Goal: Task Accomplishment & Management: Use online tool/utility

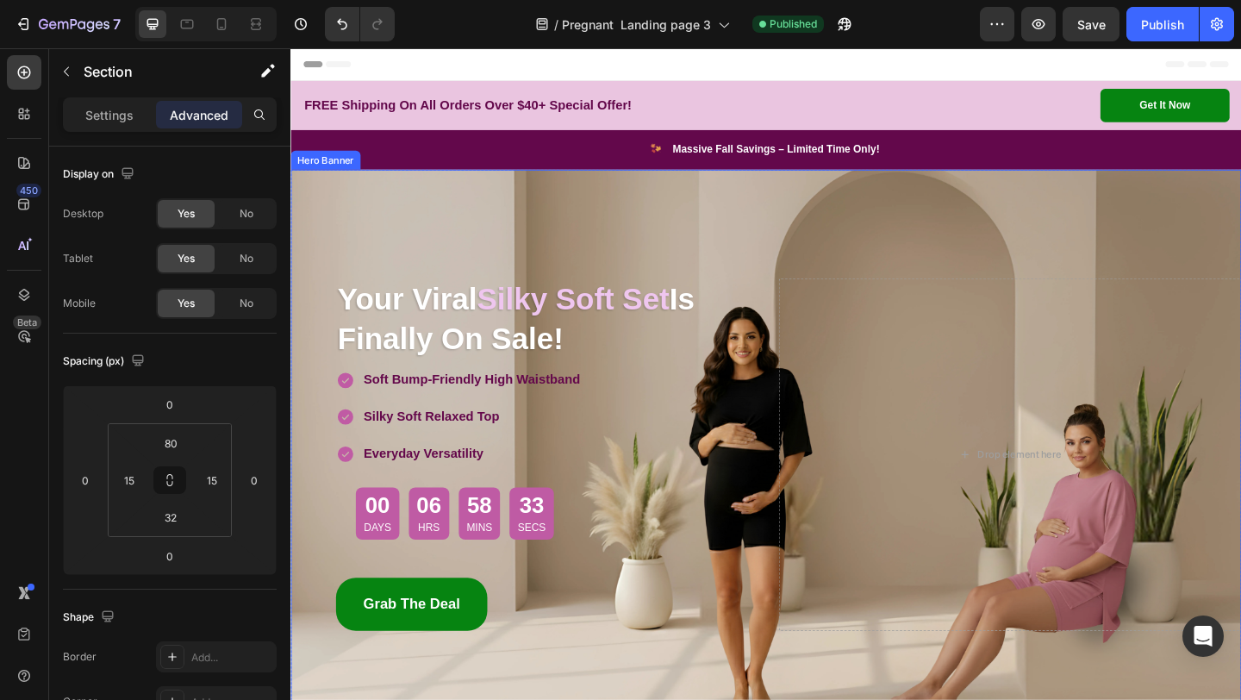
click at [440, 218] on div "Overlay" at bounding box center [807, 490] width 1034 height 621
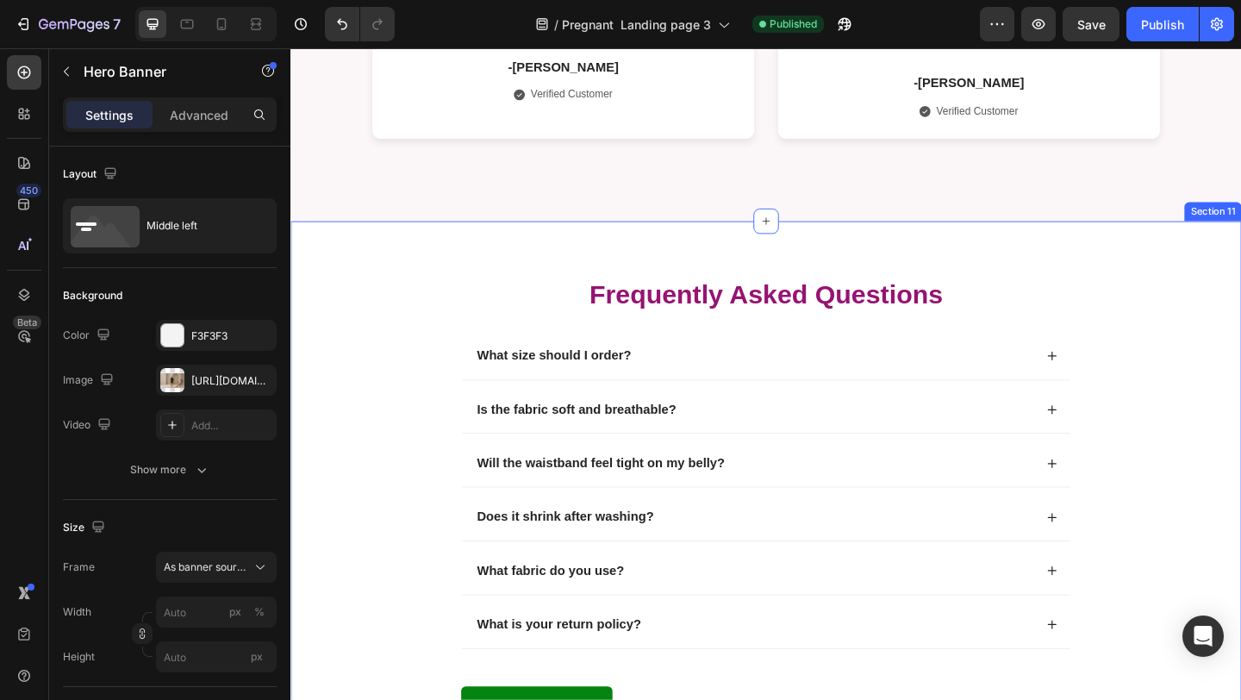
scroll to position [3602, 0]
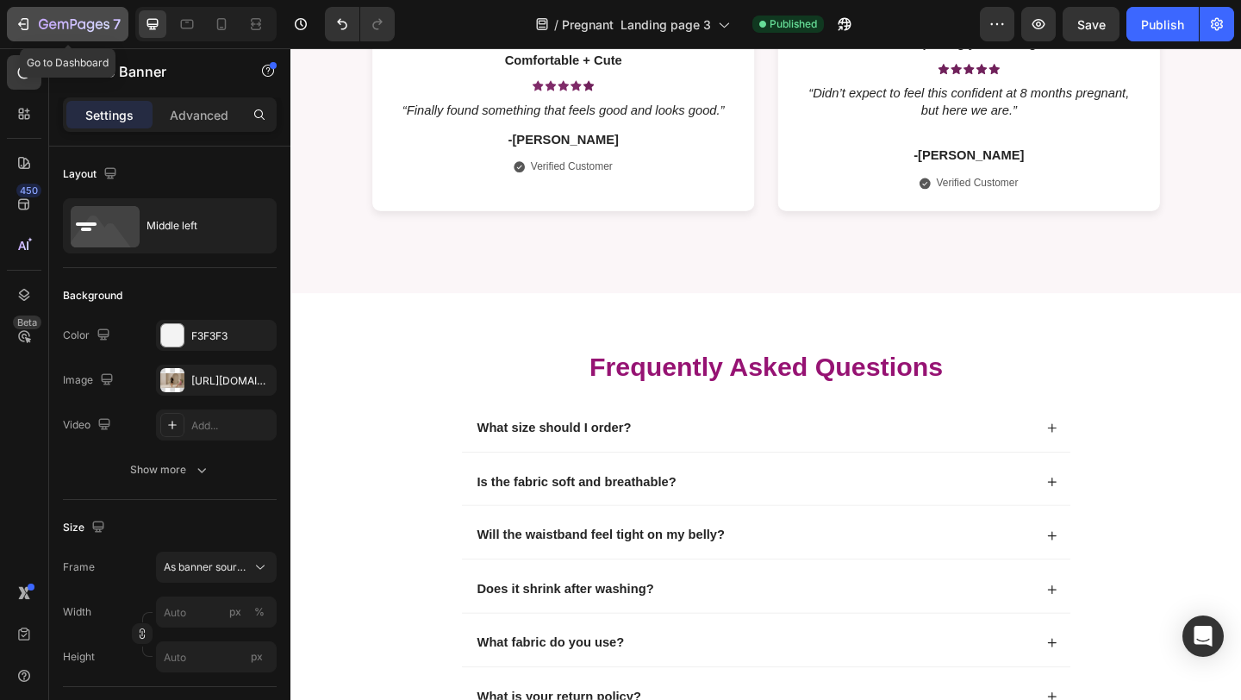
click at [30, 20] on icon "button" at bounding box center [23, 24] width 17 height 17
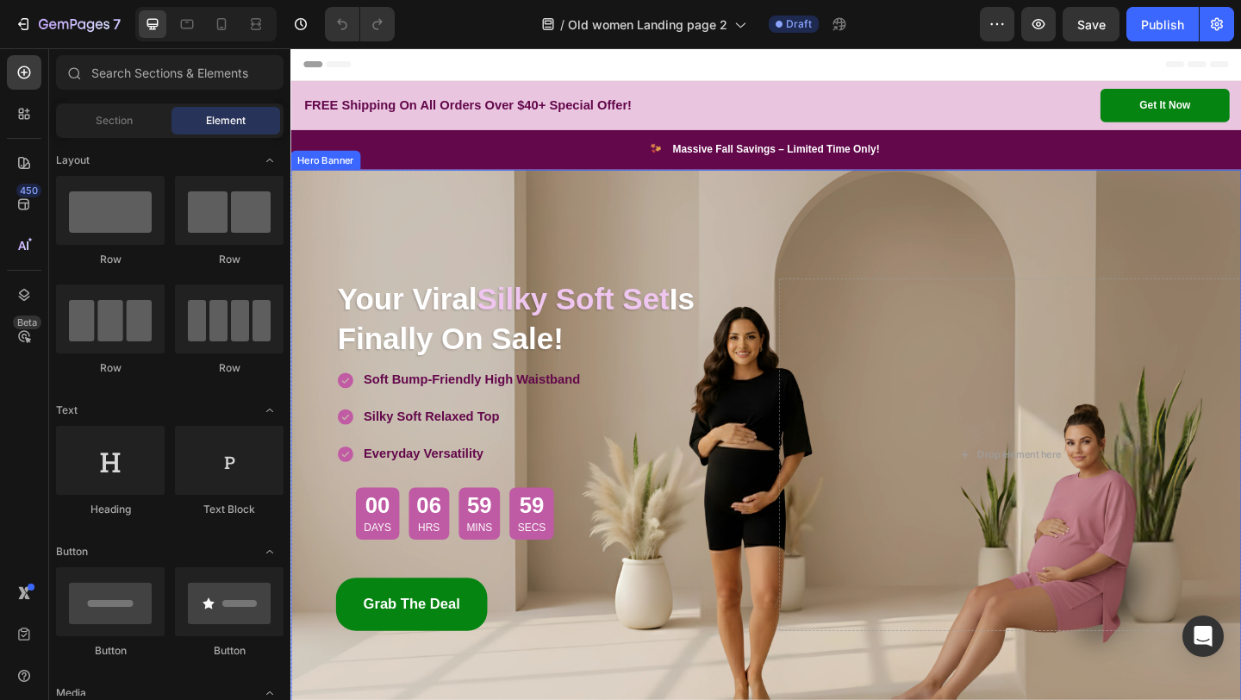
click at [550, 245] on div "Overlay" at bounding box center [807, 490] width 1034 height 621
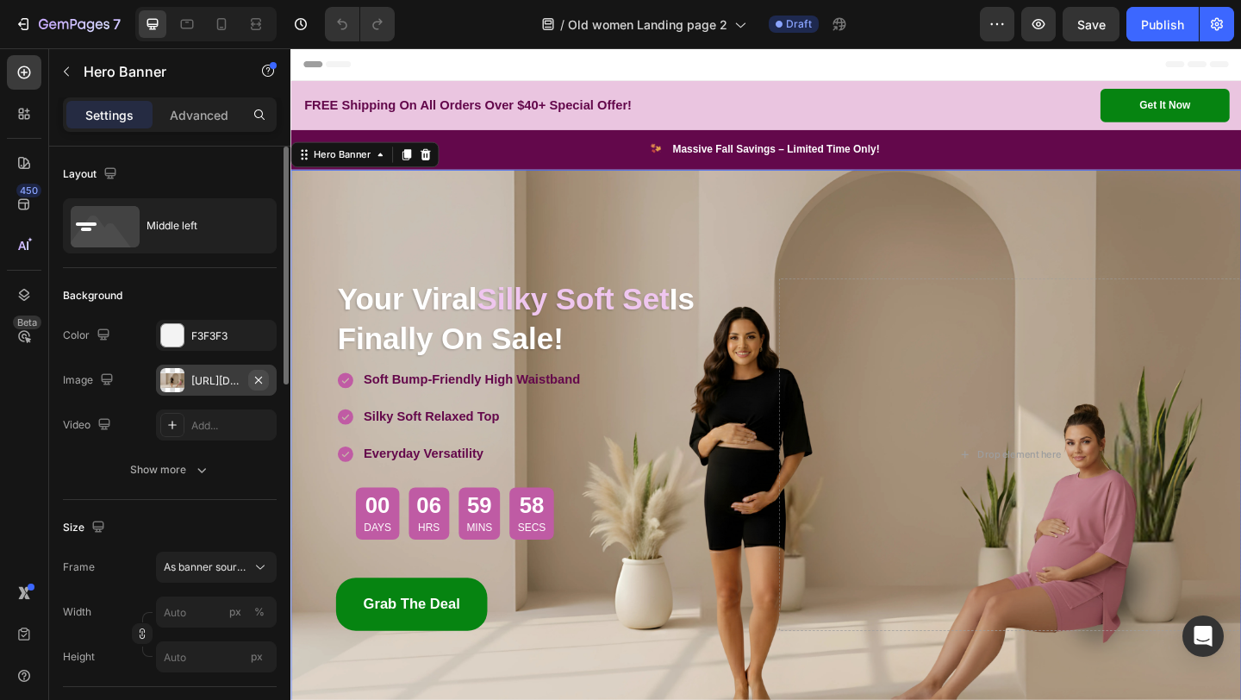
click at [263, 378] on icon "button" at bounding box center [259, 380] width 14 height 14
type input "100"
type input "Auto"
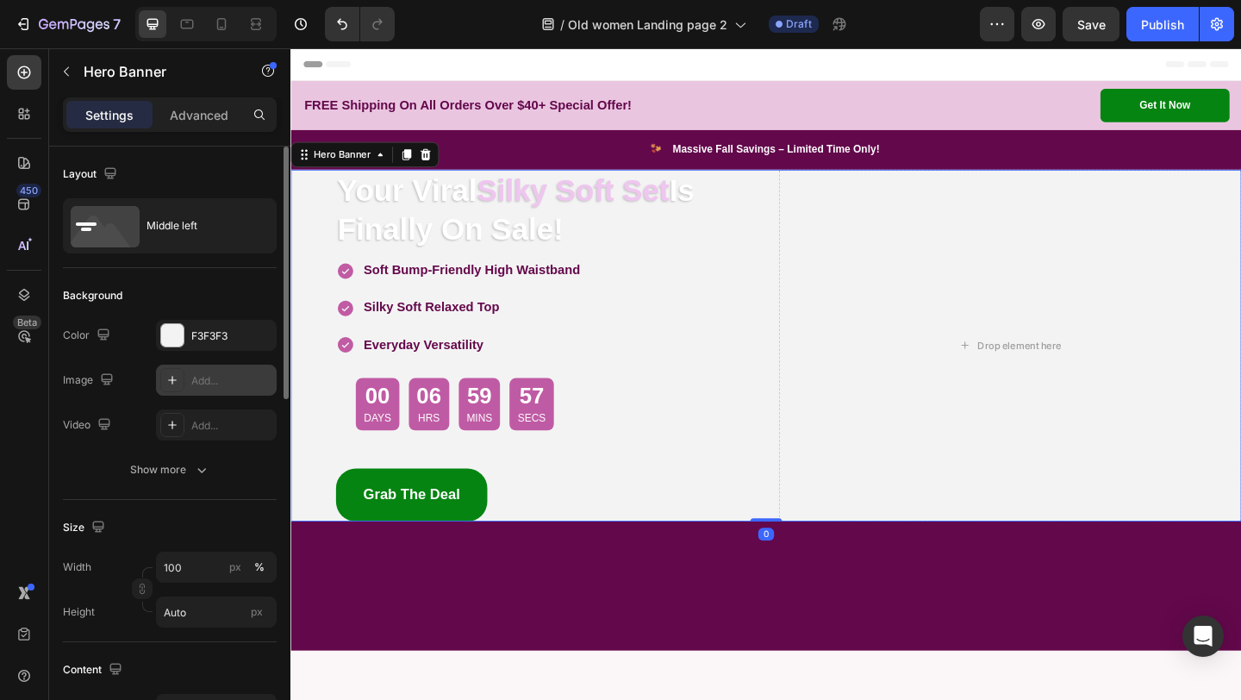
click at [213, 385] on div "Add..." at bounding box center [231, 381] width 81 height 16
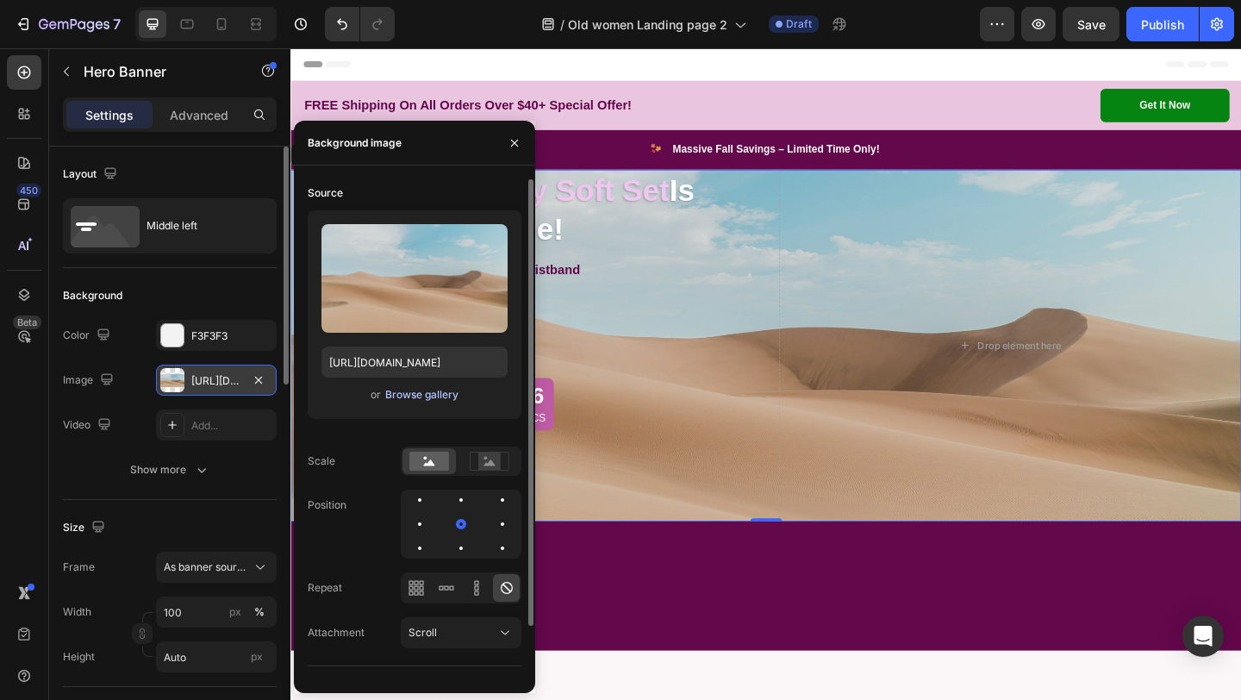
click at [411, 397] on div "Browse gallery" at bounding box center [421, 395] width 73 height 16
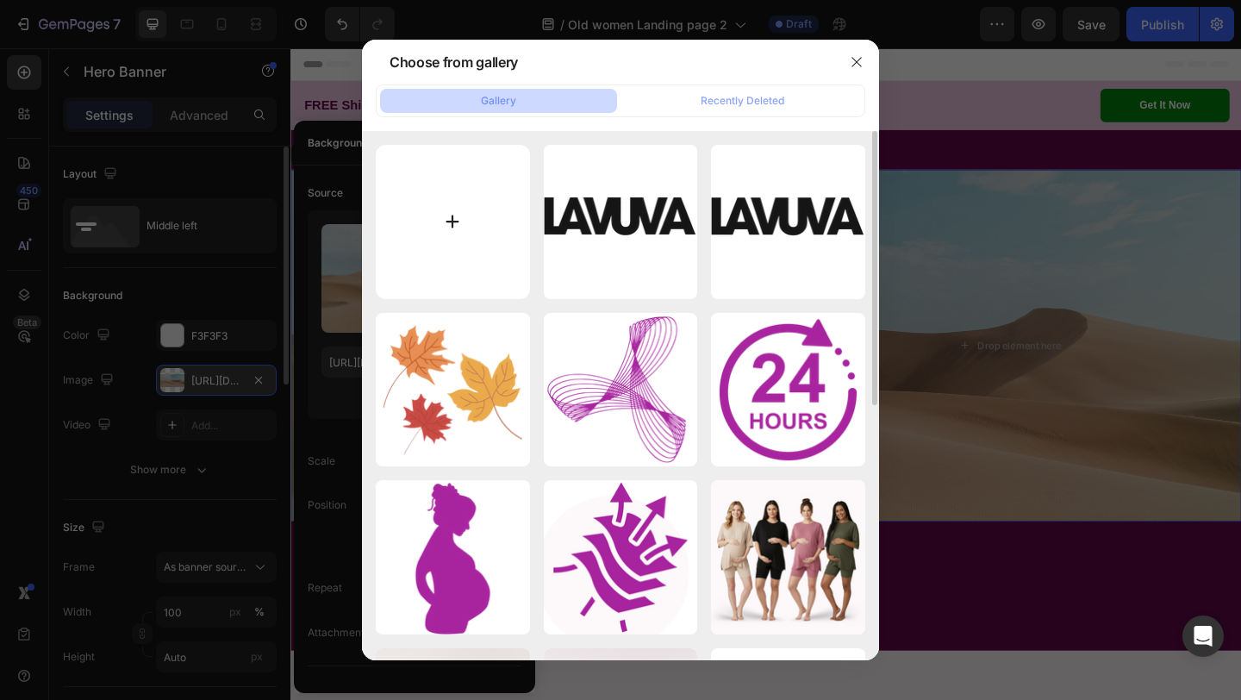
click at [452, 257] on input "file" at bounding box center [453, 222] width 154 height 154
type input "C:\fakepath\Old women mac banner .png"
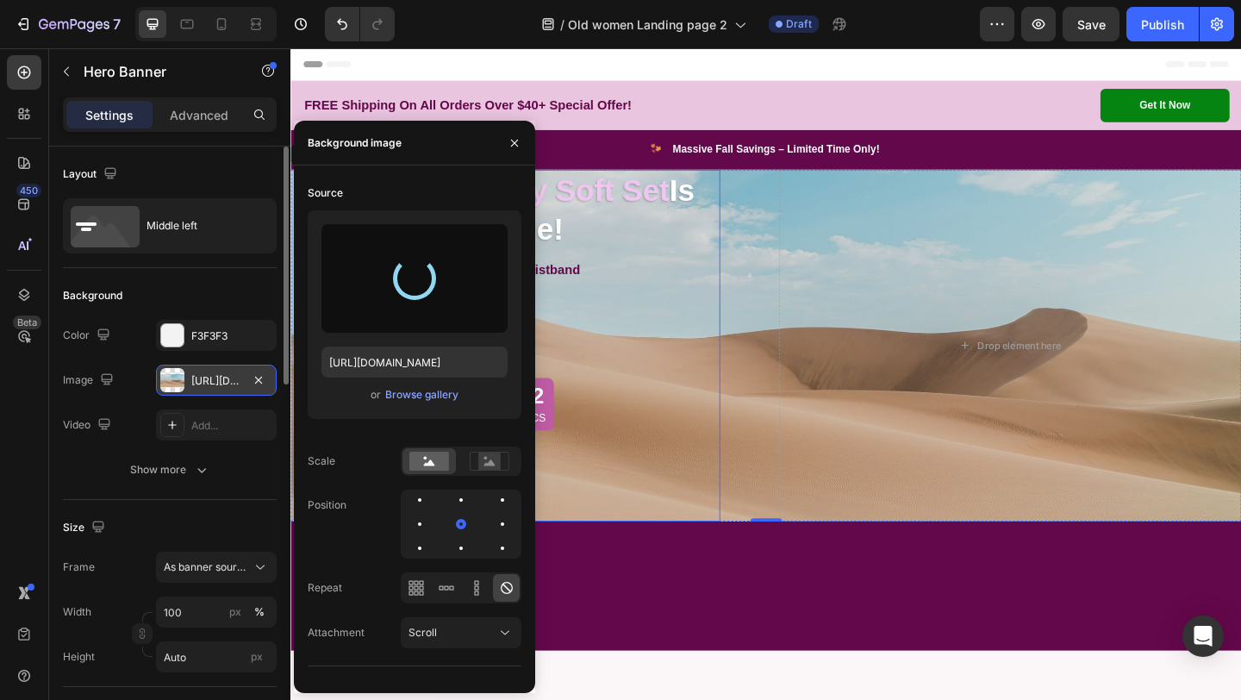
type input "[URL][DOMAIN_NAME]"
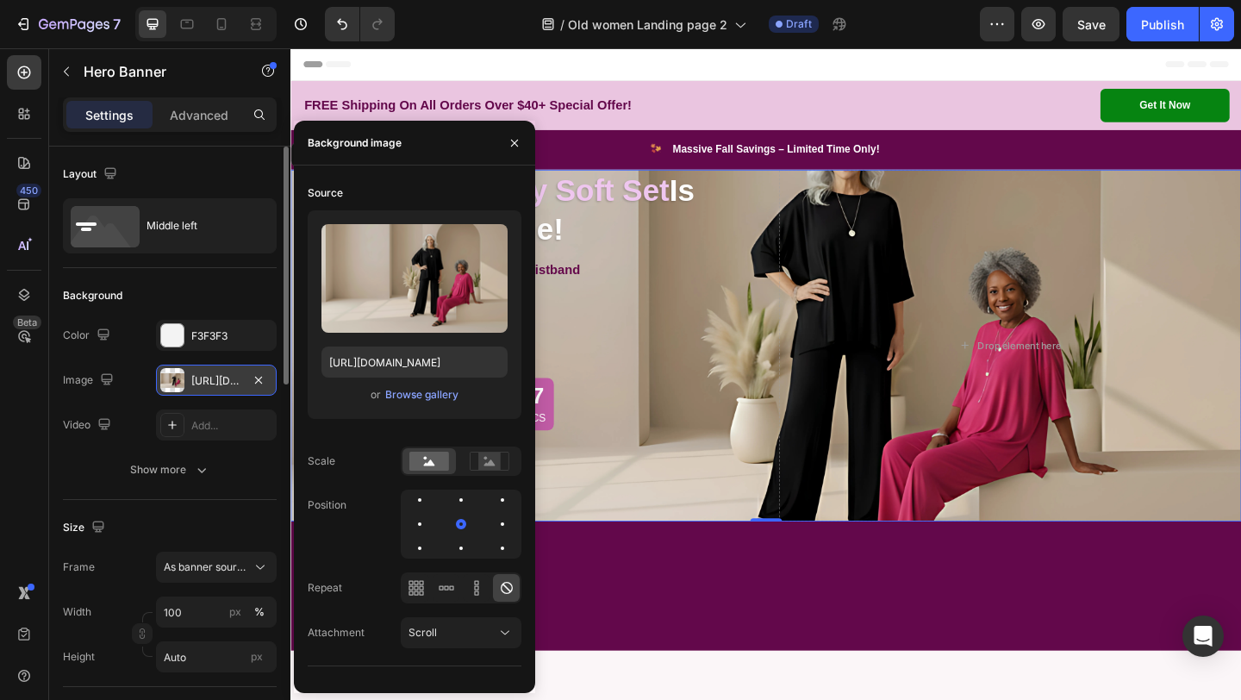
scroll to position [45, 0]
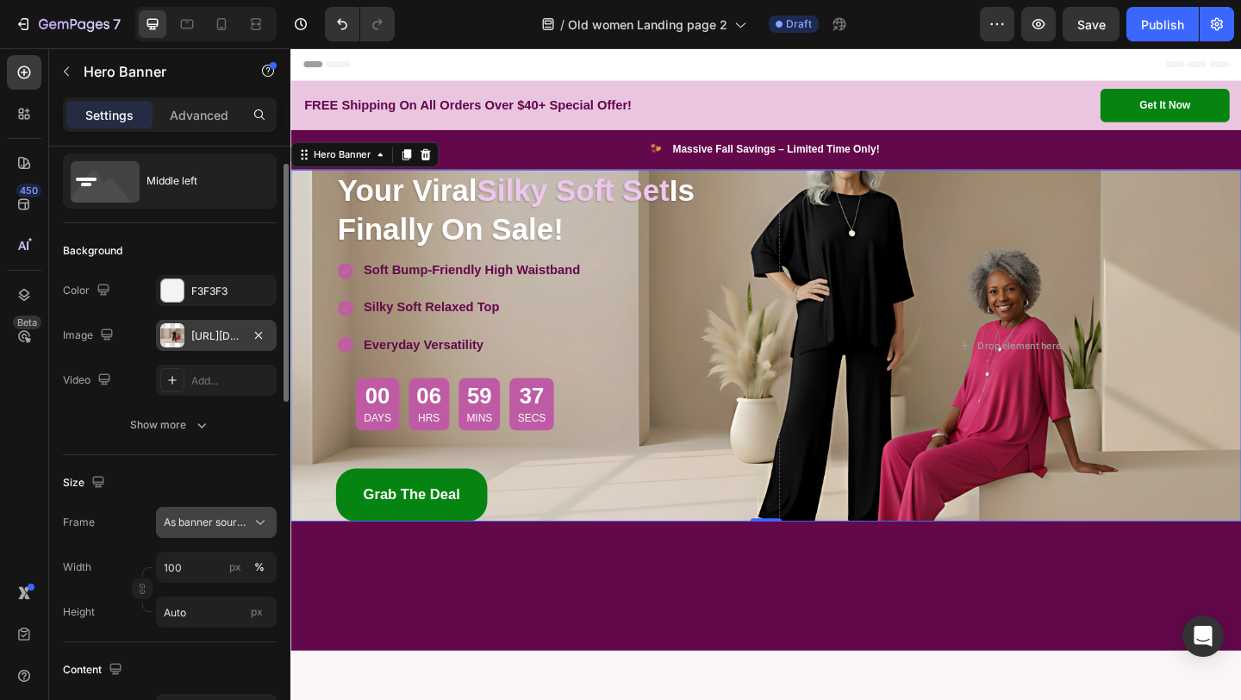
click at [210, 535] on button "As banner source" at bounding box center [216, 522] width 121 height 31
click at [221, 587] on div "Custom" at bounding box center [213, 595] width 100 height 16
click at [221, 530] on div "Custom" at bounding box center [216, 522] width 105 height 17
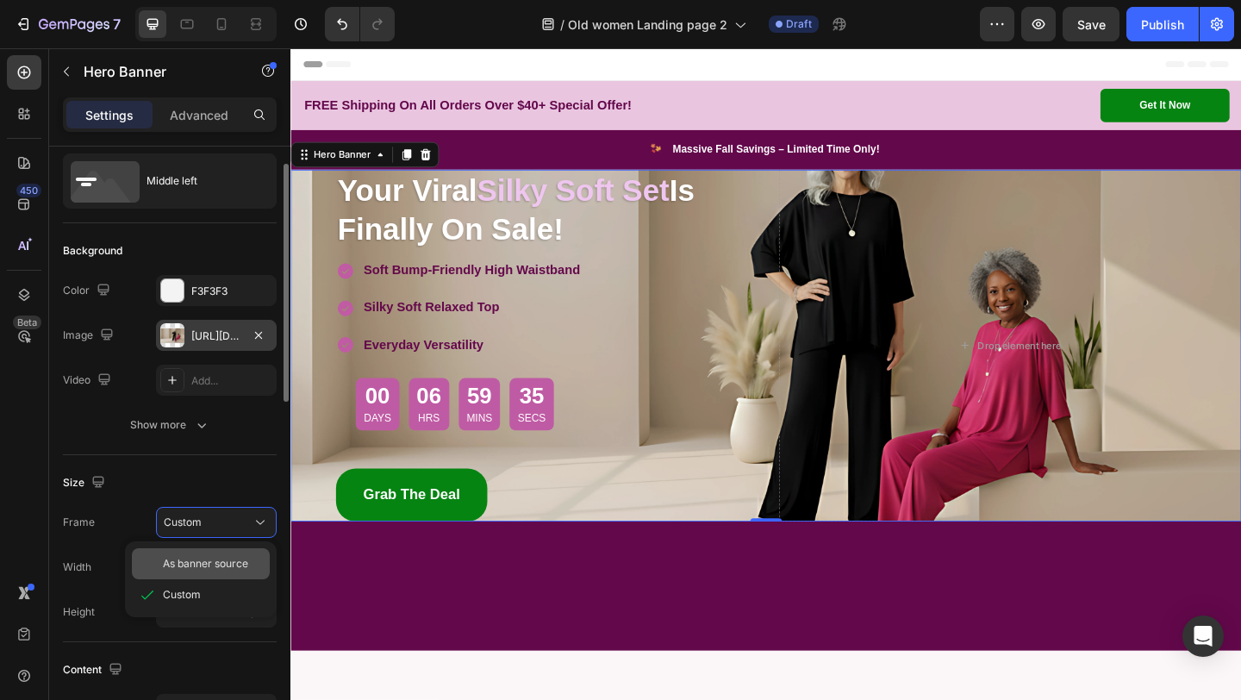
click at [224, 563] on span "As banner source" at bounding box center [205, 564] width 85 height 16
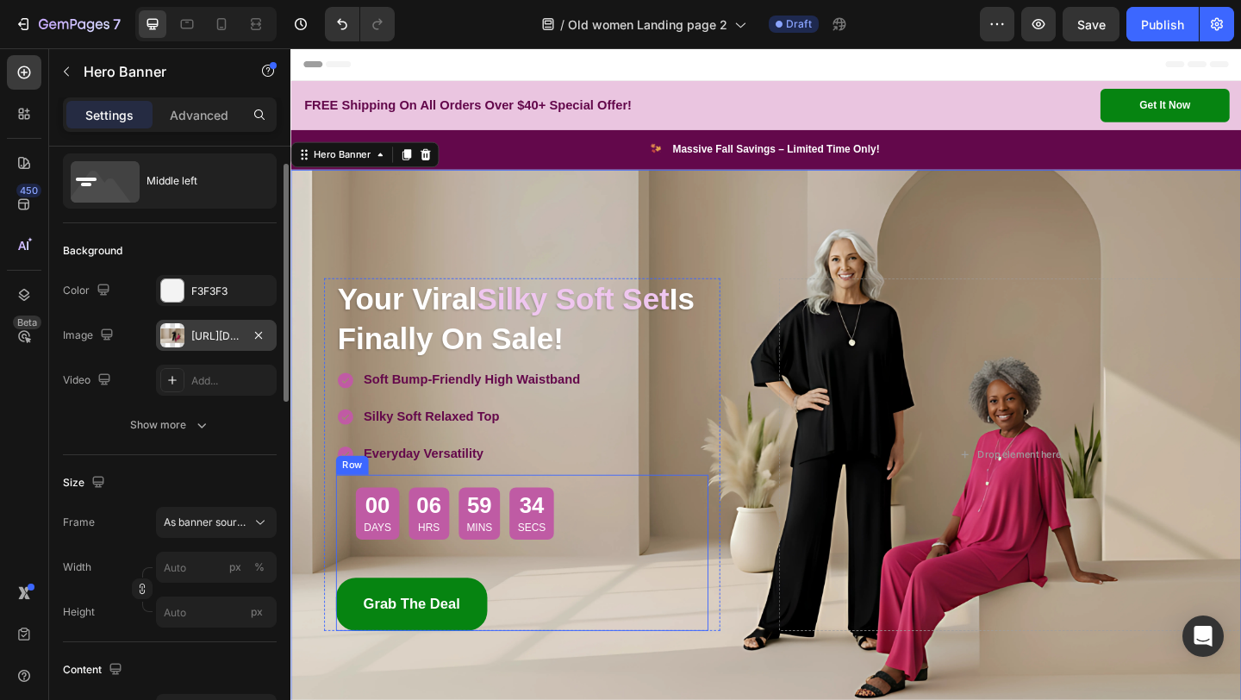
click at [703, 545] on div "00 Days 06 Hrs 59 Mins 34 Secs Countdown Timer Row Grab The Deal Button Grab Th…" at bounding box center [542, 597] width 405 height 170
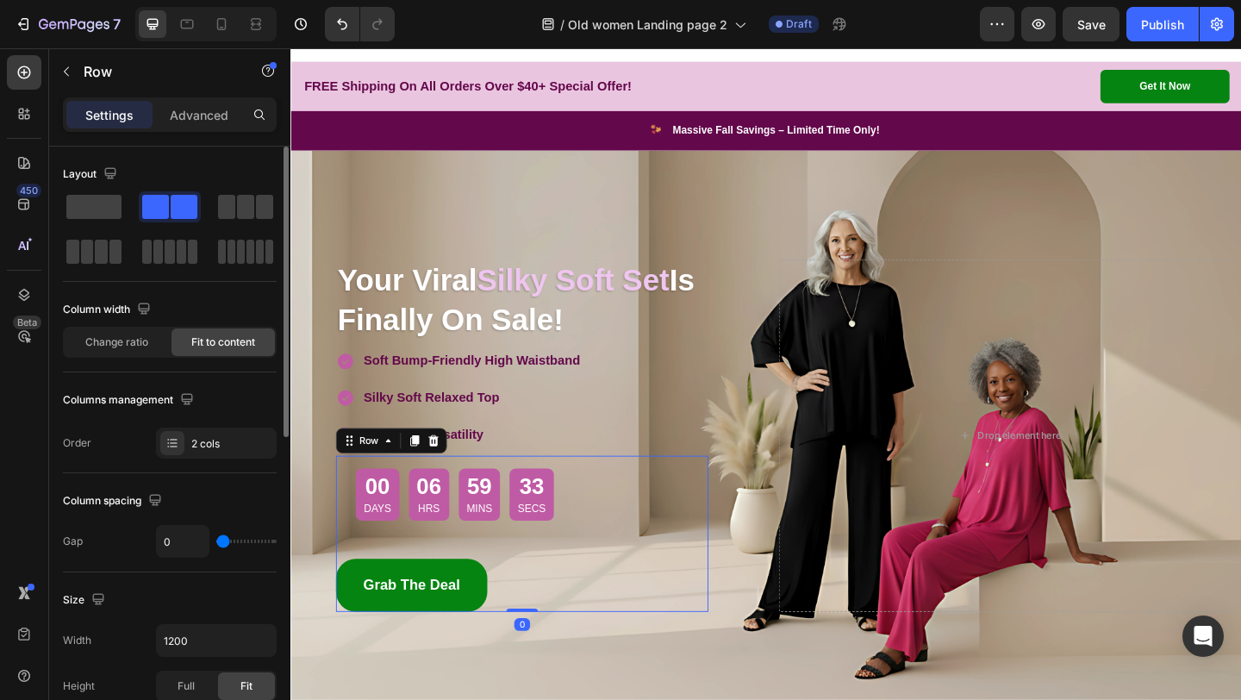
scroll to position [27, 0]
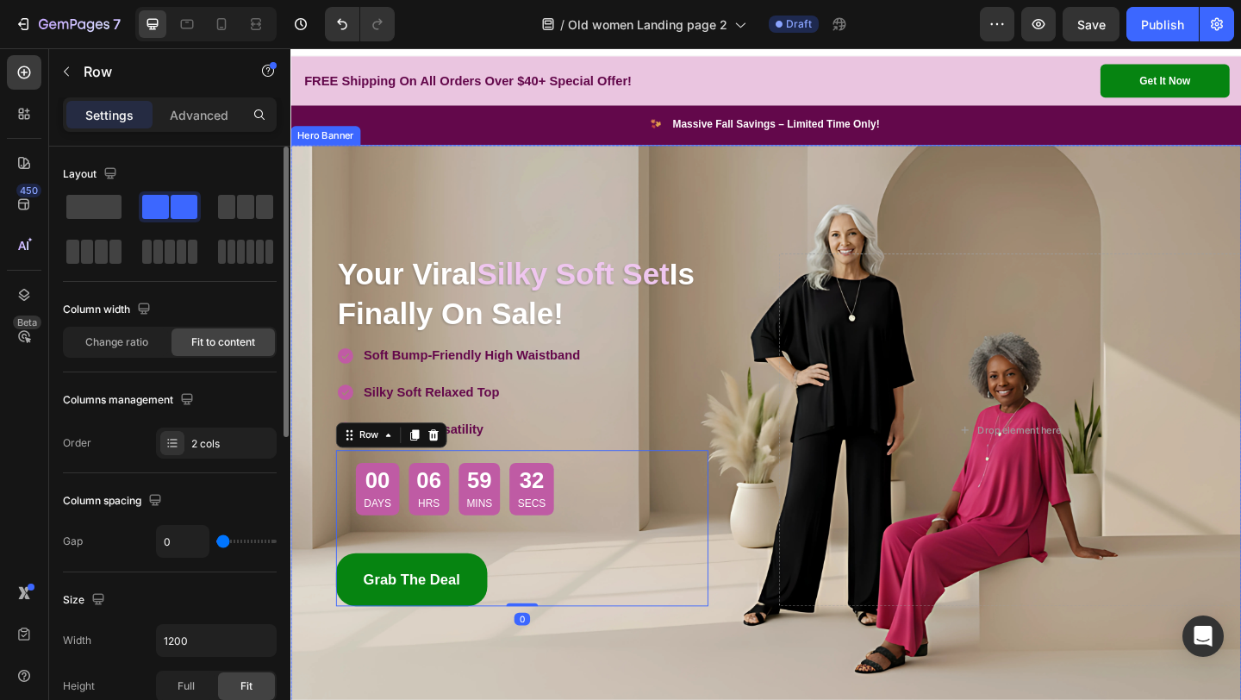
click at [619, 204] on div "Overlay" at bounding box center [807, 463] width 1034 height 621
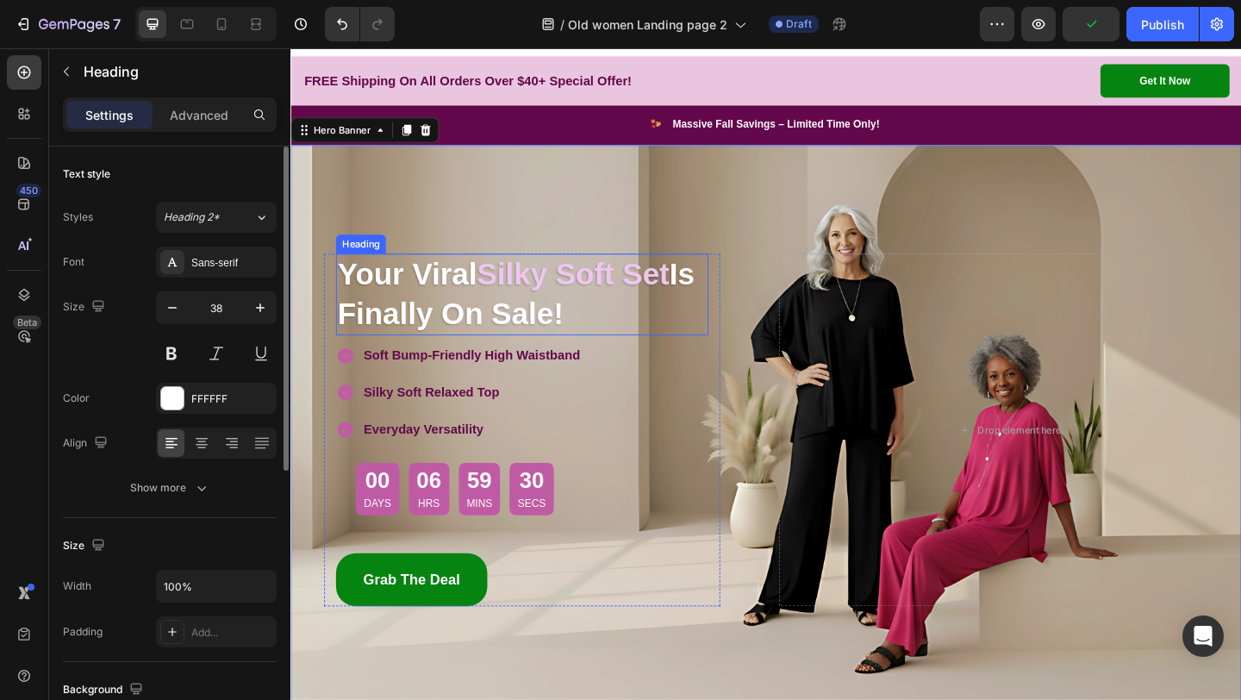
click at [434, 306] on strong "Your Viral" at bounding box center [417, 294] width 152 height 36
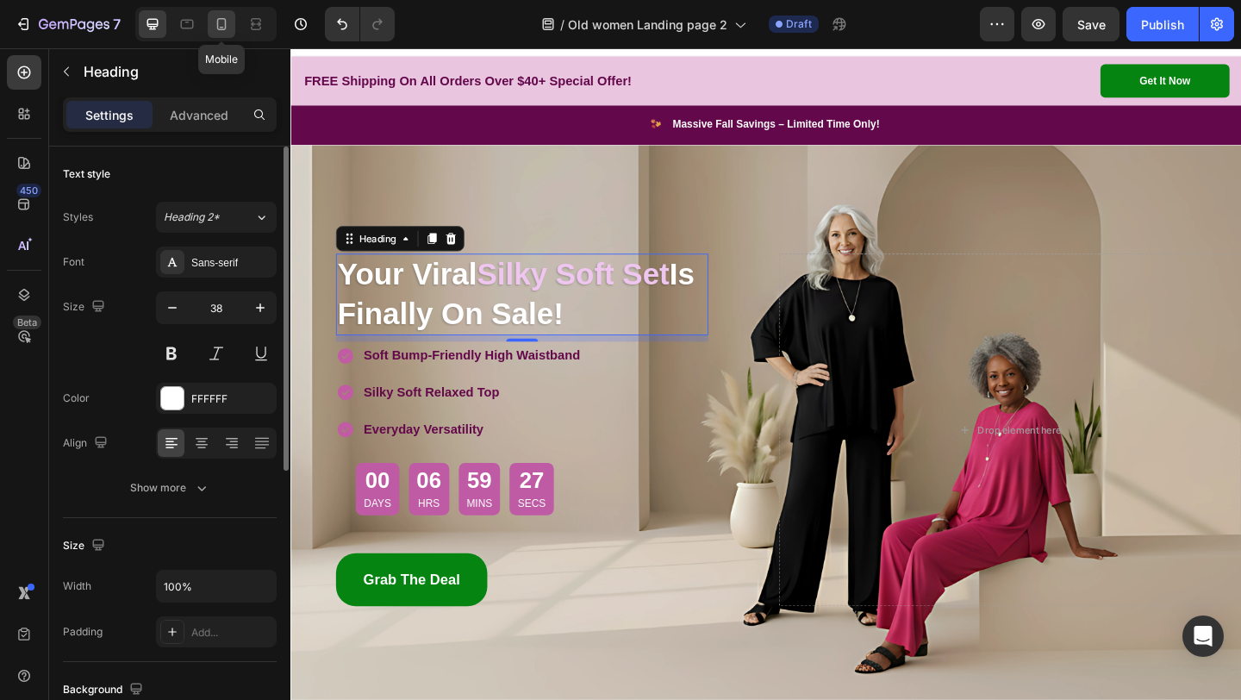
click at [216, 29] on icon at bounding box center [221, 24] width 17 height 17
type input "35"
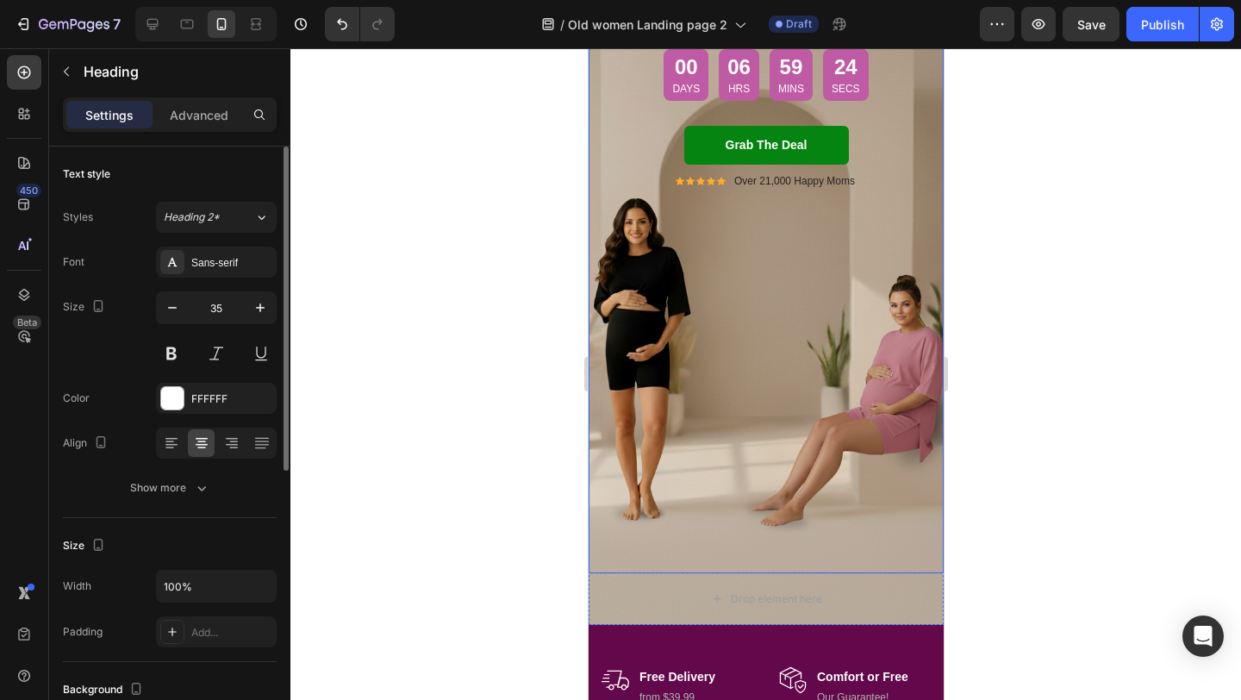
scroll to position [366, 0]
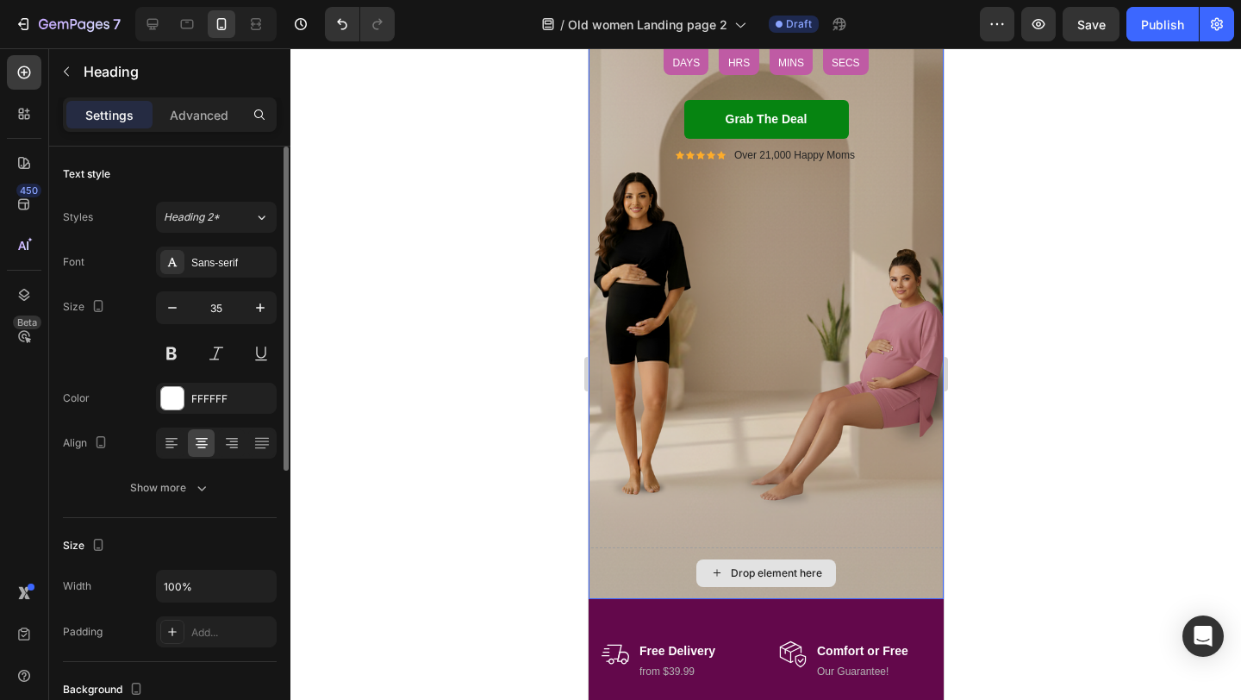
click at [605, 575] on div "Drop element here" at bounding box center [765, 573] width 355 height 52
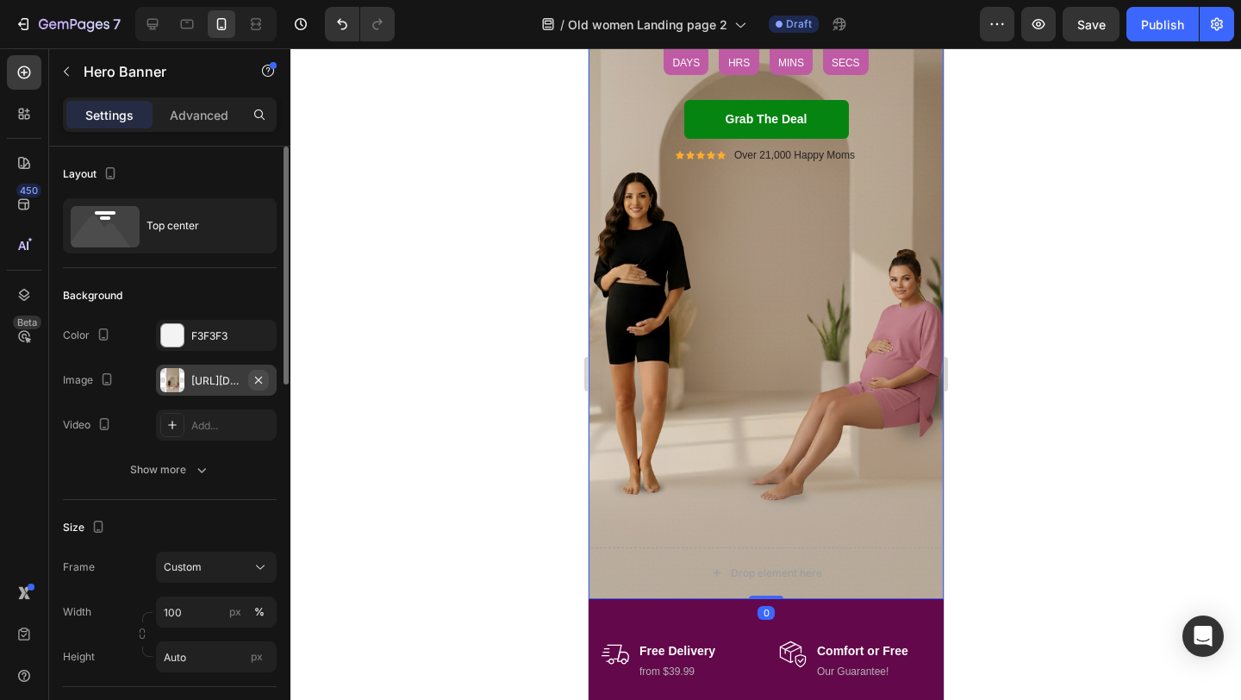
click at [264, 378] on icon "button" at bounding box center [259, 380] width 14 height 14
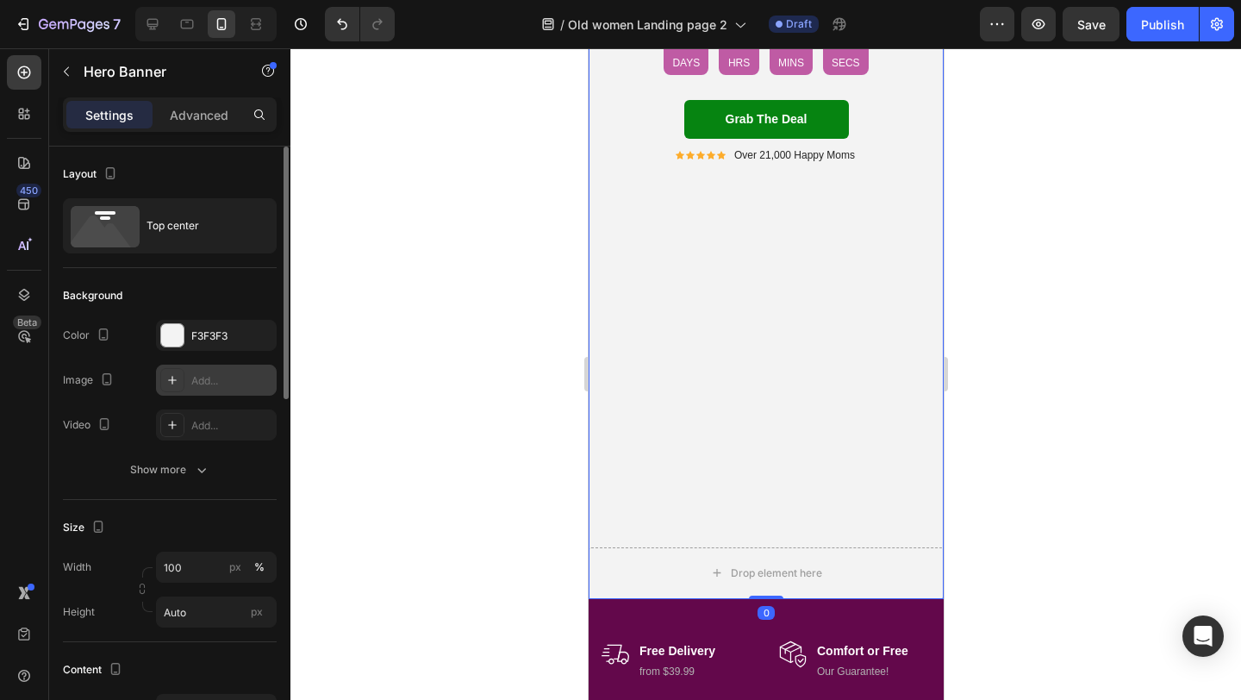
click at [224, 383] on div "Add..." at bounding box center [231, 381] width 81 height 16
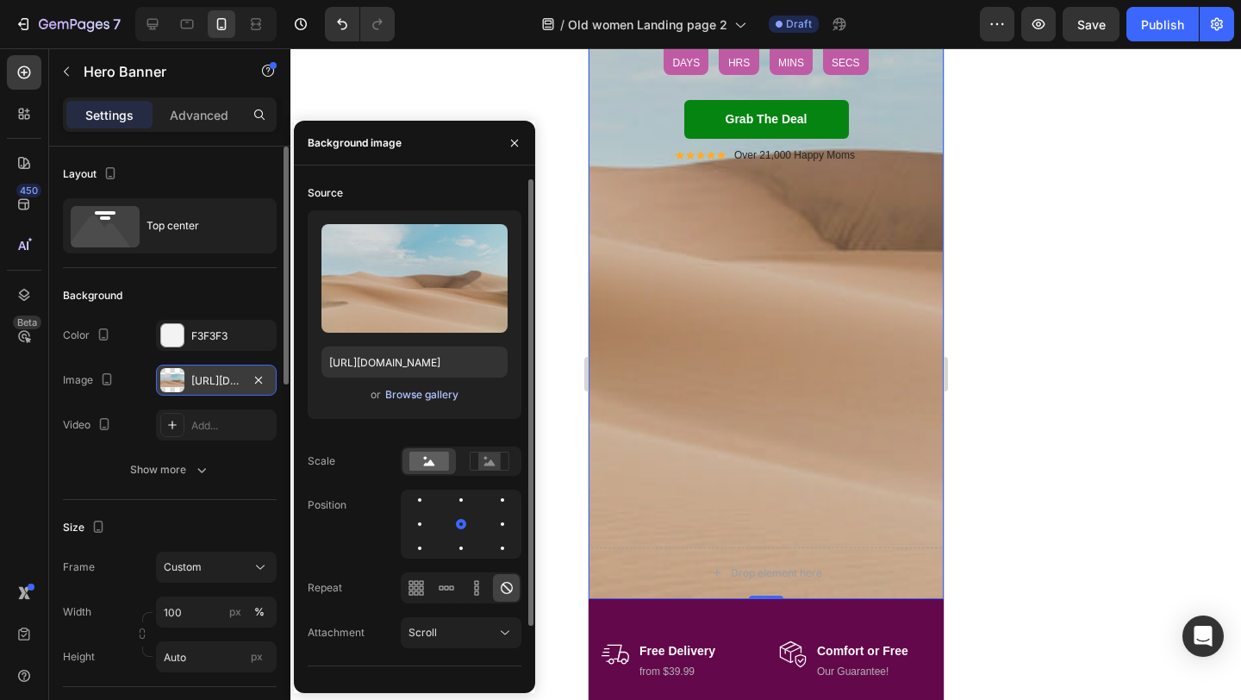
click at [408, 397] on div "Browse gallery" at bounding box center [421, 395] width 73 height 16
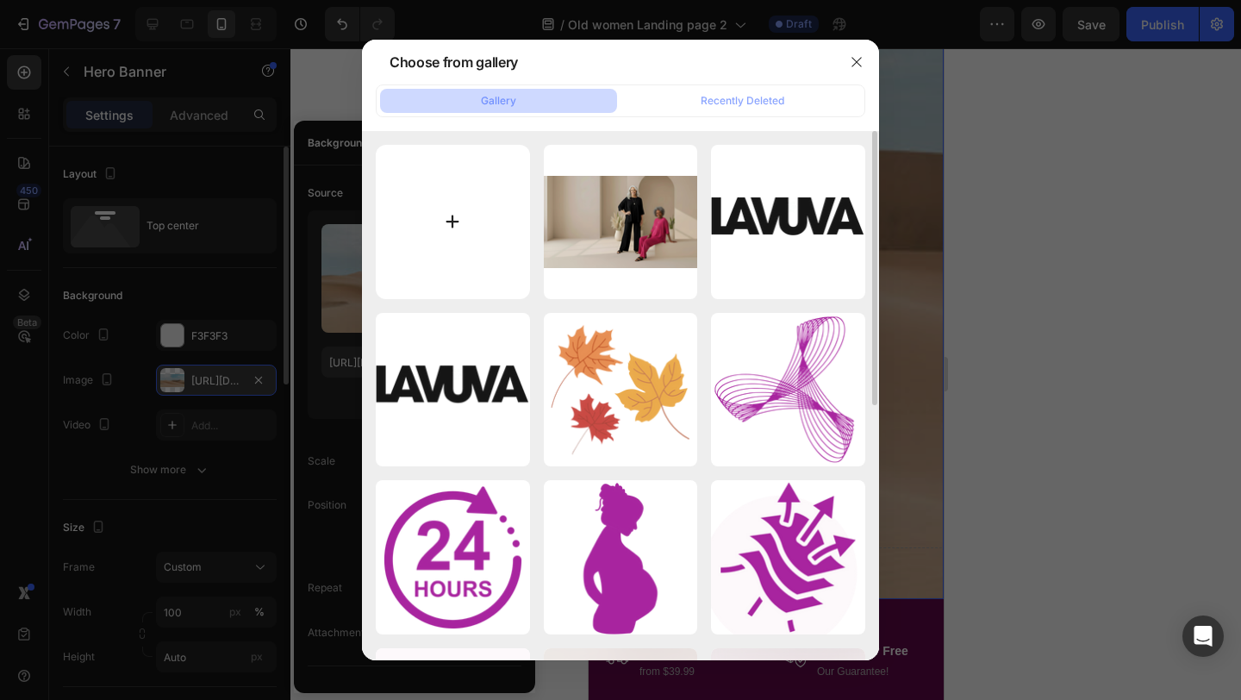
click at [458, 234] on input "file" at bounding box center [453, 222] width 154 height 154
type input "C:\fakepath\Old women iphone banner.png"
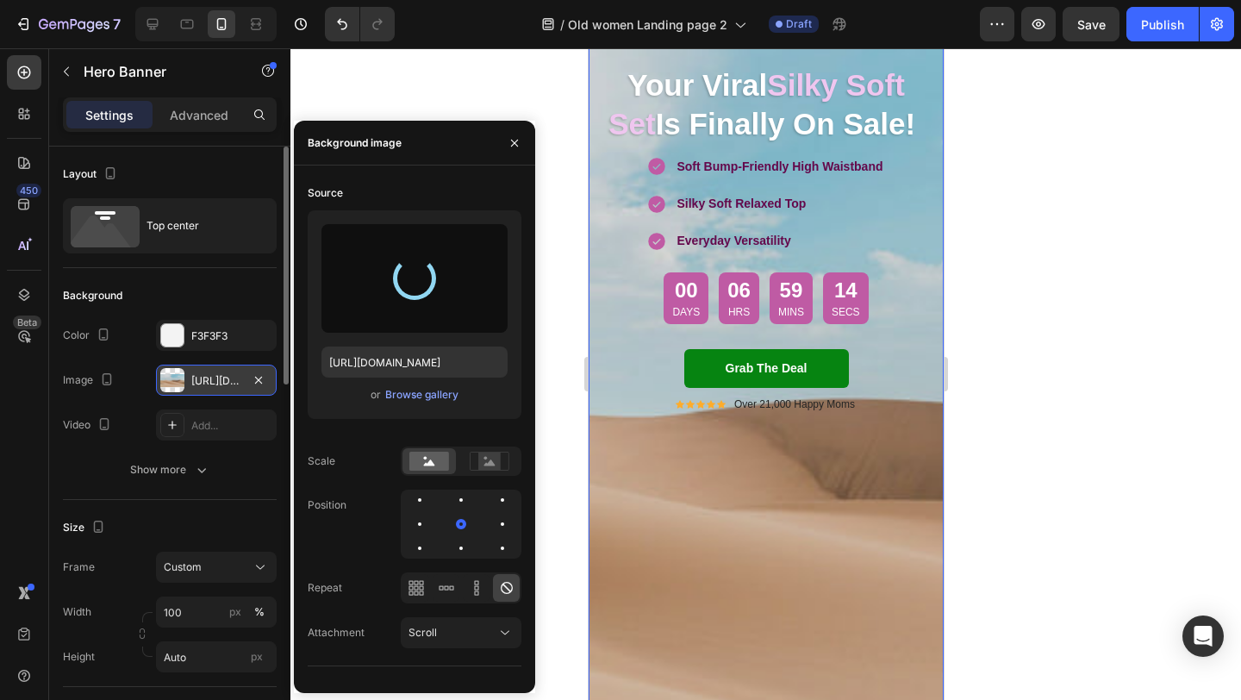
scroll to position [112, 0]
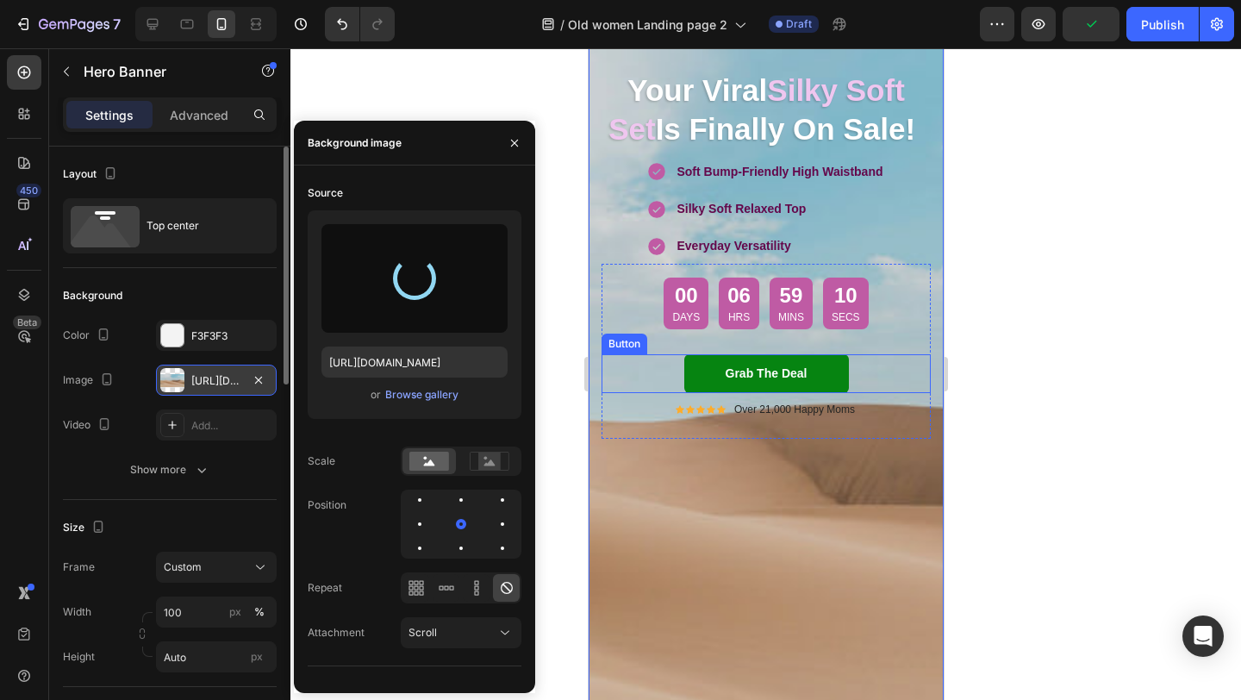
type input "[URL][DOMAIN_NAME]"
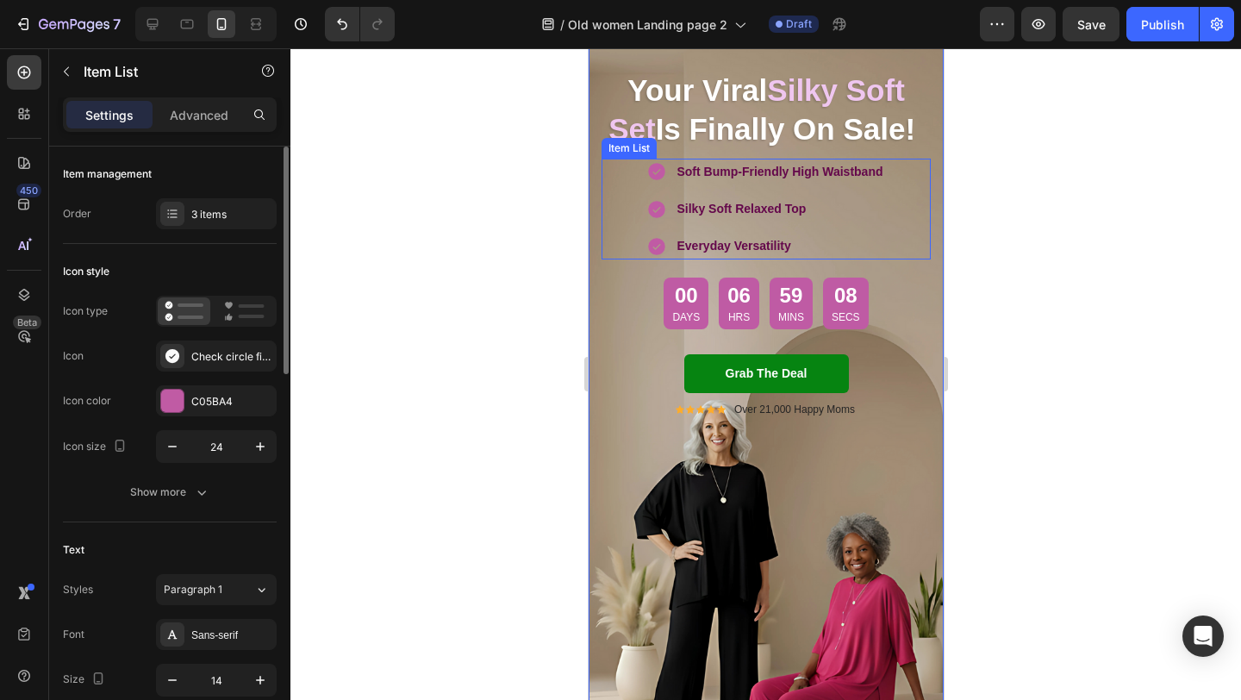
click at [813, 209] on p "Silky Soft Relaxed Top" at bounding box center [779, 209] width 206 height 22
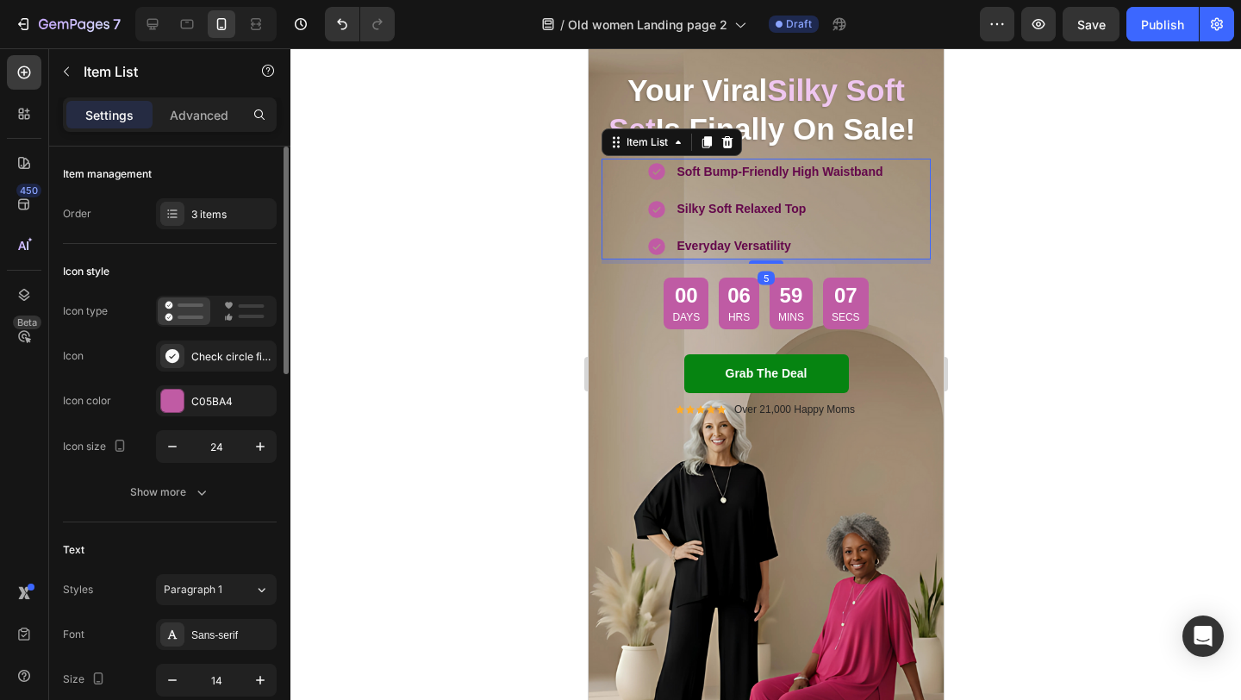
click at [814, 246] on p "Everyday Versatility" at bounding box center [779, 246] width 206 height 22
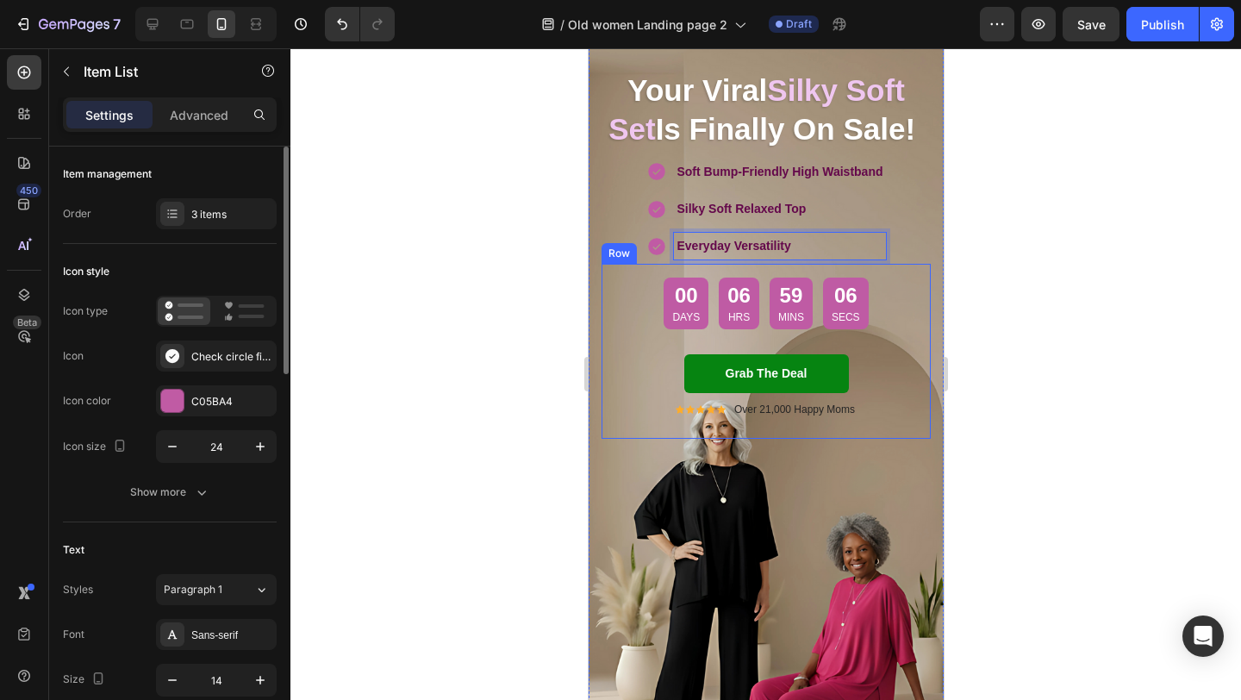
click at [535, 287] on div at bounding box center [765, 374] width 951 height 652
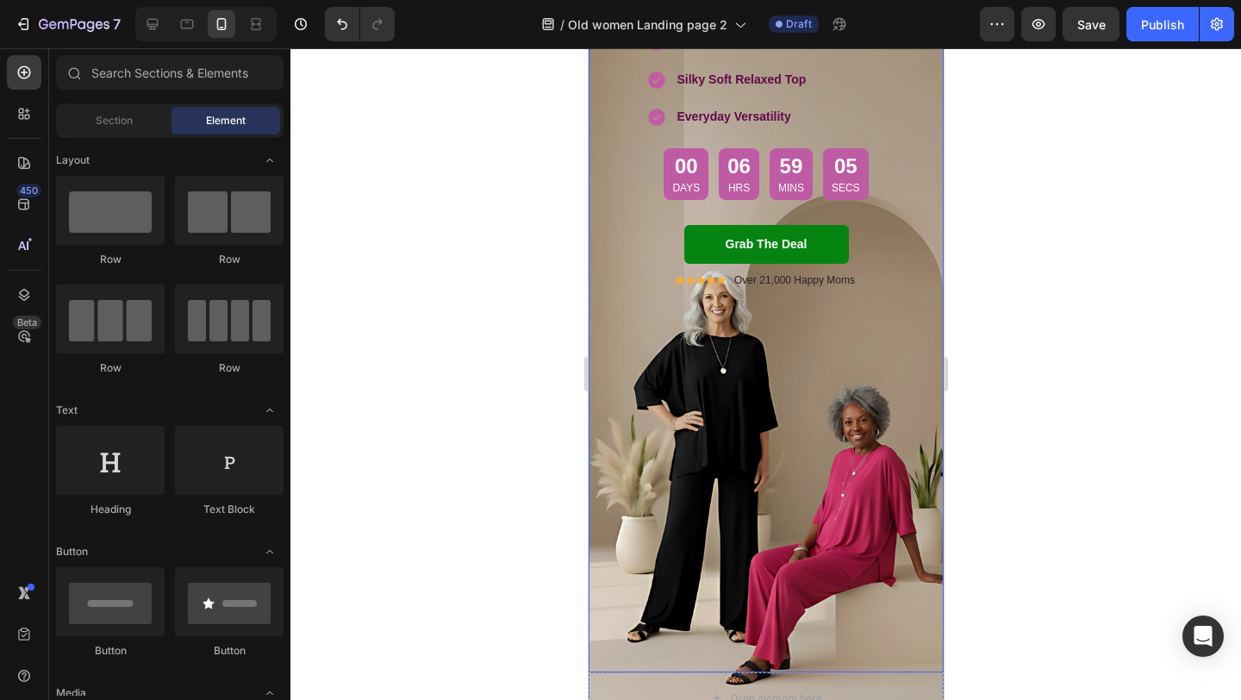
scroll to position [248, 0]
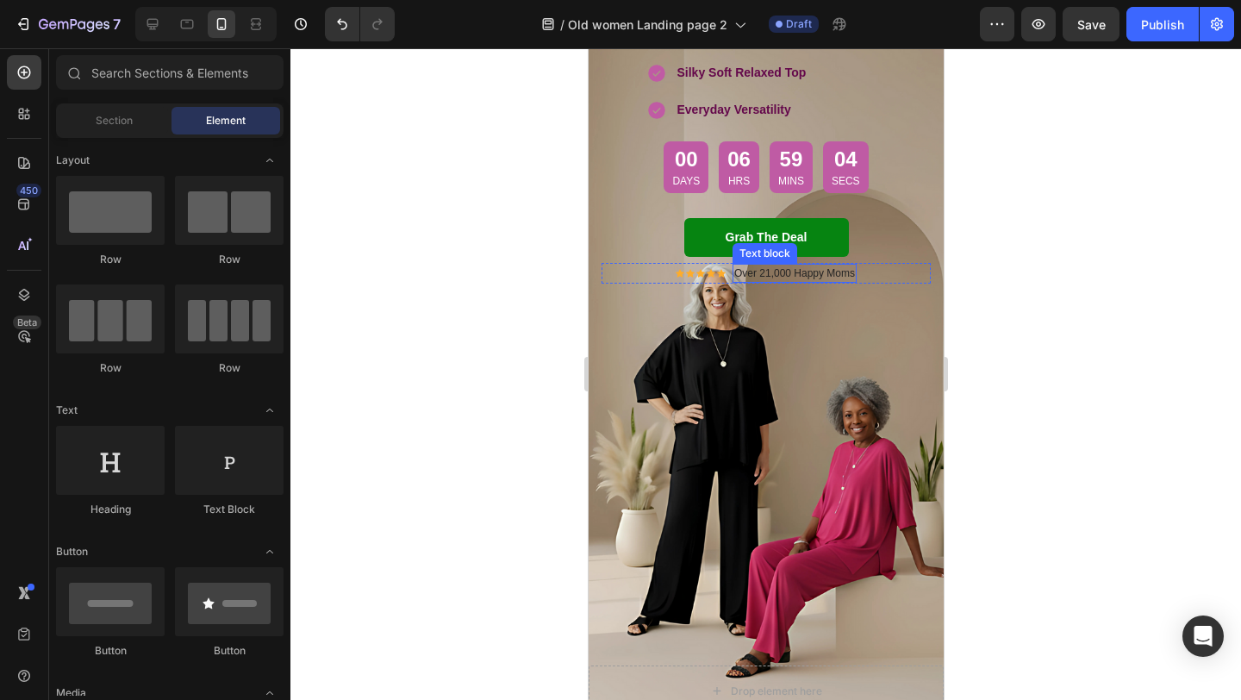
click at [824, 274] on p "Over 21,000 Happy Moms" at bounding box center [794, 273] width 121 height 16
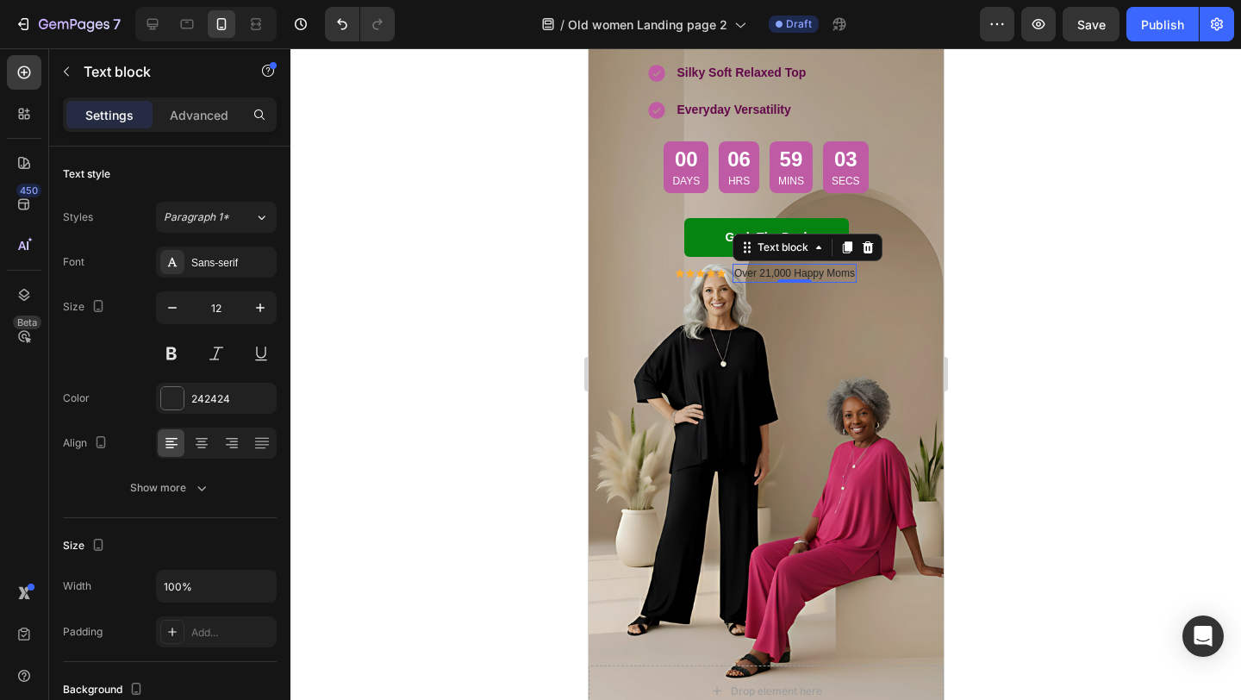
click at [849, 275] on p "Over 21,000 Happy Moms" at bounding box center [794, 273] width 121 height 16
click at [853, 277] on p "Over 21,000 Happy Moms" at bounding box center [794, 273] width 121 height 16
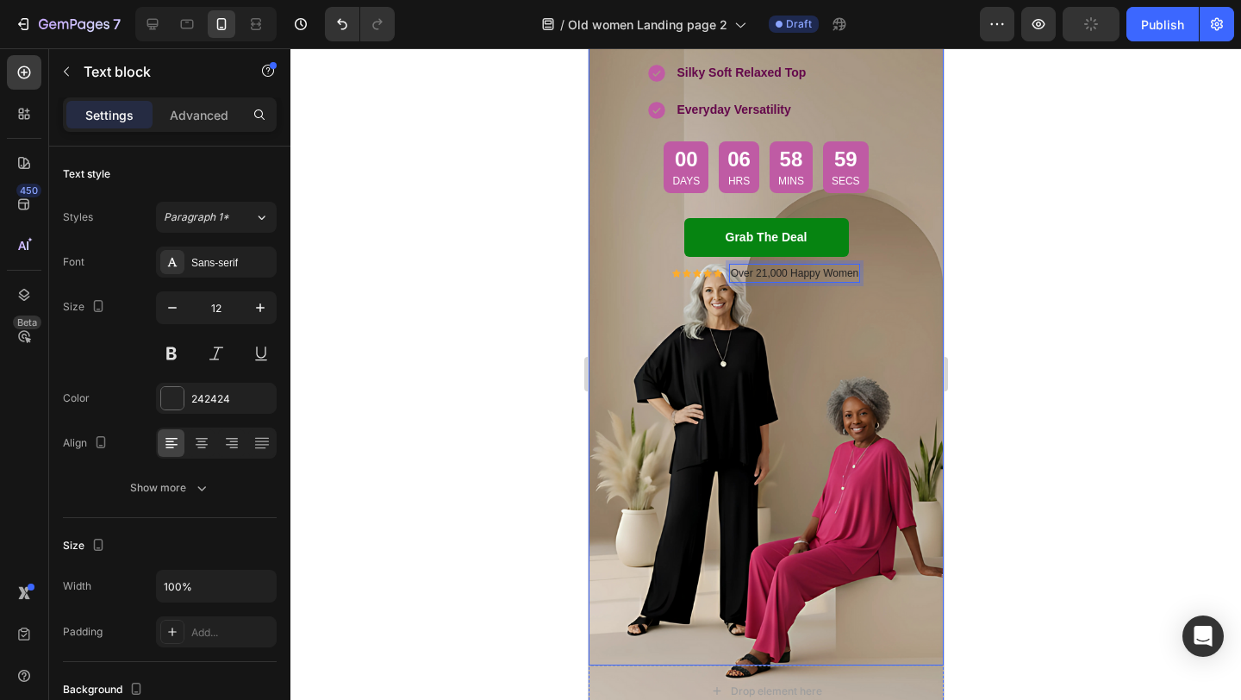
click at [865, 359] on div "Your Viral Silky Soft Set Is Finally On Sale! Heading Soft Bump-Friendly High W…" at bounding box center [765, 272] width 355 height 788
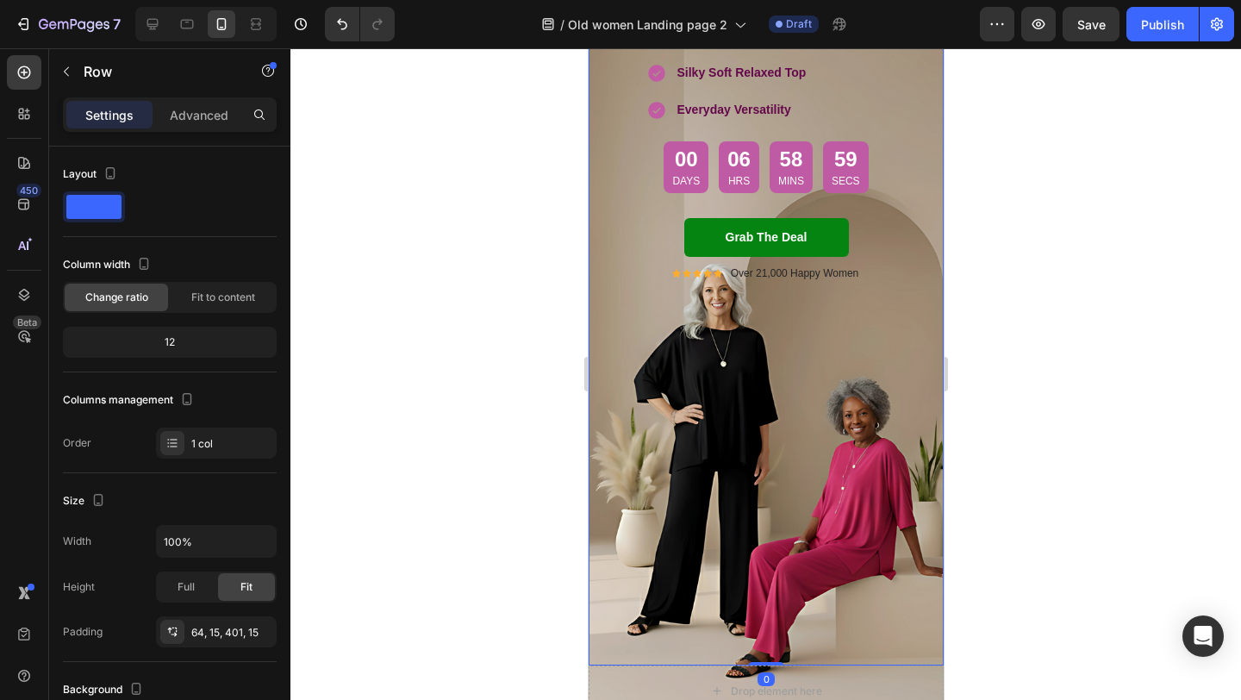
click at [647, 323] on div "Your Viral Silky Soft Set Is Finally On Sale! Heading Soft Bump-Friendly High W…" at bounding box center [765, 272] width 355 height 788
click at [694, 308] on div "Your Viral Silky Soft Set Is Finally On Sale! Heading Soft Bump-Friendly High W…" at bounding box center [765, 126] width 329 height 387
click at [741, 272] on p "Over 21,000 Happy Women" at bounding box center [794, 273] width 128 height 16
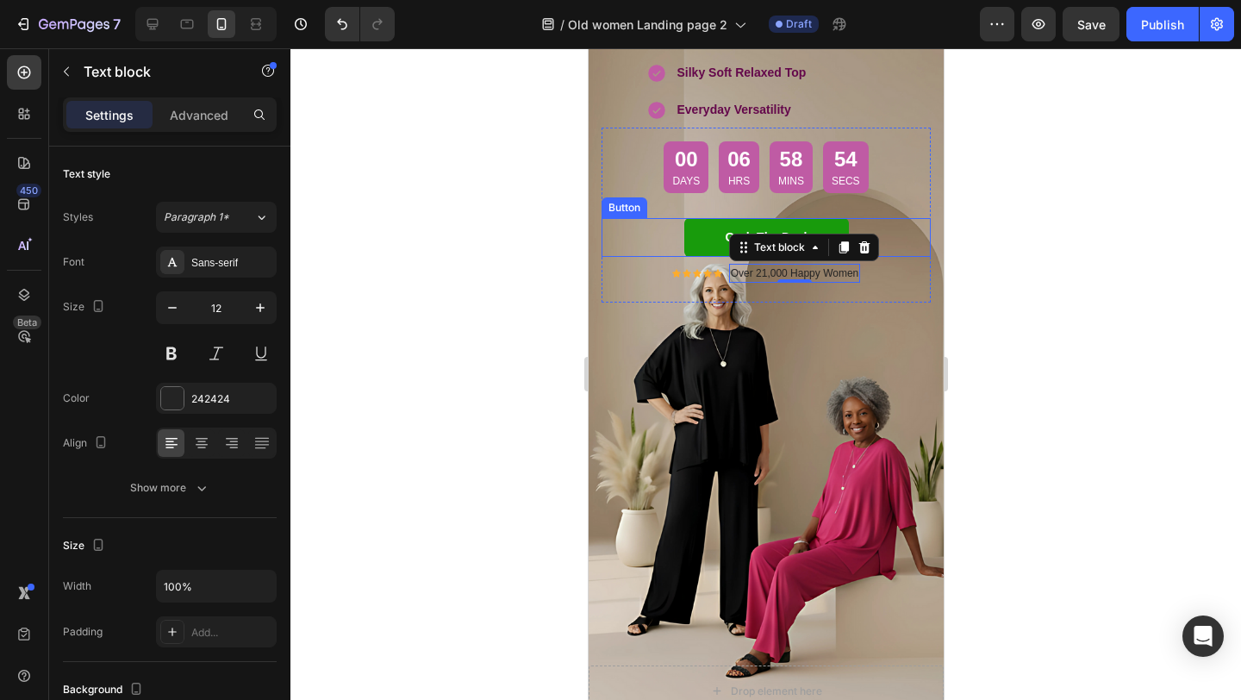
click at [713, 250] on link "Grab The Deal" at bounding box center [766, 237] width 165 height 39
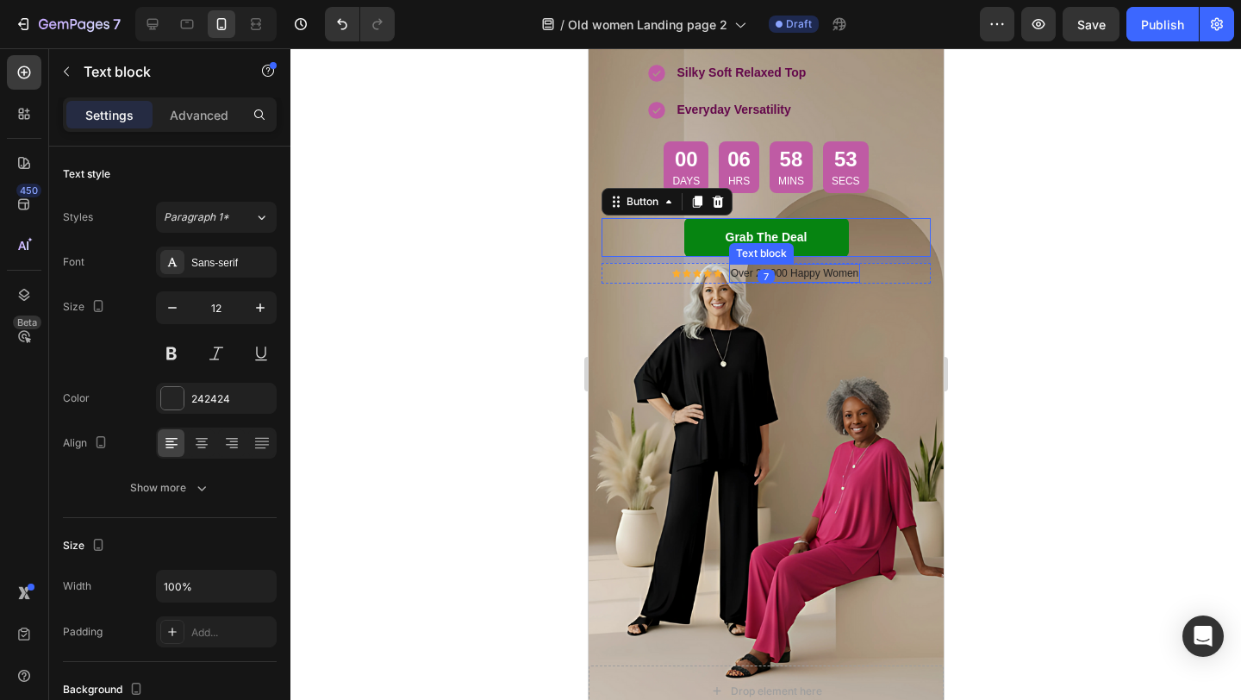
click at [805, 279] on div "Over 21,000 Happy Women Text block" at bounding box center [794, 273] width 132 height 19
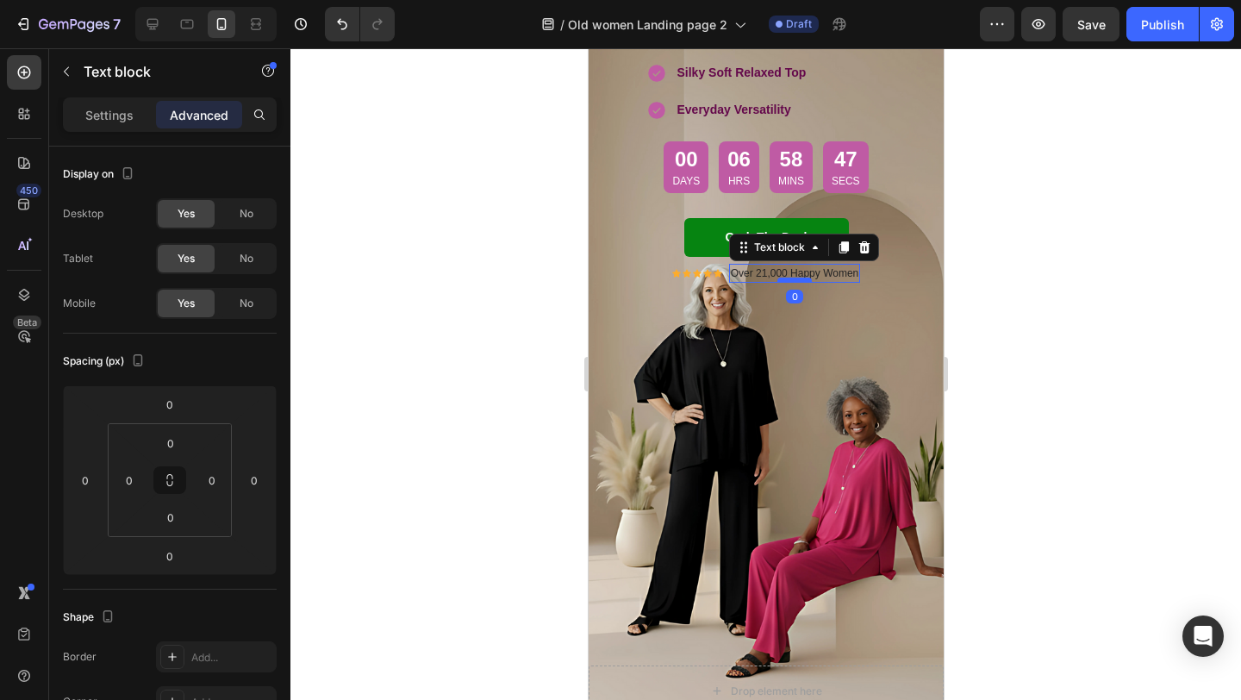
click at [799, 278] on div at bounding box center [794, 280] width 34 height 5
click at [783, 355] on div "Your Viral Silky Soft Set Is Finally On Sale! Heading Soft Bump-Friendly High W…" at bounding box center [765, 272] width 355 height 788
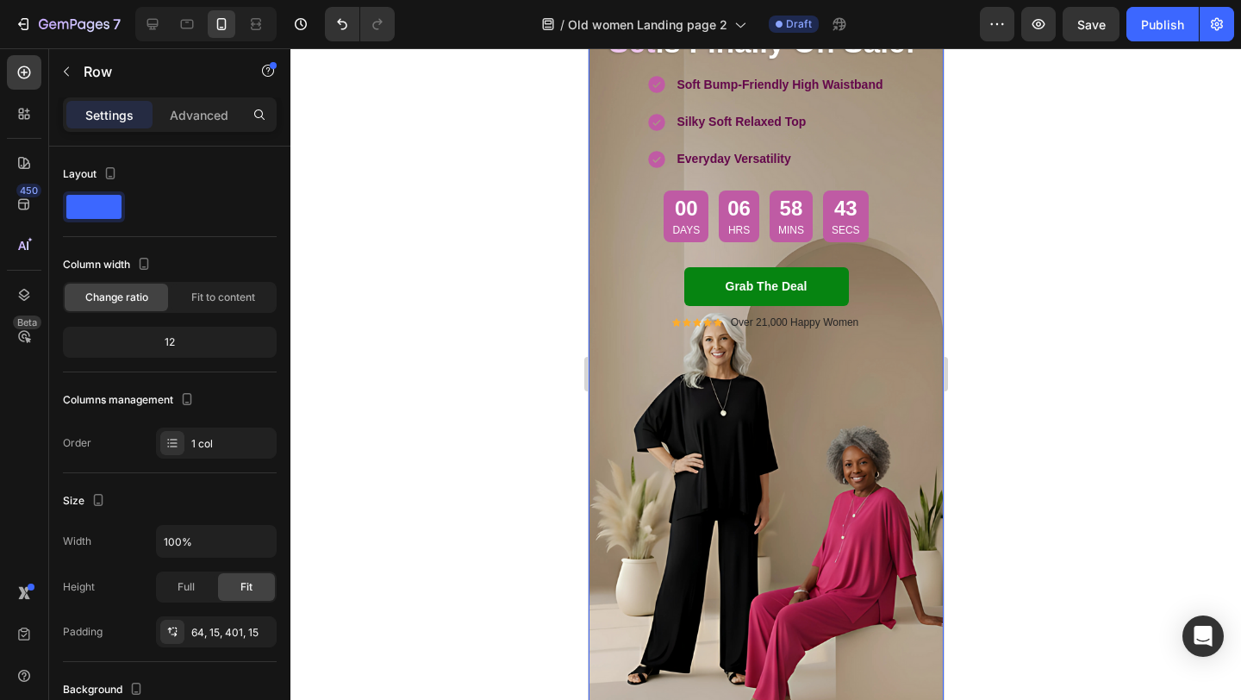
scroll to position [191, 0]
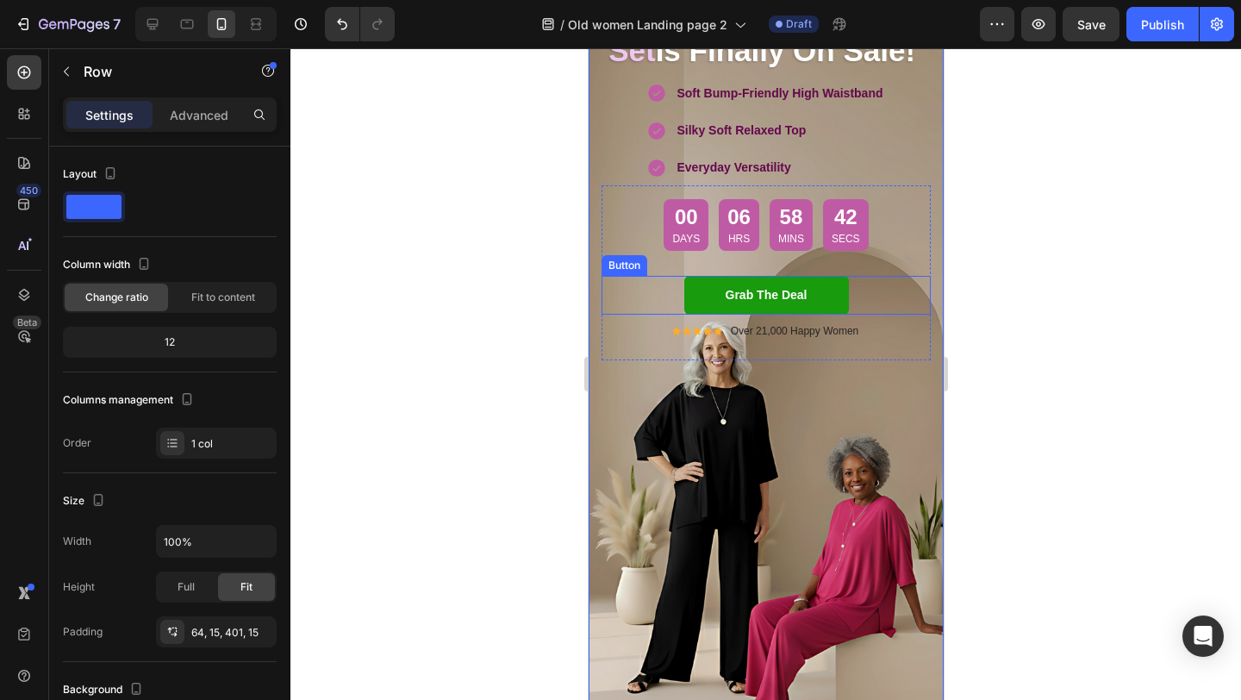
click at [691, 281] on link "Grab The Deal" at bounding box center [766, 295] width 165 height 39
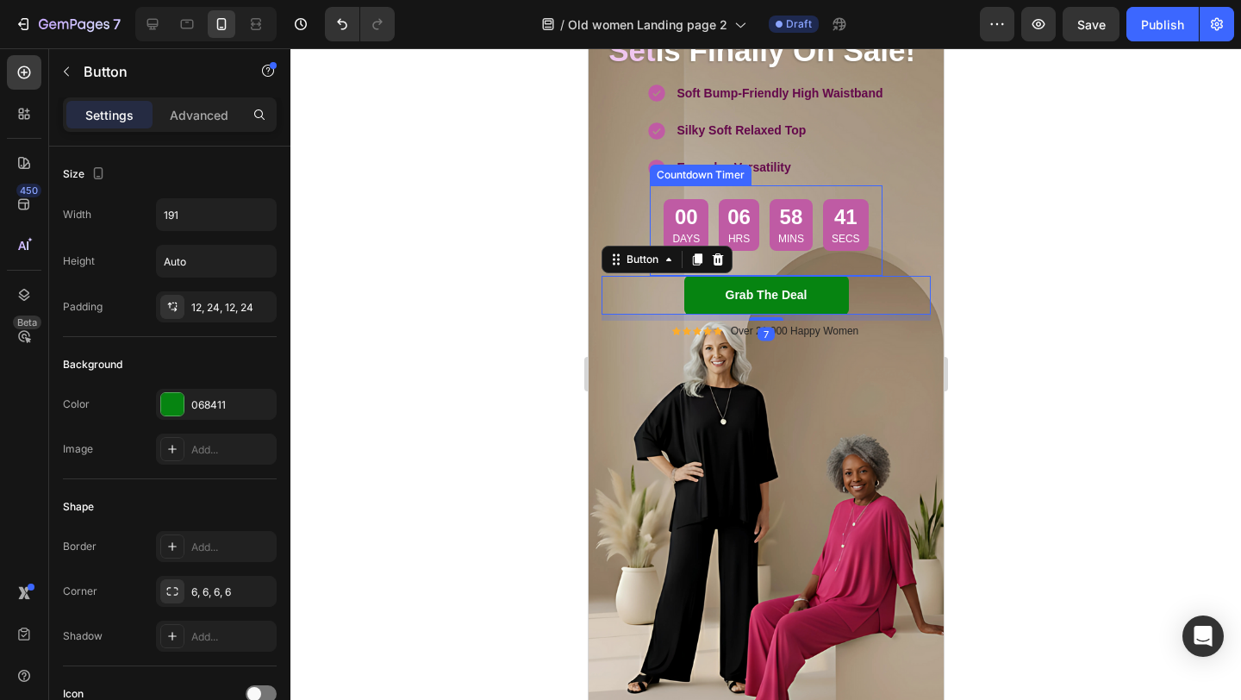
click at [763, 245] on div "00 Days 06 Hrs 58 Mins 41 Secs" at bounding box center [765, 224] width 204 height 51
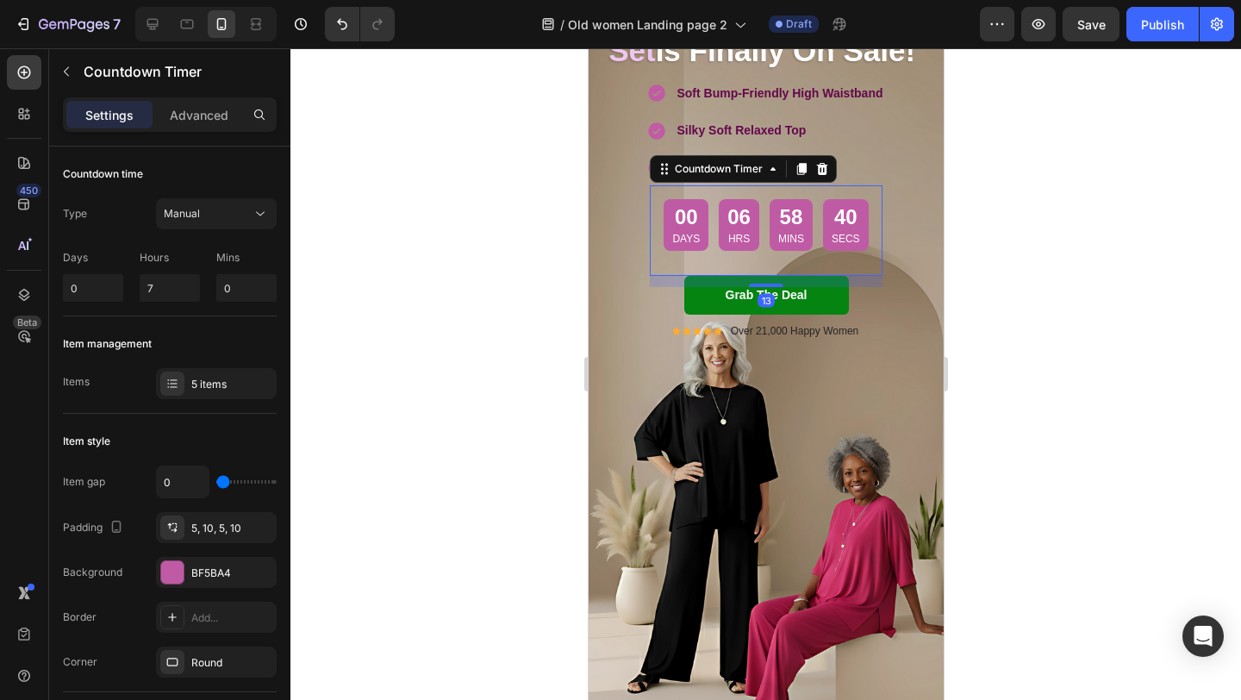
click at [763, 264] on div "00 Days 06 Hrs 58 Mins 40 Secs Countdown Timer 13" at bounding box center [765, 224] width 233 height 78
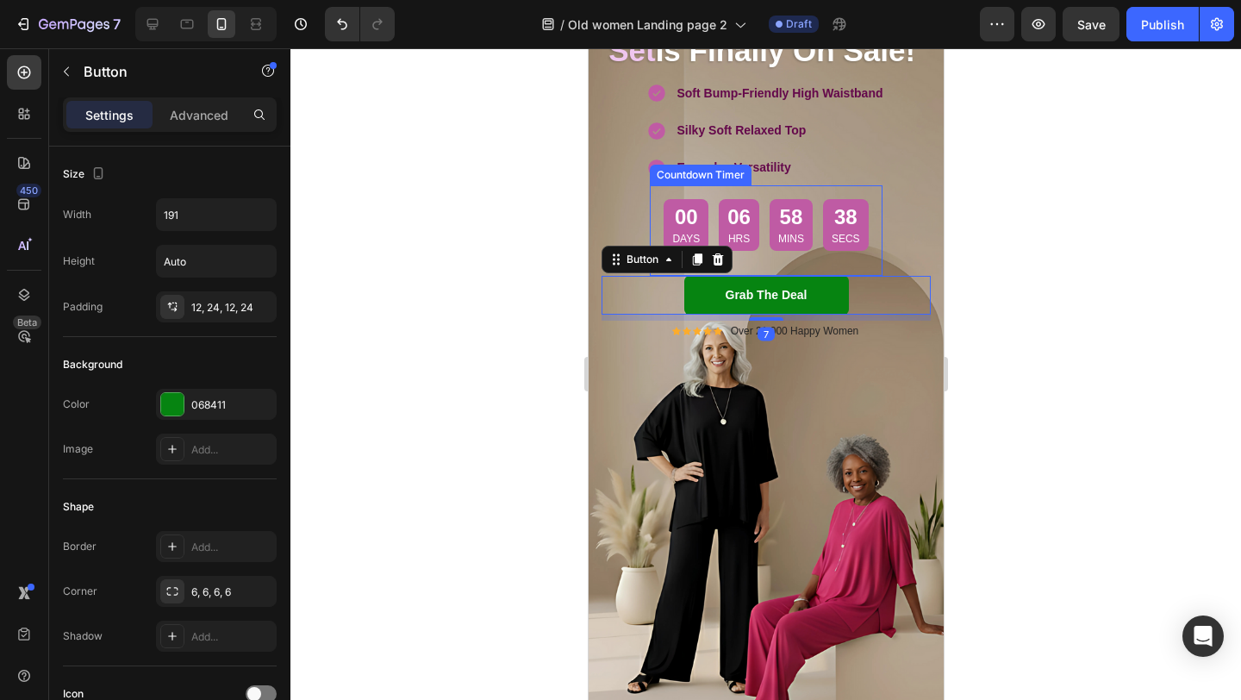
click at [765, 250] on div "00 Days 06 Hrs 58 Mins 38 Secs" at bounding box center [765, 224] width 204 height 51
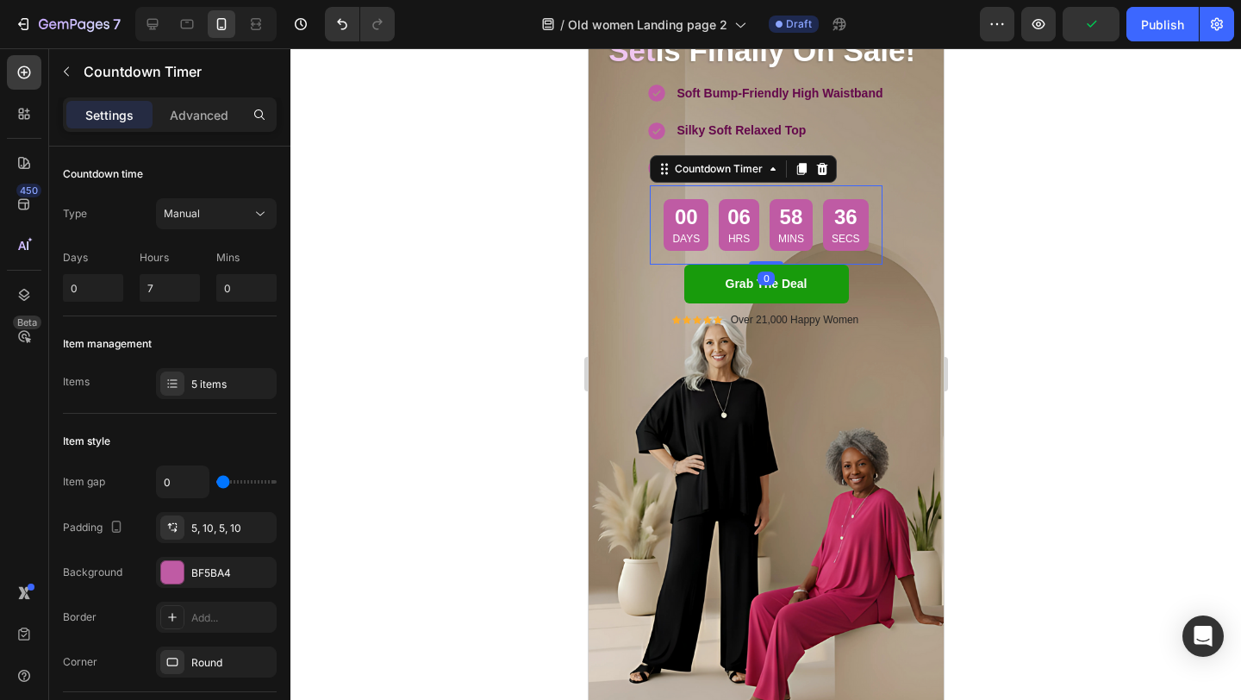
drag, startPoint x: 765, startPoint y: 283, endPoint x: 765, endPoint y: 268, distance: 14.7
click at [765, 268] on div "00 Days 06 Hrs 58 Mins 36 Secs Countdown Timer 0 Row Grab The Deal Button Grab …" at bounding box center [765, 266] width 329 height 163
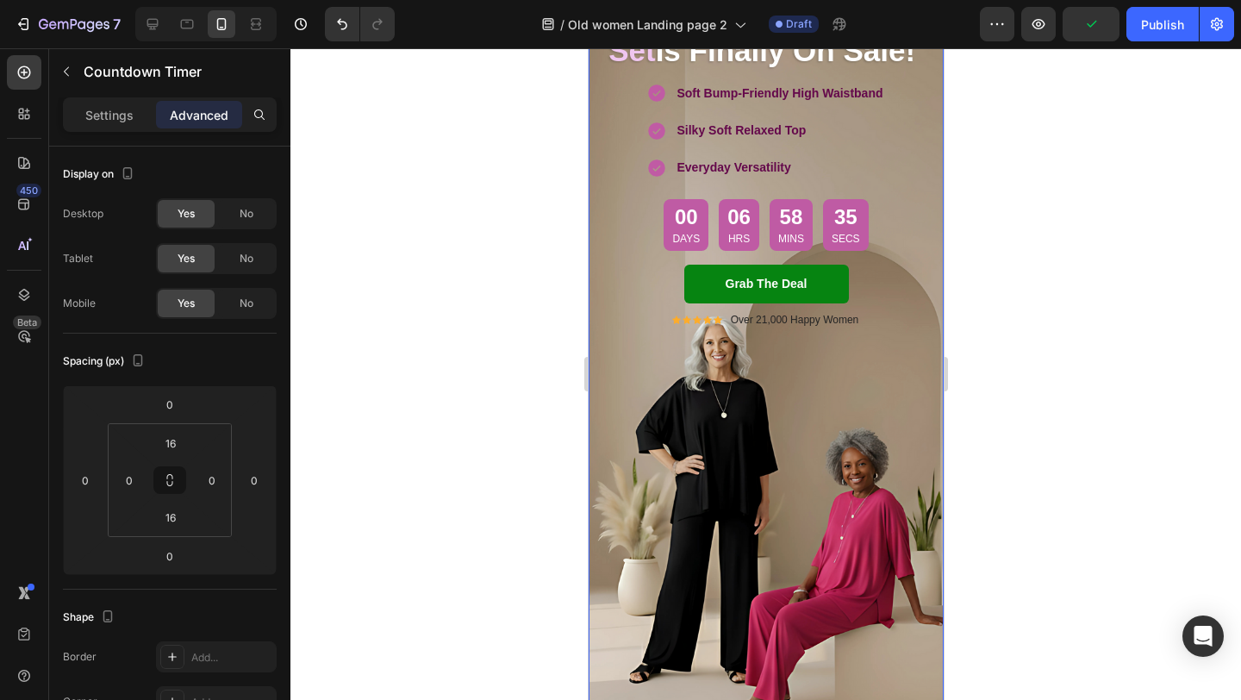
click at [649, 415] on div "Your Viral Silky Soft Set Is Finally On Sale! Heading Soft Bump-Friendly High W…" at bounding box center [765, 323] width 355 height 777
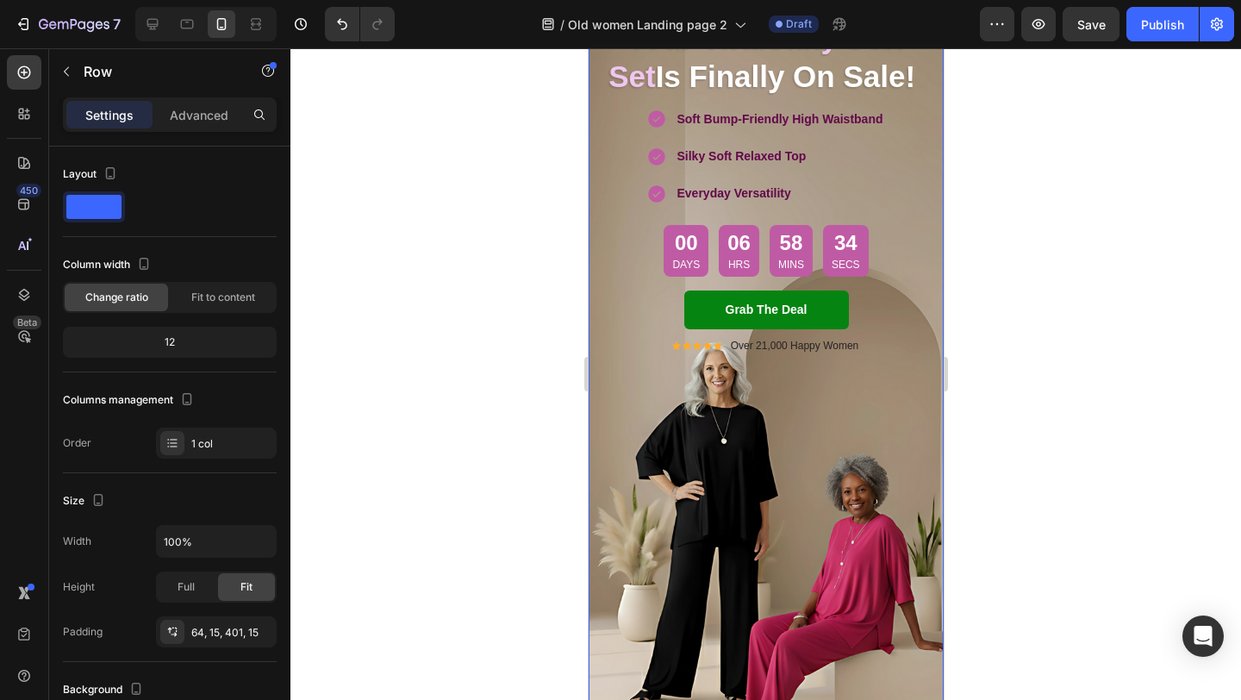
scroll to position [140, 0]
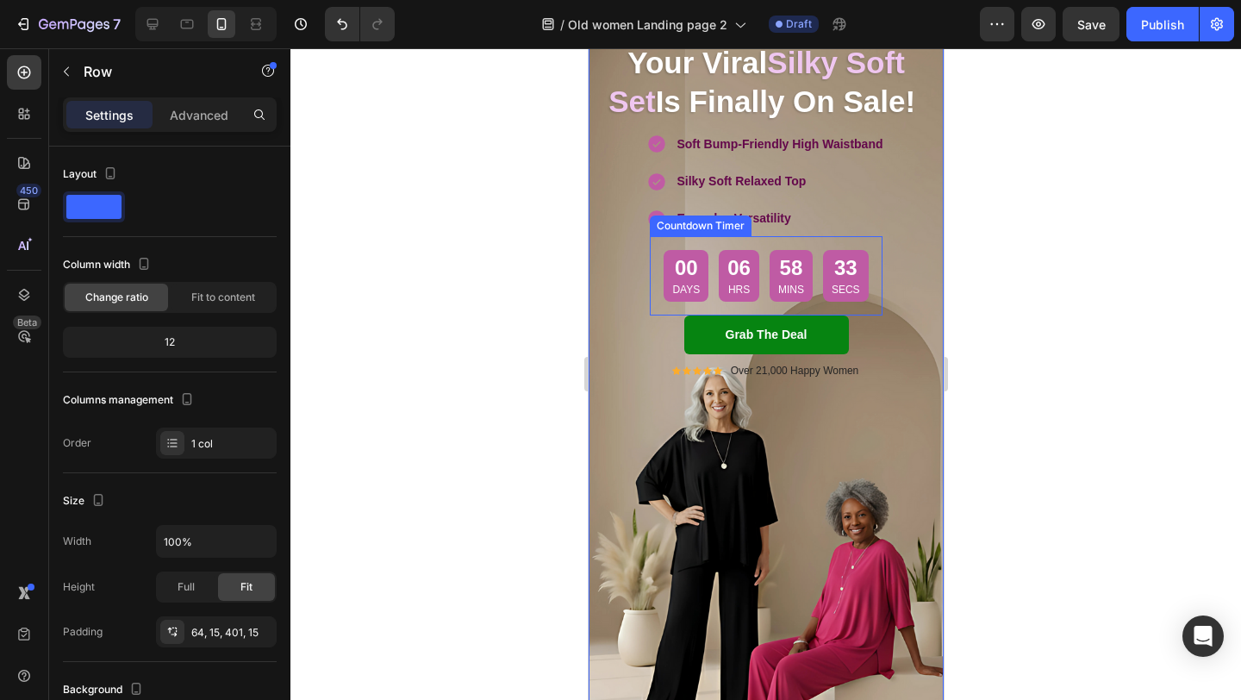
click at [722, 219] on div "Countdown Timer" at bounding box center [700, 226] width 95 height 16
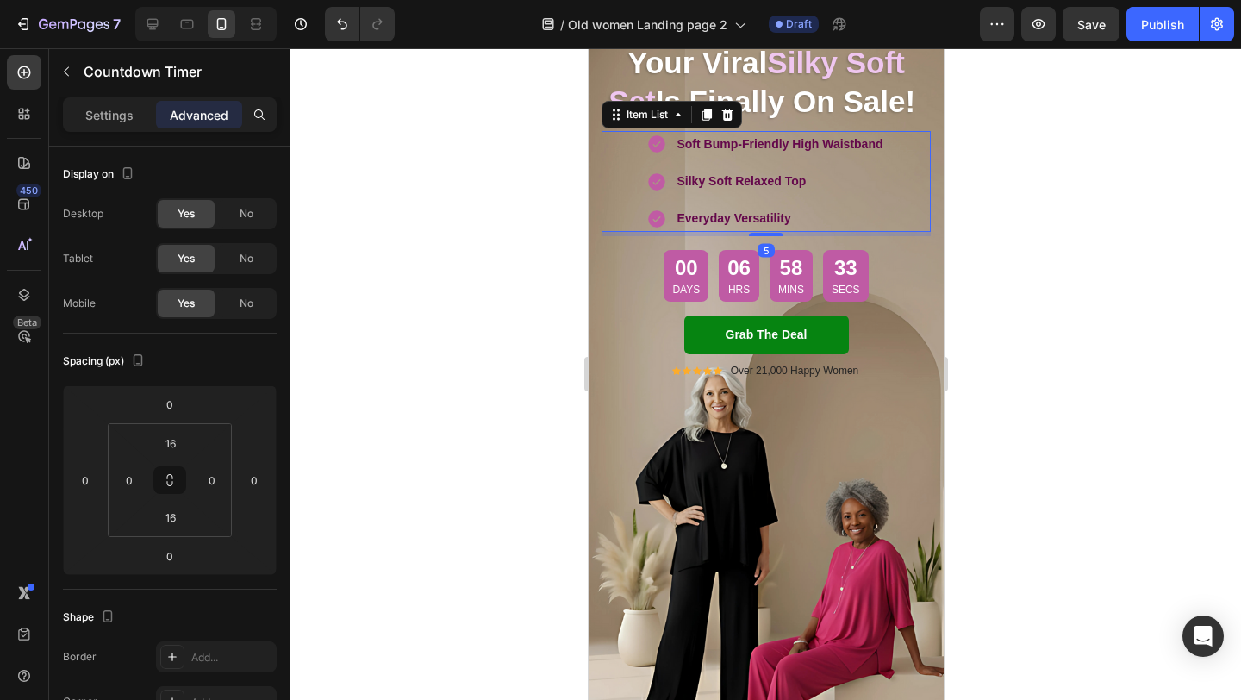
click at [844, 191] on p "Silky Soft Relaxed Top" at bounding box center [779, 182] width 206 height 22
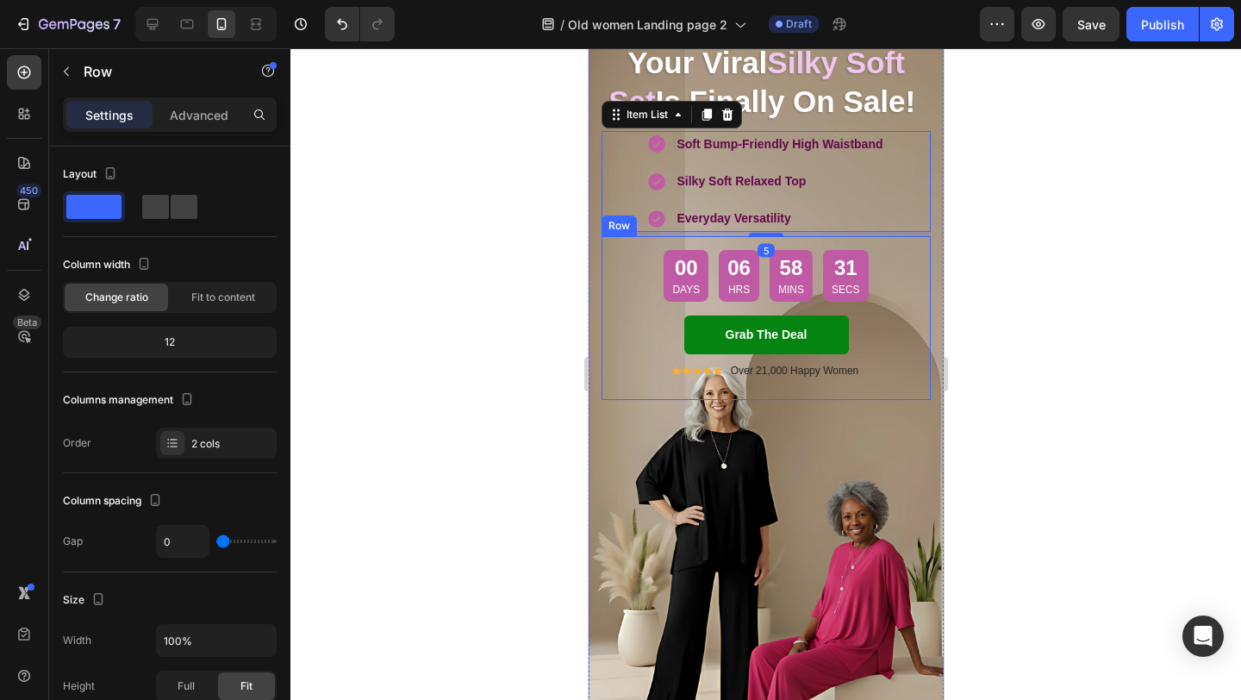
click at [921, 311] on div "00 Days 06 Hrs 58 Mins 31 Secs Countdown Timer Row Grab The Deal Button" at bounding box center [765, 275] width 329 height 78
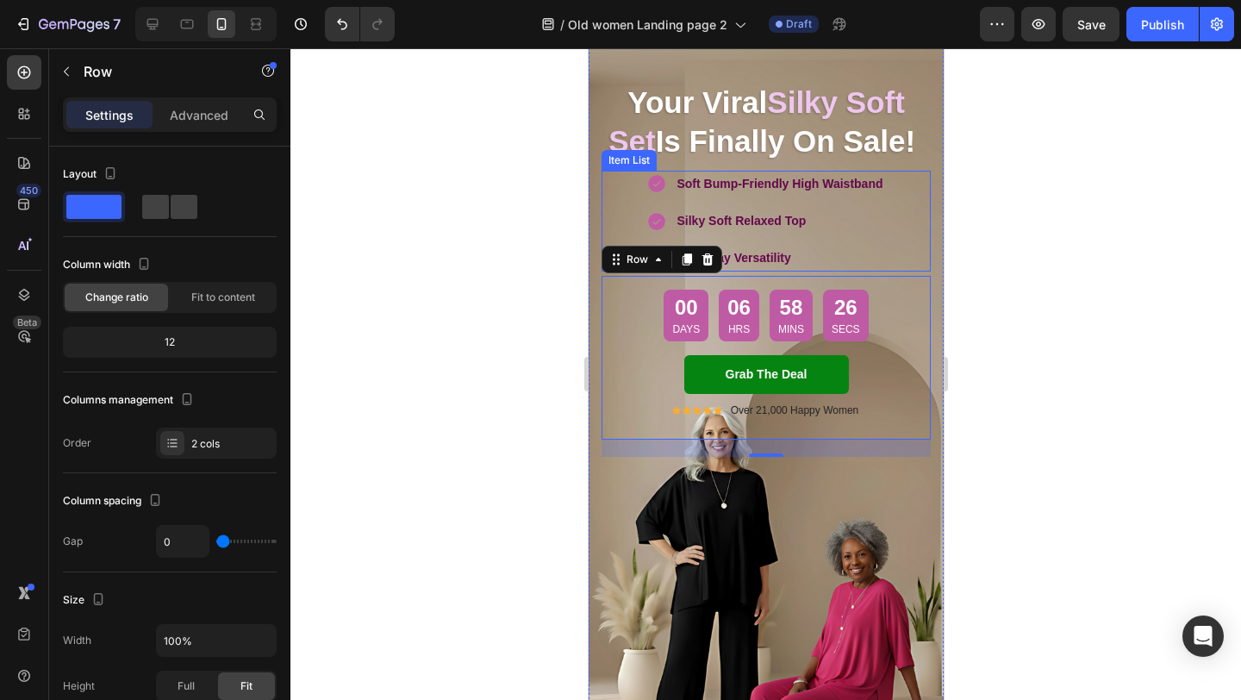
scroll to position [105, 0]
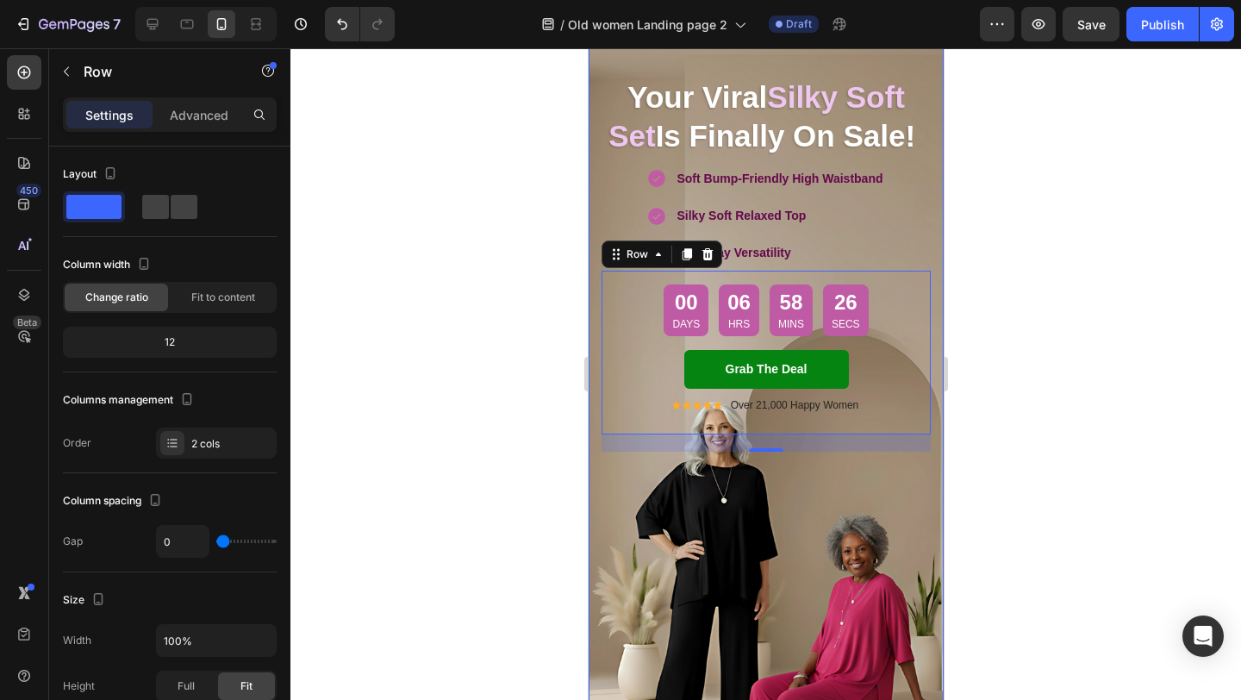
click at [609, 513] on div "Your Viral Silky Soft Set Is Finally On Sale! Heading Soft Bump-Friendly High W…" at bounding box center [765, 409] width 355 height 777
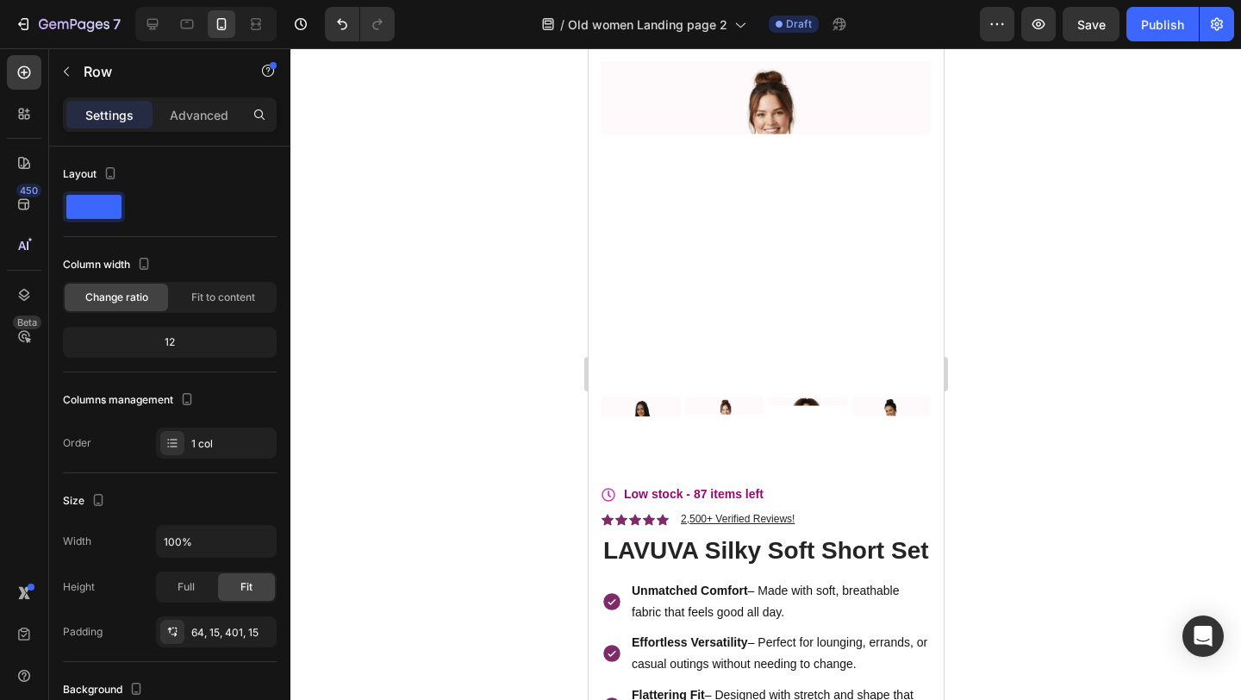
scroll to position [2511, 0]
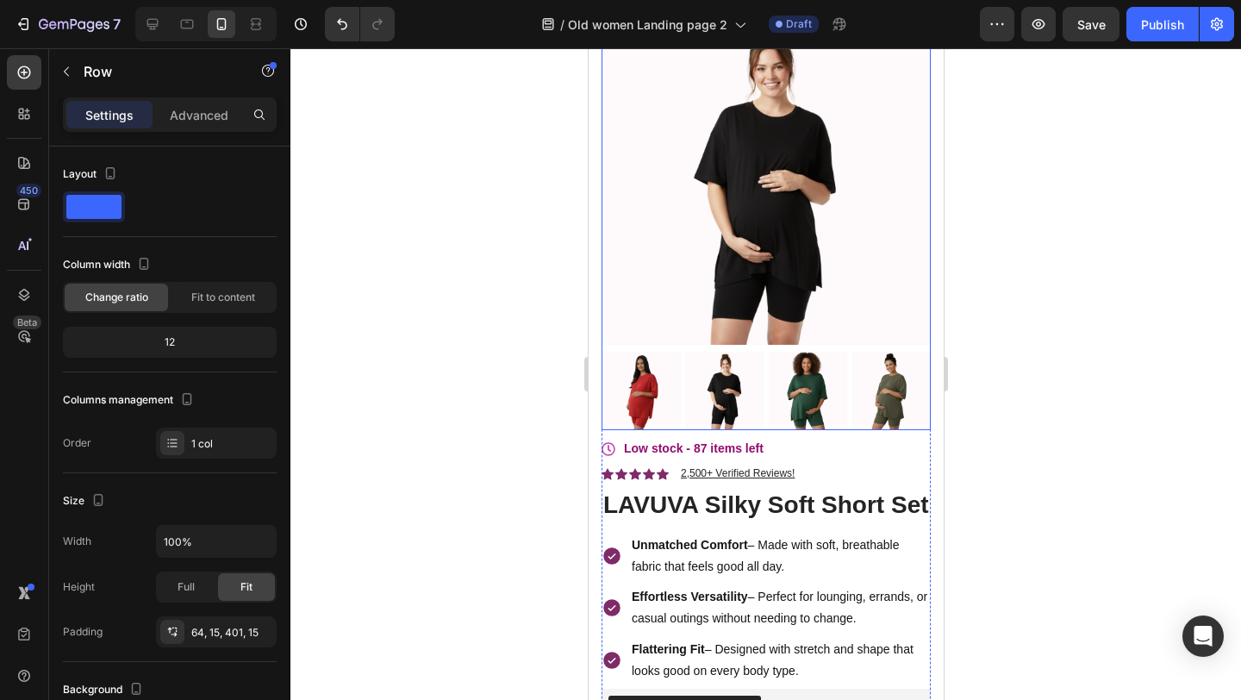
click at [653, 267] on img at bounding box center [765, 180] width 329 height 329
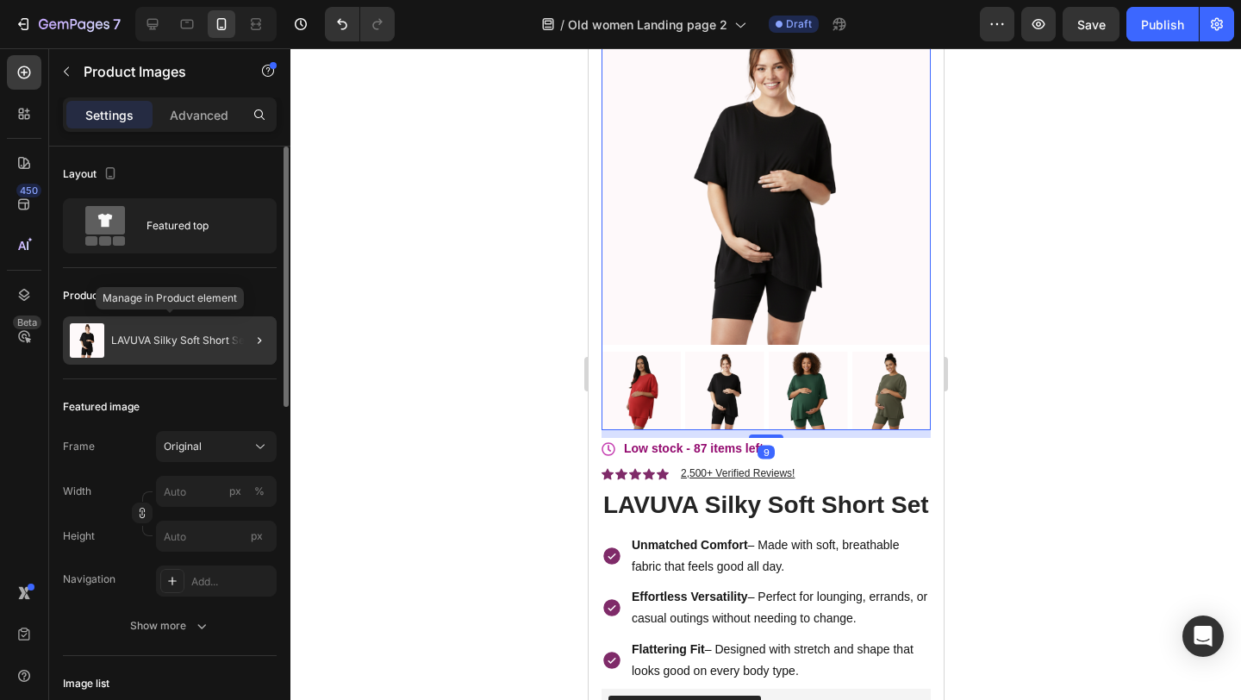
click at [185, 347] on div "LAVUVA Silky Soft Short Set" at bounding box center [170, 340] width 214 height 48
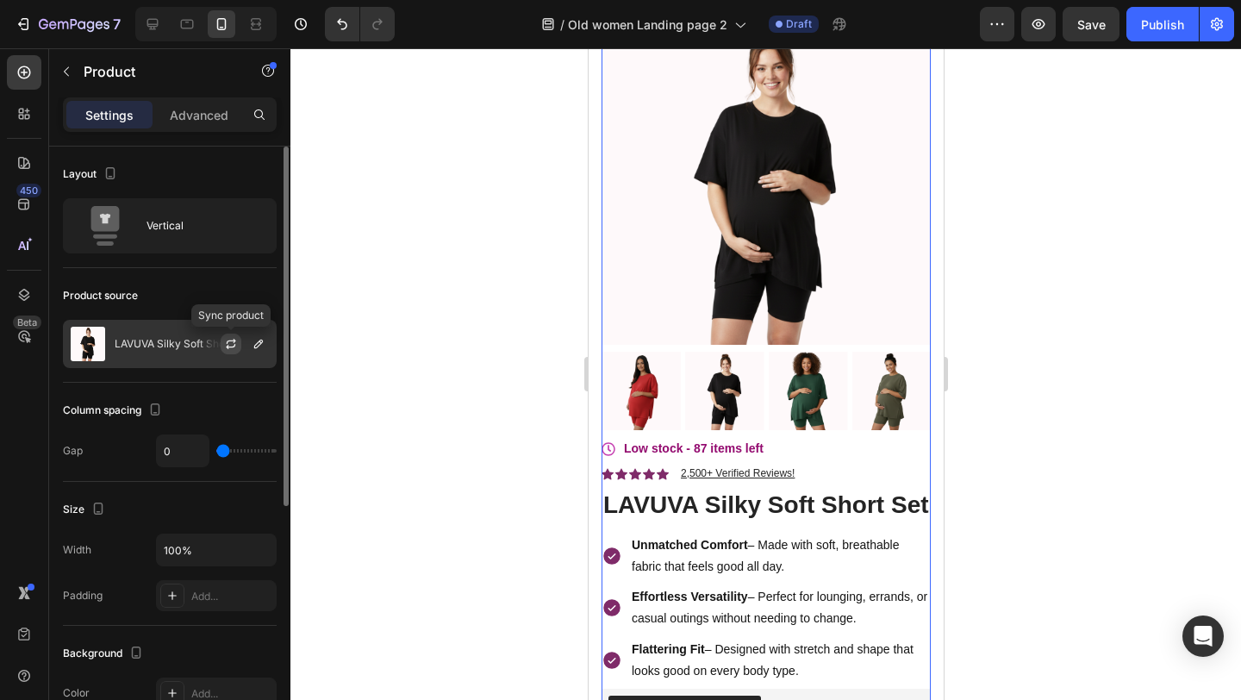
click at [231, 346] on icon "button" at bounding box center [231, 344] width 14 height 14
click at [177, 341] on p "LAVUVA Silky Soft Short Set" at bounding box center [183, 344] width 137 height 12
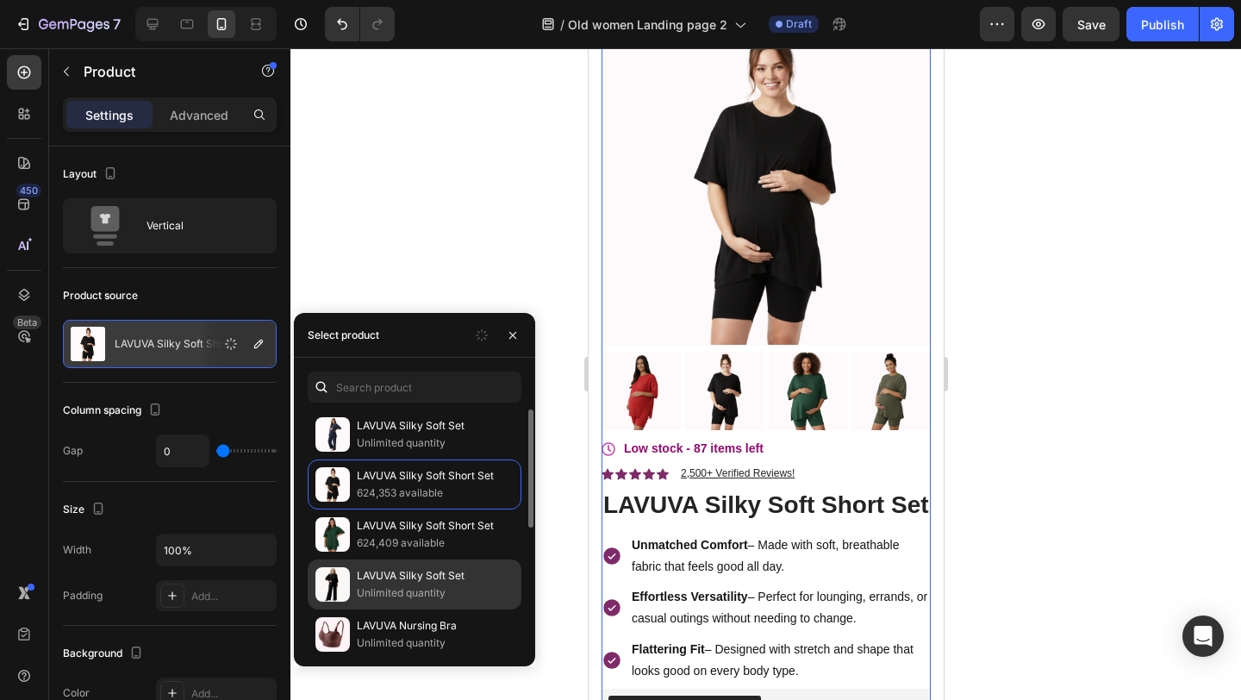
click at [423, 584] on p "LAVUVA Silky Soft Set" at bounding box center [435, 575] width 157 height 17
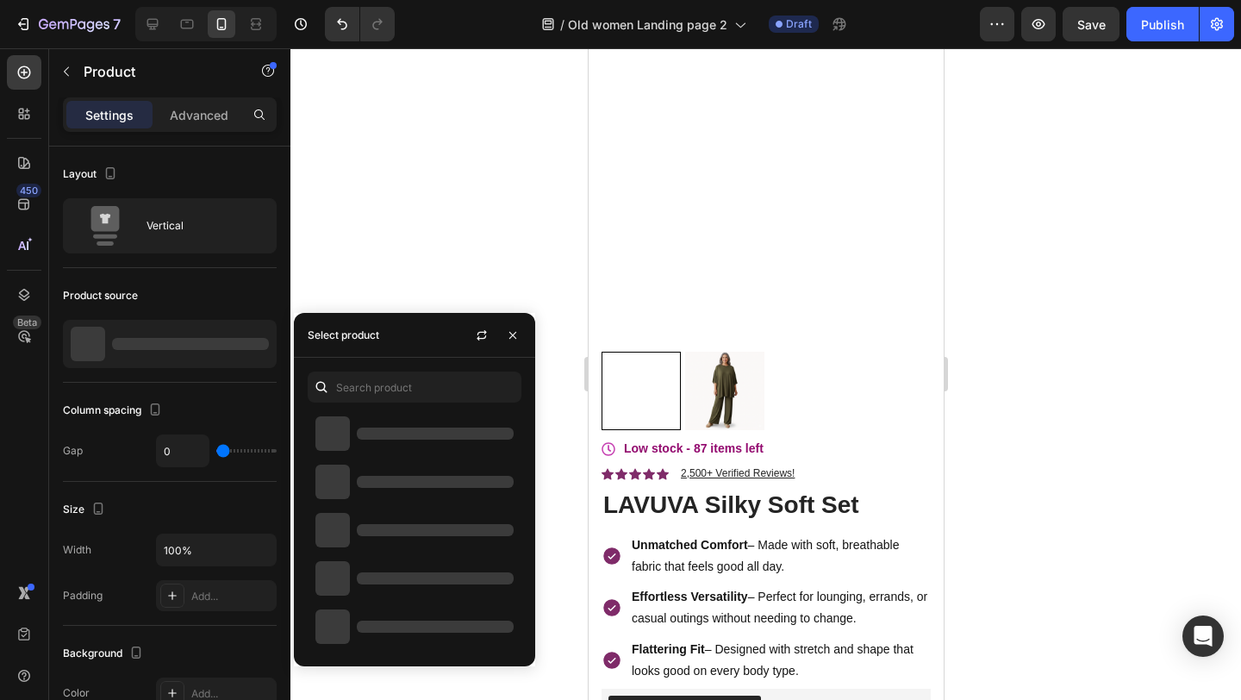
click at [418, 267] on div at bounding box center [765, 374] width 951 height 652
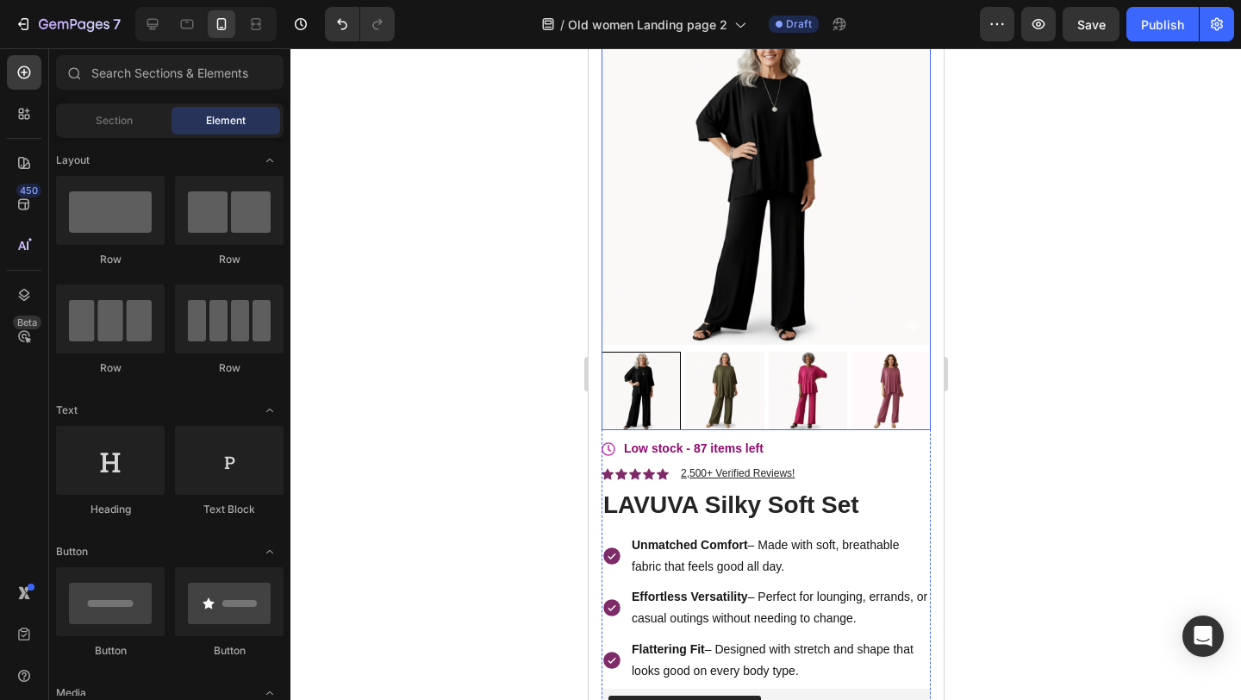
click at [709, 270] on img at bounding box center [765, 180] width 329 height 329
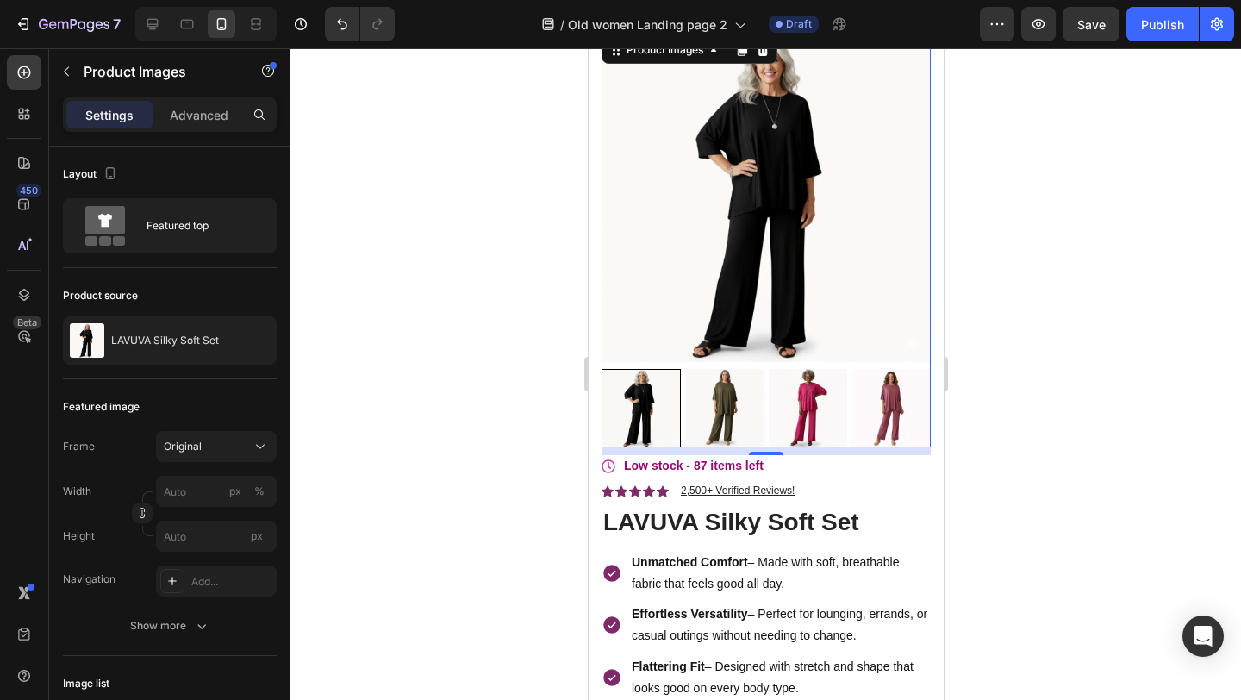
scroll to position [2485, 0]
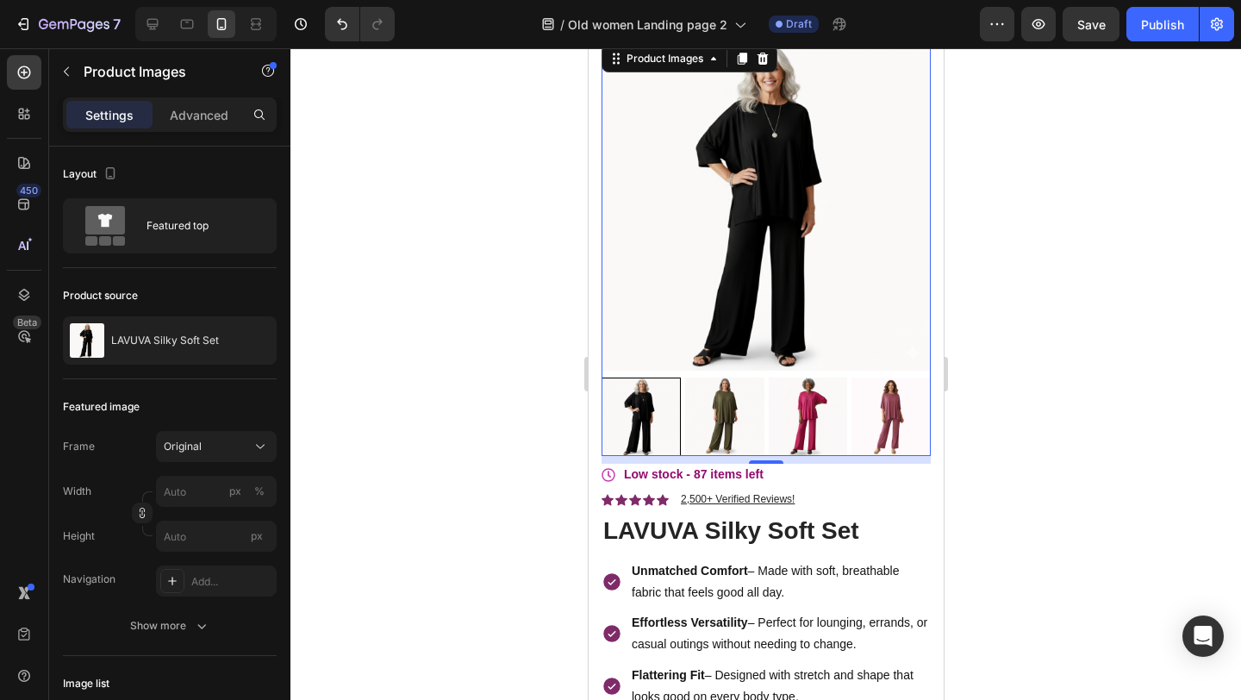
click at [510, 294] on div at bounding box center [765, 374] width 951 height 652
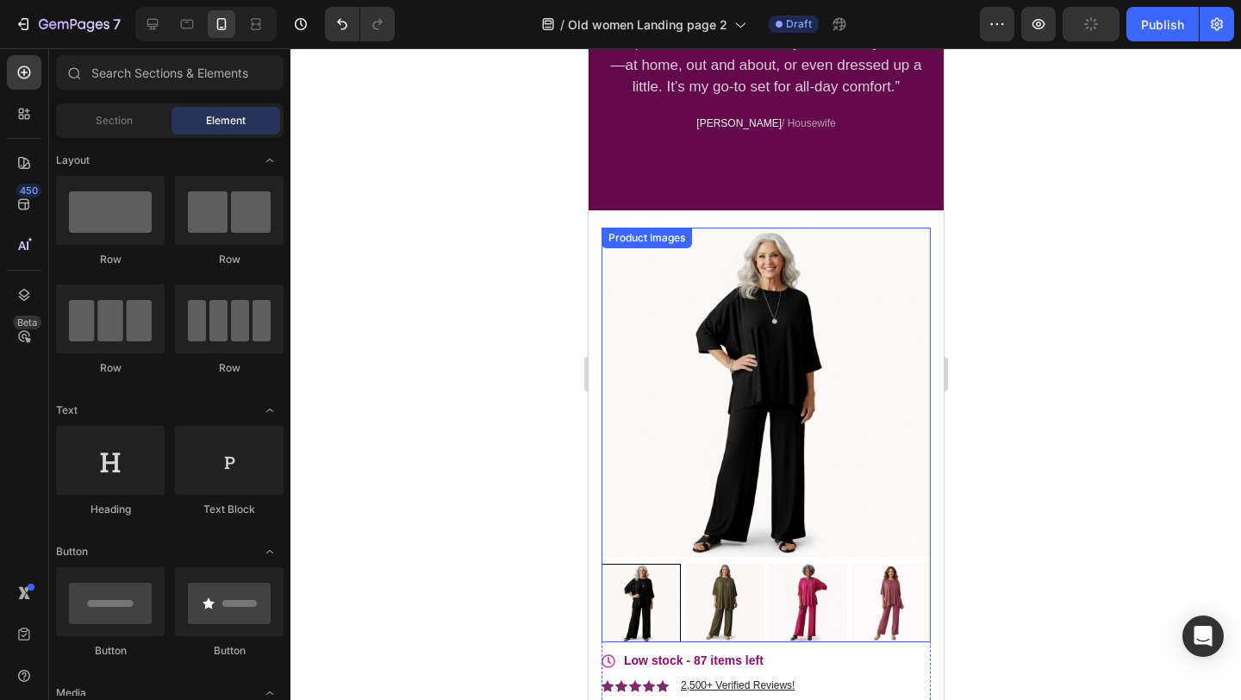
scroll to position [2294, 0]
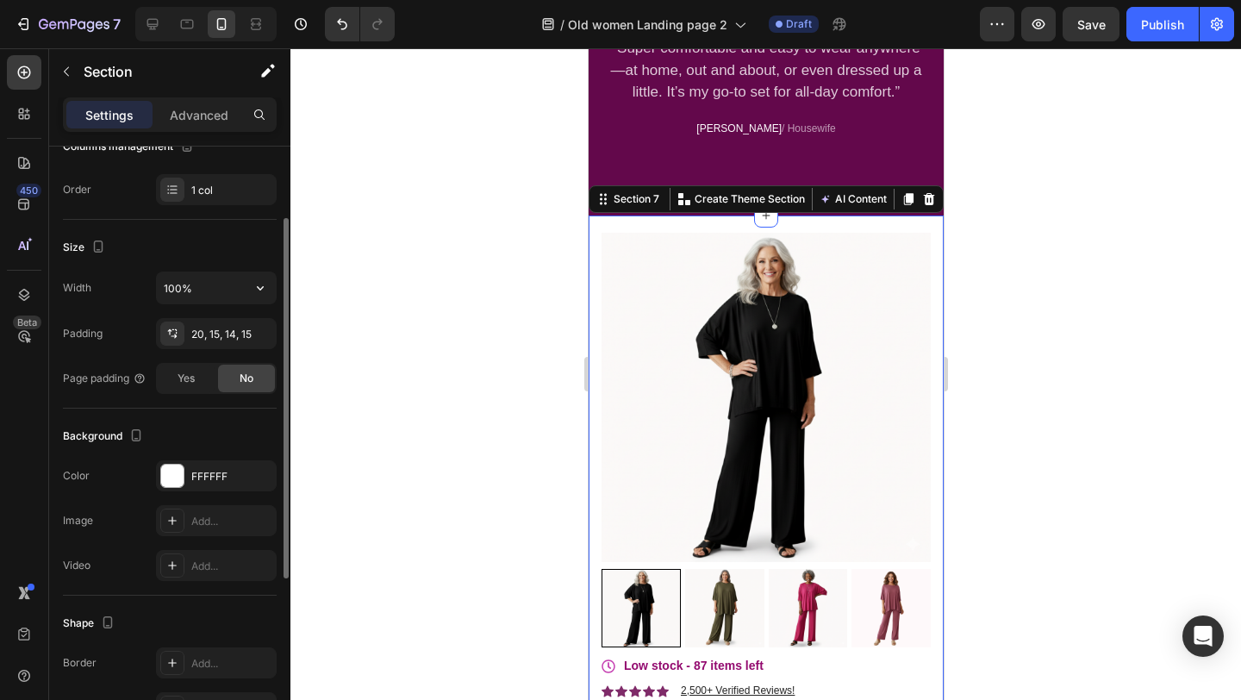
scroll to position [0, 0]
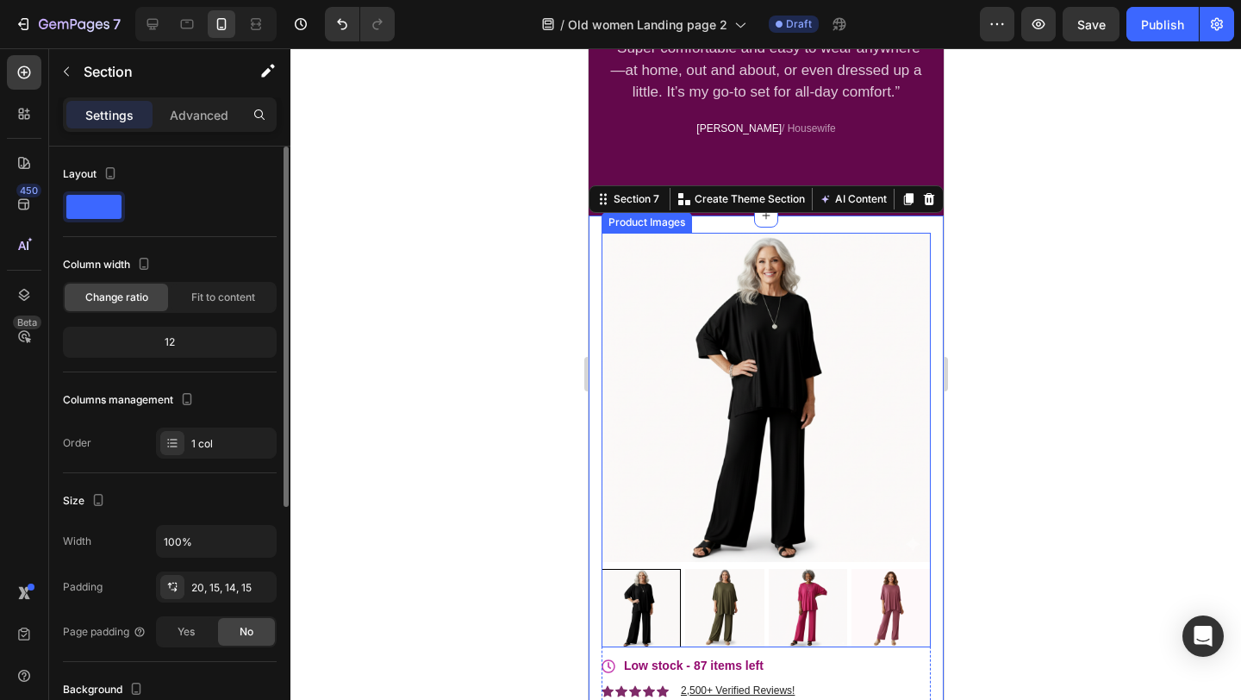
click at [693, 400] on img at bounding box center [765, 397] width 329 height 329
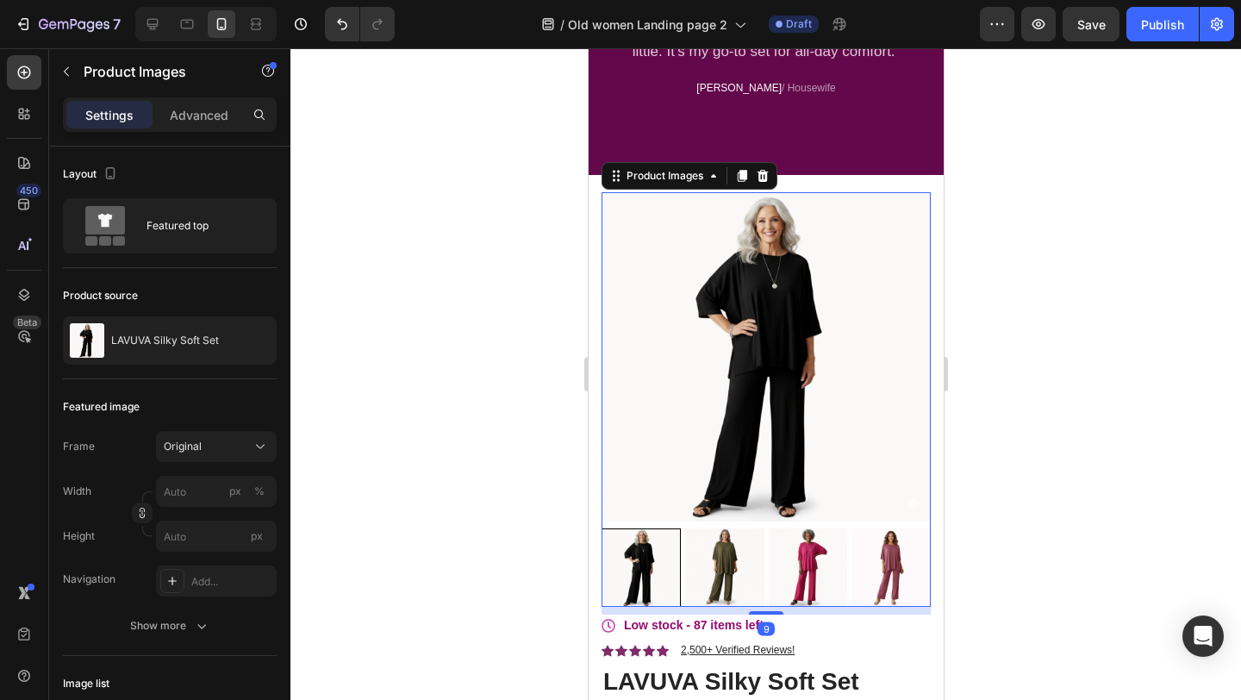
scroll to position [2422, 0]
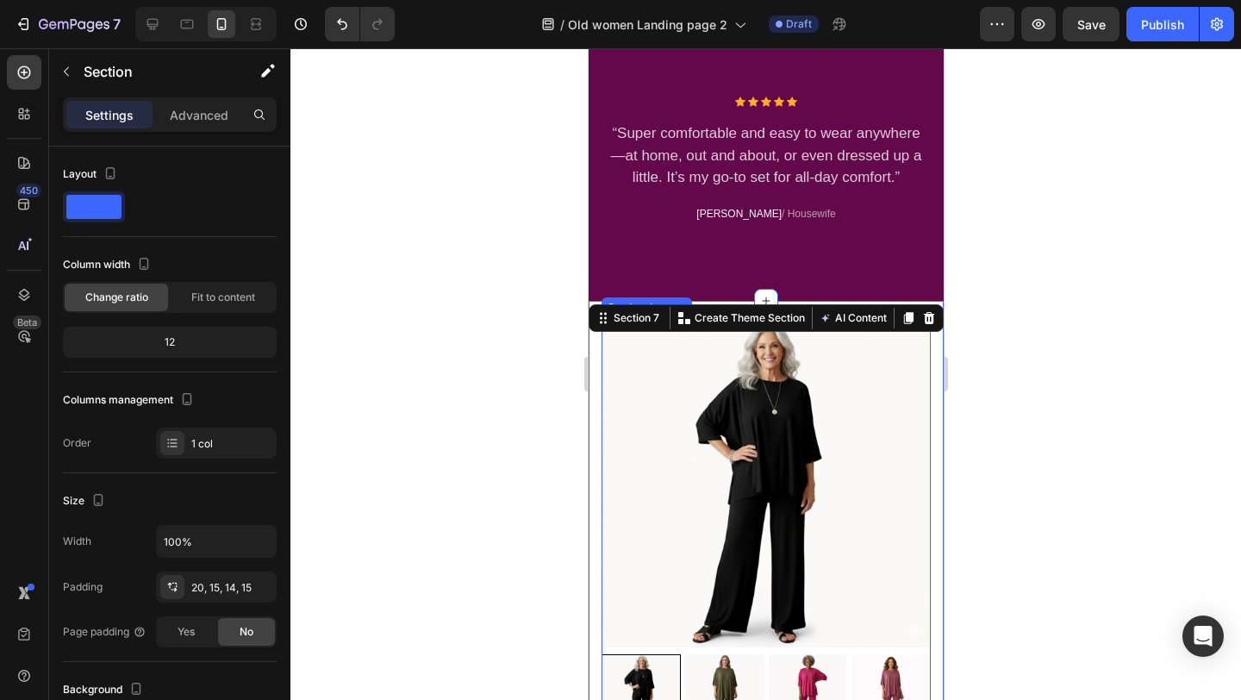
scroll to position [2184, 0]
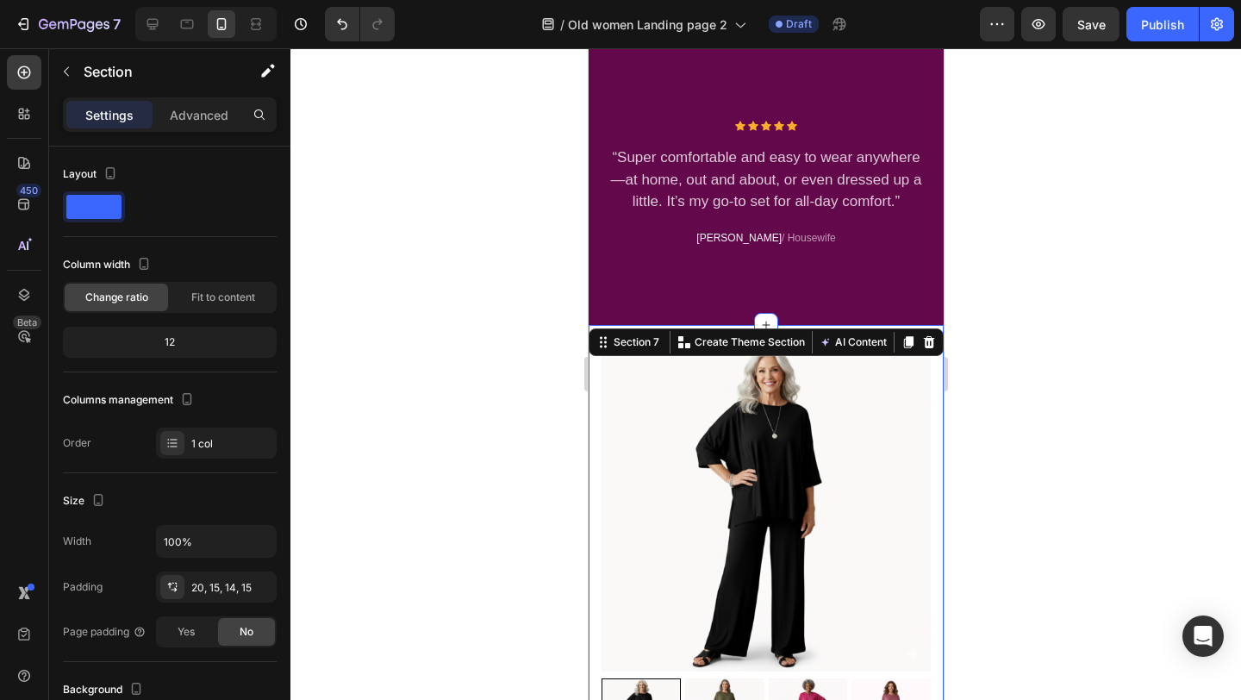
click at [493, 333] on div at bounding box center [765, 374] width 951 height 652
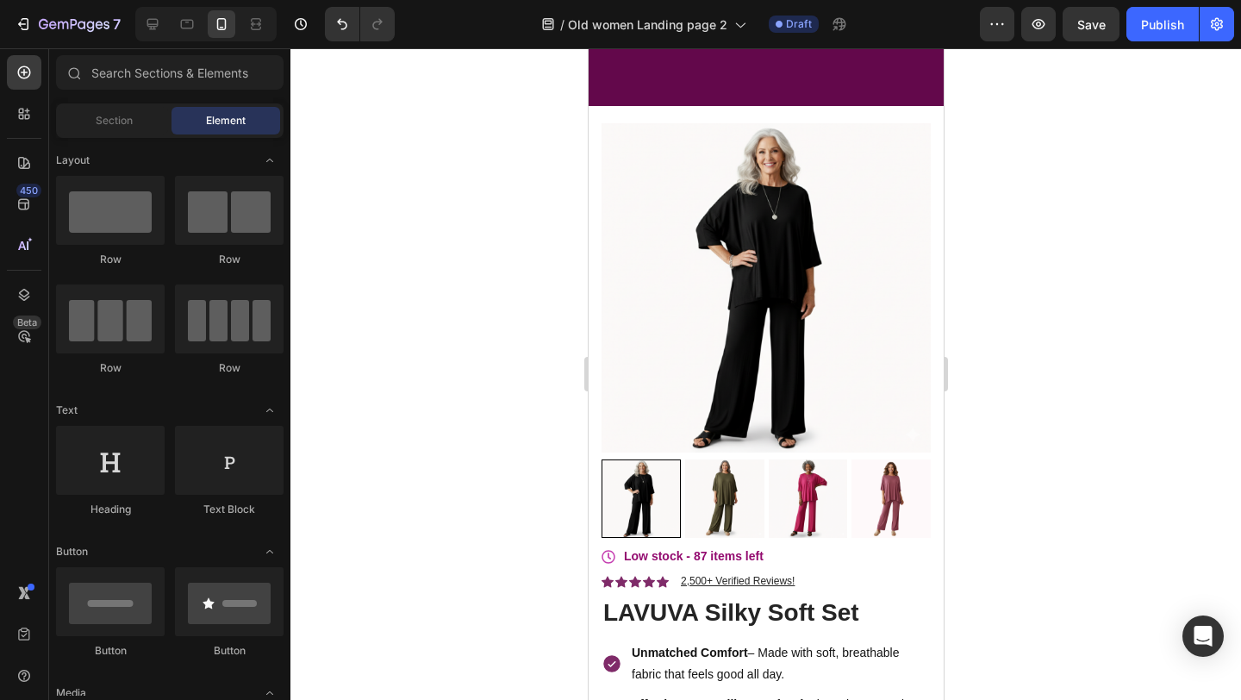
scroll to position [2096, 0]
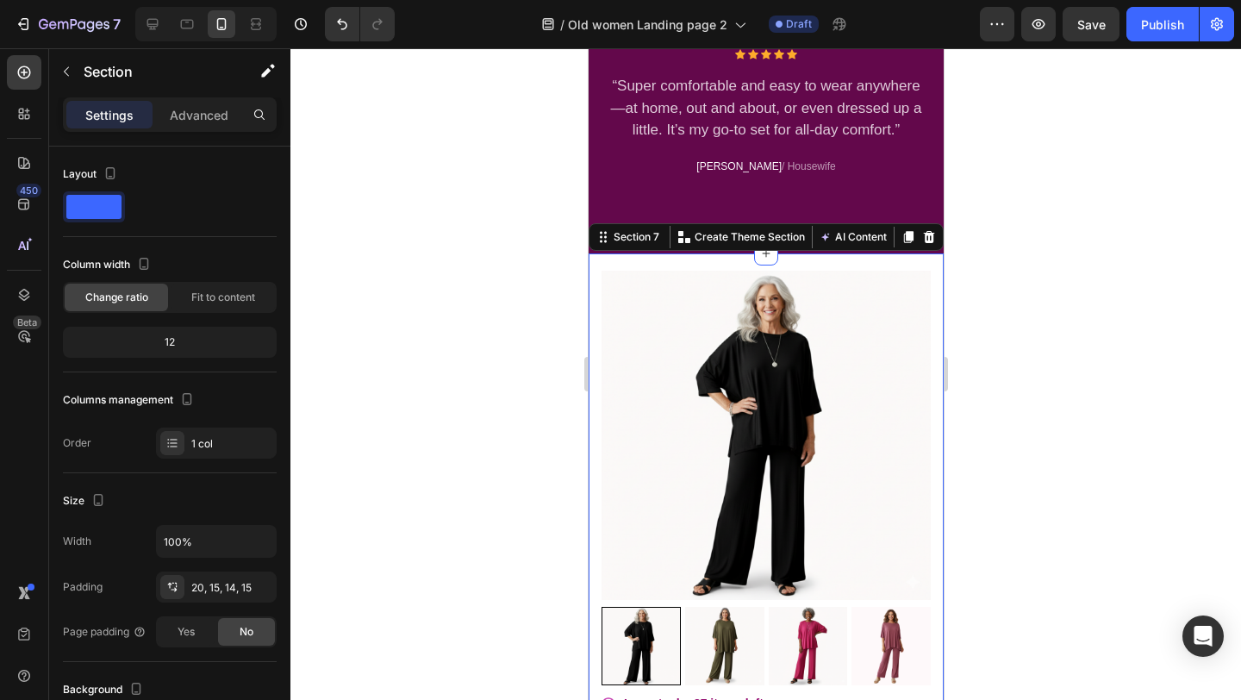
scroll to position [2260, 0]
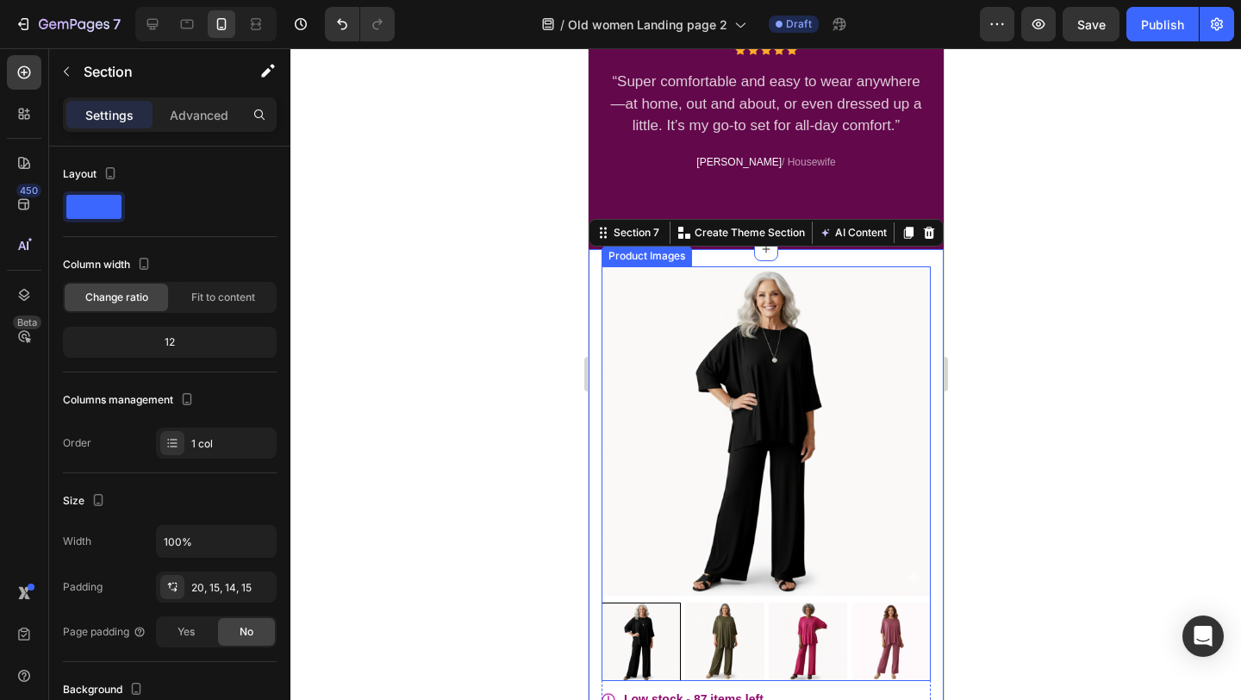
click at [497, 434] on div at bounding box center [765, 374] width 951 height 652
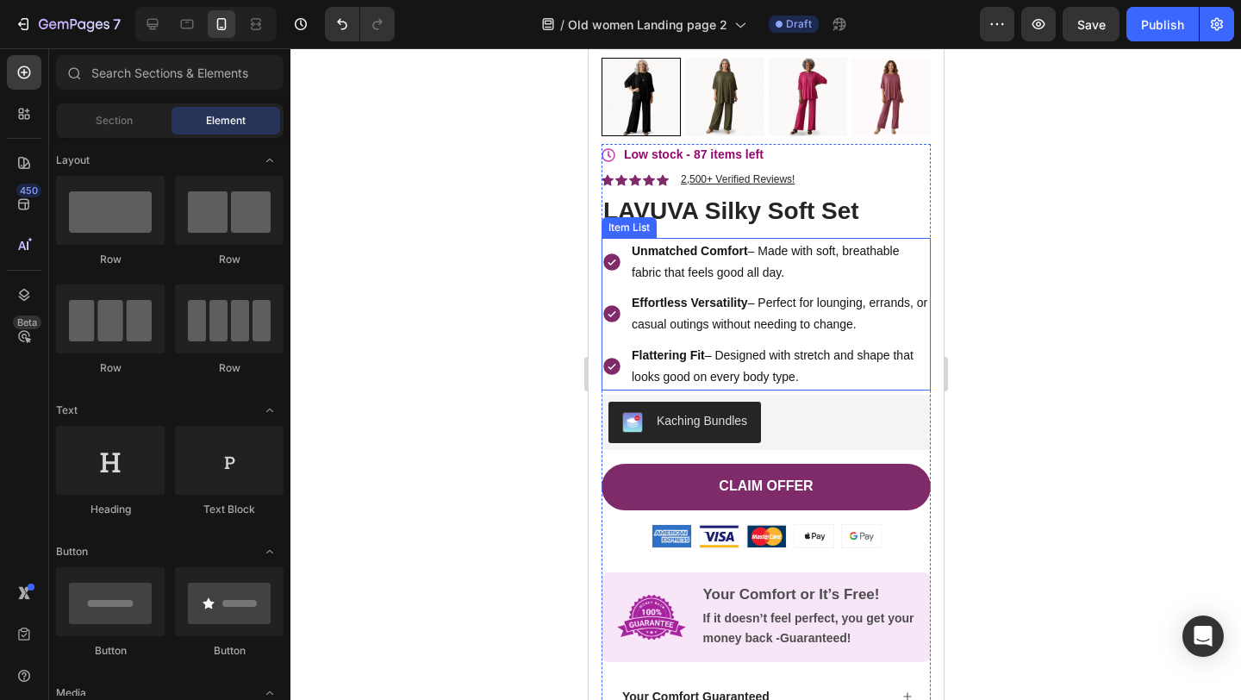
scroll to position [2808, 0]
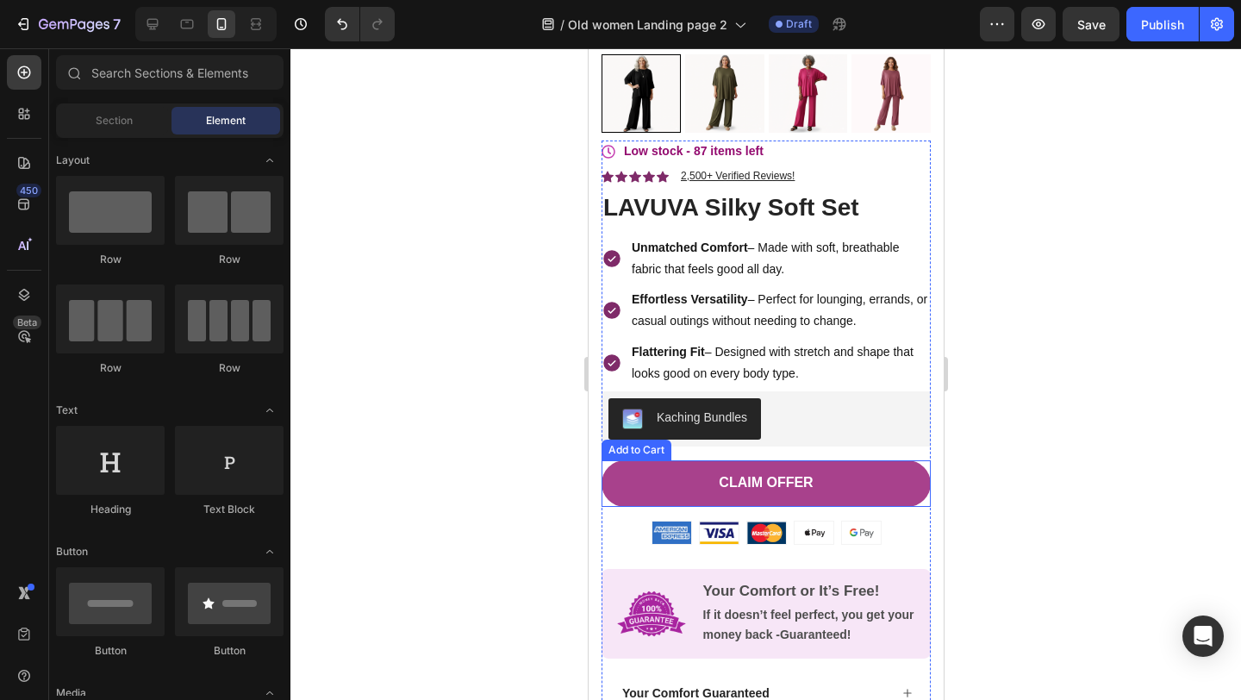
click at [672, 491] on button "Claim Offer" at bounding box center [765, 483] width 329 height 47
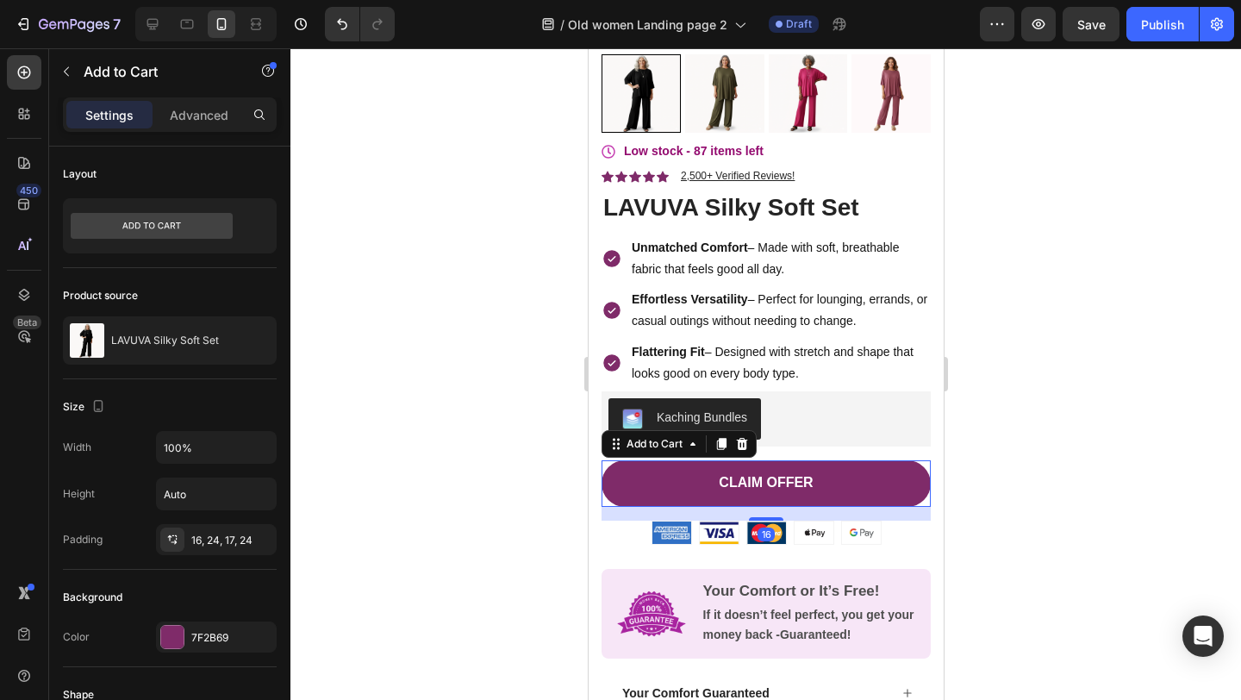
click at [535, 484] on div at bounding box center [765, 374] width 951 height 652
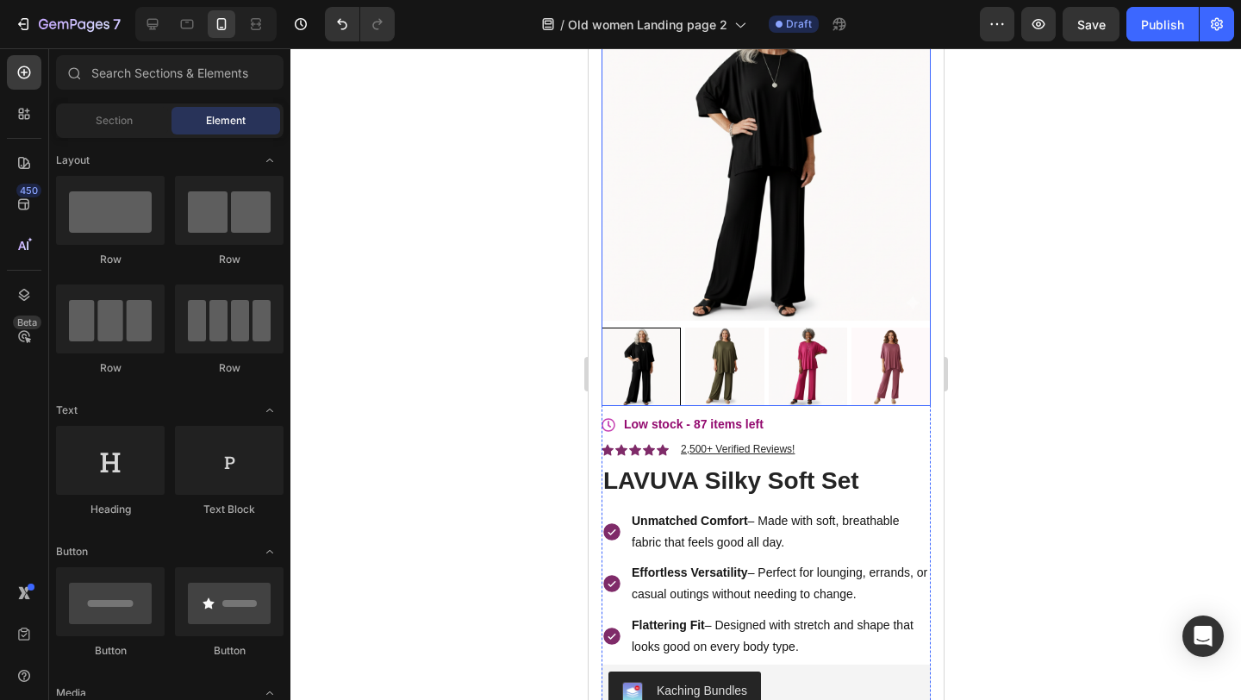
scroll to position [2527, 0]
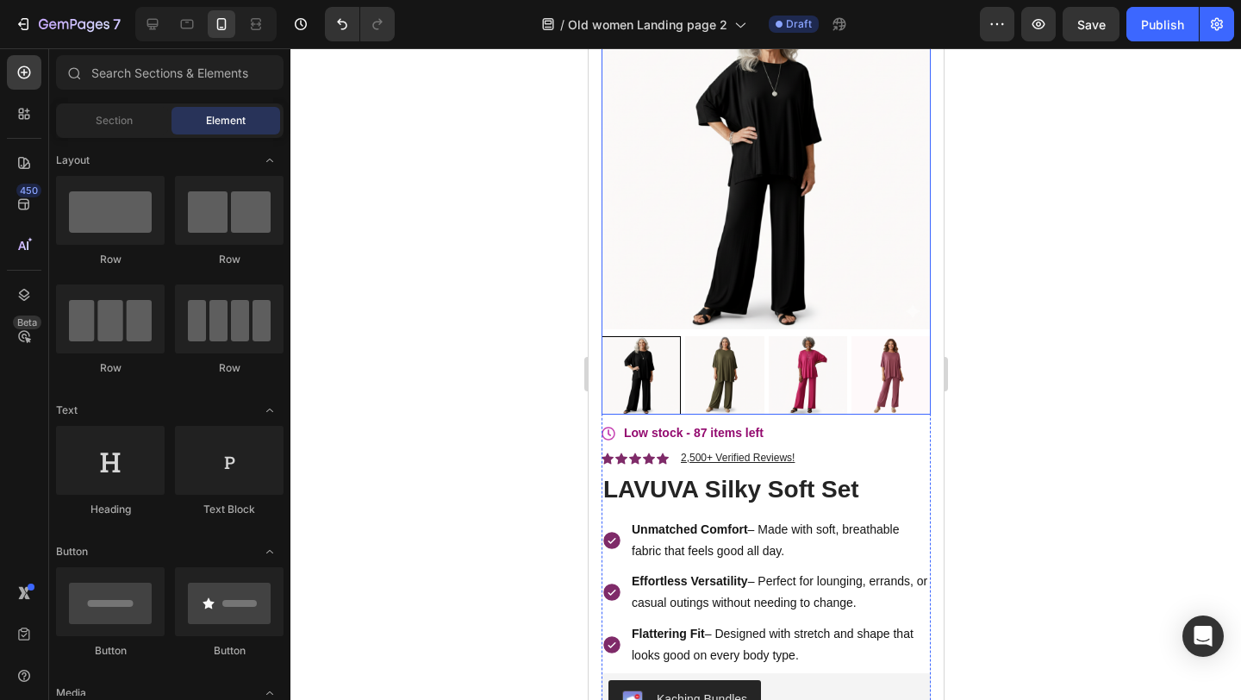
click at [670, 268] on img at bounding box center [765, 164] width 329 height 329
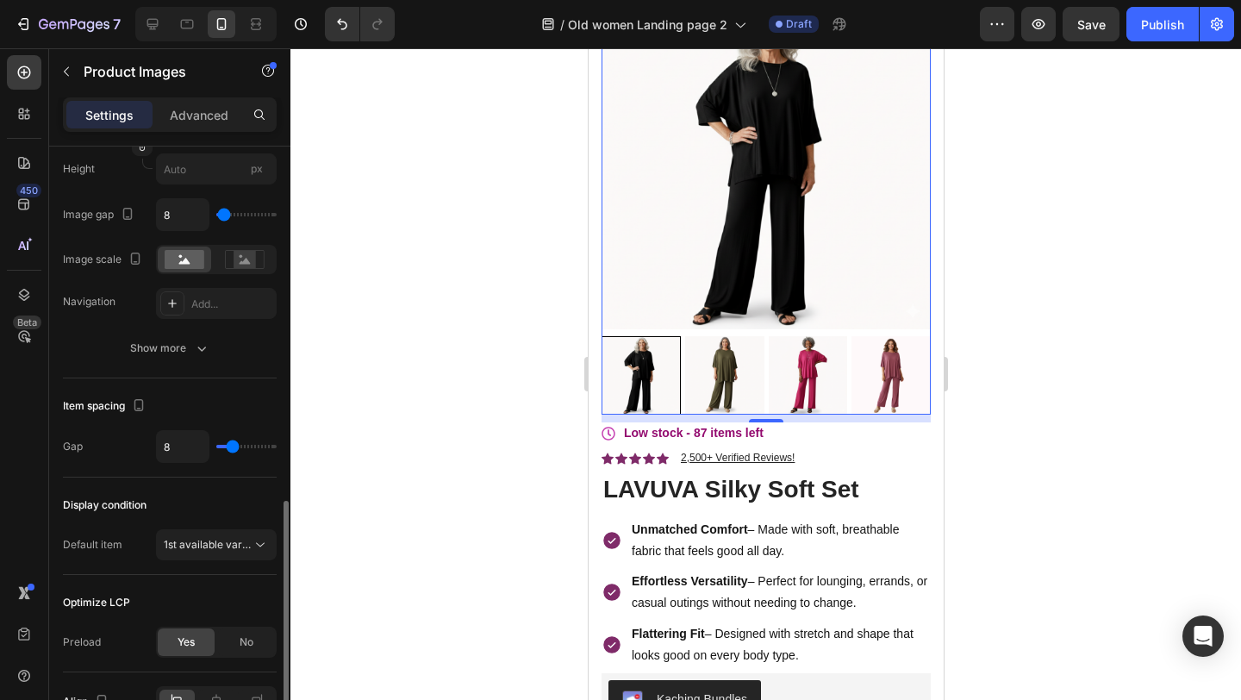
scroll to position [741, 0]
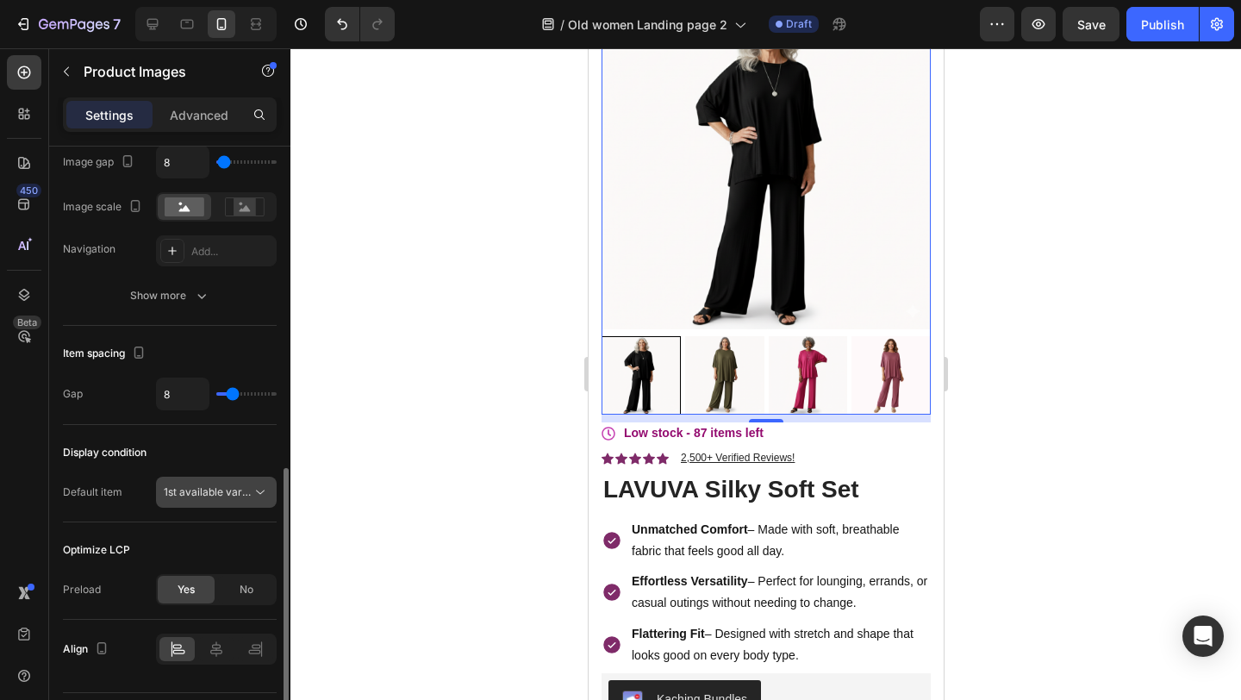
click at [247, 497] on span "1st available variant" at bounding box center [212, 491] width 97 height 13
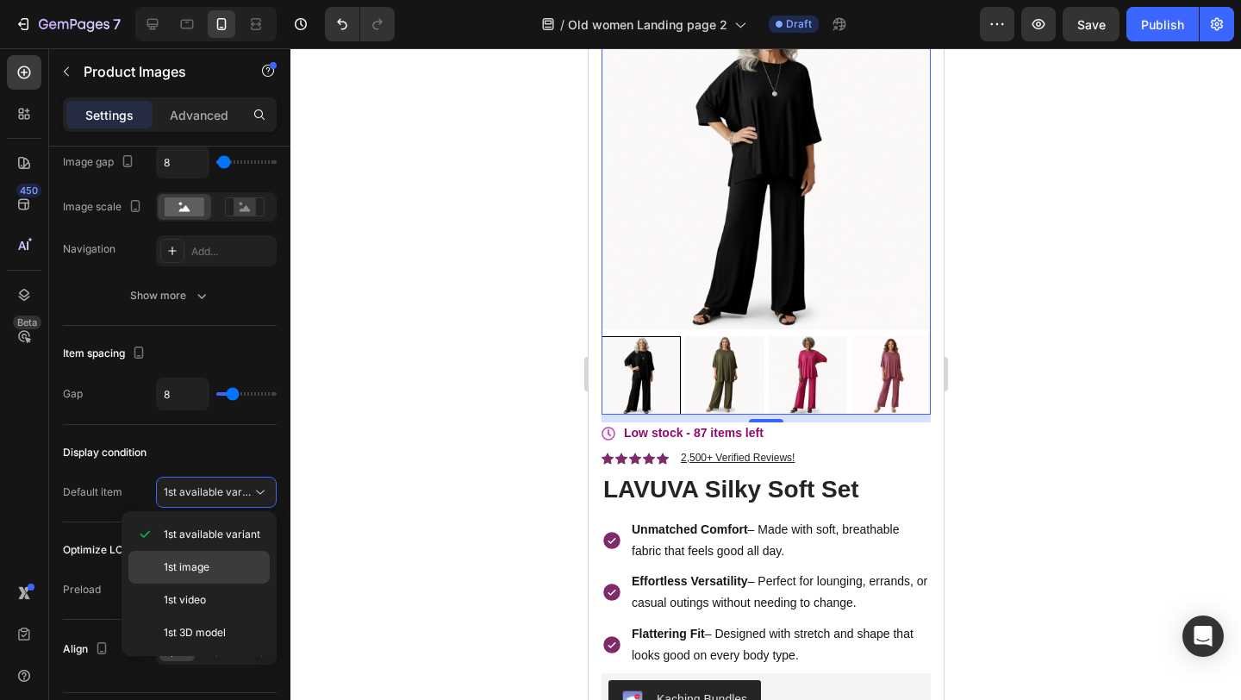
click at [232, 566] on p "1st image" at bounding box center [213, 567] width 98 height 16
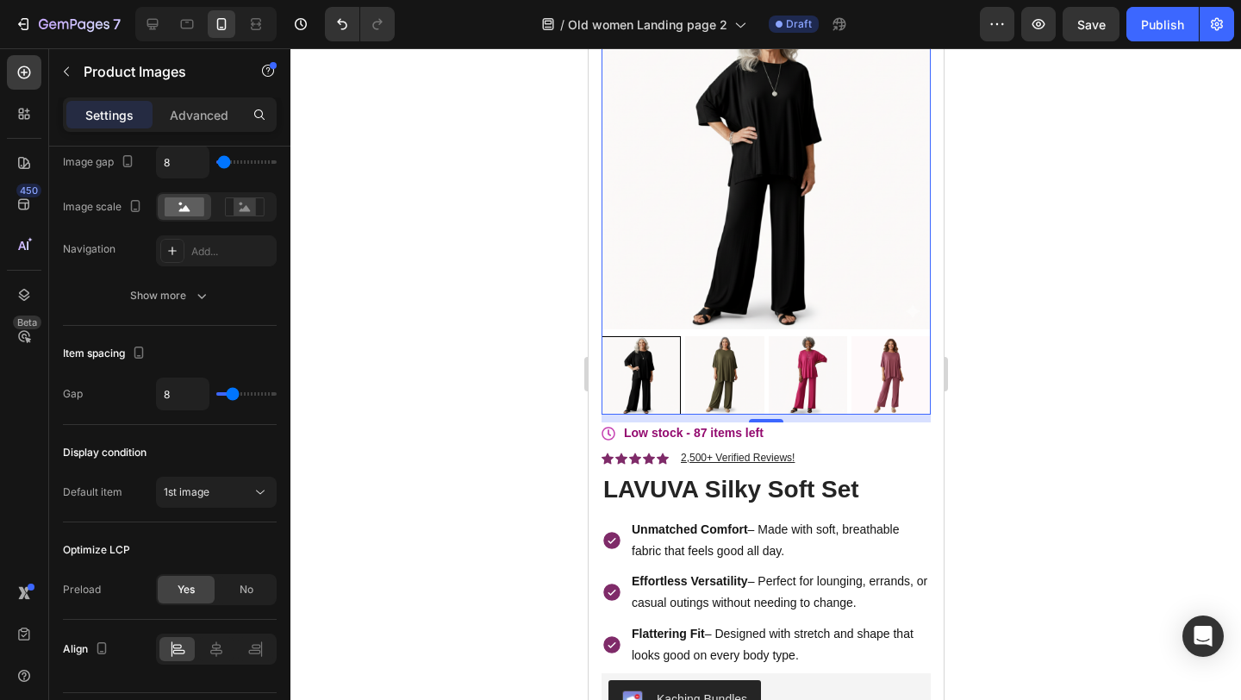
click at [422, 530] on div at bounding box center [765, 374] width 951 height 652
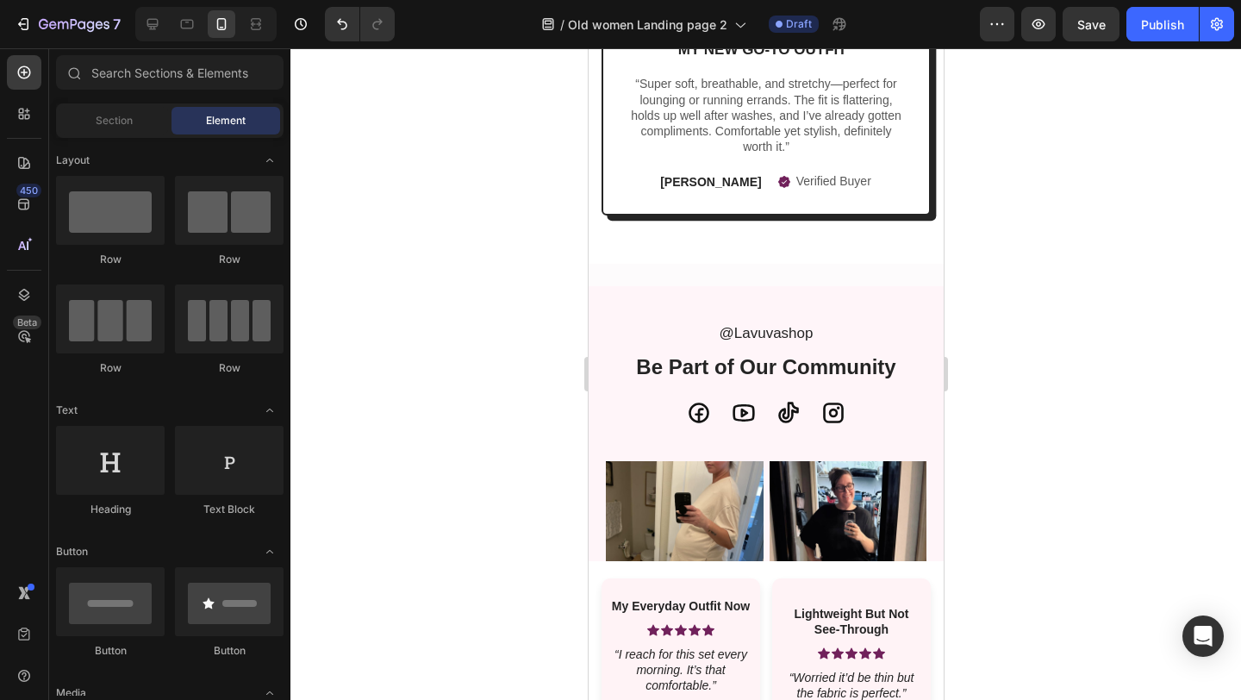
scroll to position [3710, 0]
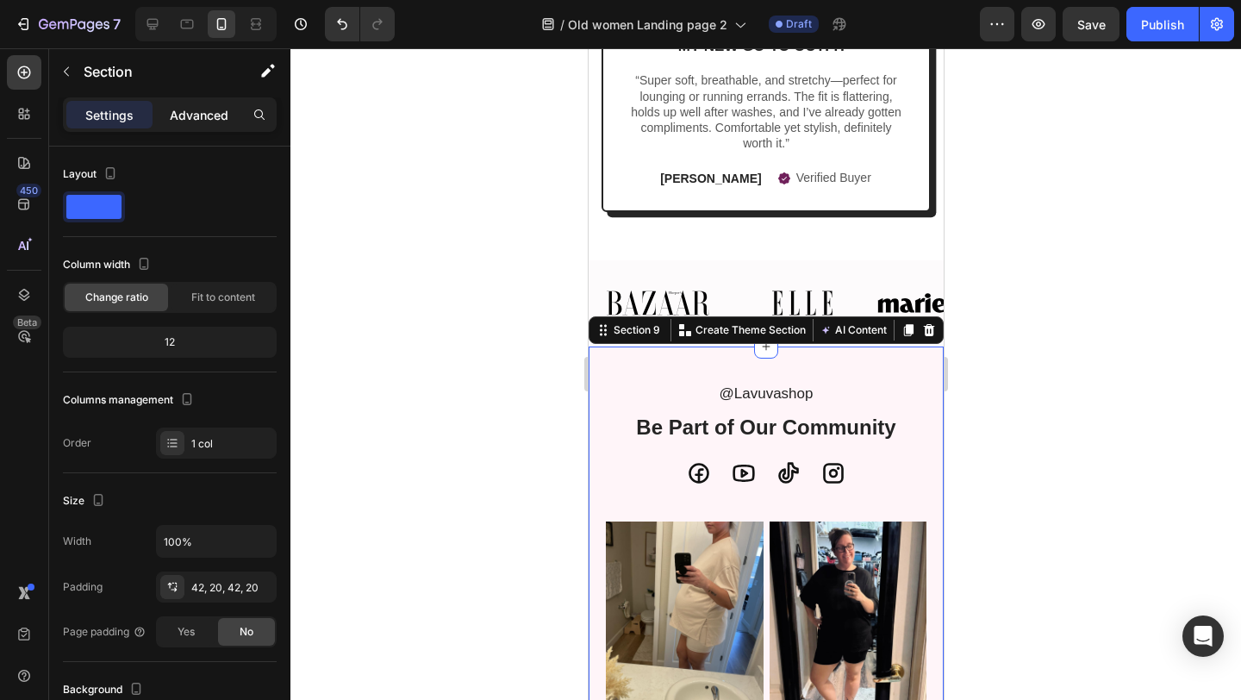
click at [201, 116] on p "Advanced" at bounding box center [199, 115] width 59 height 18
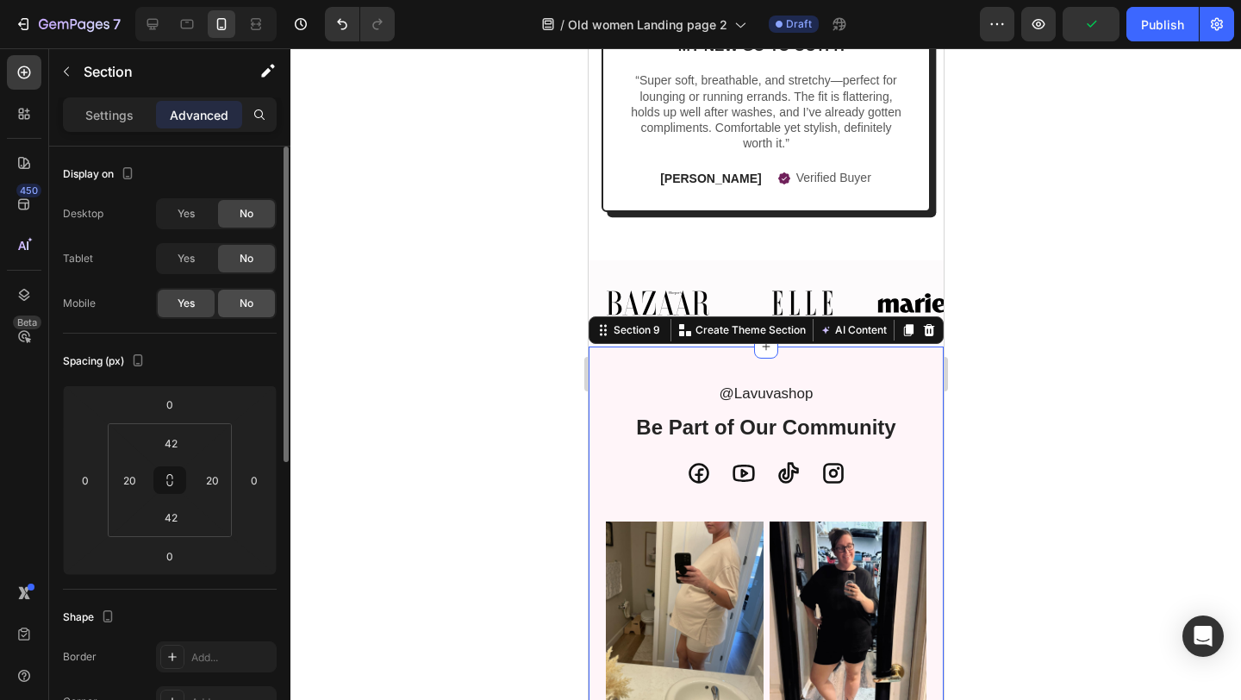
click at [236, 306] on div "No" at bounding box center [246, 304] width 57 height 28
click at [927, 336] on icon at bounding box center [928, 330] width 14 height 14
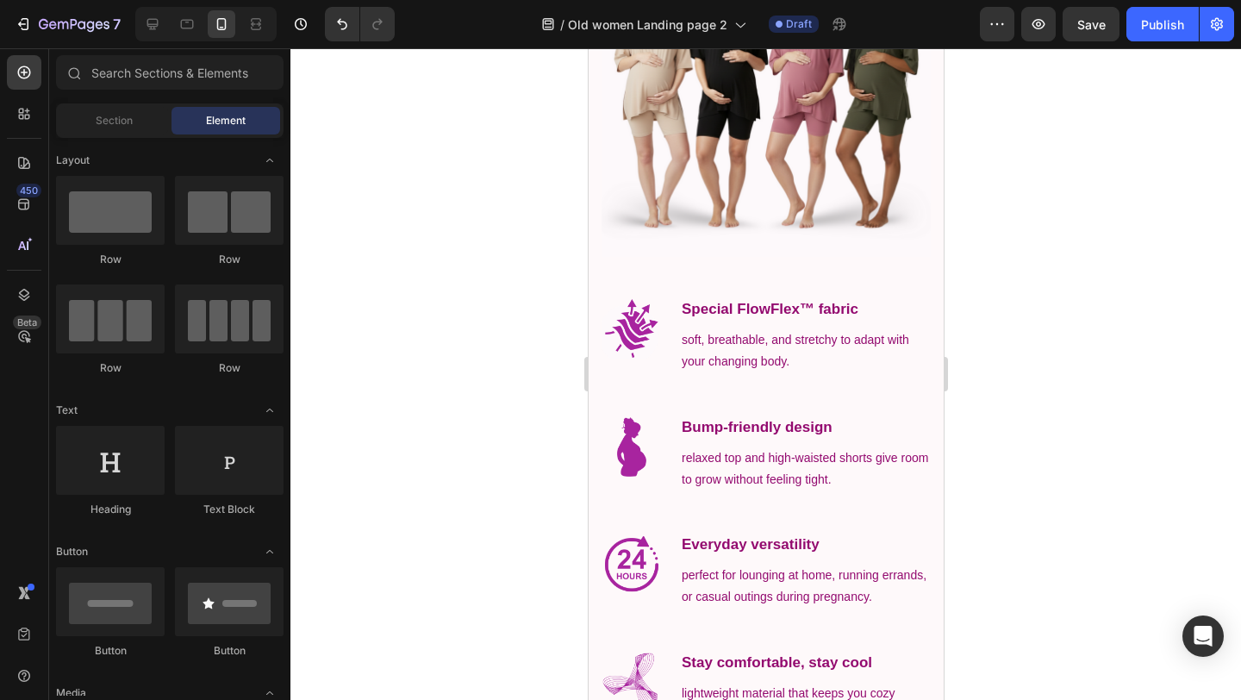
scroll to position [1404, 0]
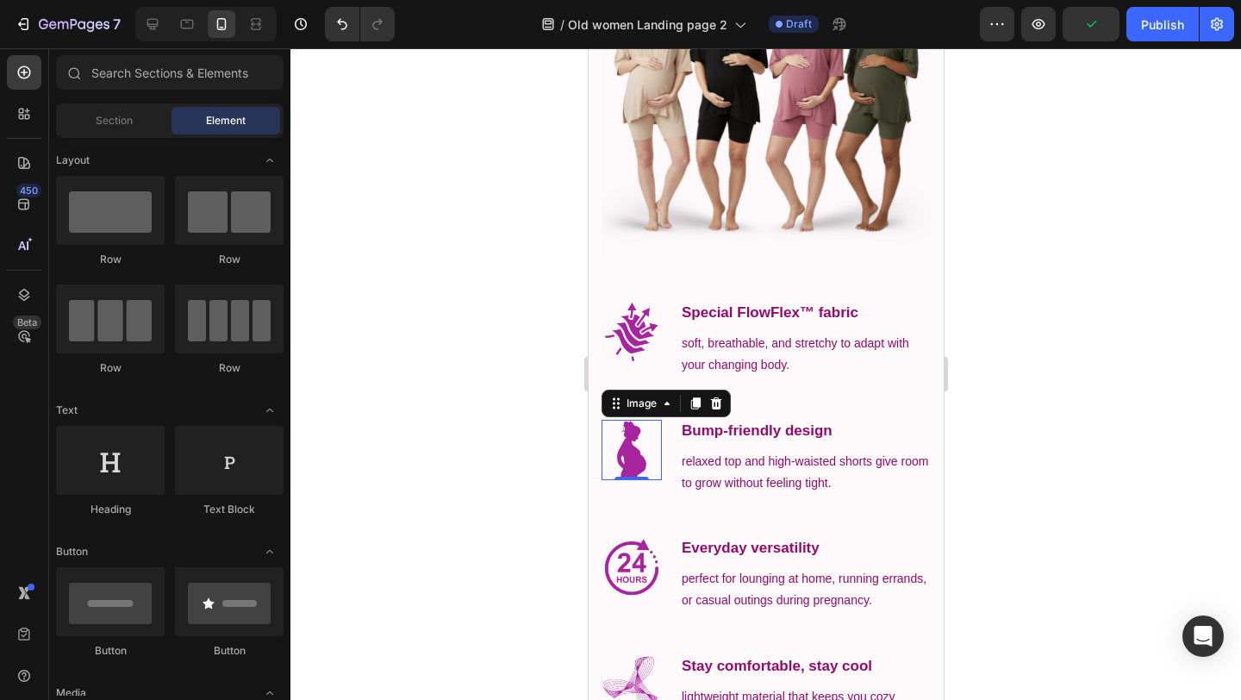
click at [612, 423] on img at bounding box center [631, 450] width 60 height 60
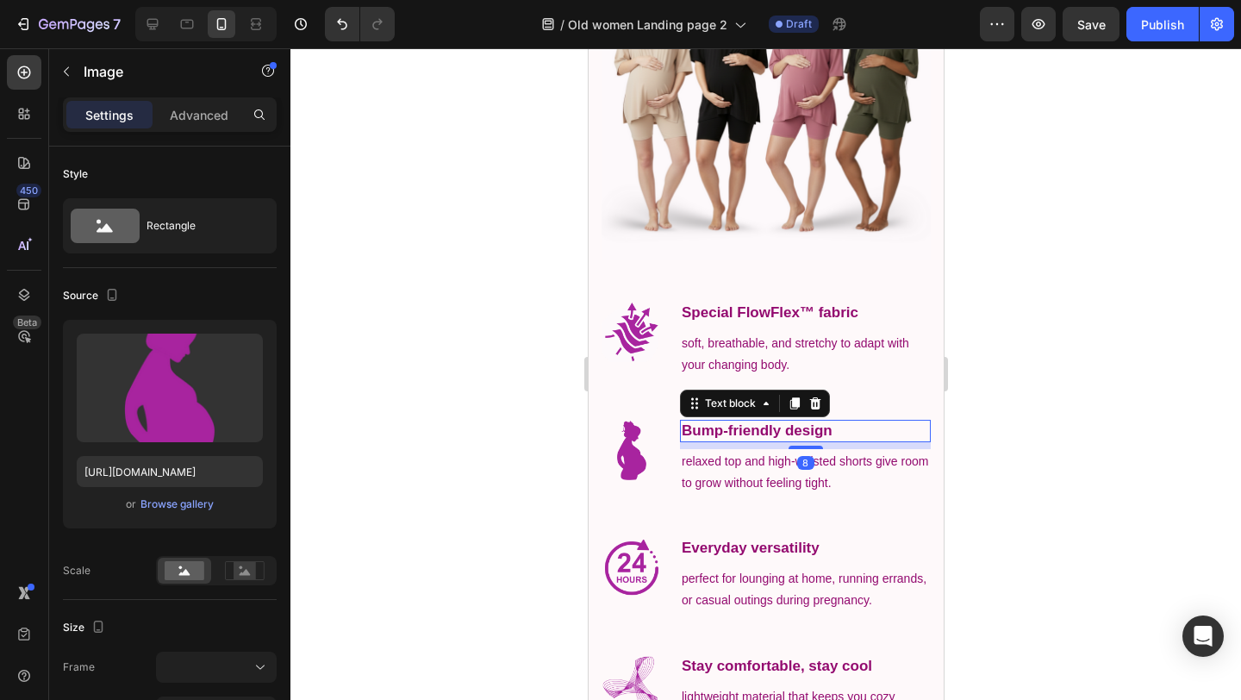
click at [895, 428] on p "Bump-friendly design" at bounding box center [804, 431] width 247 height 19
click at [625, 431] on img at bounding box center [631, 450] width 60 height 60
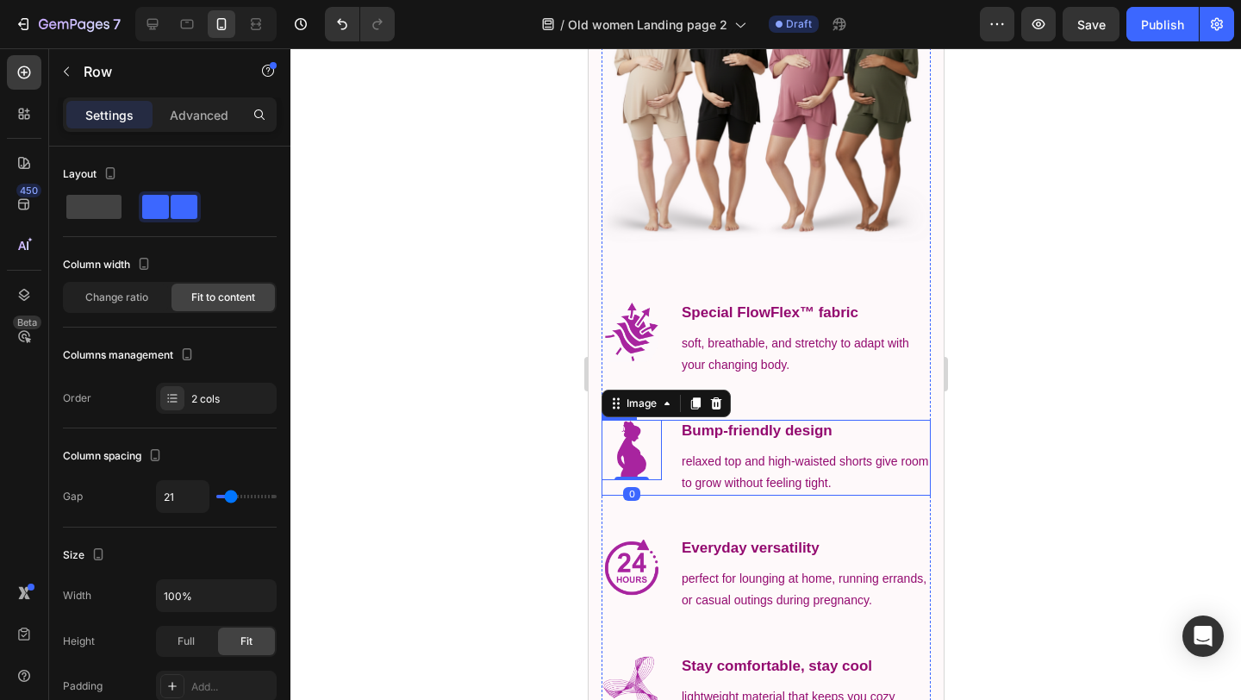
click at [611, 492] on div "Image 0" at bounding box center [631, 458] width 60 height 77
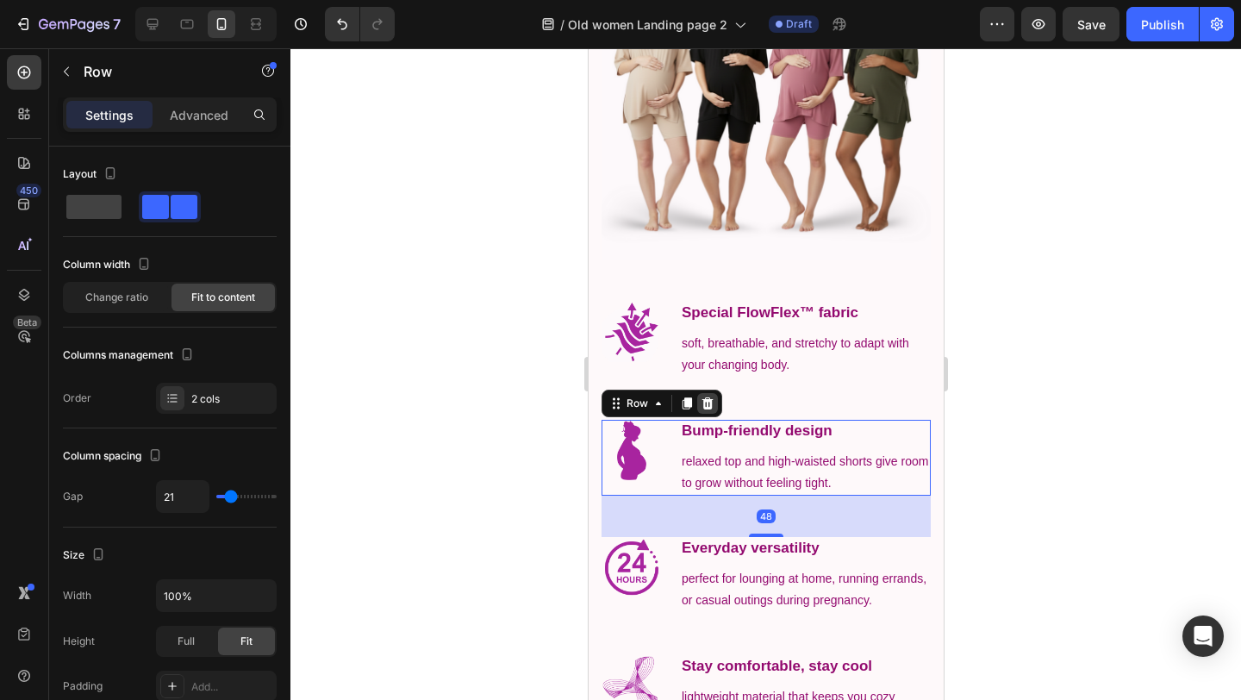
click at [703, 408] on icon at bounding box center [707, 403] width 11 height 12
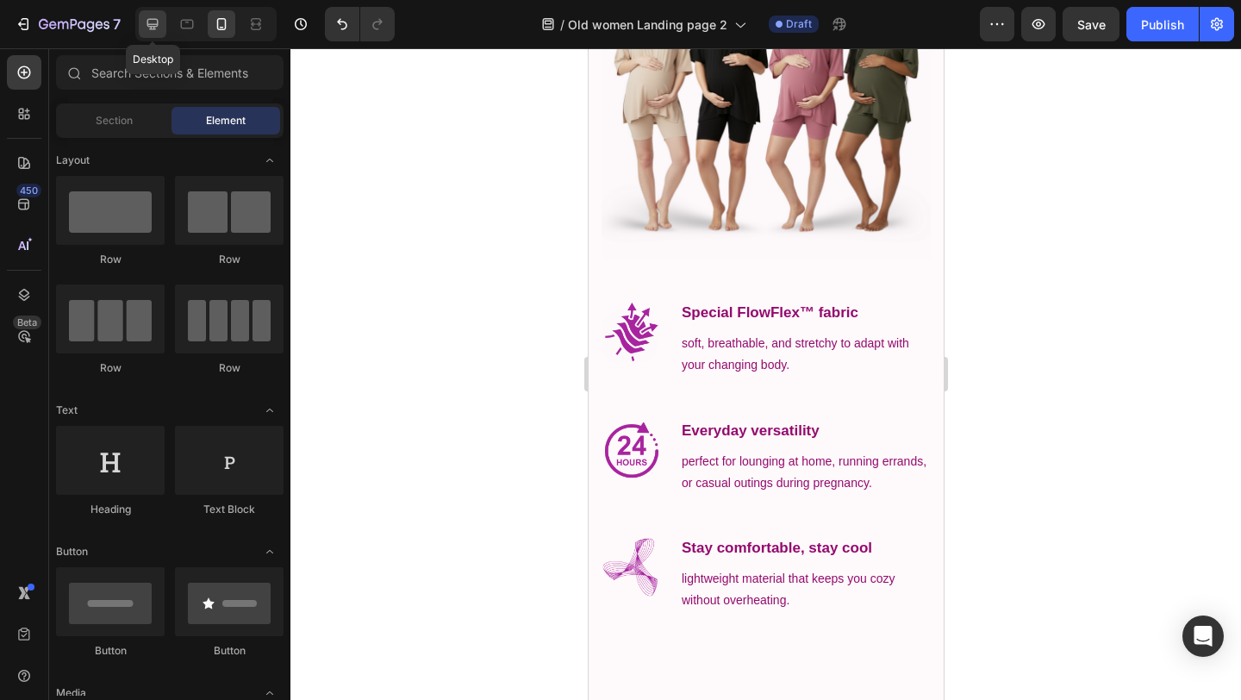
click at [148, 22] on icon at bounding box center [152, 24] width 17 height 17
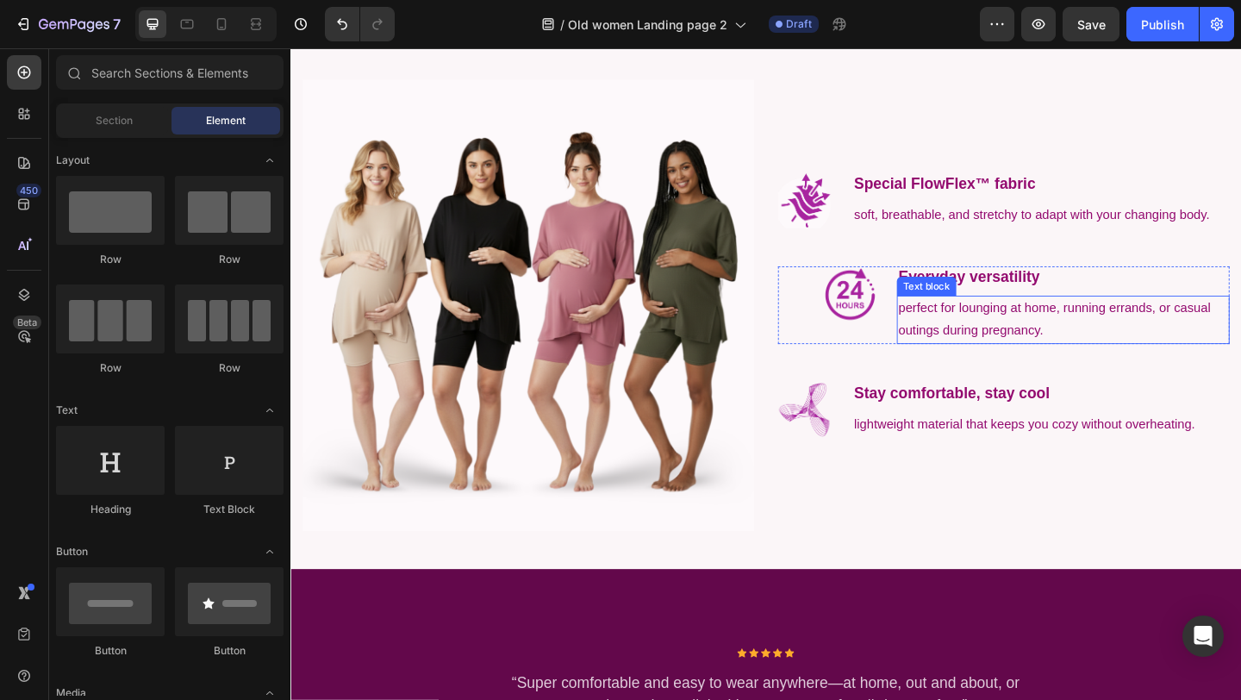
click at [1072, 357] on p "perfect for lounging at home, running errands, or casual outings during pregnan…" at bounding box center [1131, 344] width 359 height 50
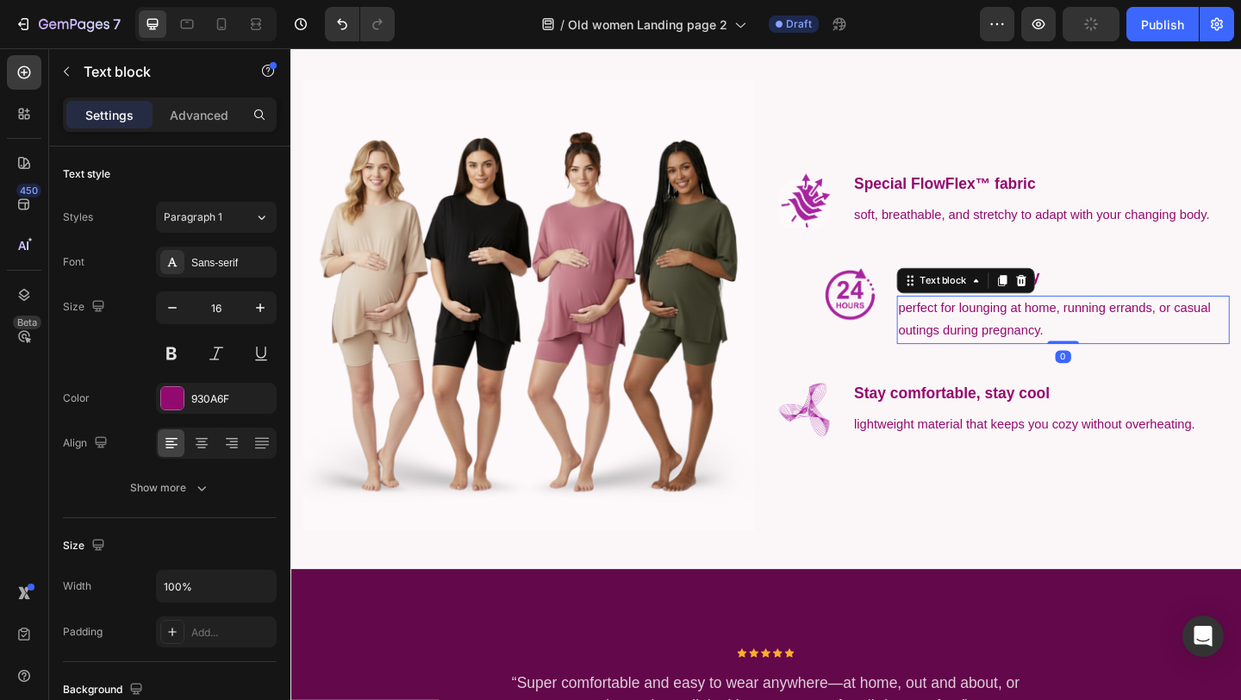
click at [1106, 356] on p "perfect for lounging at home, running errands, or casual outings during pregnan…" at bounding box center [1131, 344] width 359 height 50
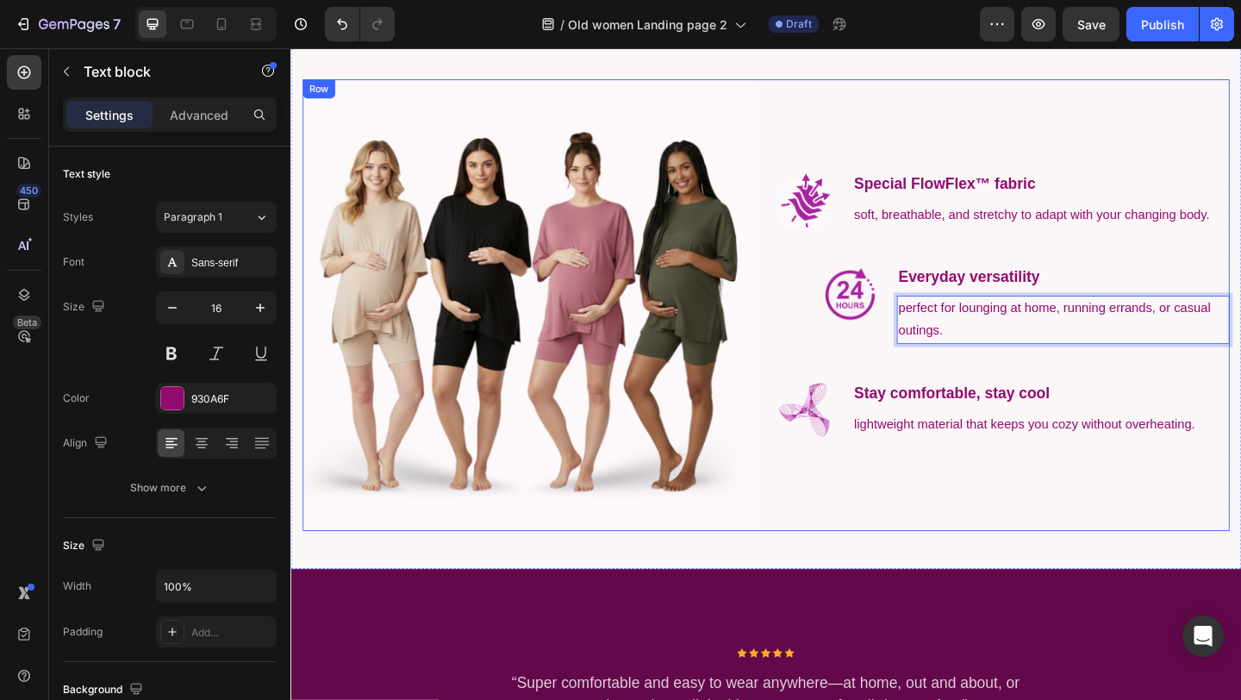
click at [1122, 537] on div "Image Special FlowFlex™ fabric Text block soft, breathable, and stretchy to ada…" at bounding box center [1066, 327] width 491 height 491
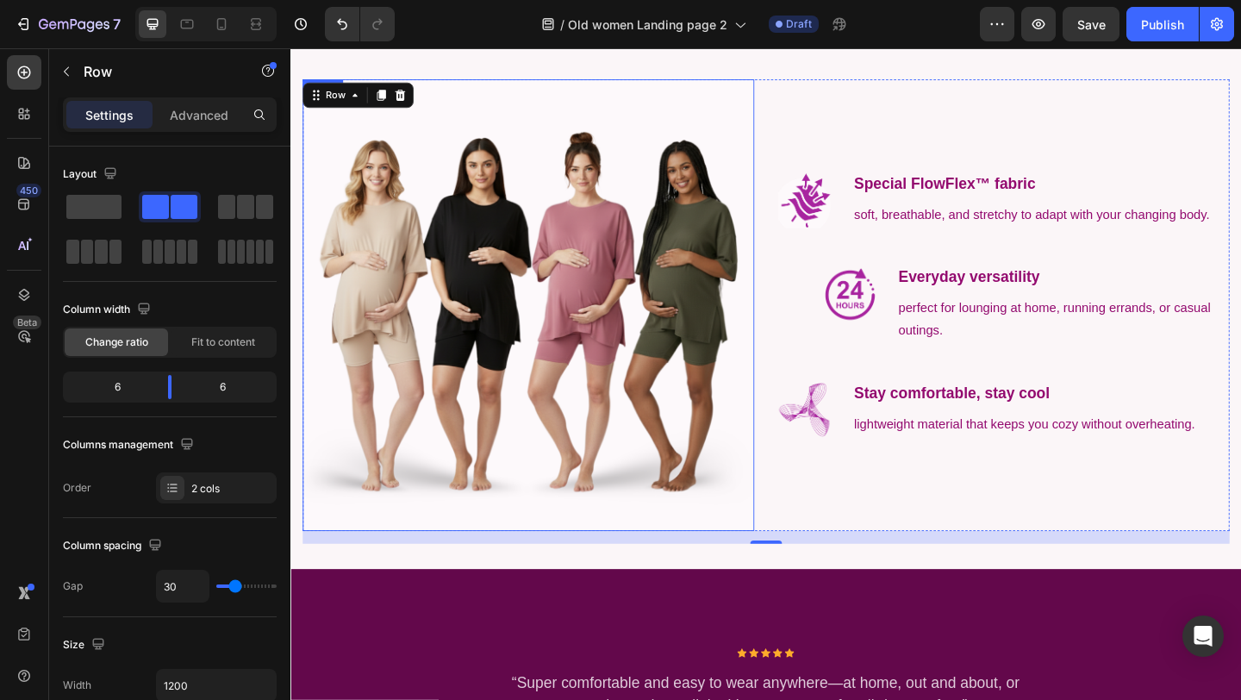
click at [538, 373] on img at bounding box center [548, 327] width 491 height 491
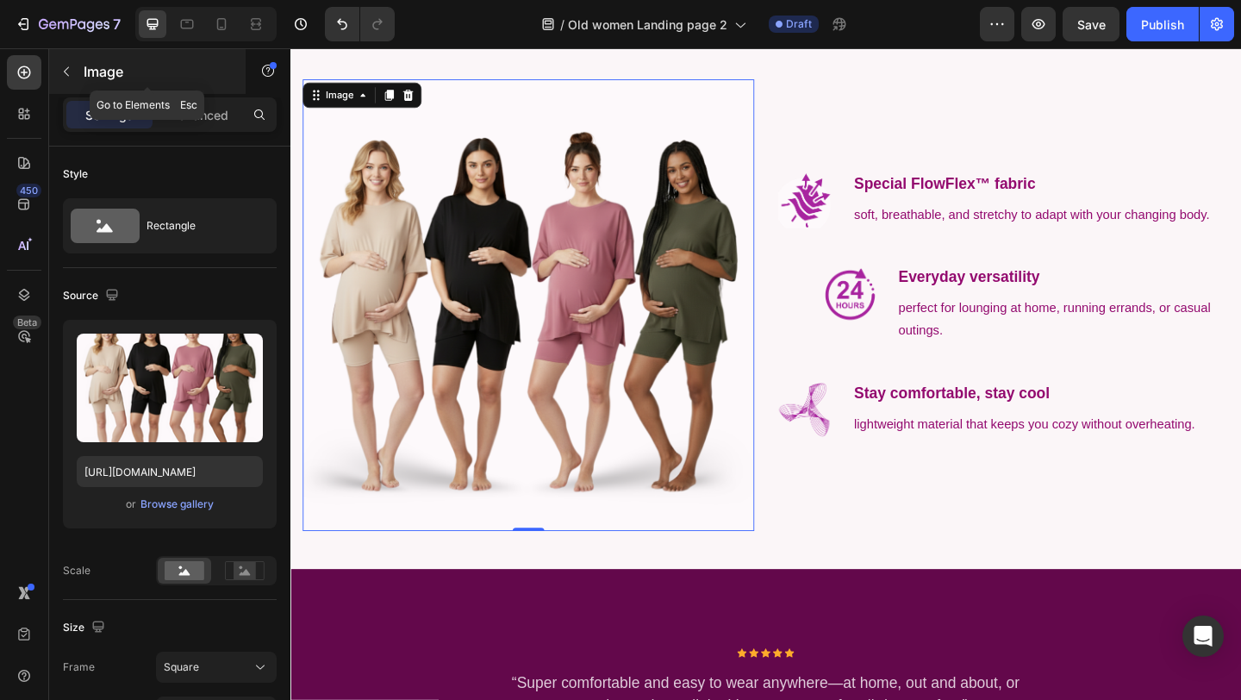
click at [68, 72] on icon "button" at bounding box center [66, 72] width 14 height 14
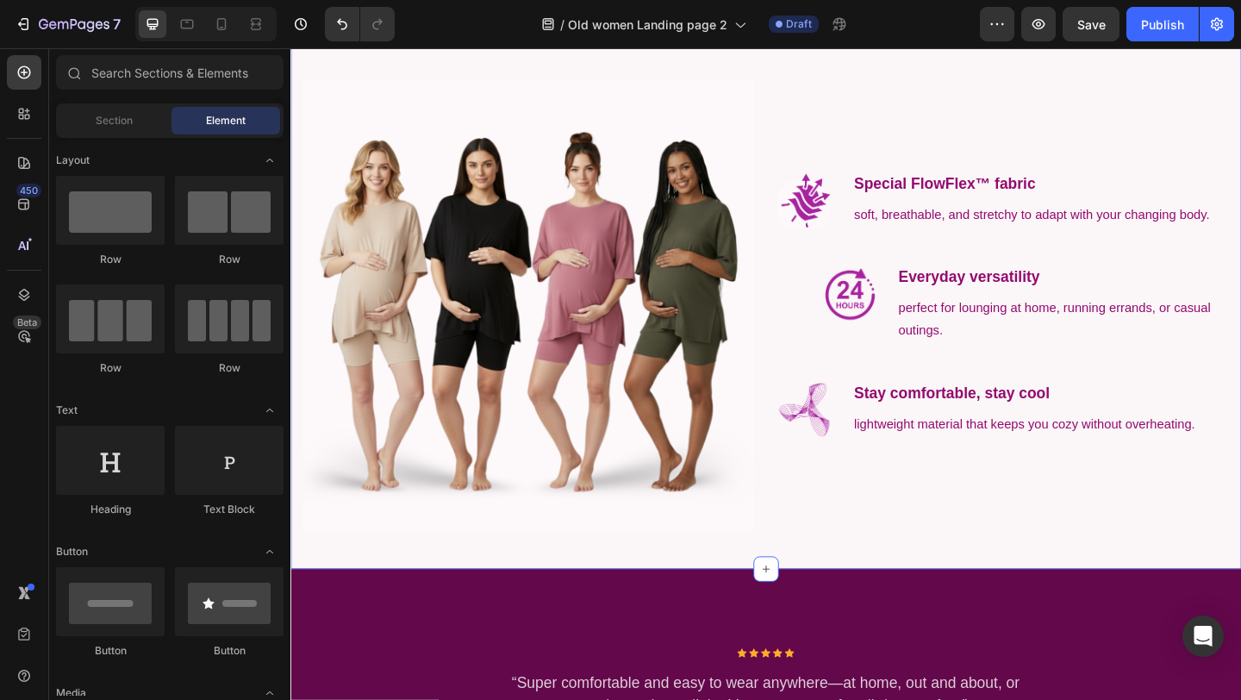
click at [615, 247] on img at bounding box center [548, 327] width 491 height 491
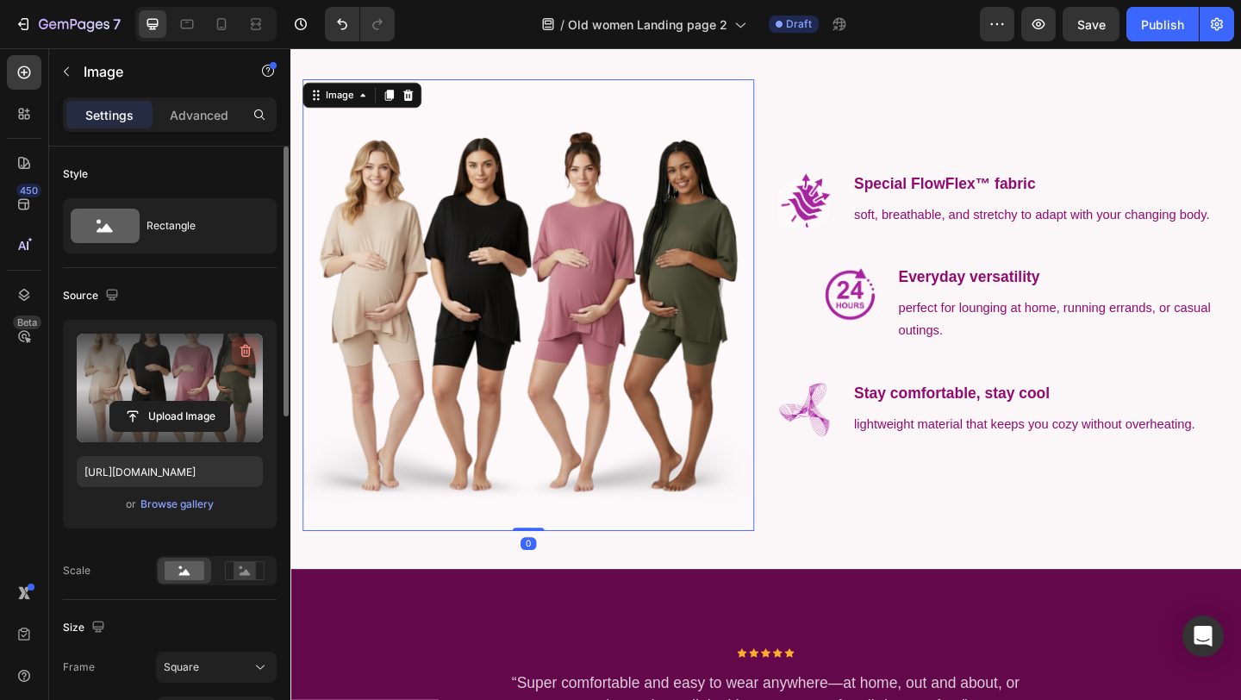
click at [242, 357] on icon "button" at bounding box center [245, 350] width 17 height 17
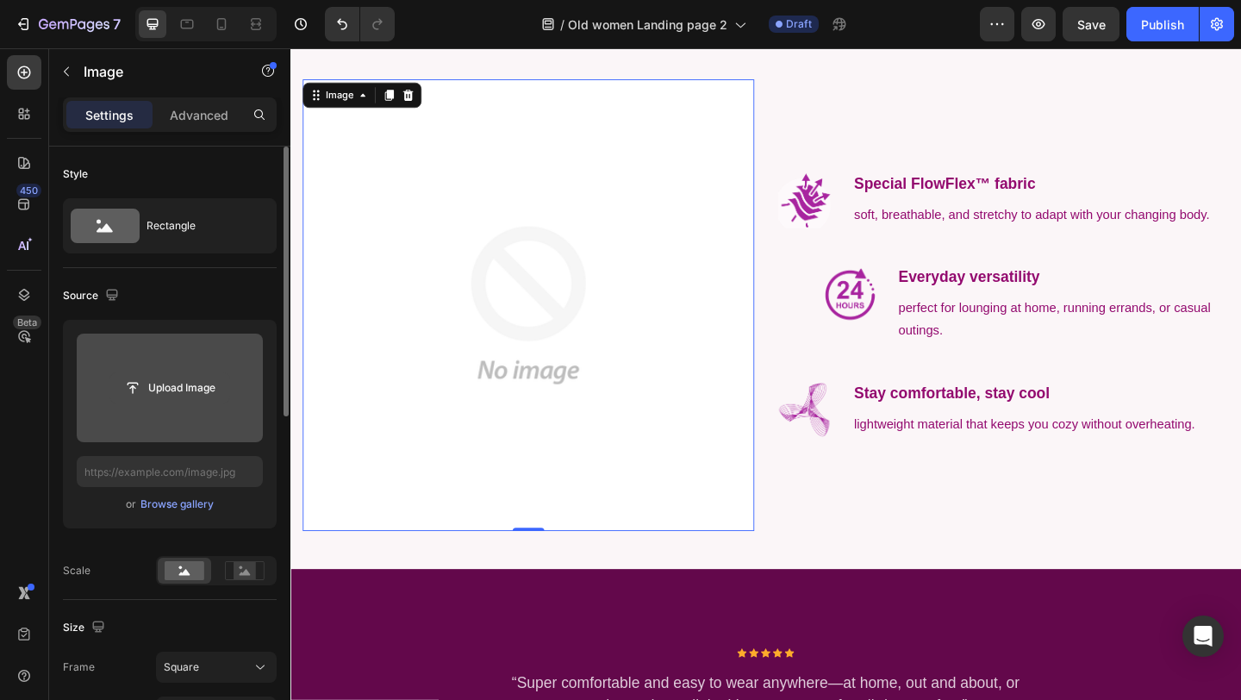
click at [188, 398] on input "file" at bounding box center [169, 387] width 119 height 29
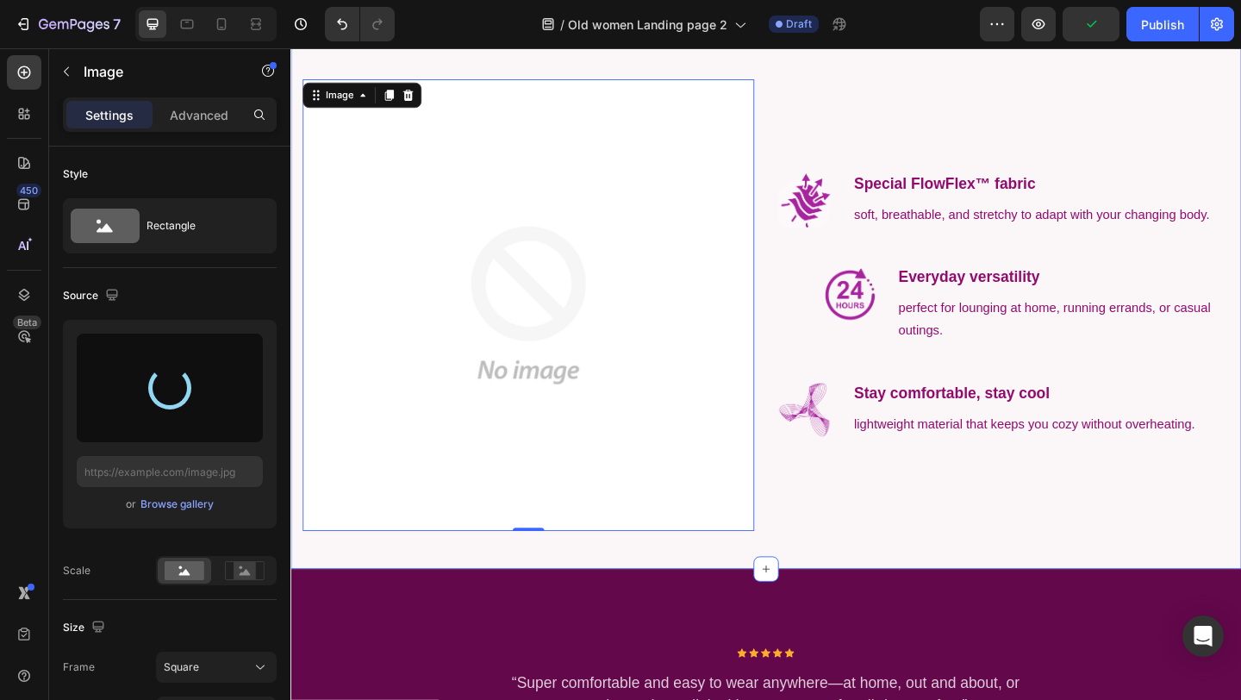
type input "[URL][DOMAIN_NAME]"
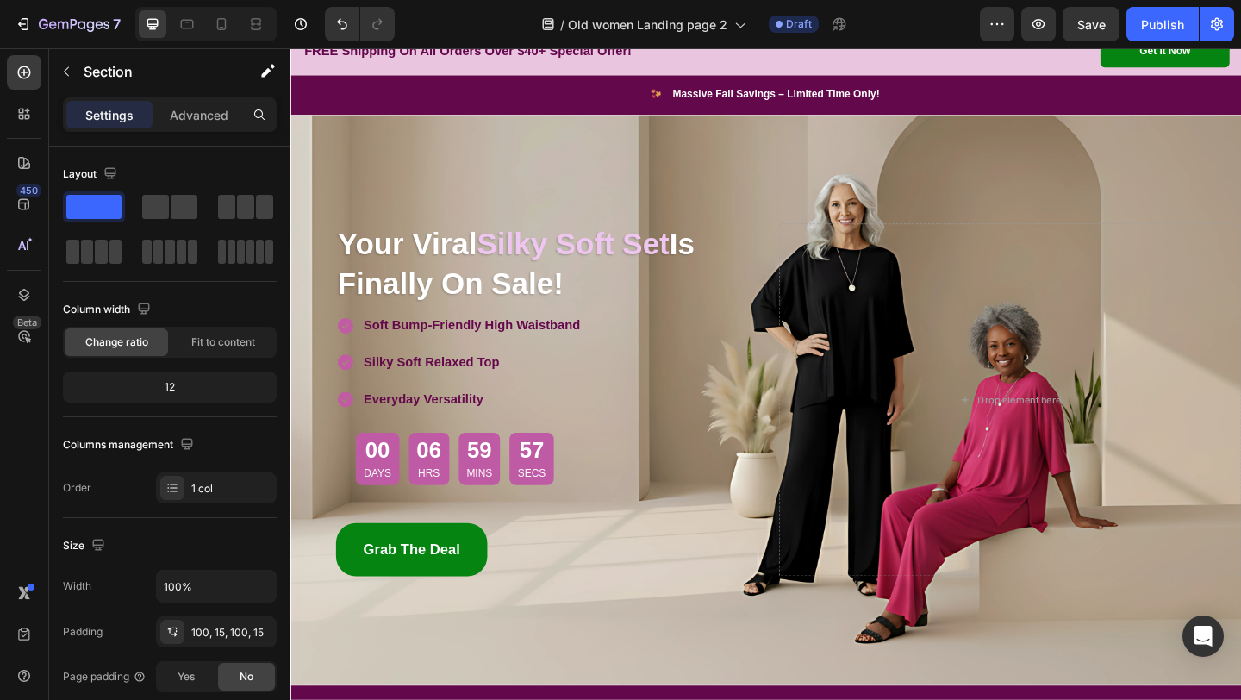
scroll to position [0, 0]
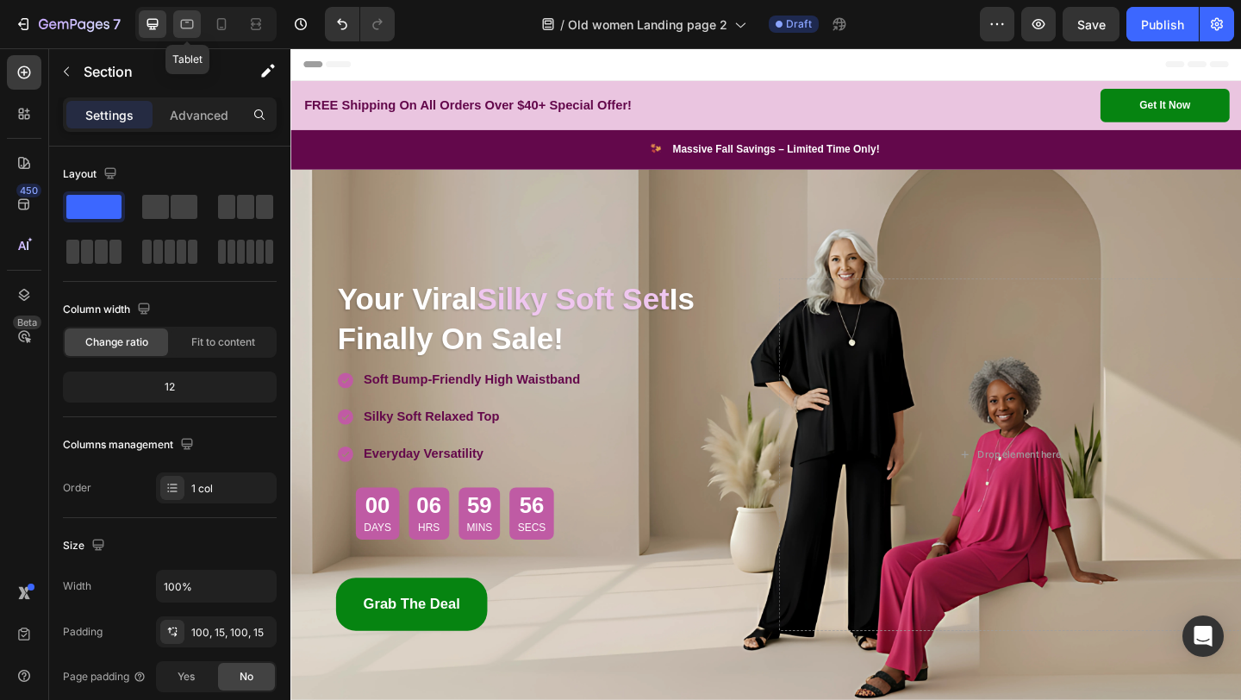
click at [185, 32] on icon at bounding box center [186, 24] width 17 height 17
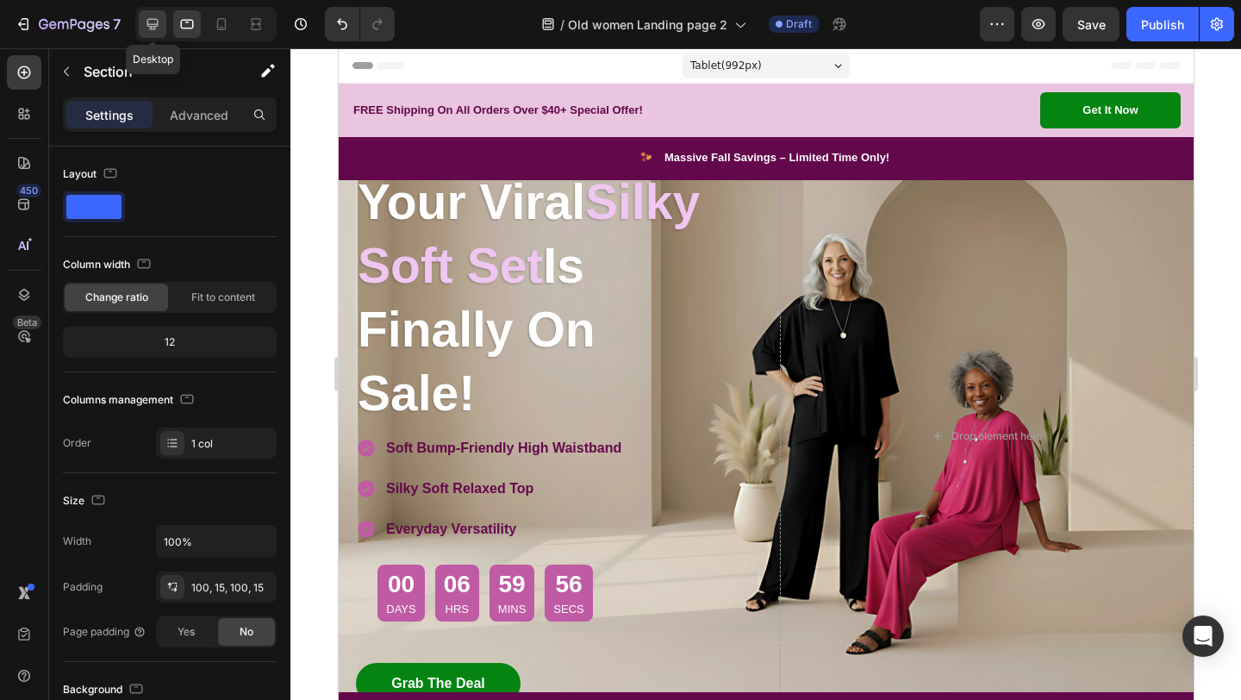
click at [162, 26] on div at bounding box center [153, 24] width 28 height 28
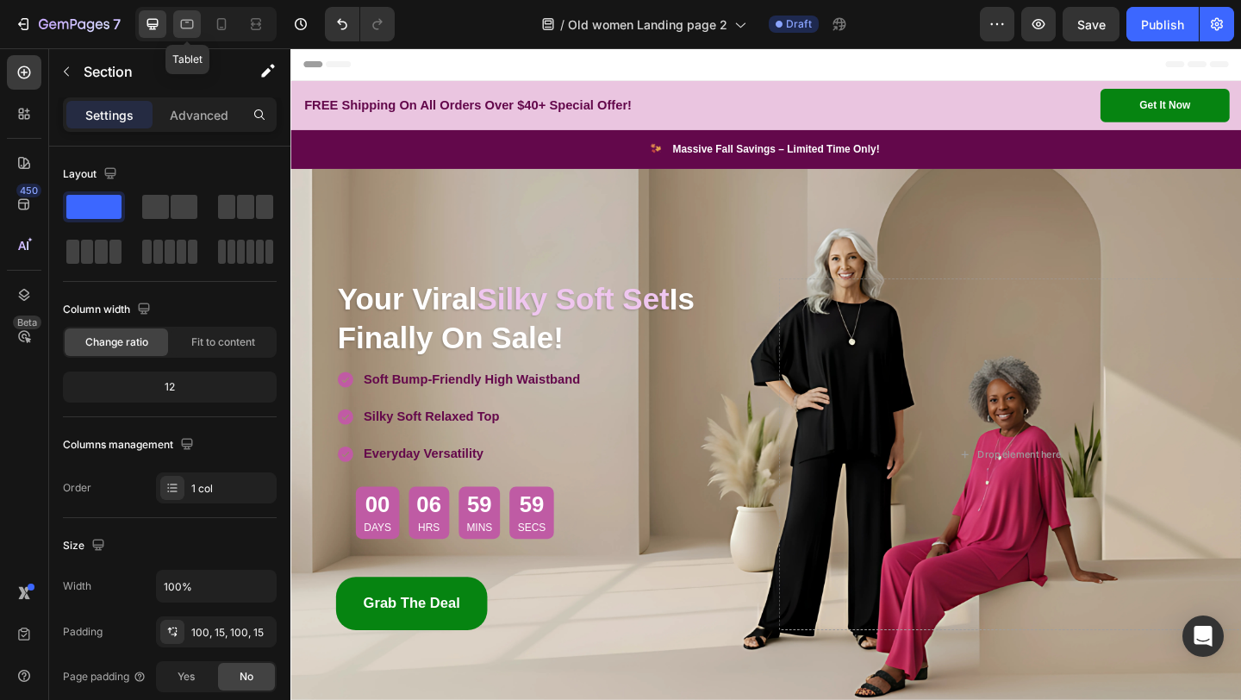
click at [190, 17] on icon at bounding box center [186, 24] width 17 height 17
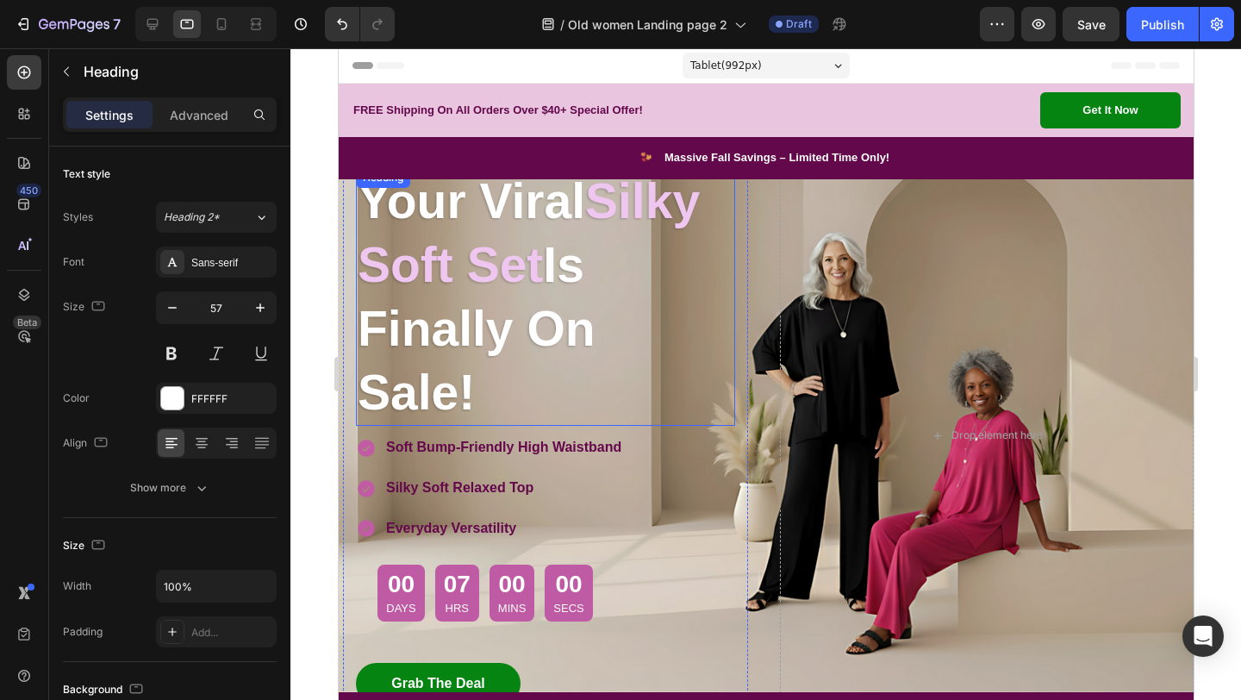
click at [457, 265] on strong "Silky Soft Set" at bounding box center [528, 232] width 342 height 119
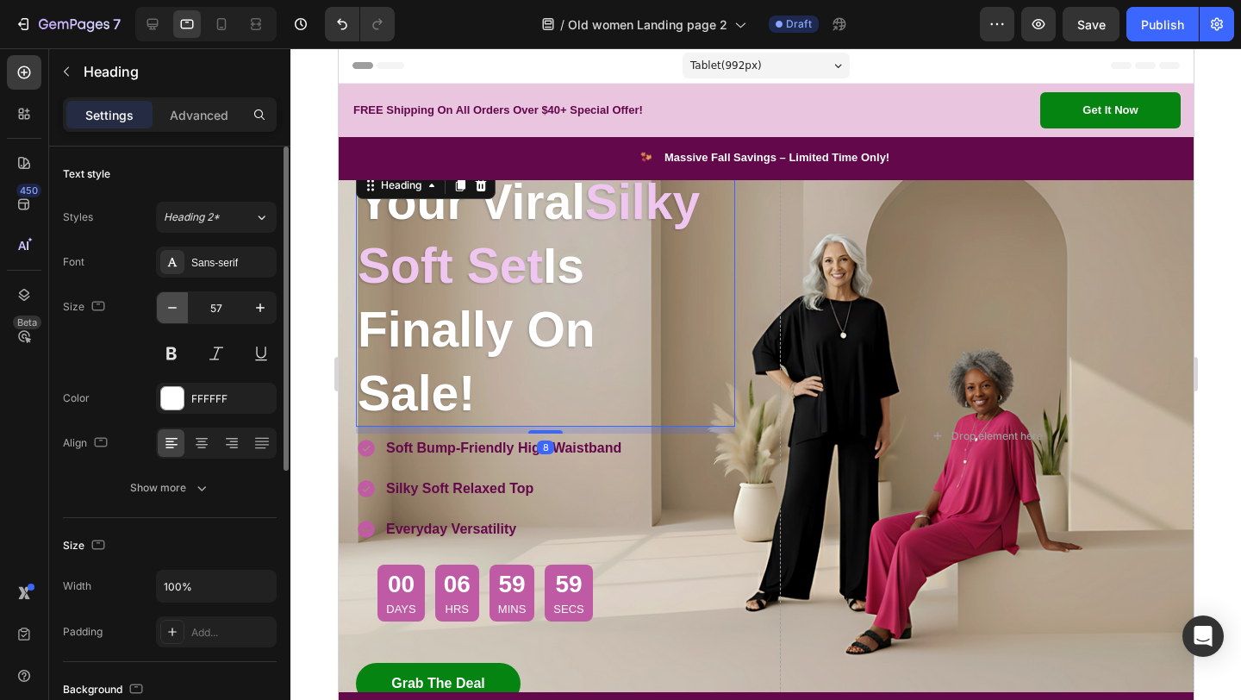
click at [172, 315] on icon "button" at bounding box center [172, 307] width 17 height 17
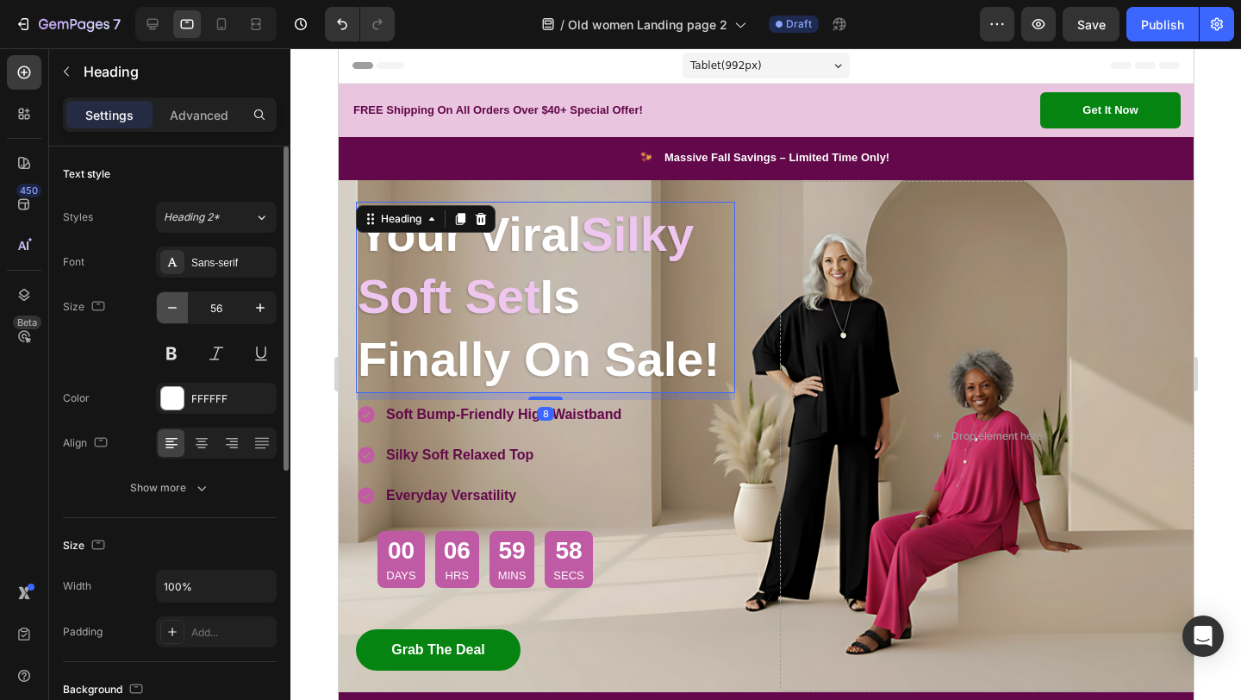
click at [172, 315] on icon "button" at bounding box center [172, 307] width 17 height 17
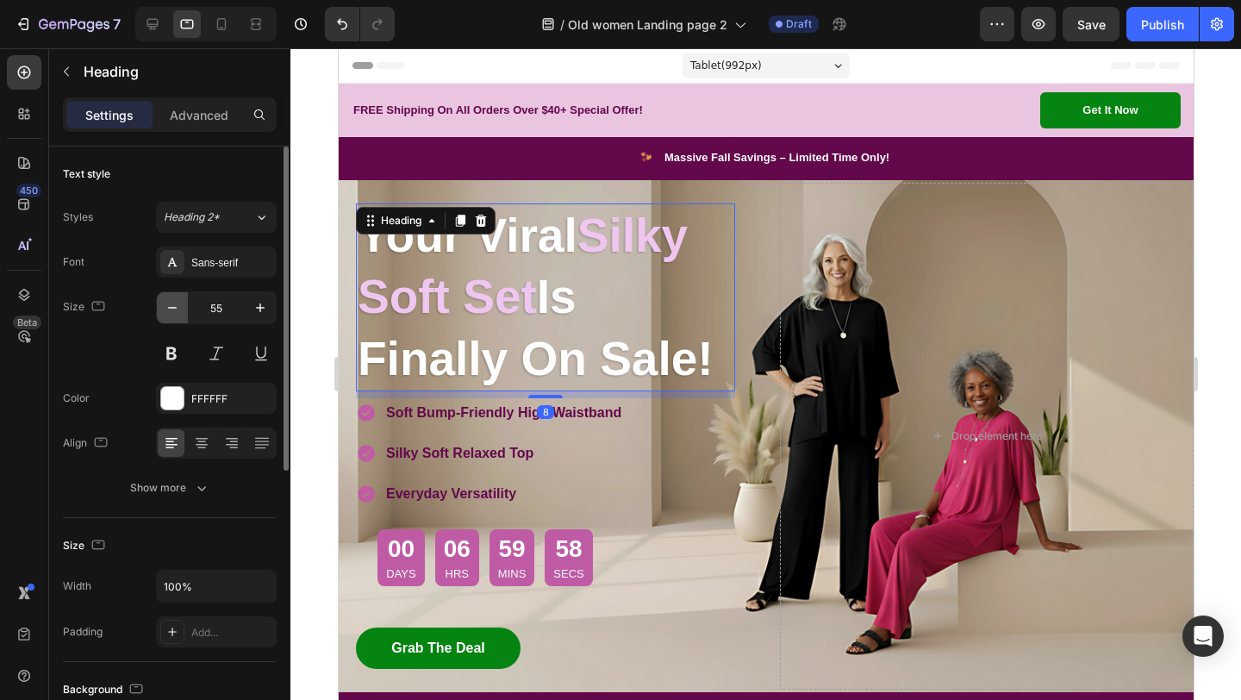
click at [172, 315] on icon "button" at bounding box center [172, 307] width 17 height 17
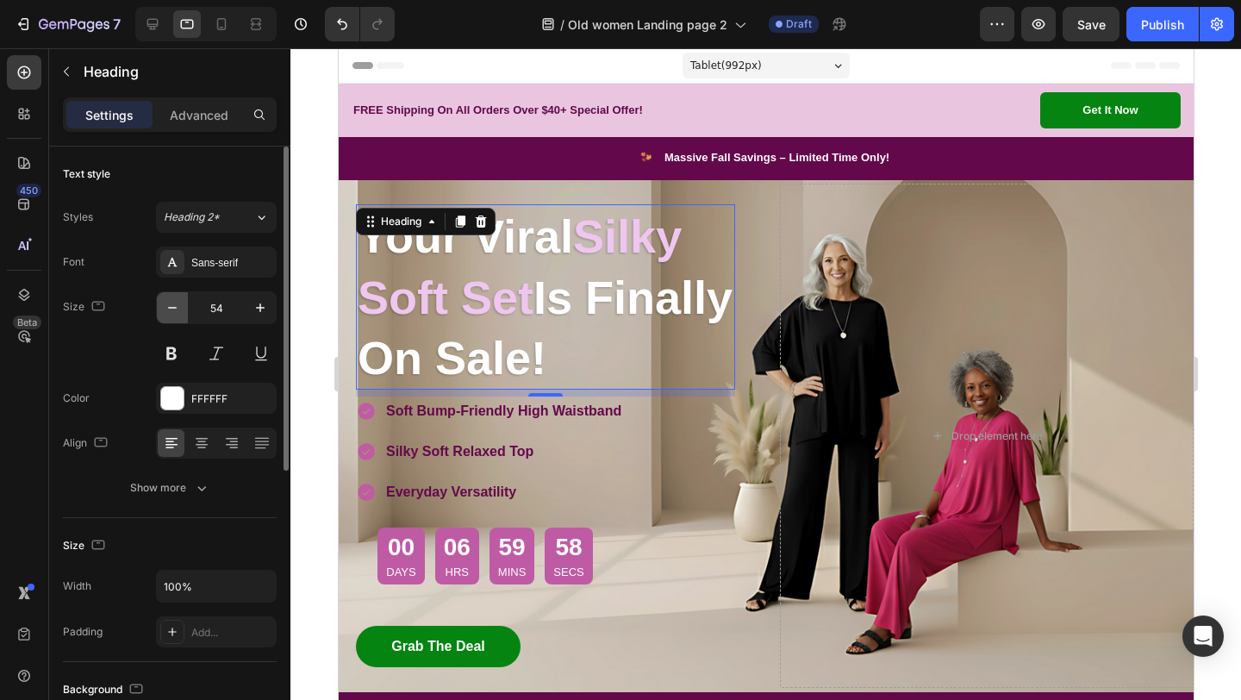
click at [172, 315] on icon "button" at bounding box center [172, 307] width 17 height 17
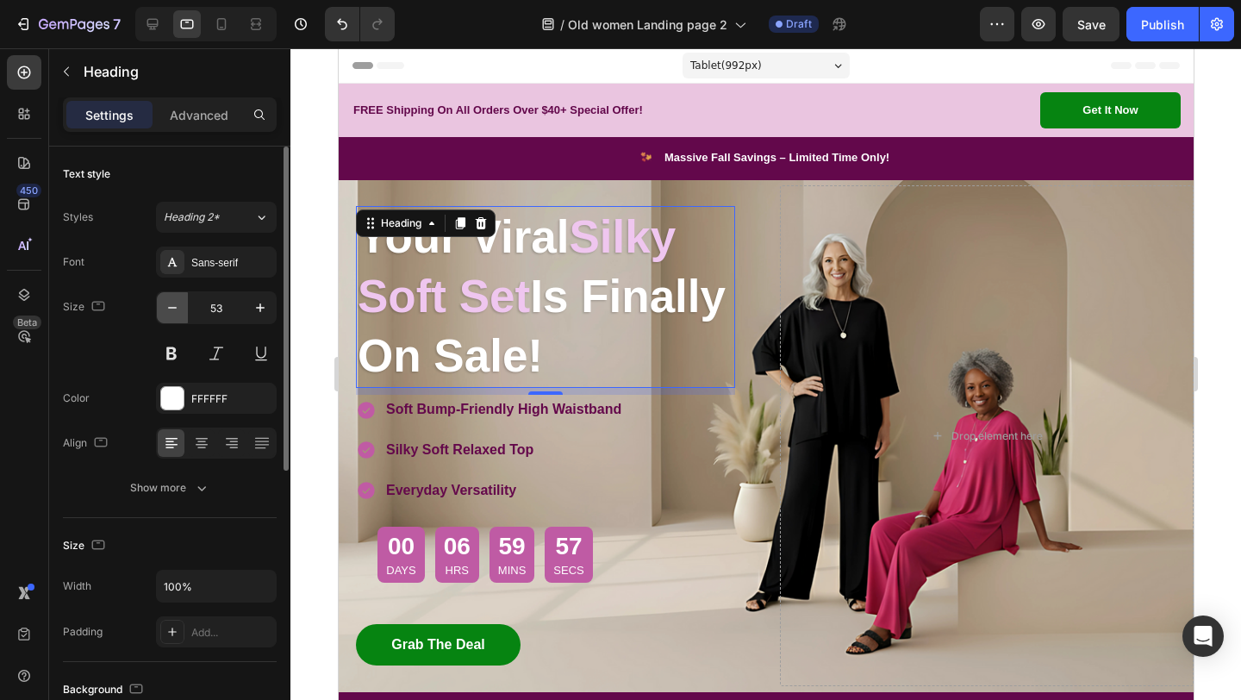
click at [172, 315] on icon "button" at bounding box center [172, 307] width 17 height 17
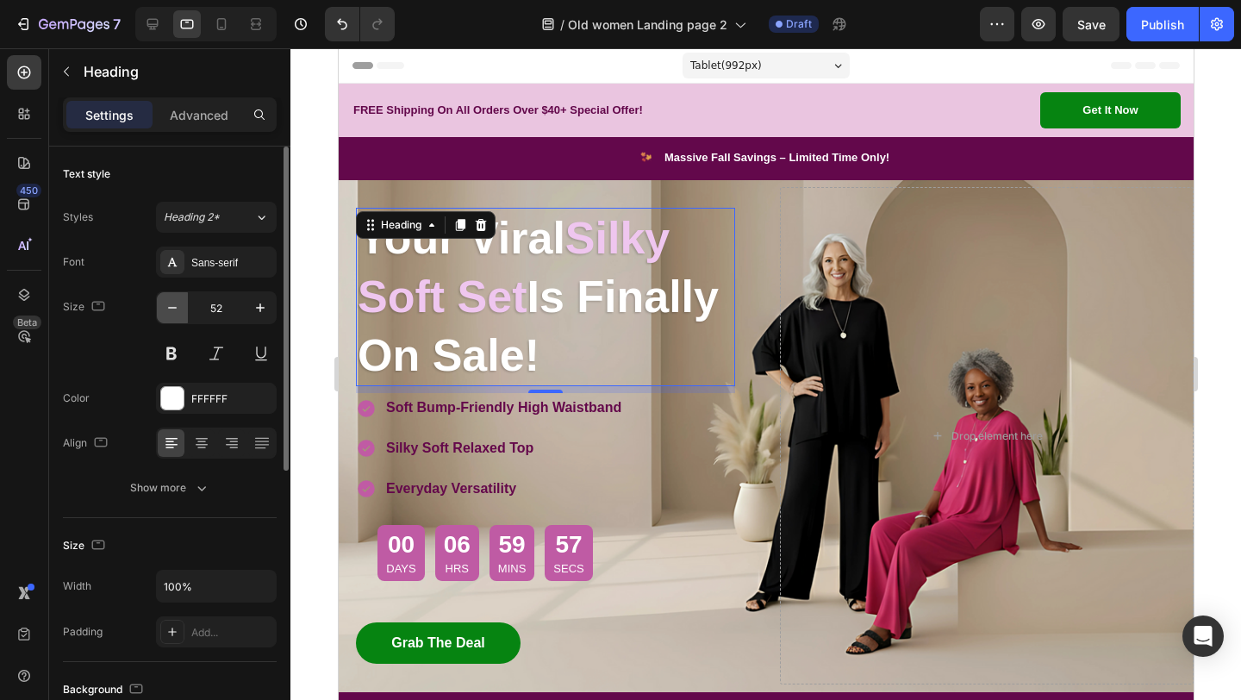
click at [172, 315] on icon "button" at bounding box center [172, 307] width 17 height 17
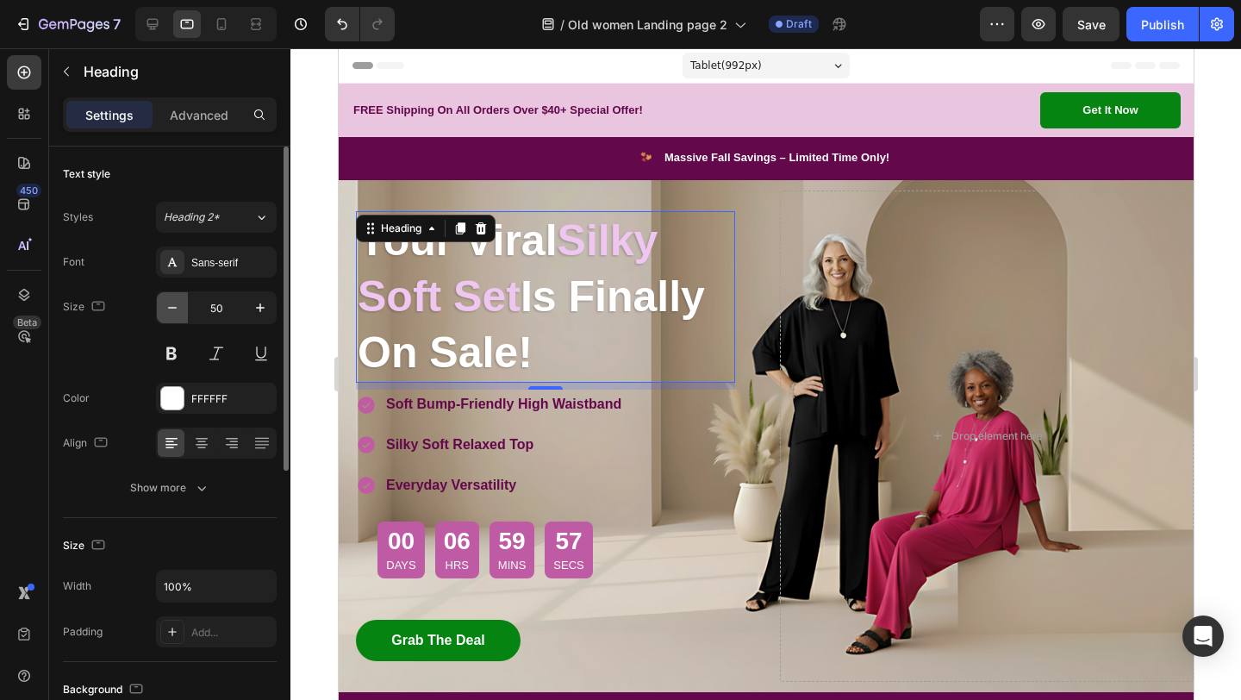
click at [172, 315] on icon "button" at bounding box center [172, 307] width 17 height 17
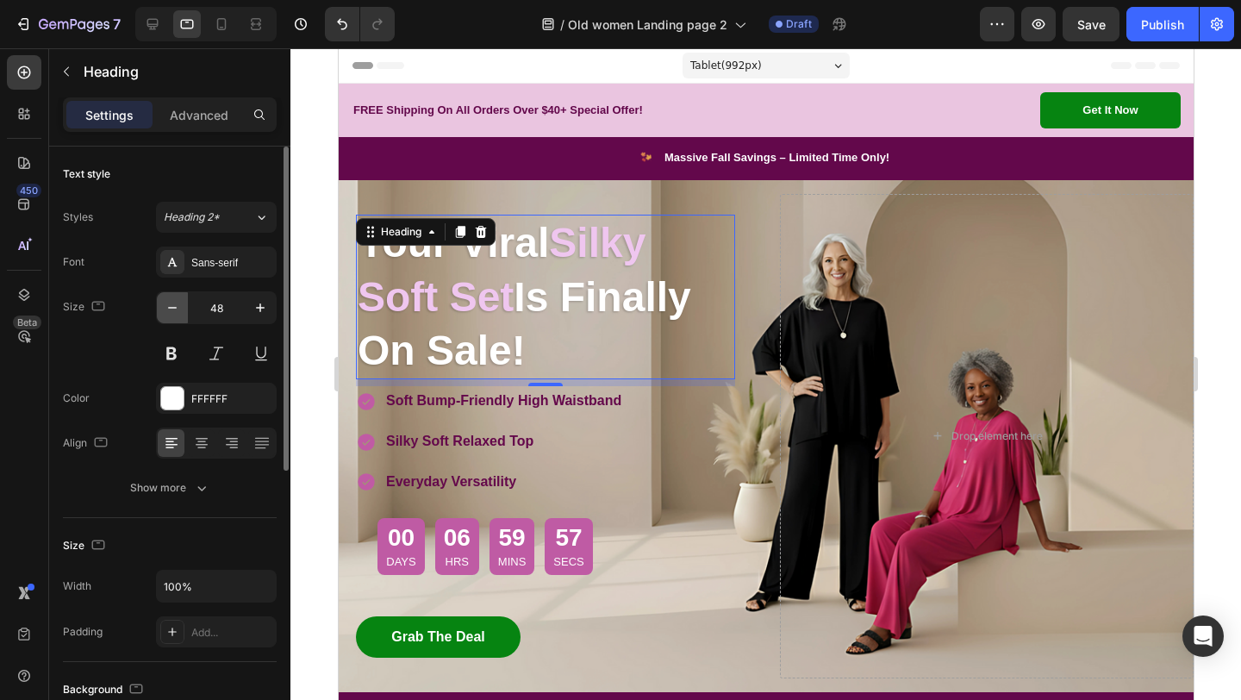
click at [172, 315] on icon "button" at bounding box center [172, 307] width 17 height 17
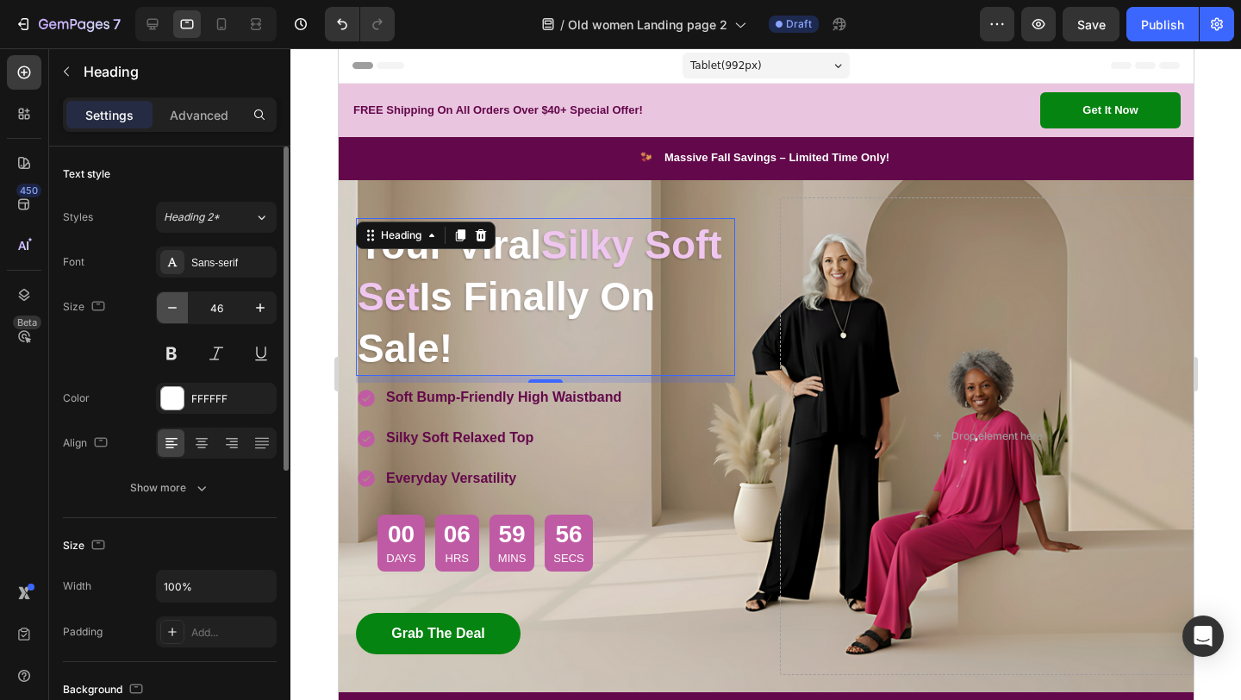
click at [172, 315] on icon "button" at bounding box center [172, 307] width 17 height 17
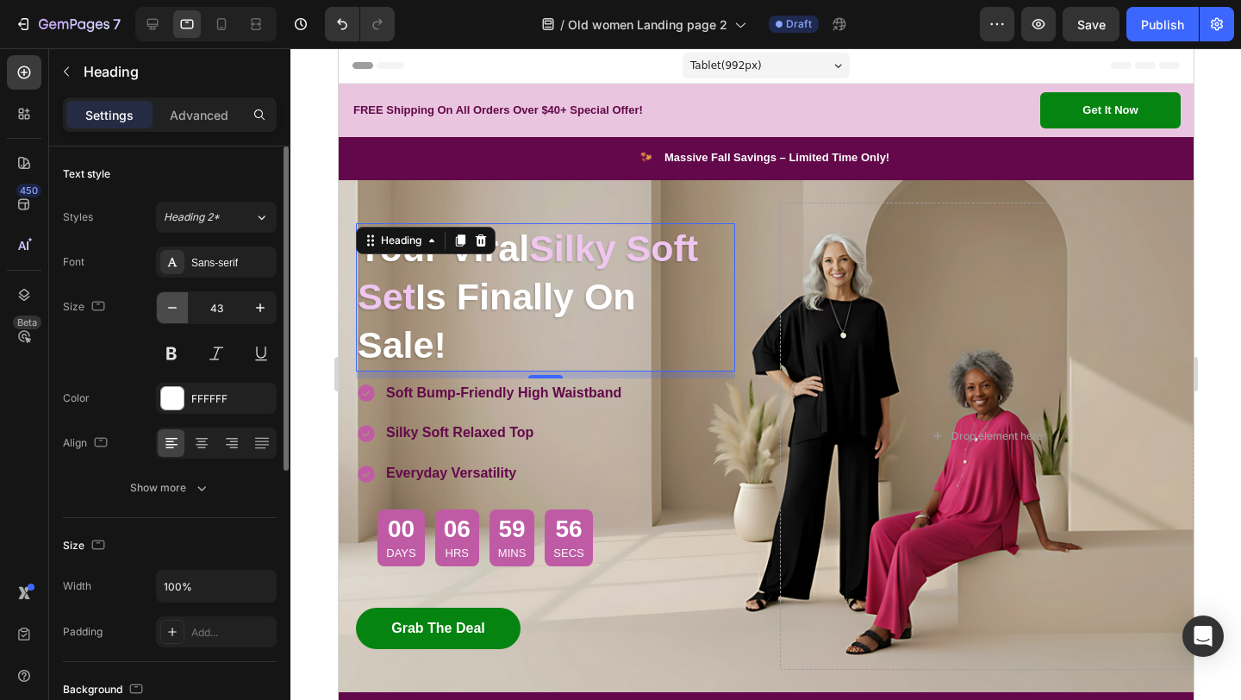
click at [172, 315] on icon "button" at bounding box center [172, 307] width 17 height 17
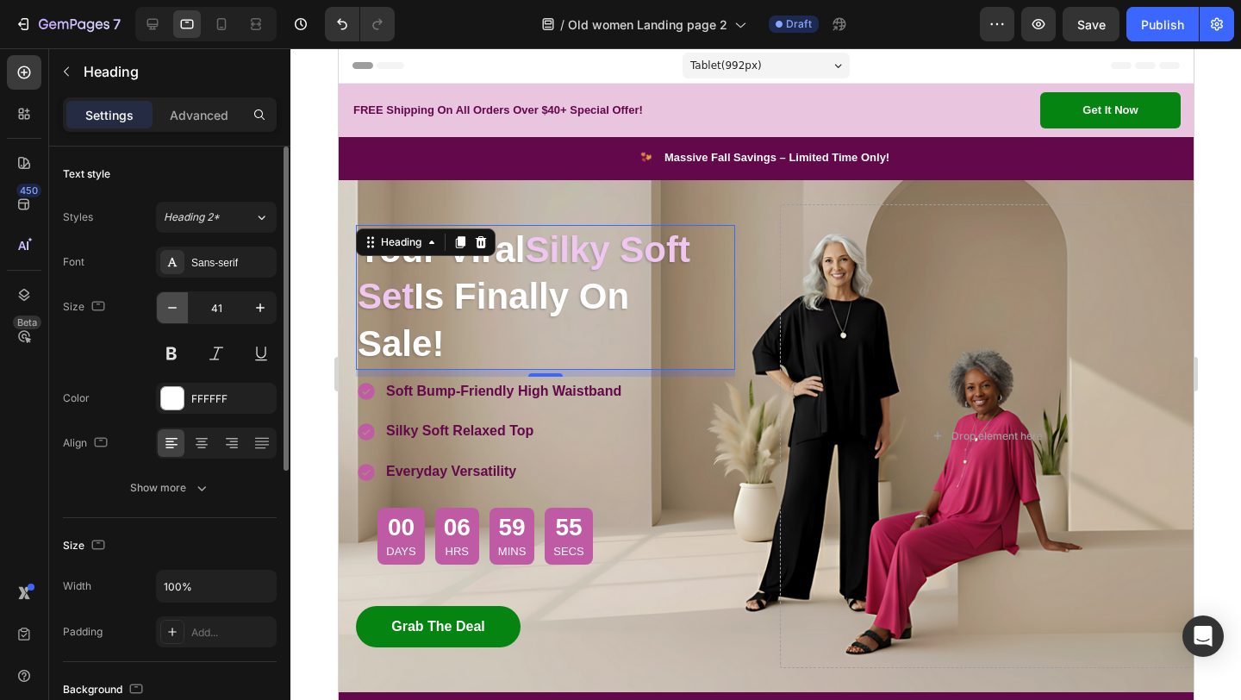
click at [172, 315] on icon "button" at bounding box center [172, 307] width 17 height 17
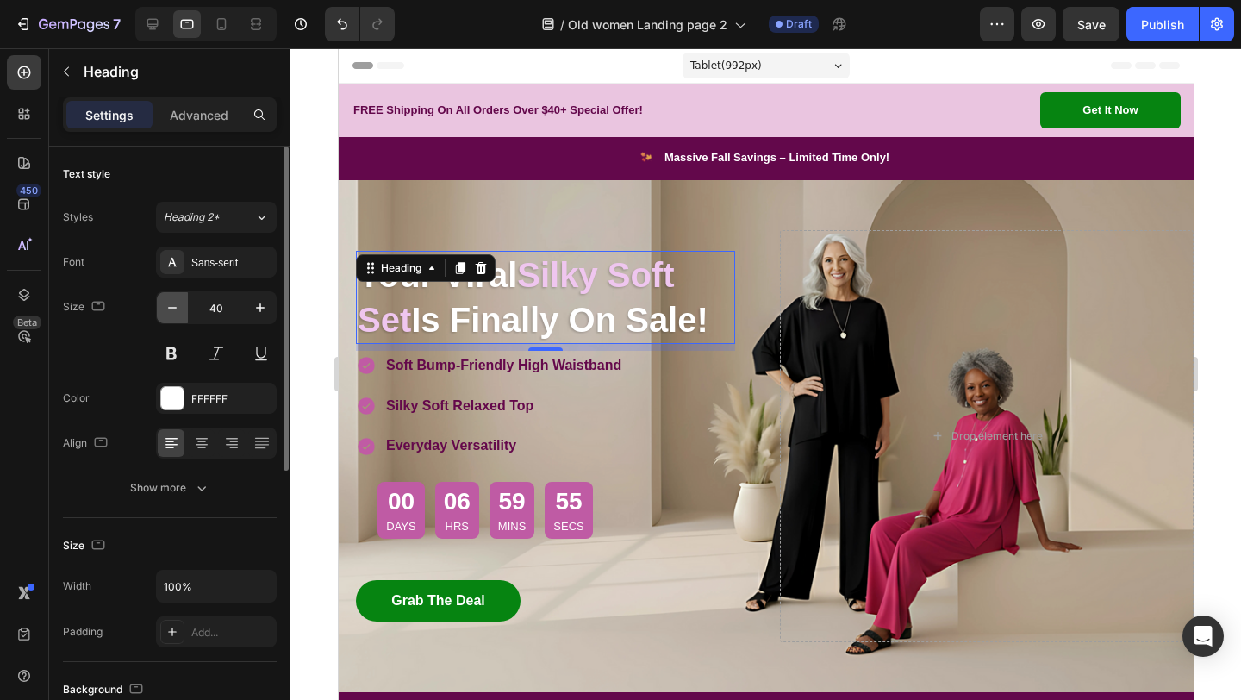
click at [172, 315] on icon "button" at bounding box center [172, 307] width 17 height 17
type input "38"
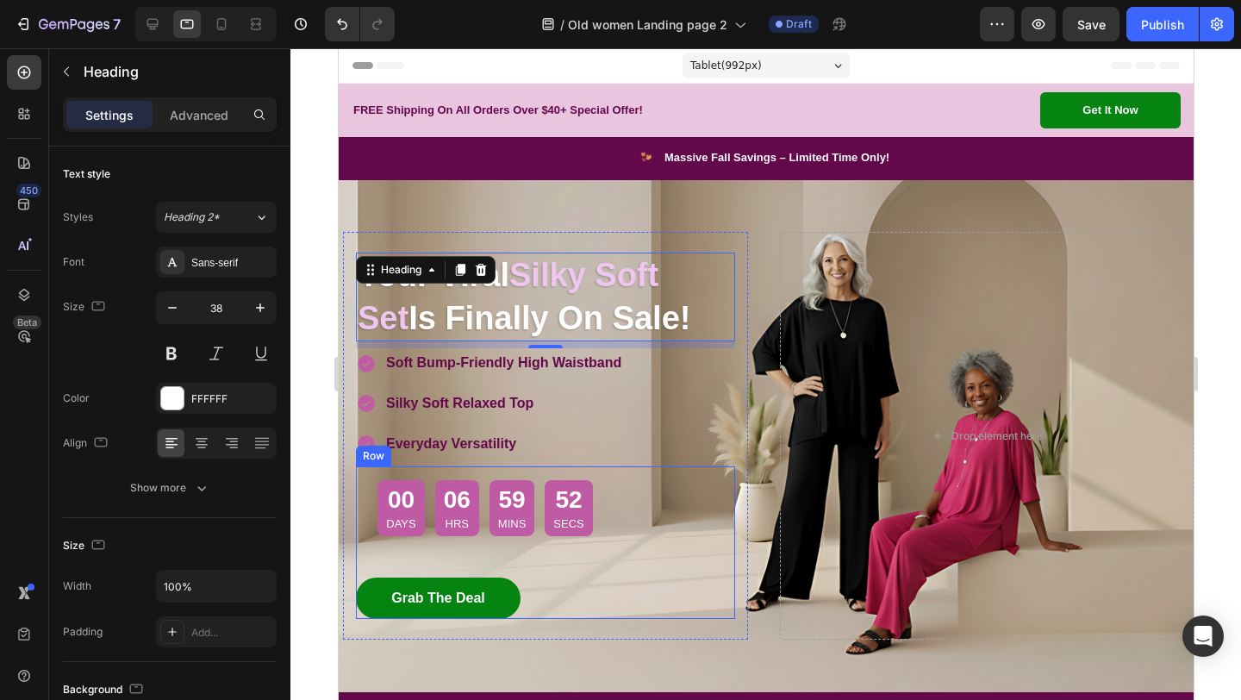
click at [659, 499] on div "00 Days 06 Hrs 59 Mins 52 Secs Countdown Timer Row Grab The Deal Button Grab Th…" at bounding box center [544, 542] width 379 height 153
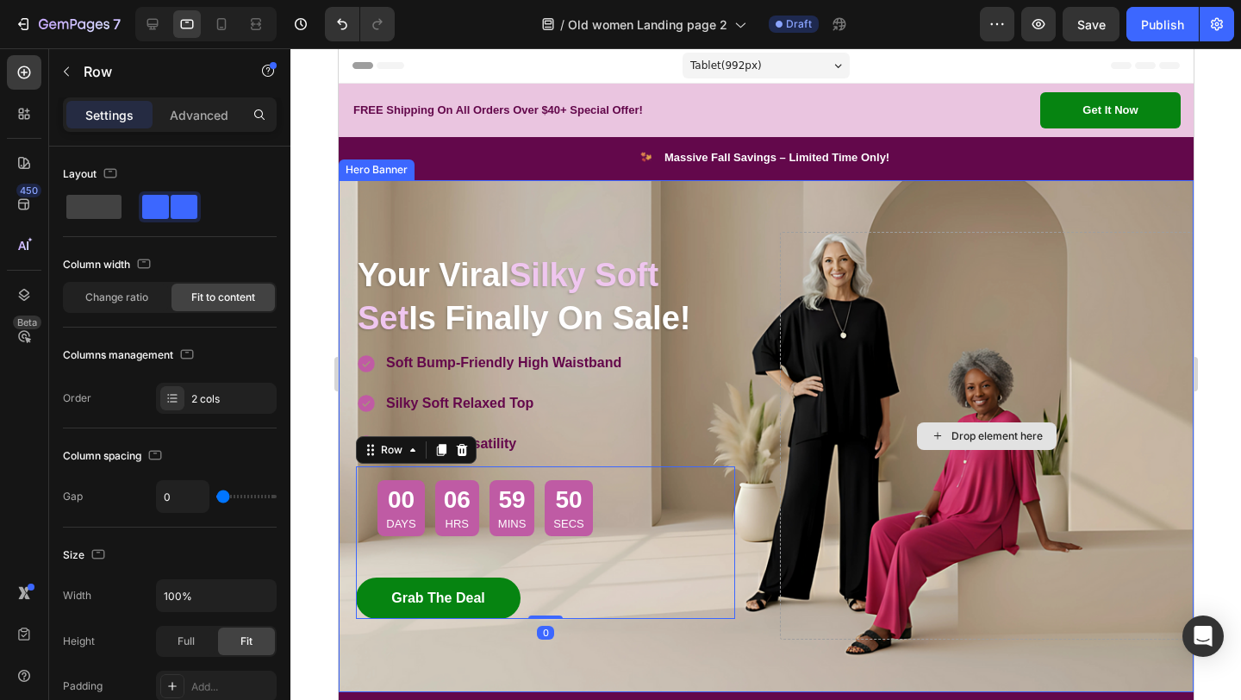
click at [834, 518] on div "Drop element here" at bounding box center [986, 436] width 414 height 408
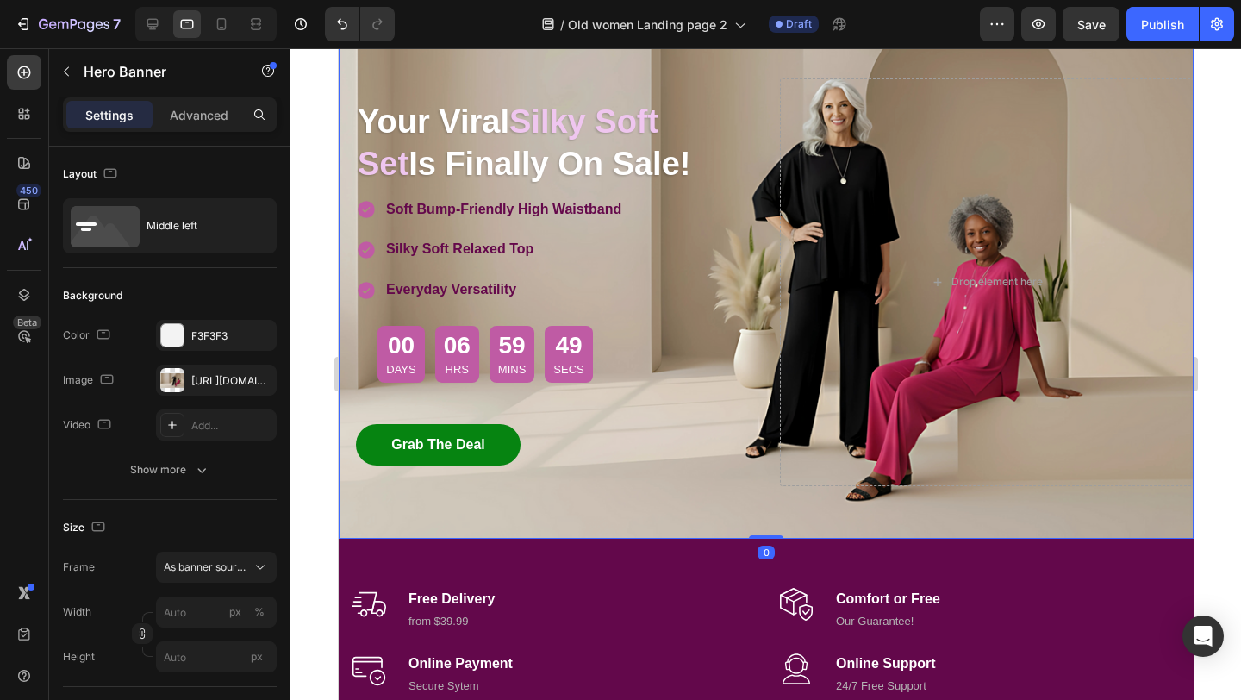
scroll to position [155, 0]
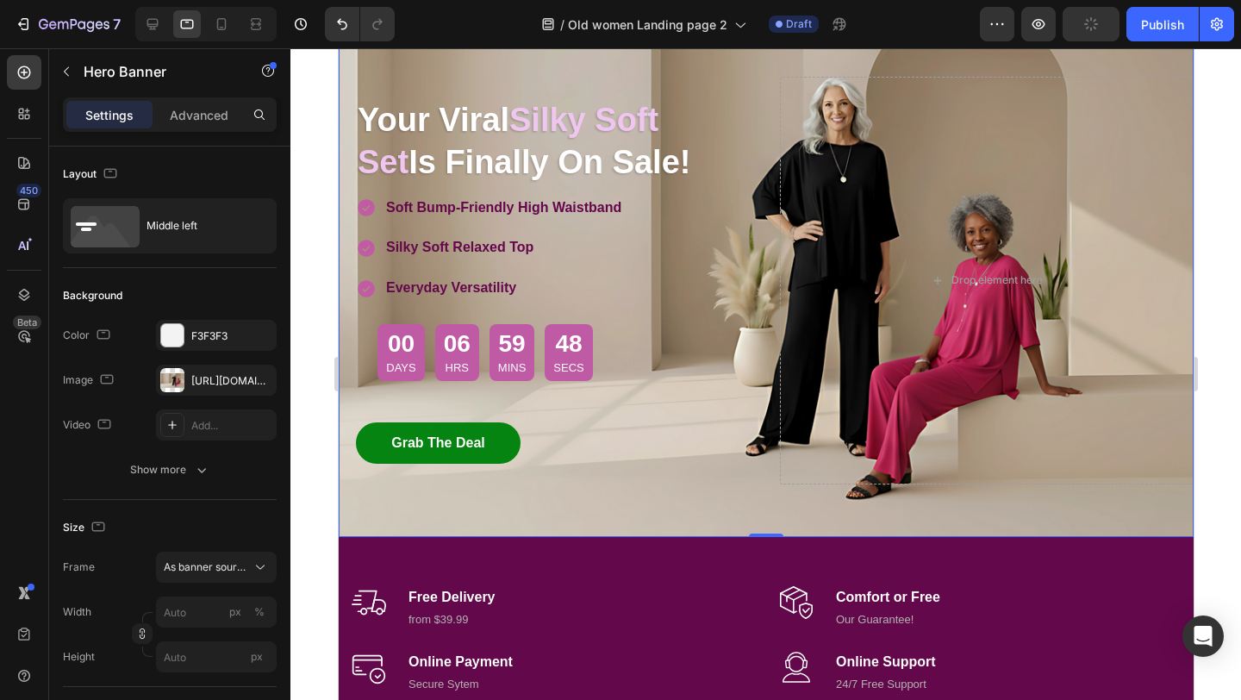
click at [717, 499] on div "Overlay" at bounding box center [765, 280] width 855 height 513
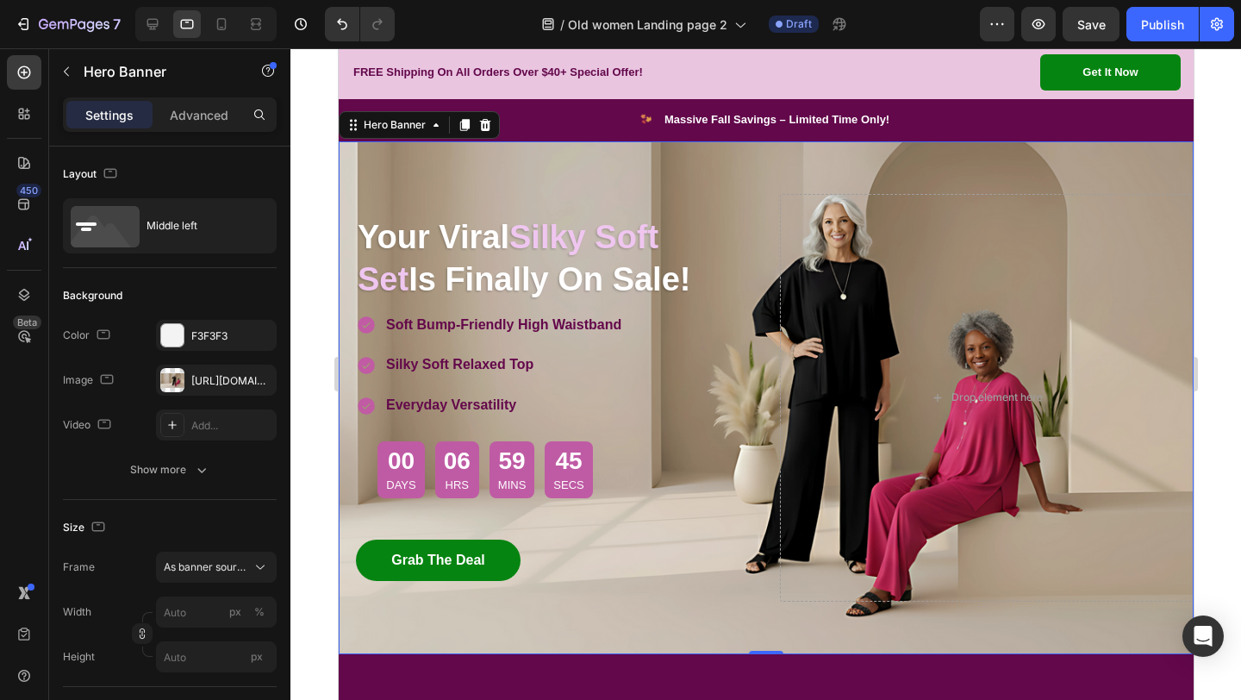
scroll to position [0, 0]
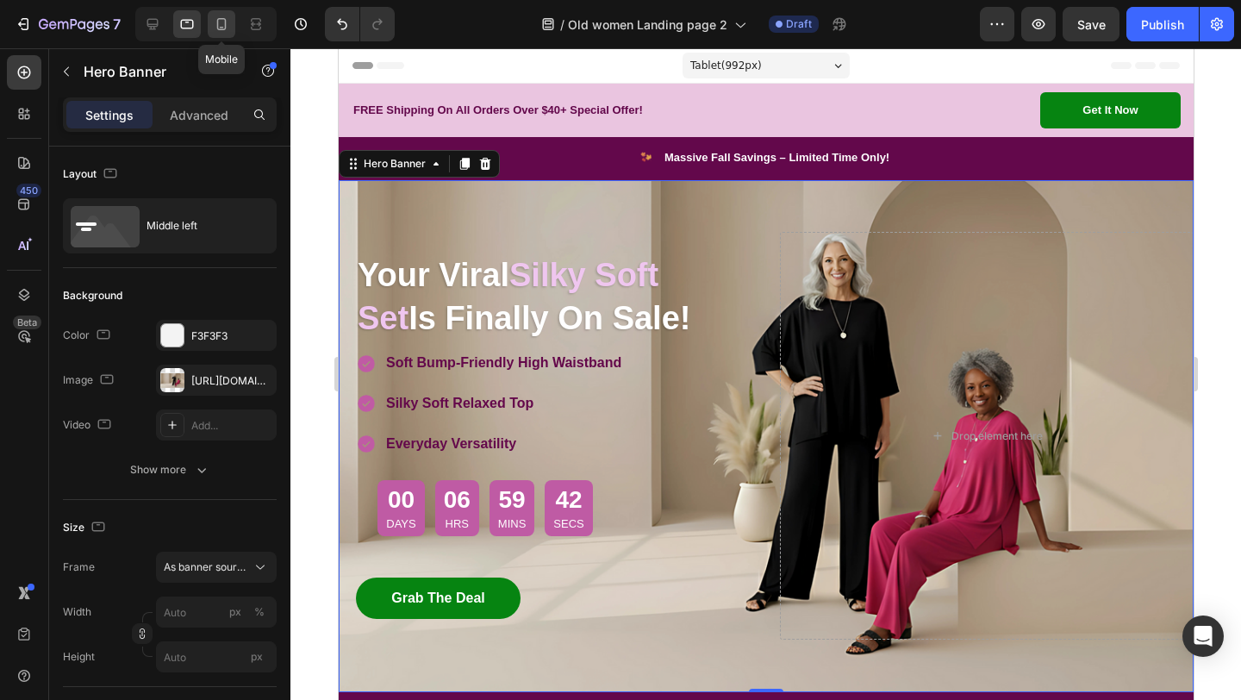
click at [211, 33] on div at bounding box center [222, 24] width 28 height 28
type input "100"
type input "Auto"
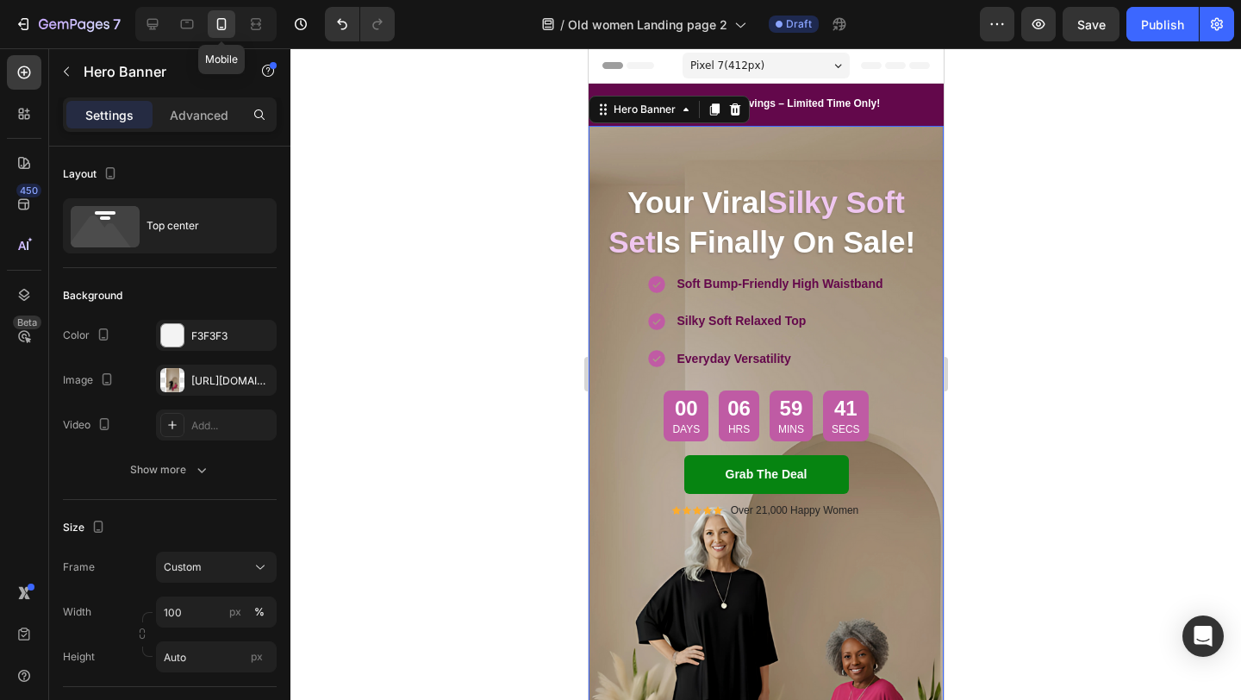
scroll to position [17, 0]
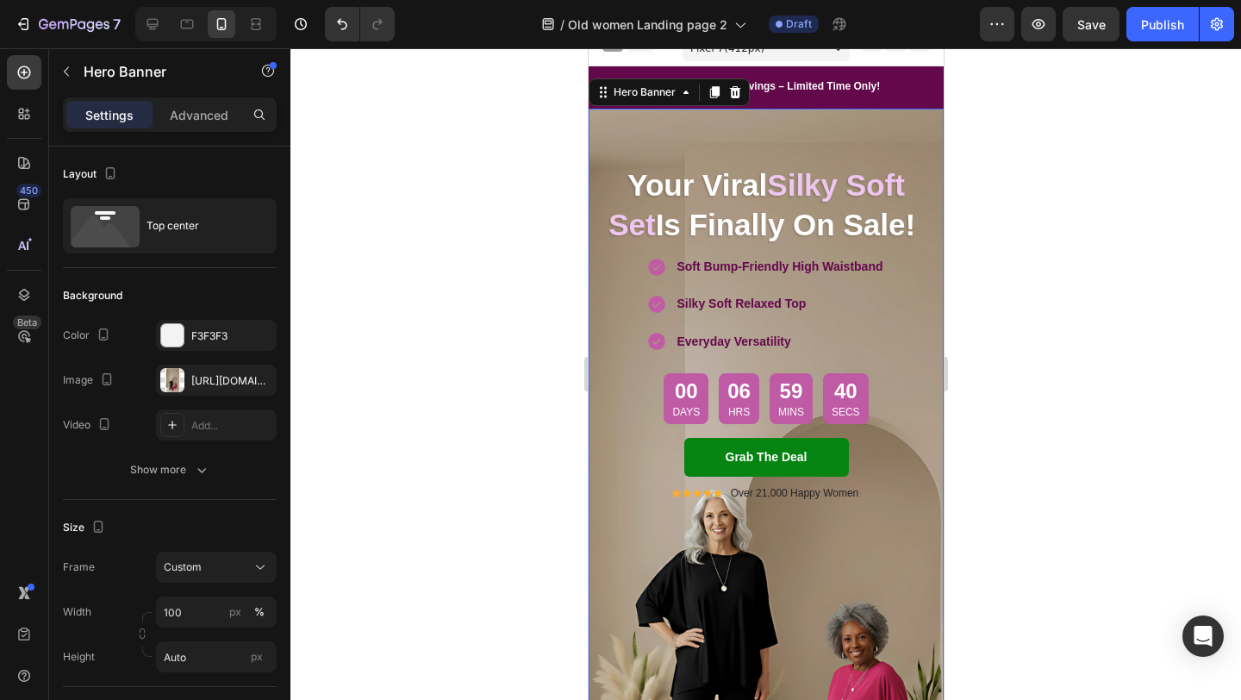
click at [465, 307] on div at bounding box center [765, 374] width 951 height 652
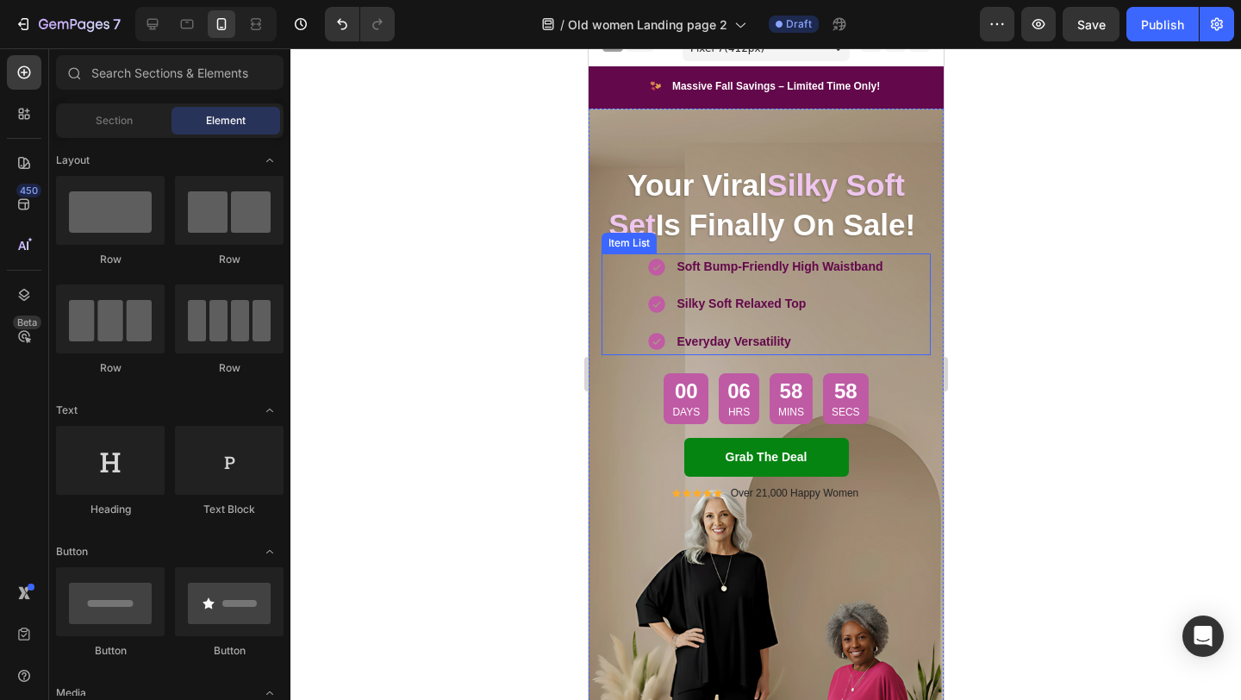
click at [761, 300] on strong "Silky Soft Relaxed Top" at bounding box center [740, 304] width 129 height 14
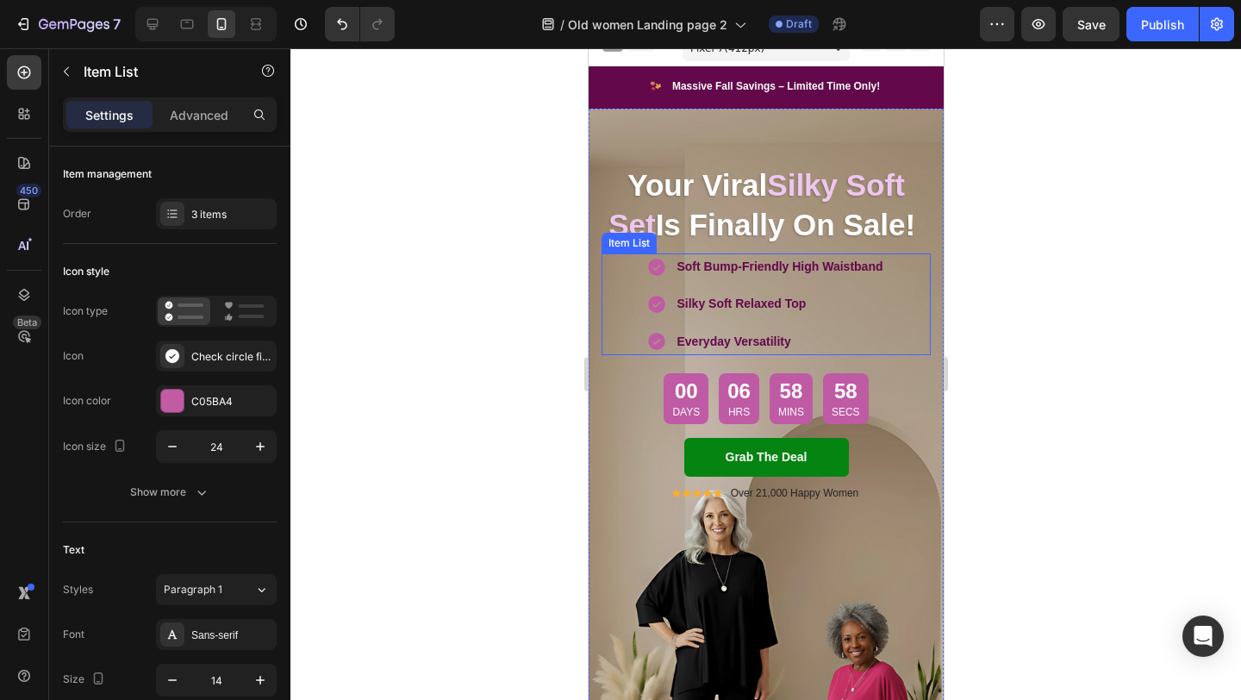
click at [761, 300] on strong "Silky Soft Relaxed Top" at bounding box center [740, 304] width 129 height 14
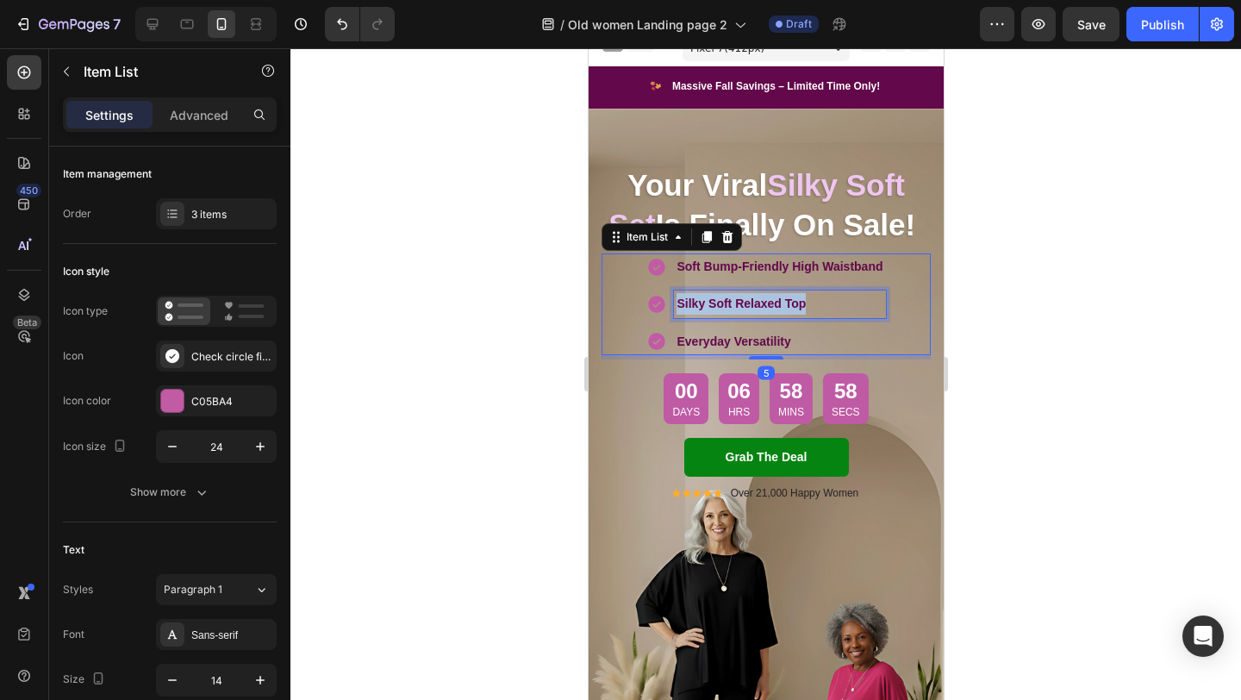
click at [761, 300] on strong "Silky Soft Relaxed Top" at bounding box center [740, 304] width 129 height 14
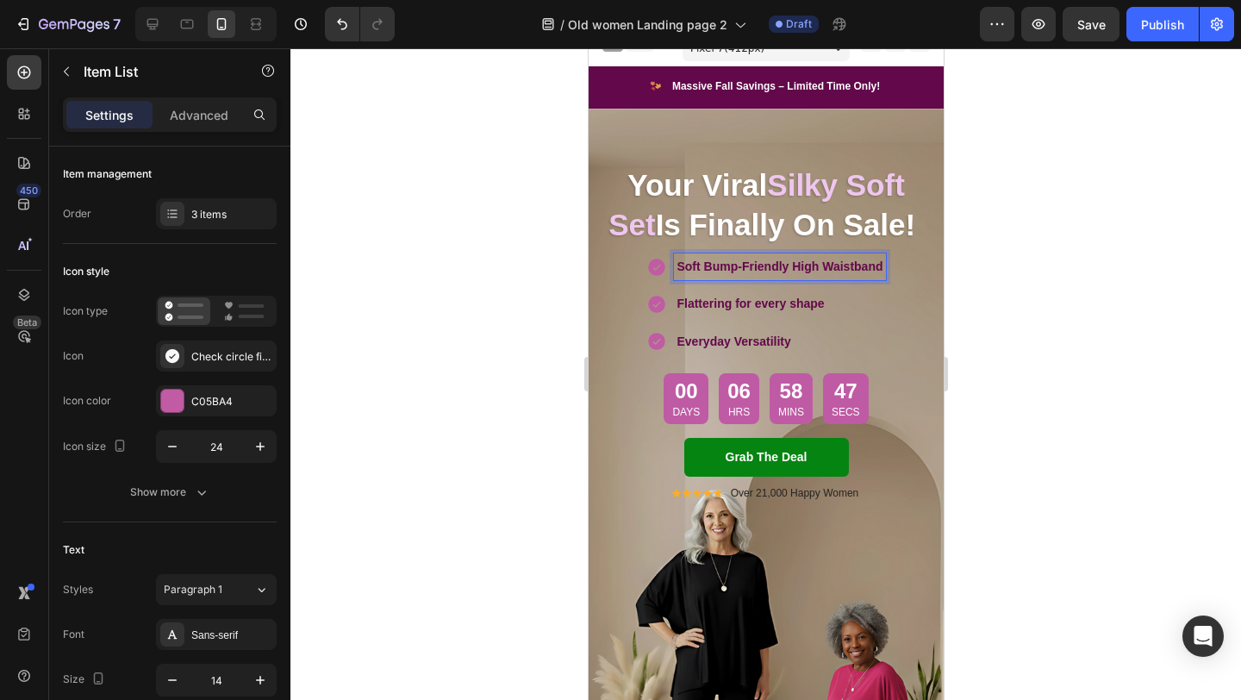
click at [785, 267] on strong "Soft Bump-Friendly High Waistband" at bounding box center [779, 266] width 206 height 14
click at [749, 265] on strong "Elegant comfort all day" at bounding box center [771, 266] width 133 height 14
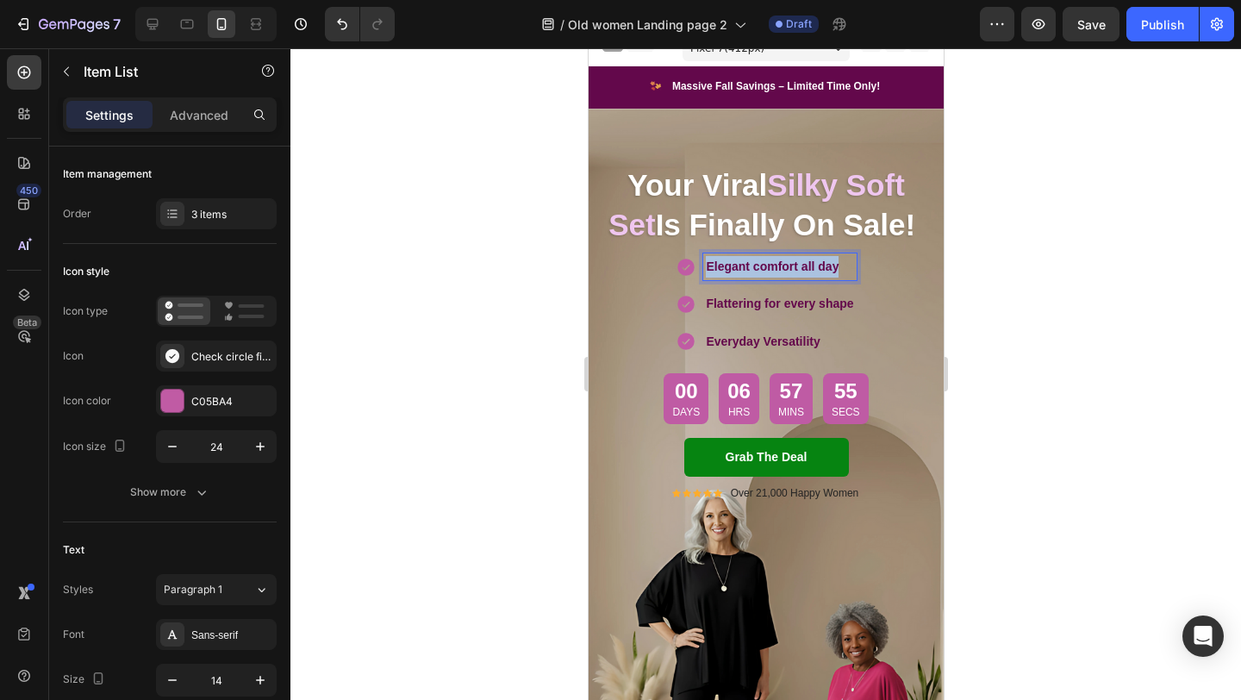
click at [749, 265] on strong "Elegant comfort all day" at bounding box center [771, 266] width 133 height 14
click at [882, 337] on div "Comfort That Flows With You Flattering for every shape Everyday Versatility" at bounding box center [765, 304] width 329 height 102
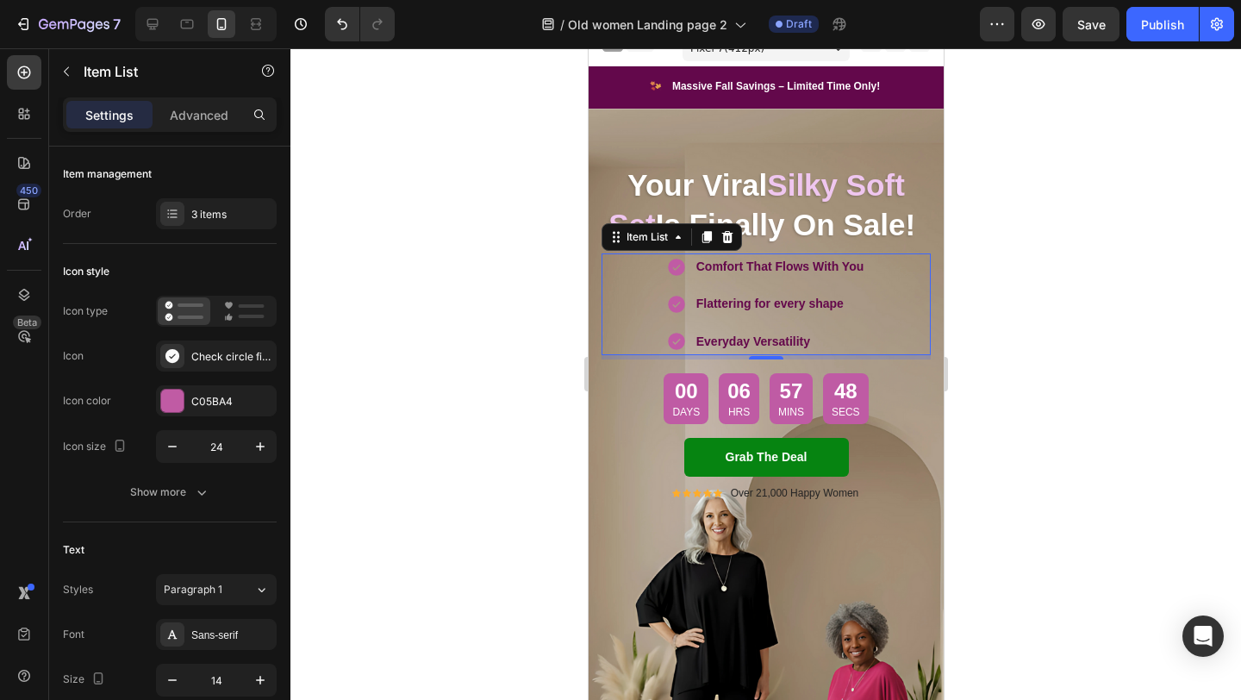
click at [441, 382] on div at bounding box center [765, 374] width 951 height 652
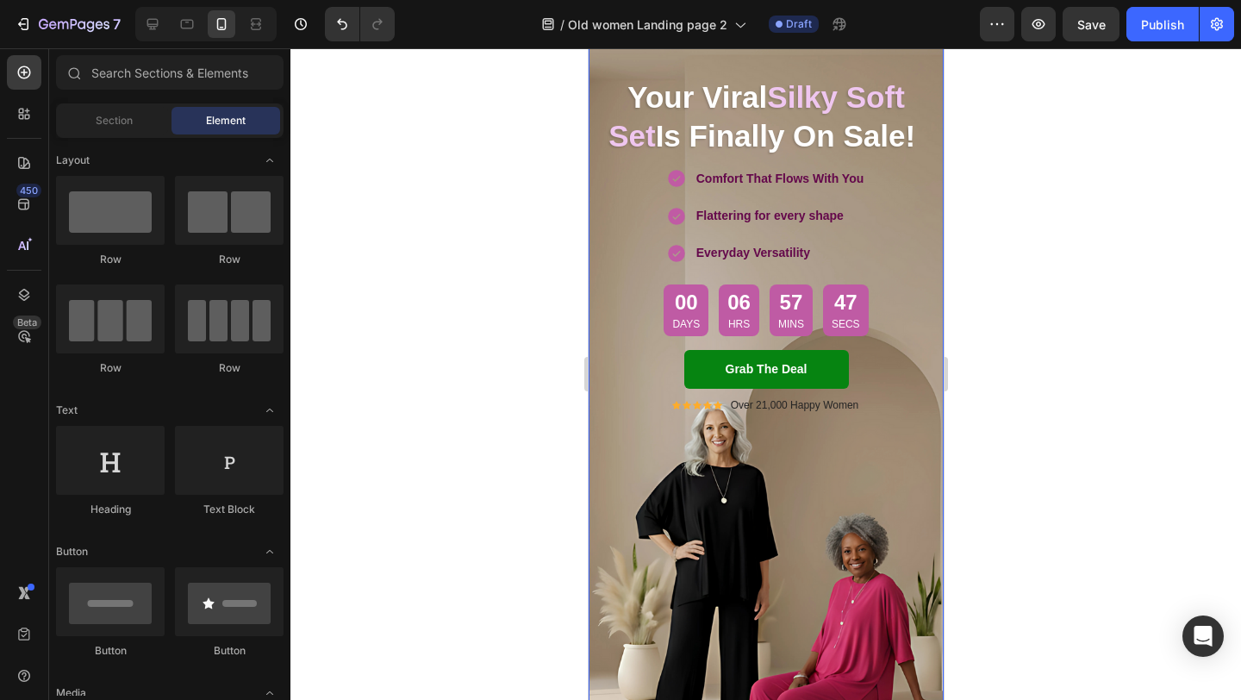
scroll to position [107, 0]
click at [534, 452] on div at bounding box center [765, 374] width 951 height 652
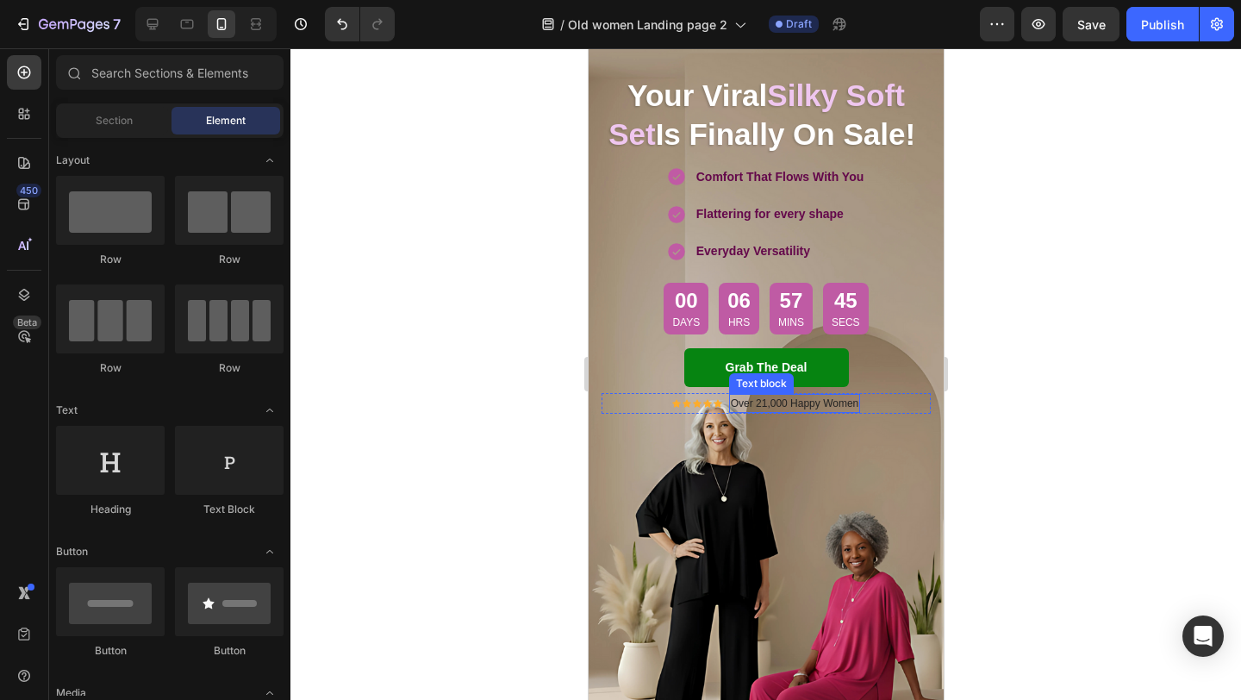
click at [766, 402] on p "Over 21,000 Happy Women" at bounding box center [794, 404] width 128 height 16
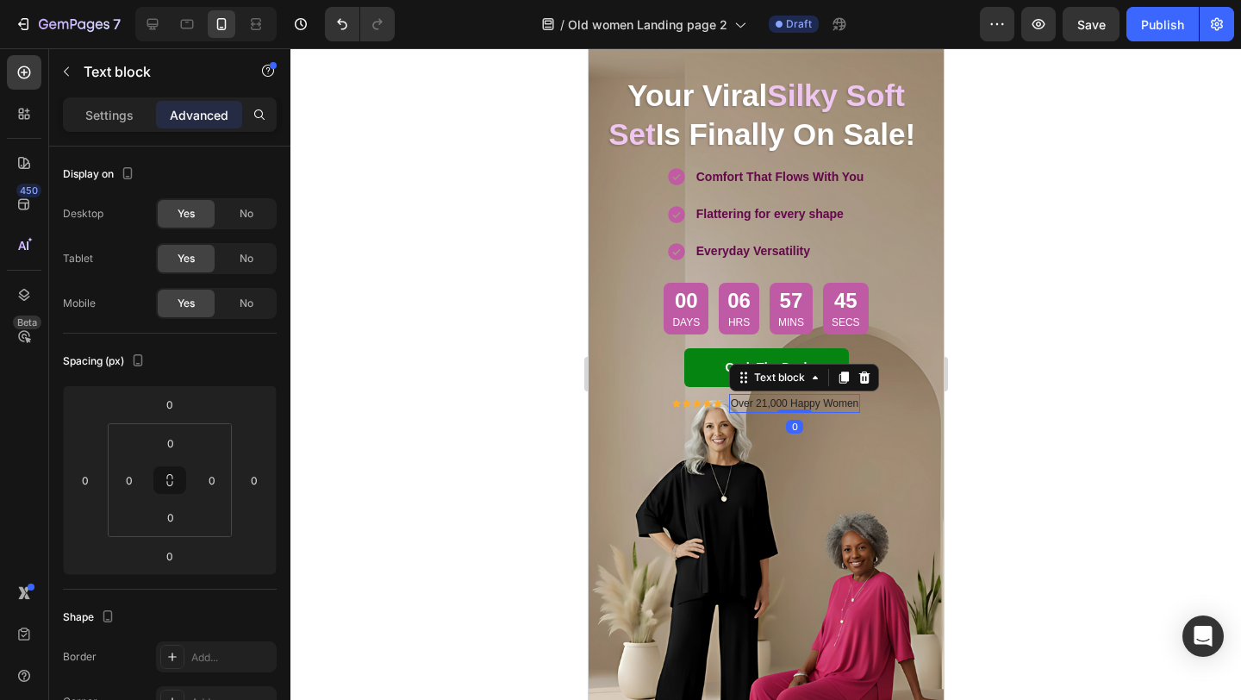
click at [766, 402] on p "Over 21,000 Happy Women" at bounding box center [794, 404] width 128 height 16
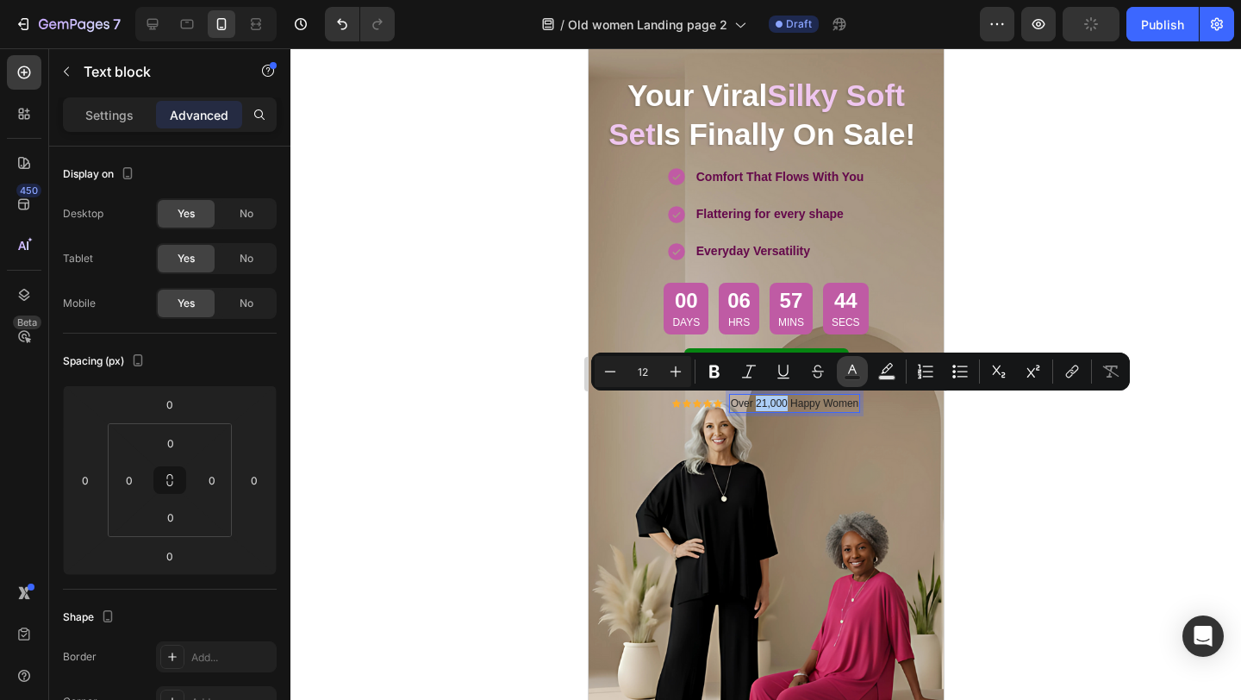
click at [847, 376] on rect "Editor contextual toolbar" at bounding box center [853, 378] width 16 height 4
type input "242424"
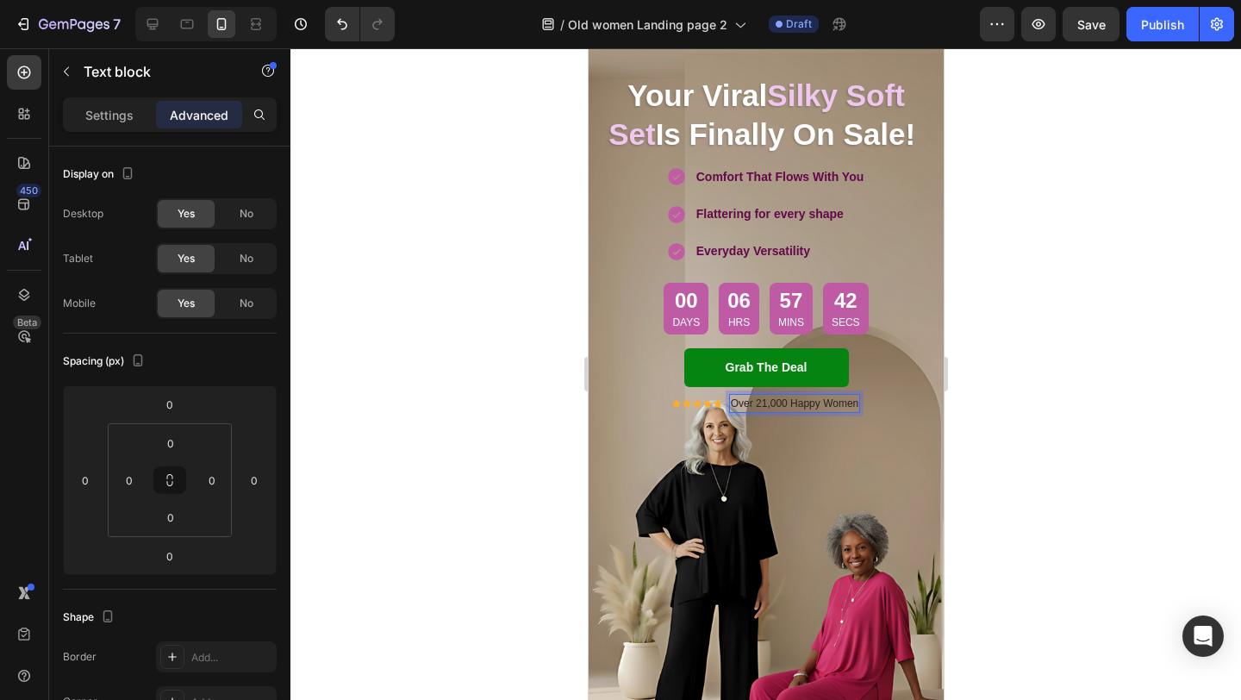
click at [840, 403] on p "Over 21,000 Happy Women" at bounding box center [794, 404] width 128 height 16
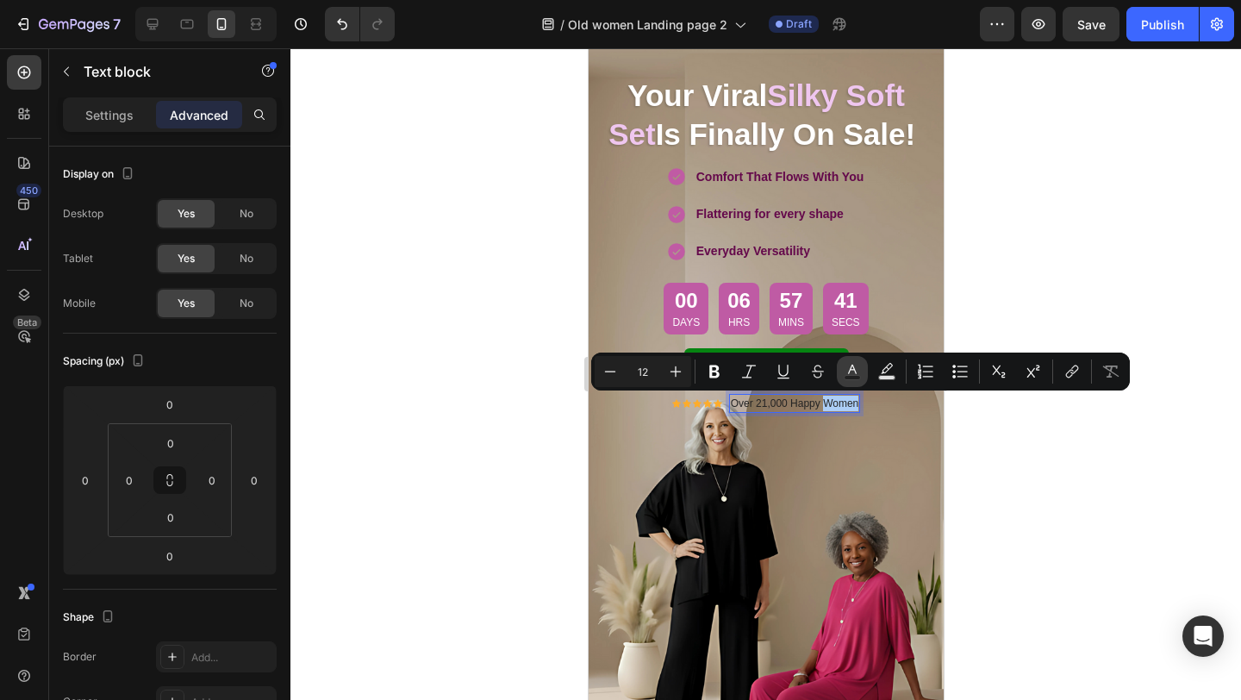
click at [856, 379] on rect "Editor contextual toolbar" at bounding box center [853, 378] width 16 height 4
click at [857, 374] on icon "Editor contextual toolbar" at bounding box center [852, 371] width 17 height 17
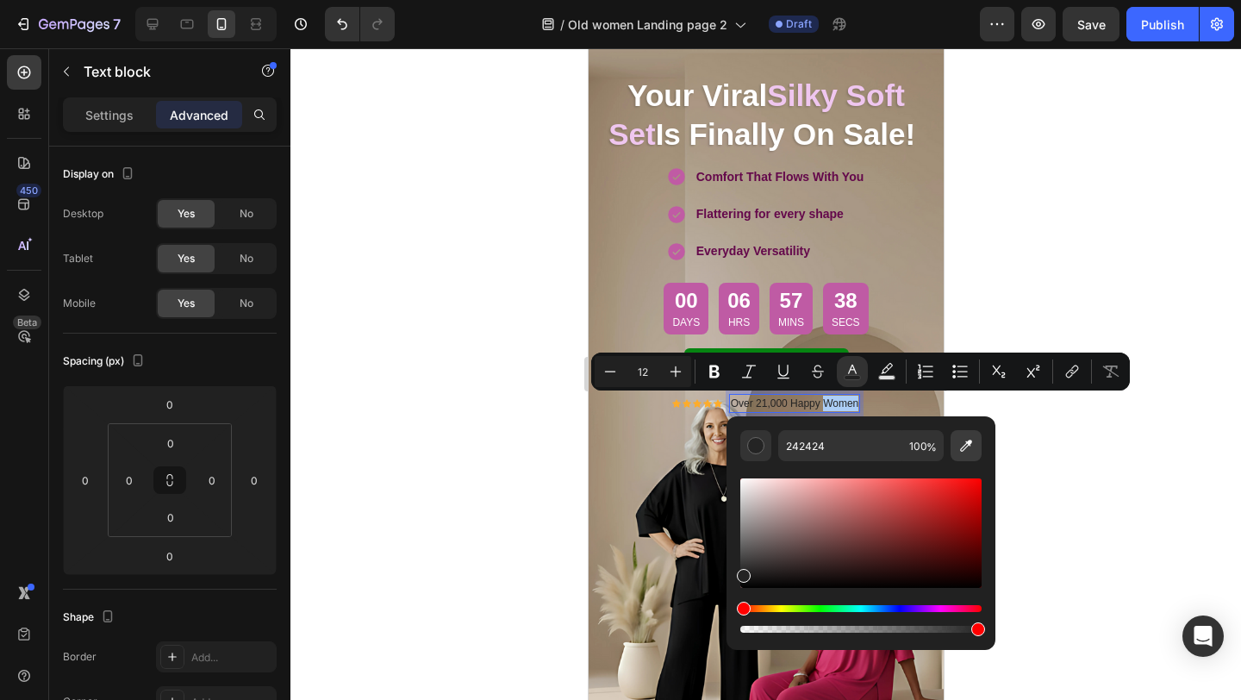
click at [974, 447] on button "Editor contextual toolbar" at bounding box center [966, 445] width 31 height 31
type input "64084B"
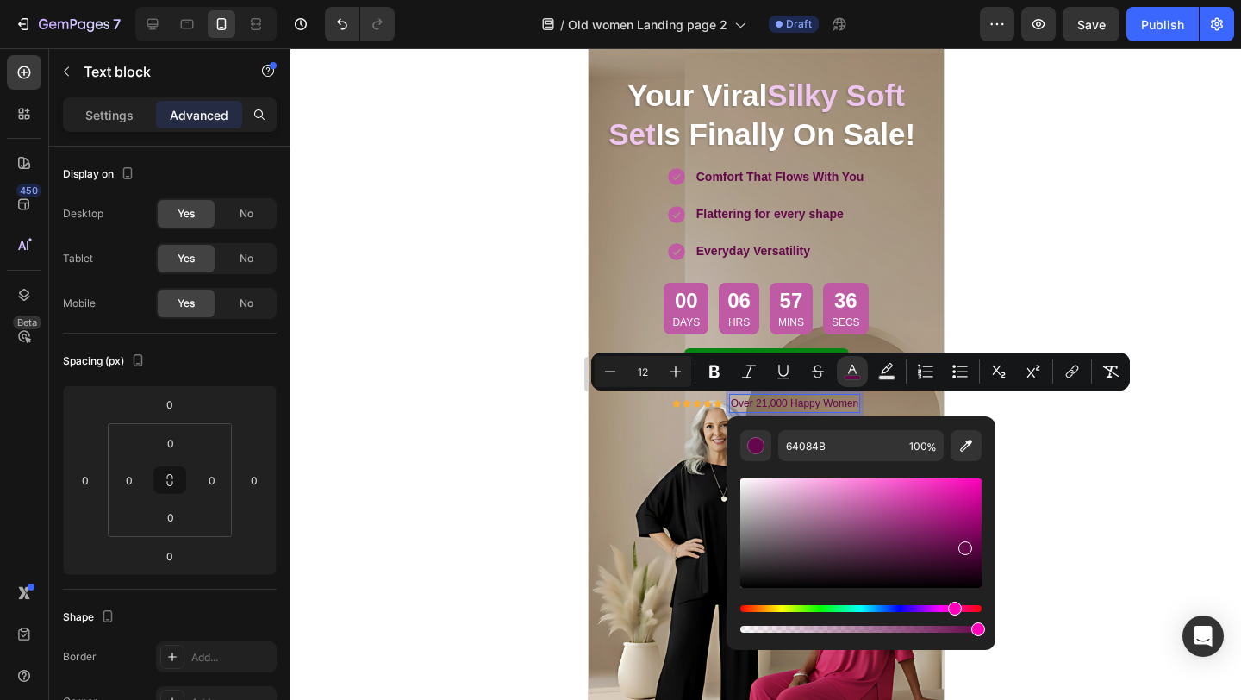
click at [498, 255] on div at bounding box center [765, 374] width 951 height 652
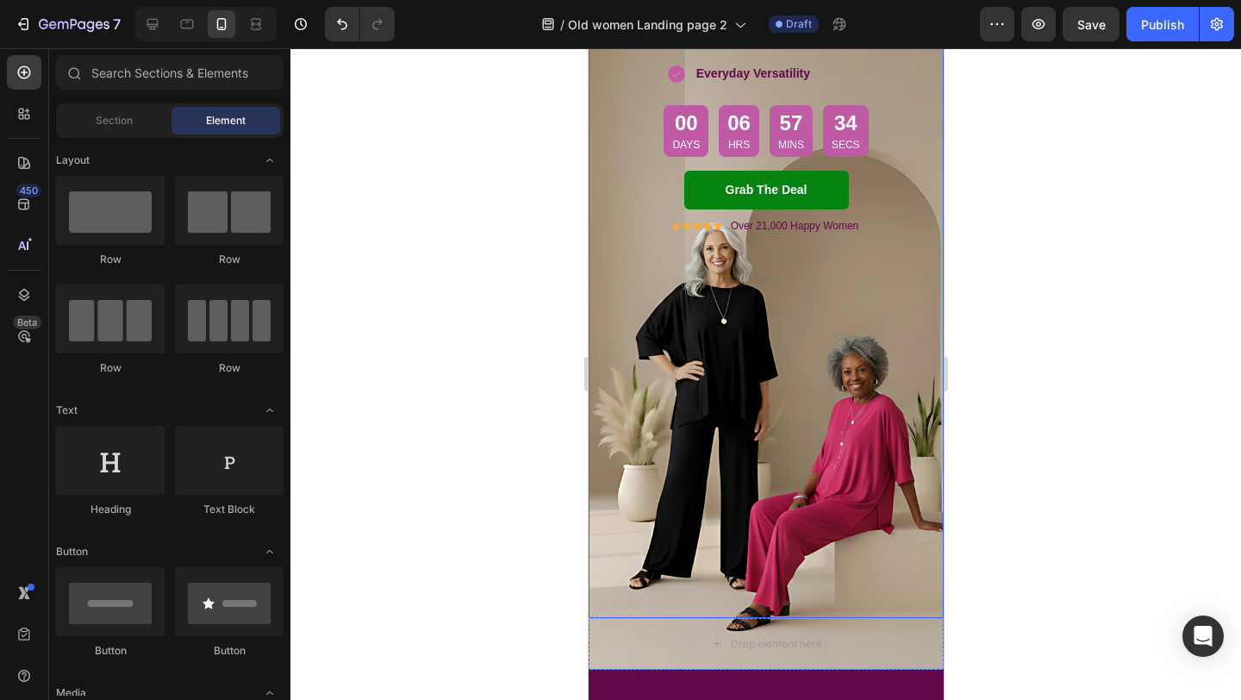
scroll to position [290, 0]
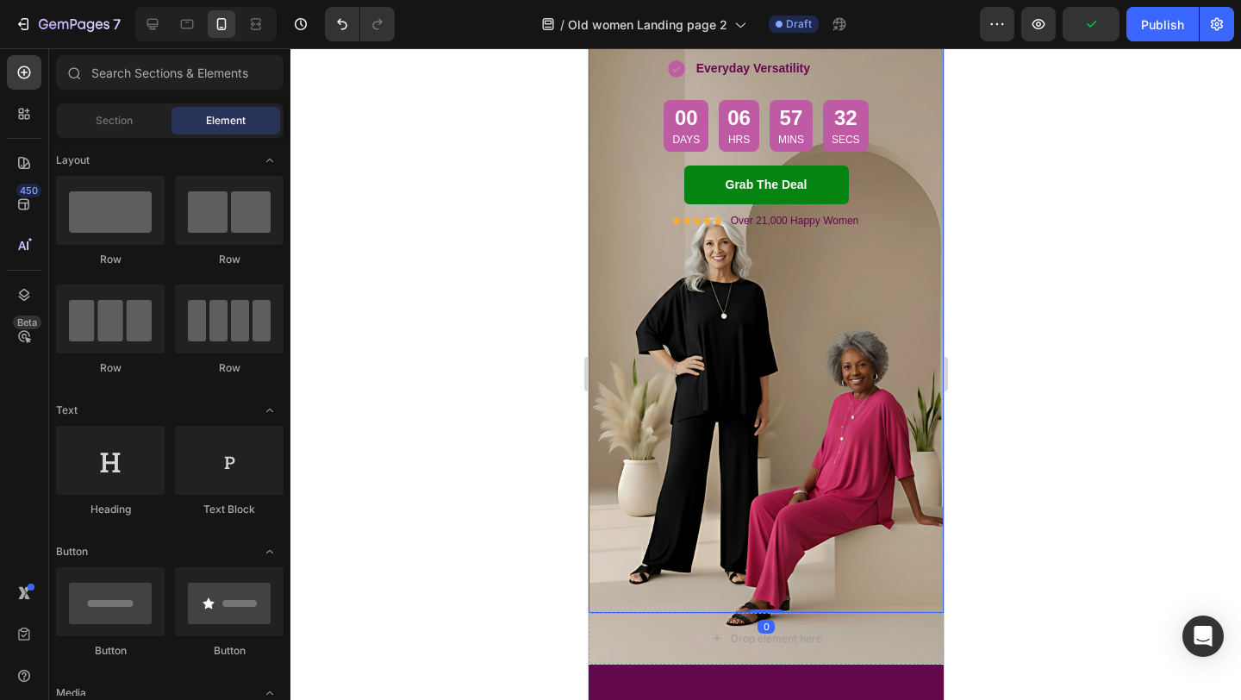
click at [736, 373] on div "Your Viral Silky Soft Set Is Finally On Sale! Heading Comfort That Flows With Y…" at bounding box center [765, 224] width 355 height 777
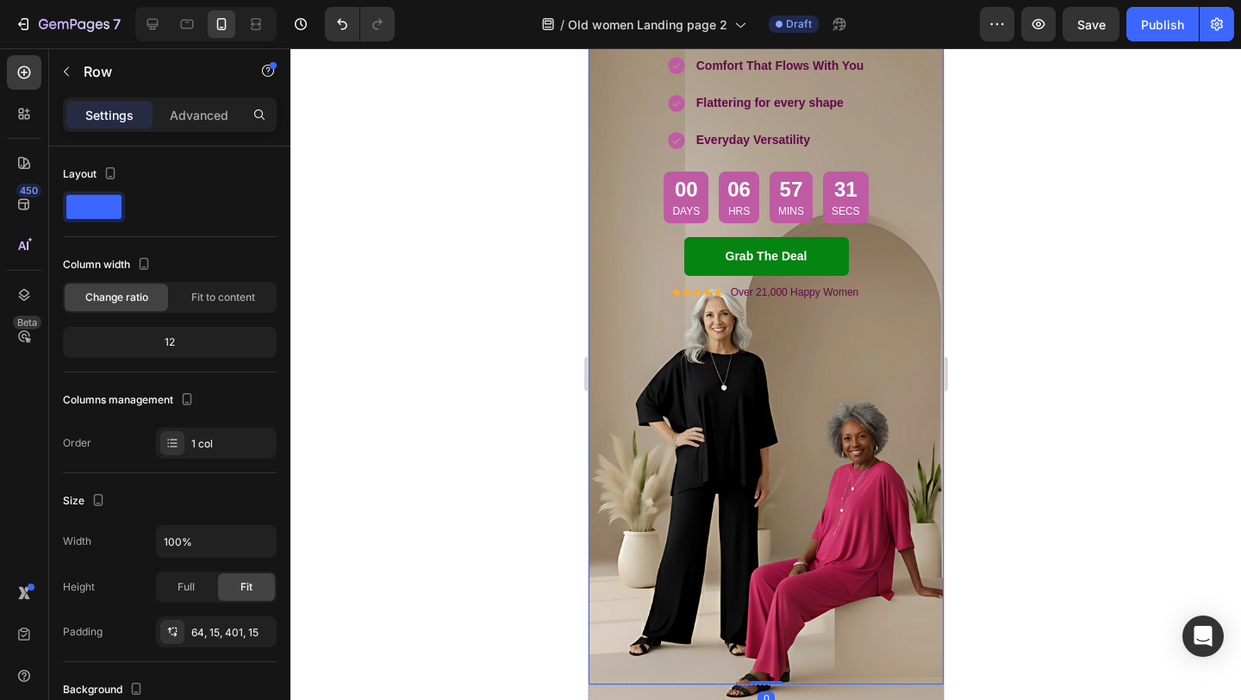
scroll to position [211, 0]
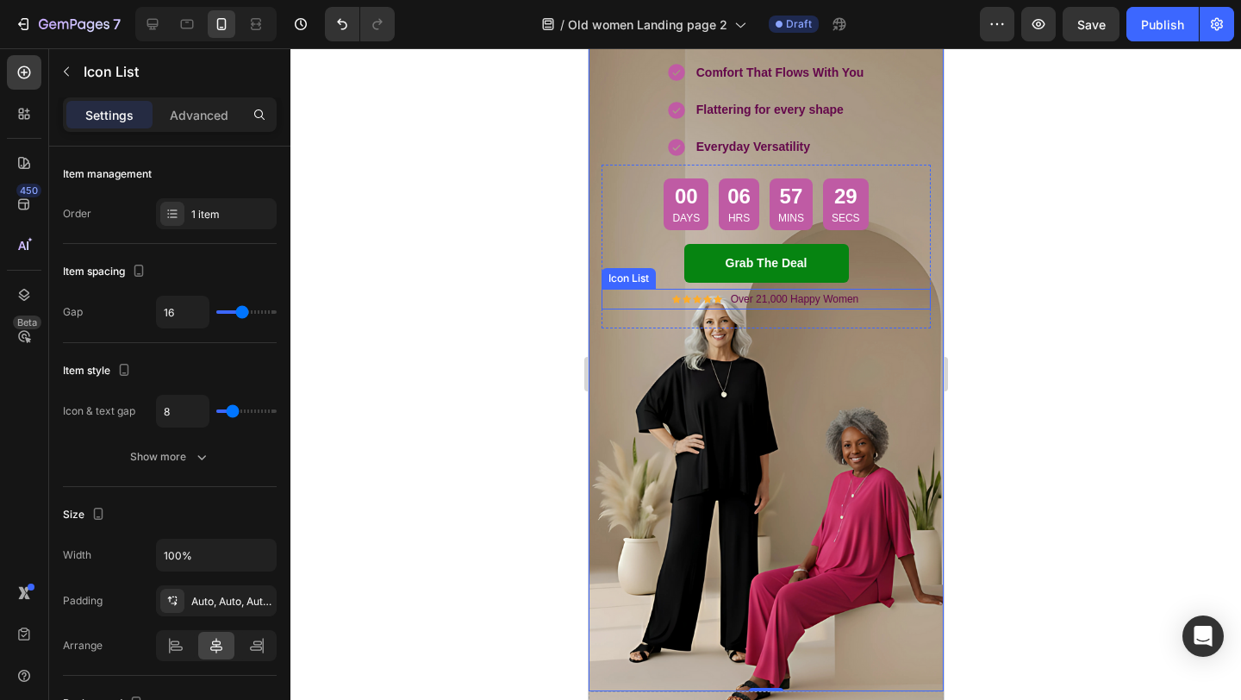
click at [649, 294] on div "Icon Icon Icon Icon Icon Icon List Hoz Over 21,000 Happy Women Text block" at bounding box center [765, 299] width 329 height 21
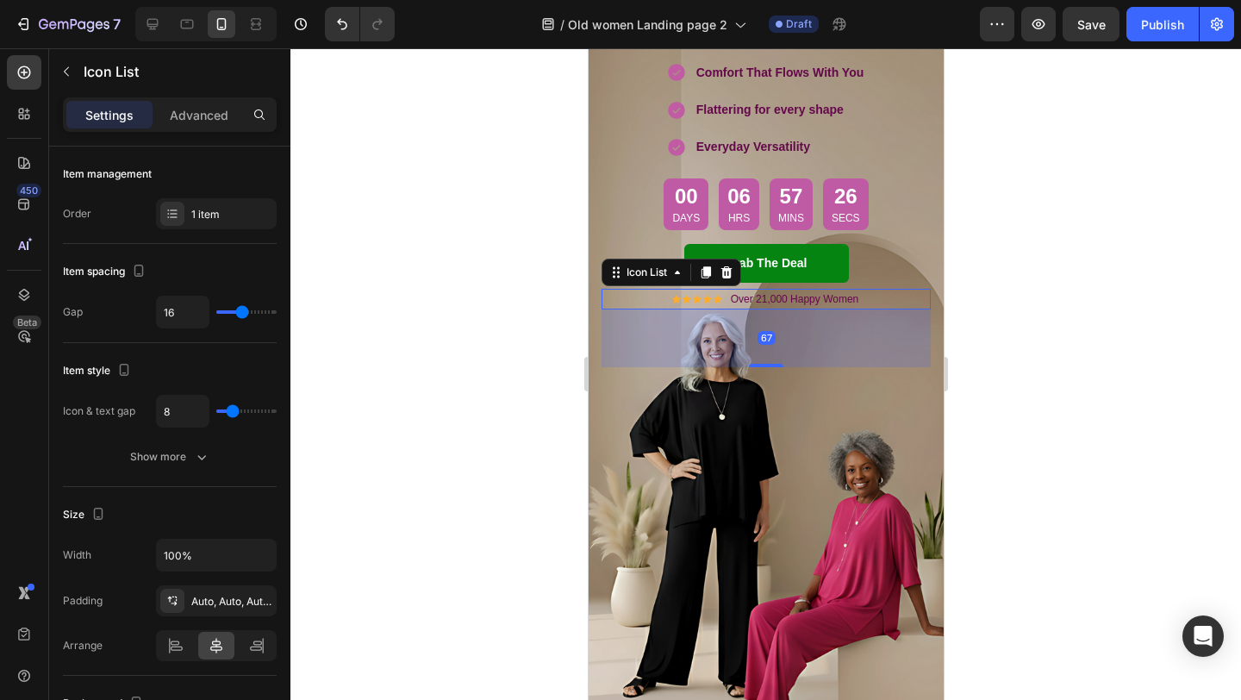
drag, startPoint x: 769, startPoint y: 328, endPoint x: 770, endPoint y: 366, distance: 38.8
click at [770, 366] on div at bounding box center [765, 365] width 34 height 3
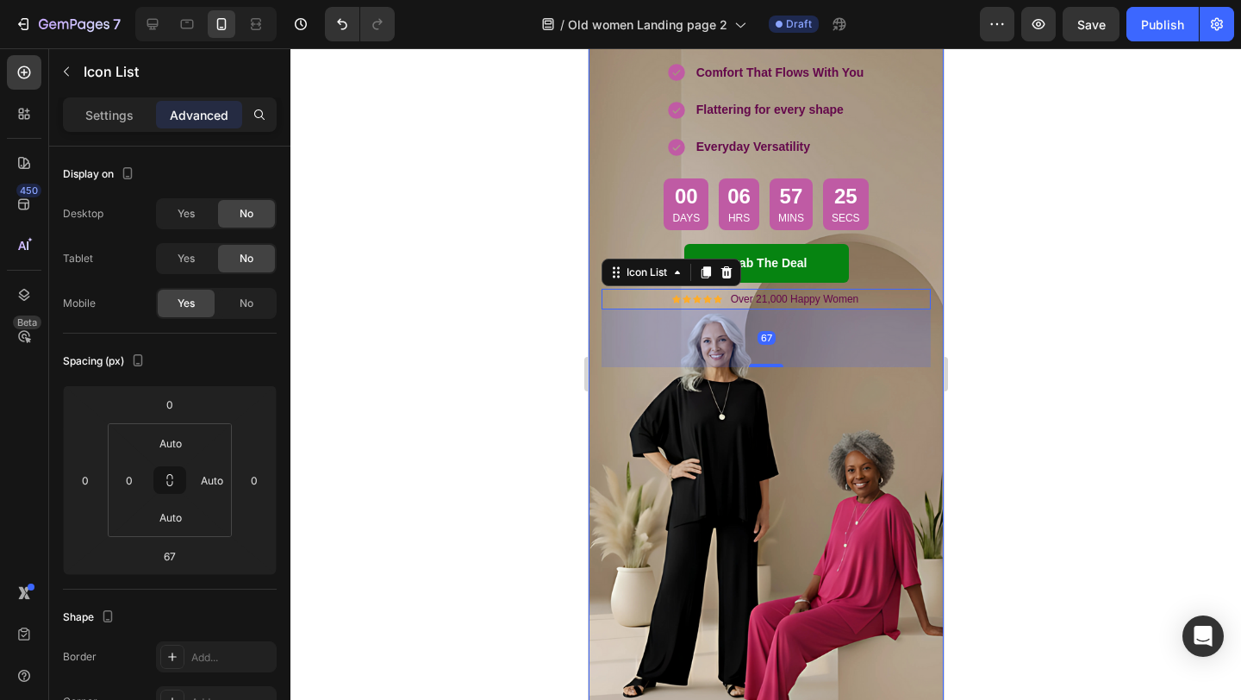
click at [502, 379] on div at bounding box center [765, 374] width 951 height 652
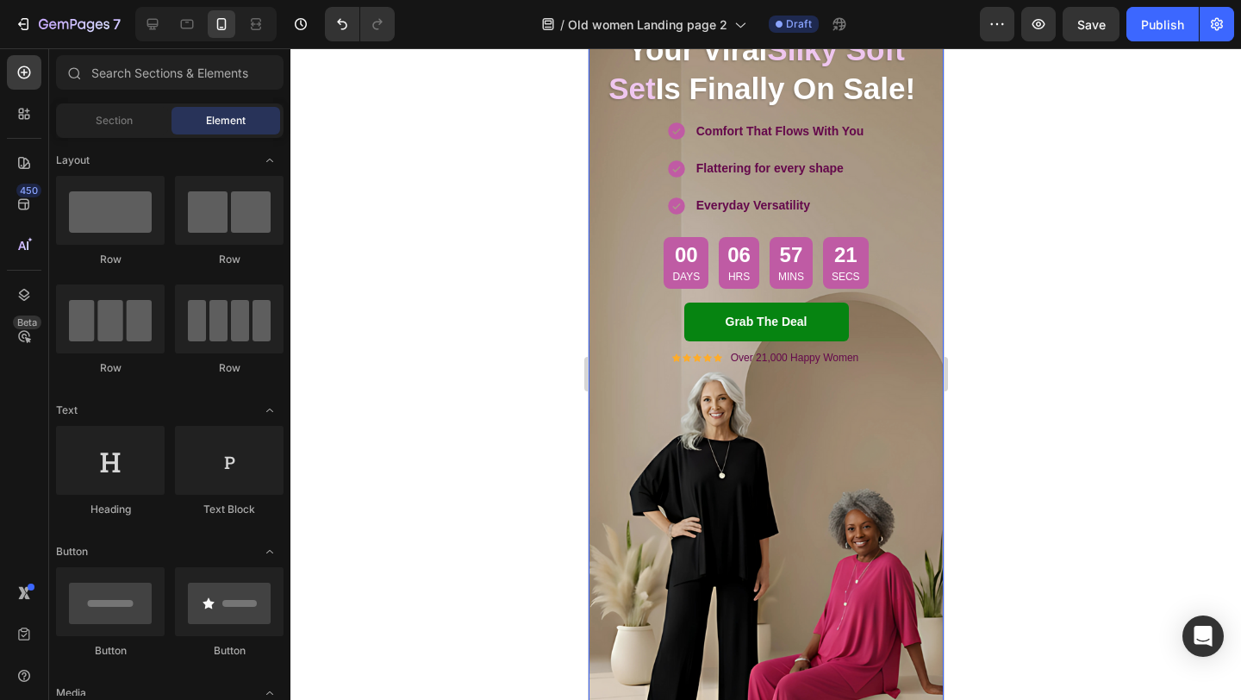
scroll to position [0, 0]
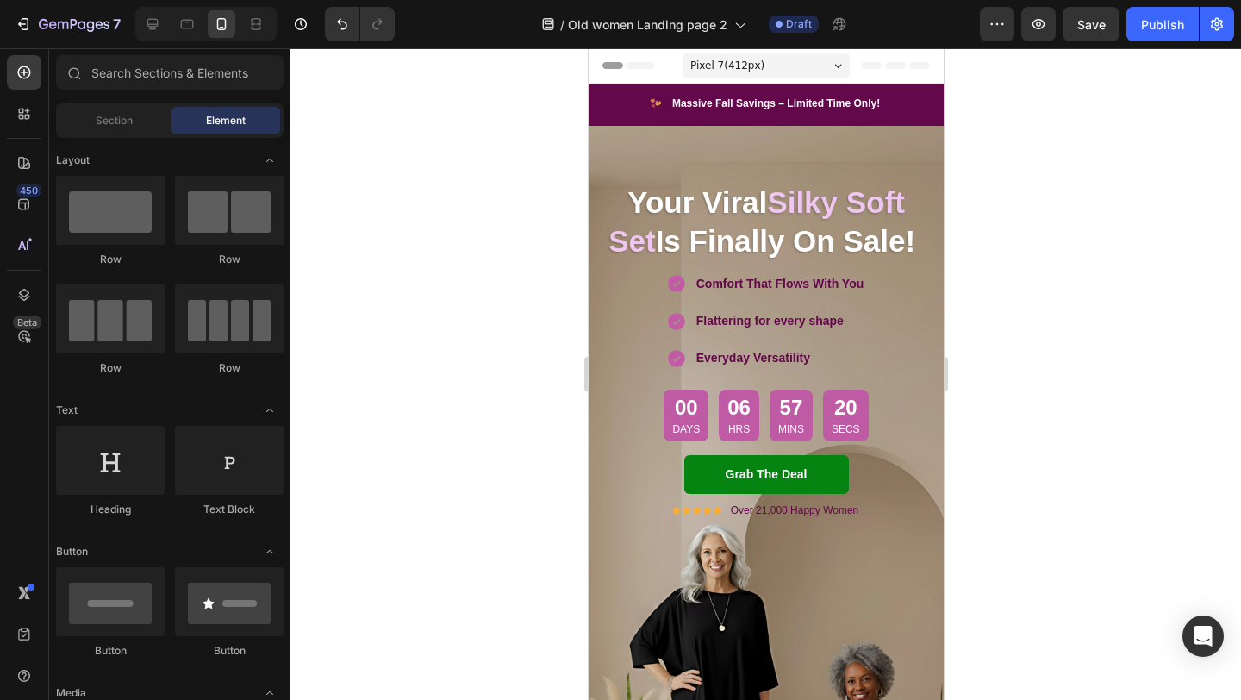
click at [743, 66] on span "Pixel 7 ( 412 px)" at bounding box center [727, 65] width 74 height 17
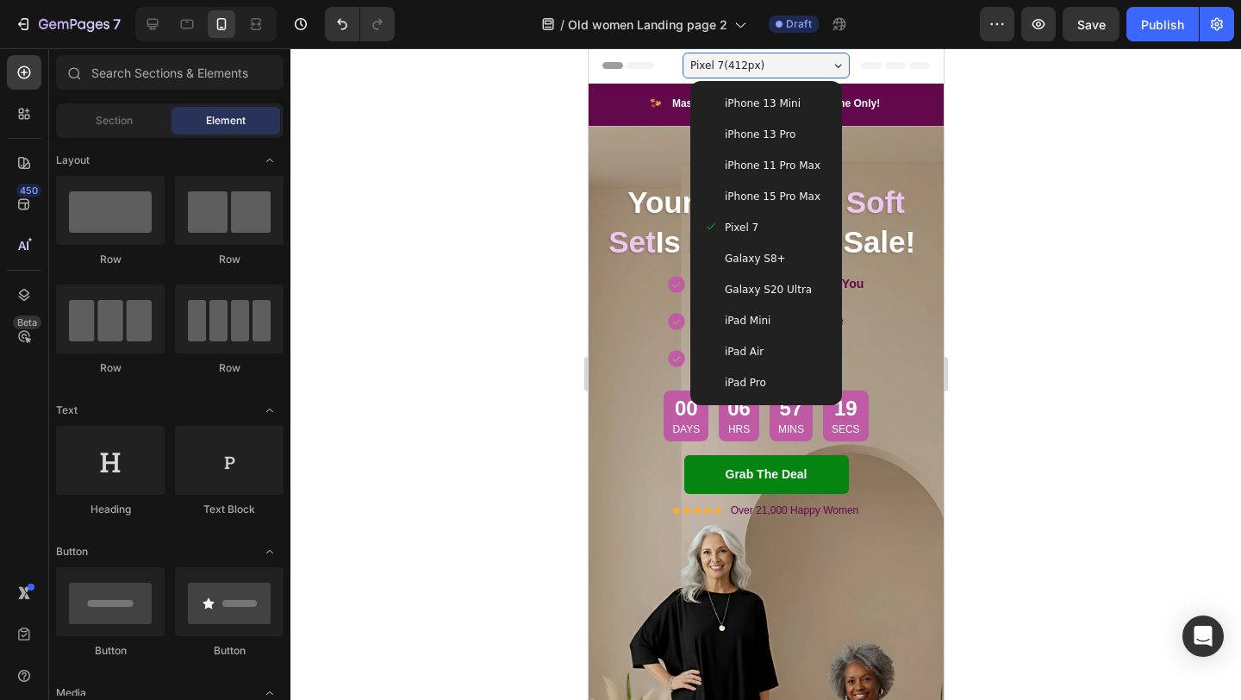
click at [733, 264] on span "Galaxy S8+" at bounding box center [754, 258] width 61 height 17
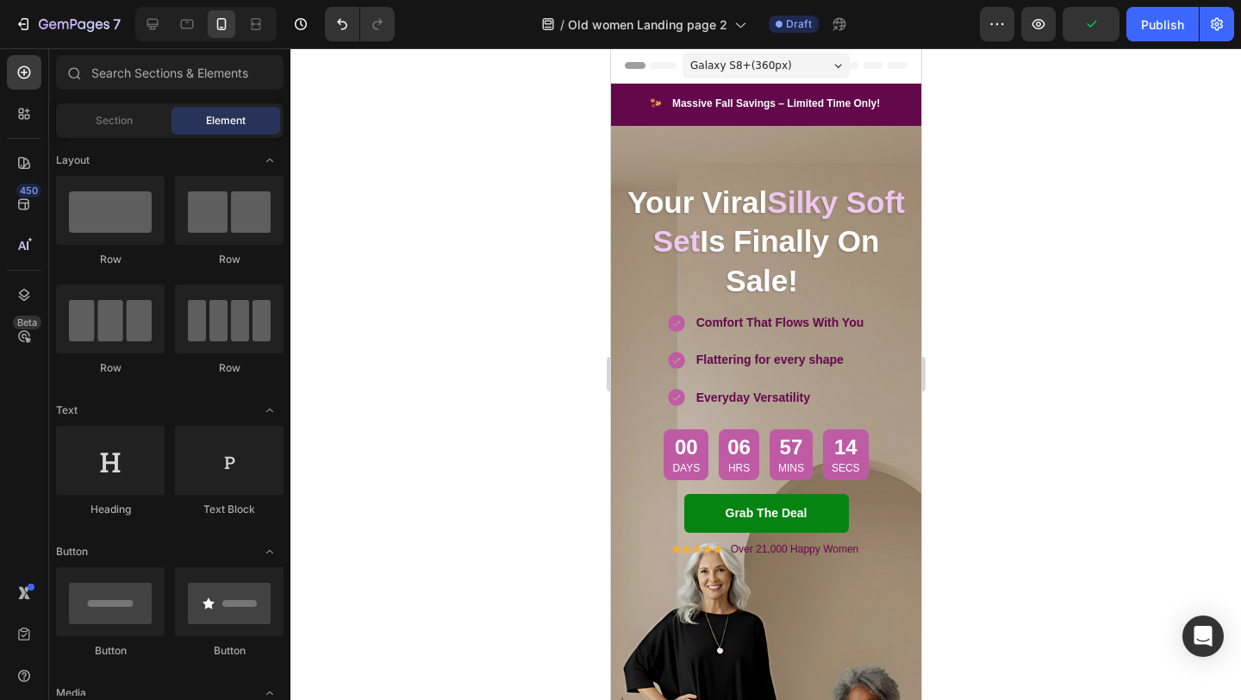
click at [739, 59] on span "Galaxy S8+ ( 360 px)" at bounding box center [741, 65] width 102 height 17
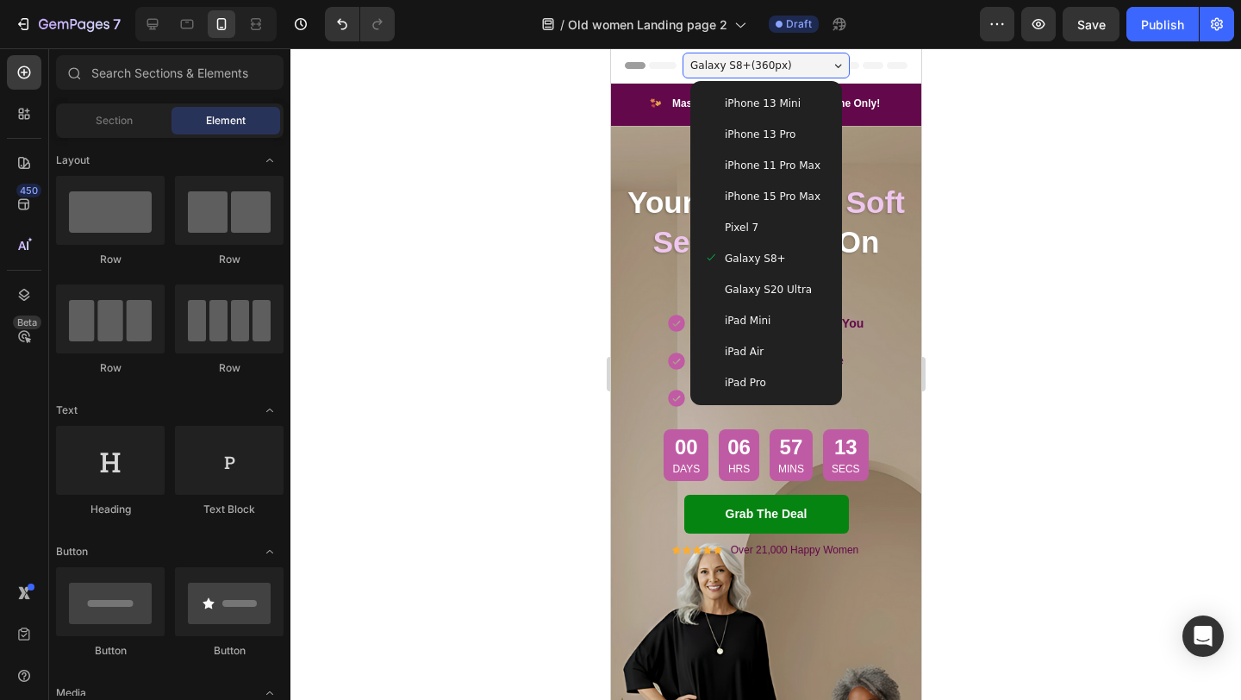
click at [737, 208] on div "iPhone 15 Pro Max" at bounding box center [766, 196] width 138 height 31
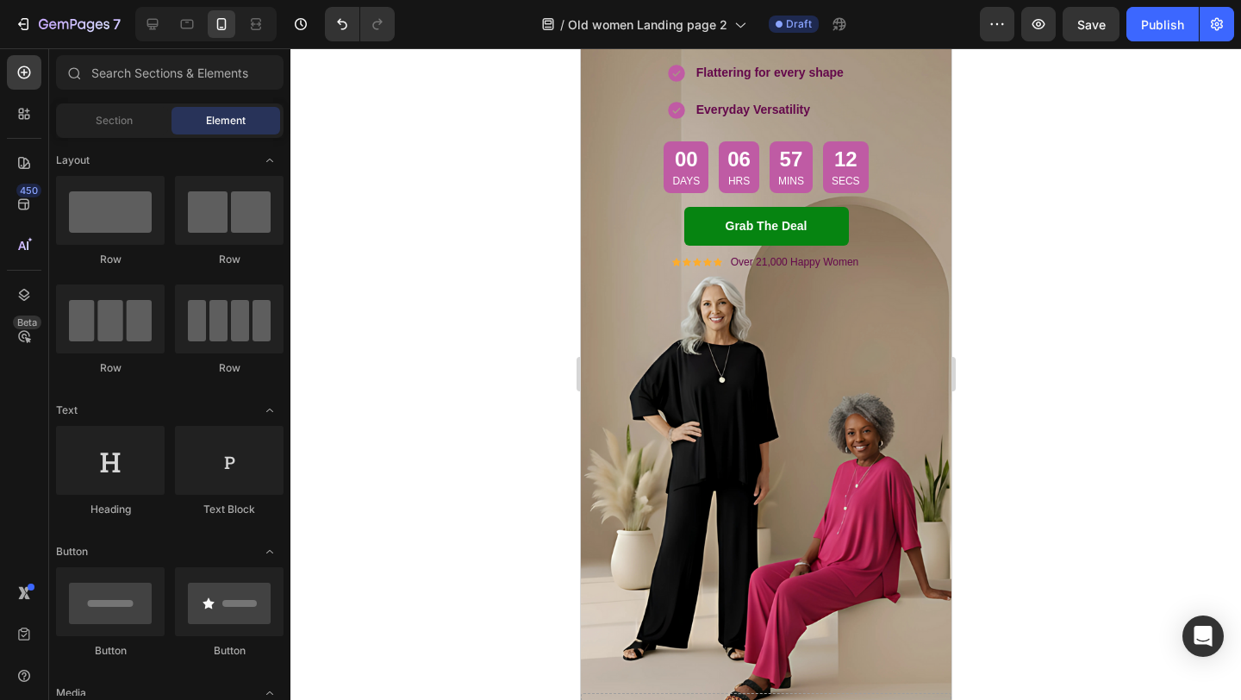
scroll to position [252, 0]
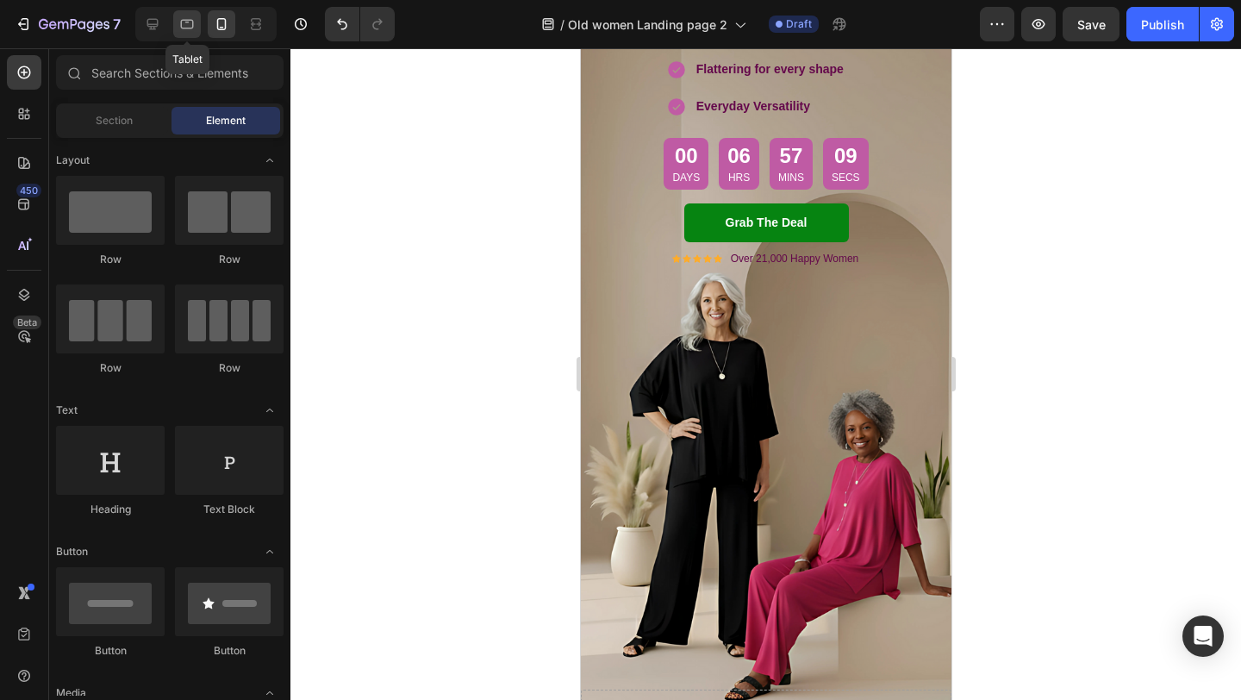
click at [187, 28] on icon at bounding box center [187, 24] width 13 height 9
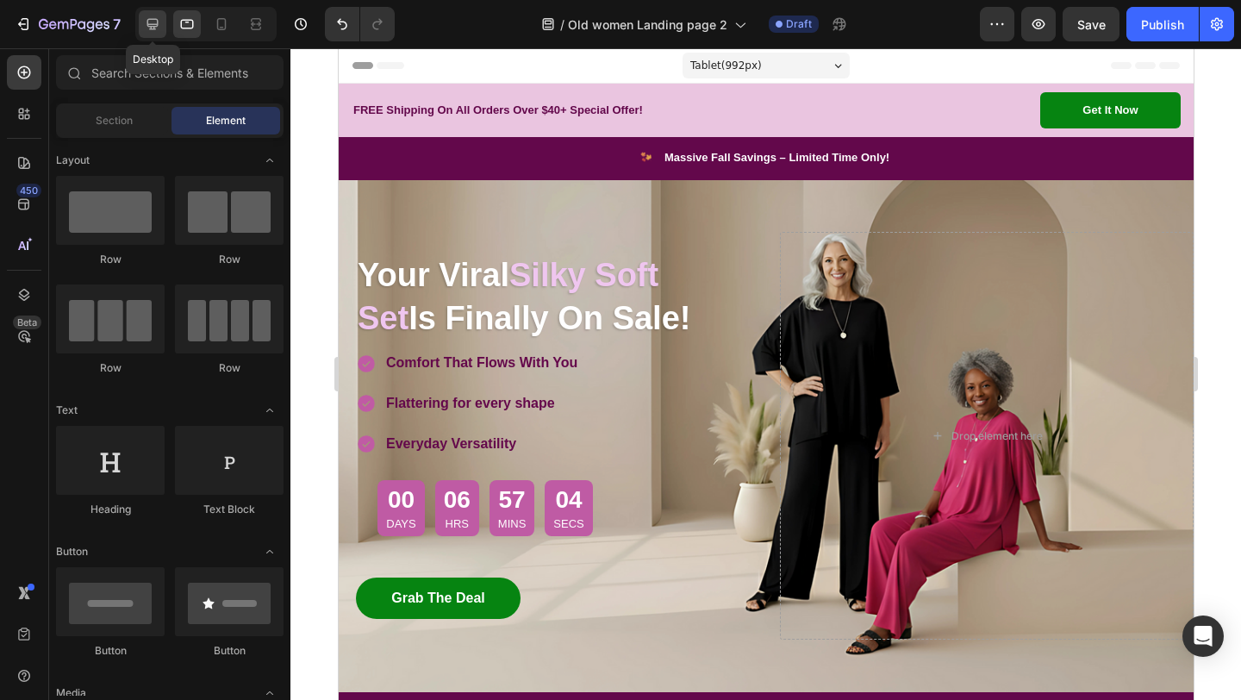
click at [157, 32] on icon at bounding box center [152, 24] width 17 height 17
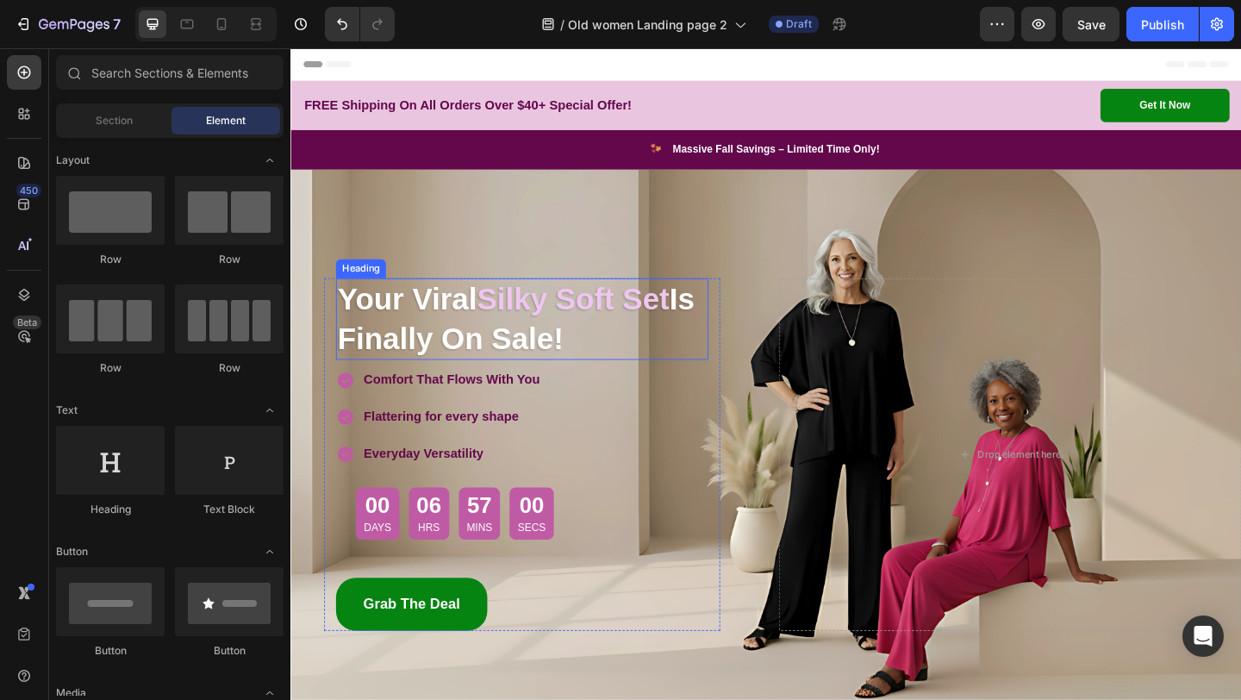
click at [678, 350] on h2 "Your Viral Silky Soft Set Is Finally On Sale!" at bounding box center [542, 342] width 405 height 89
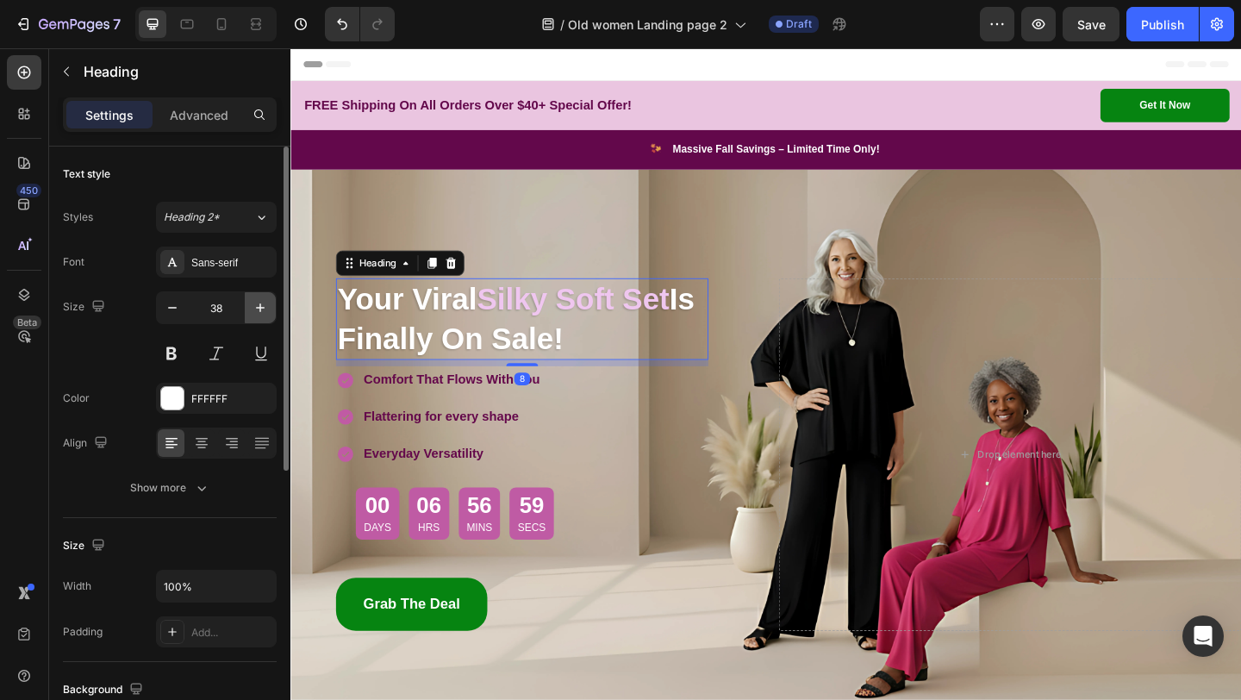
click at [263, 308] on icon "button" at bounding box center [260, 307] width 9 height 9
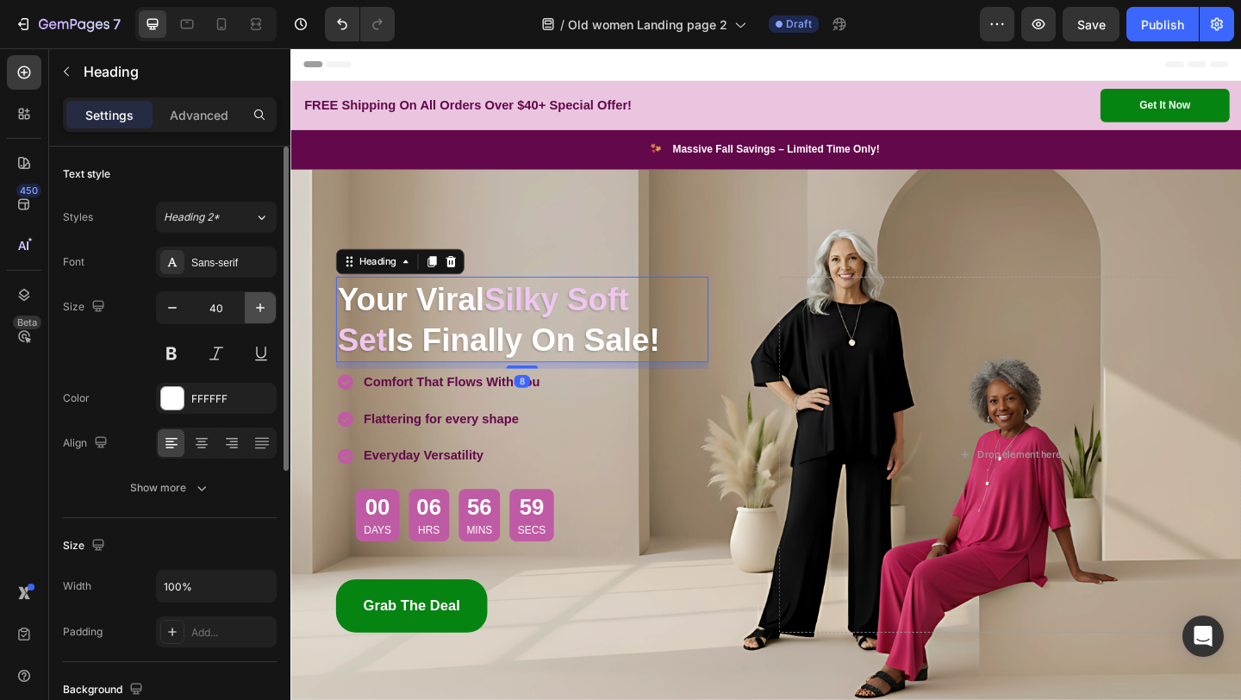
click at [263, 308] on icon "button" at bounding box center [260, 307] width 9 height 9
type input "41"
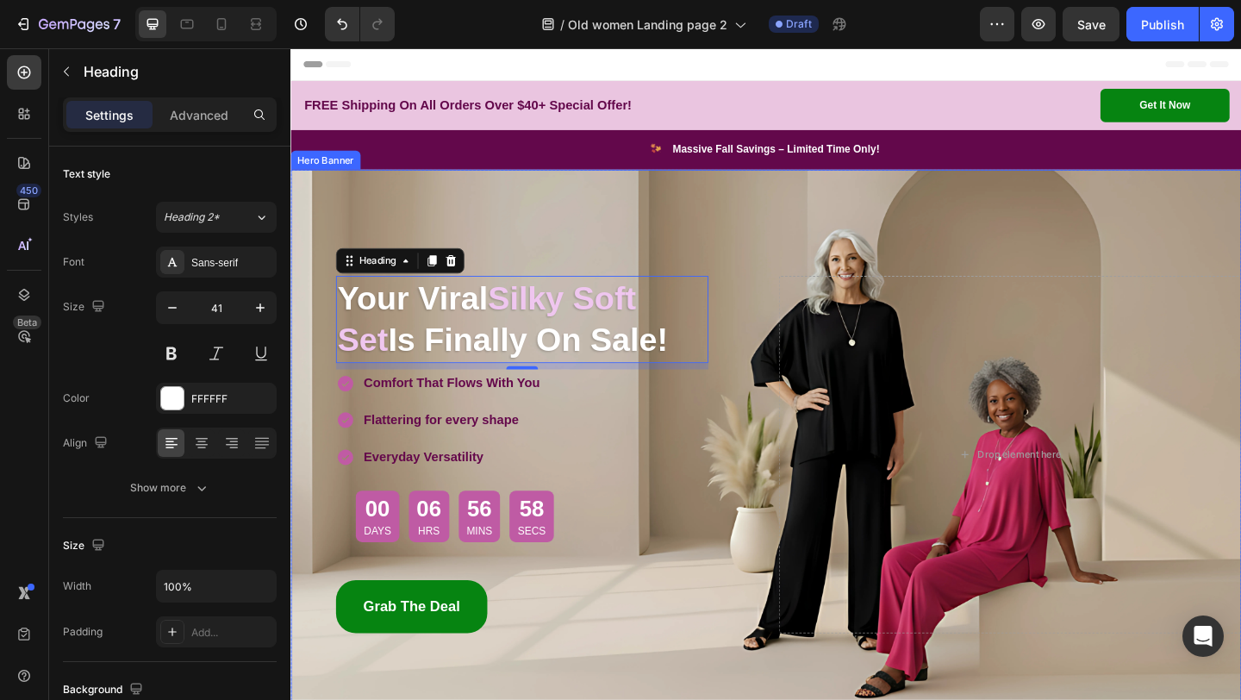
click at [831, 562] on div "Drop element here" at bounding box center [1072, 491] width 503 height 390
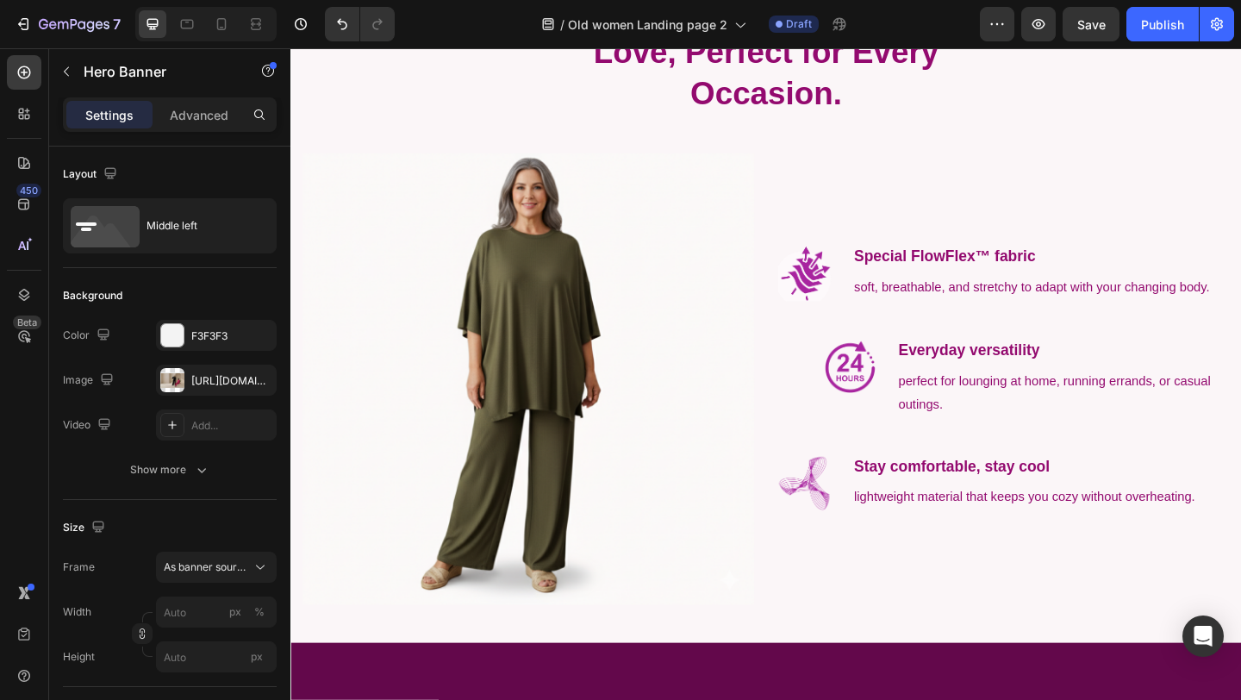
scroll to position [880, 0]
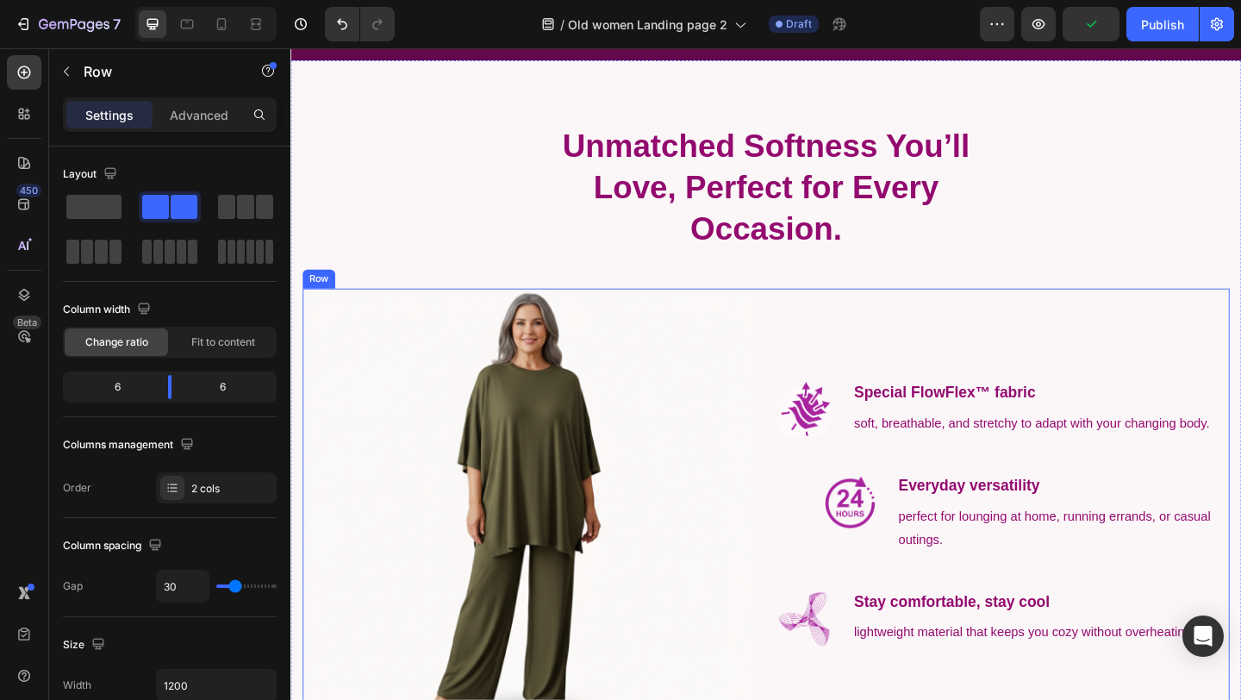
click at [837, 322] on div "Image Special FlowFlex™ fabric Text block soft, breathable, and stretchy to ada…" at bounding box center [1066, 554] width 491 height 491
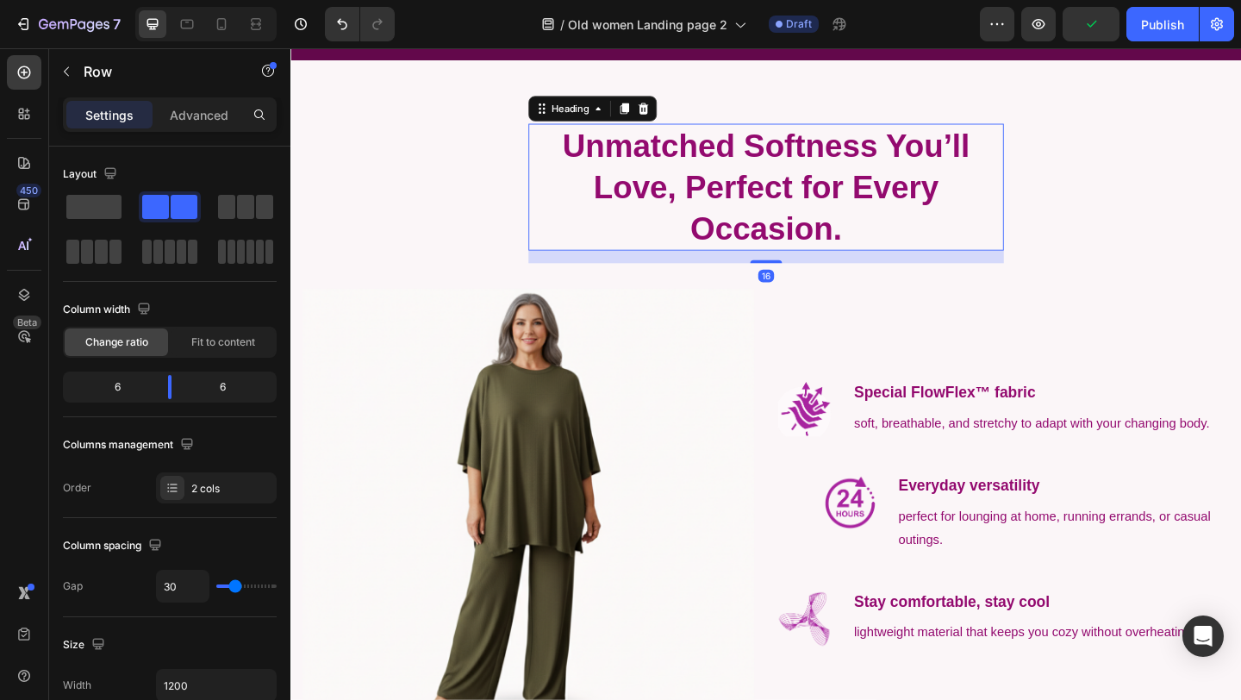
click at [901, 264] on h2 "Unmatched Softness You’ll Love, Perfect for Every Occasion." at bounding box center [807, 199] width 517 height 138
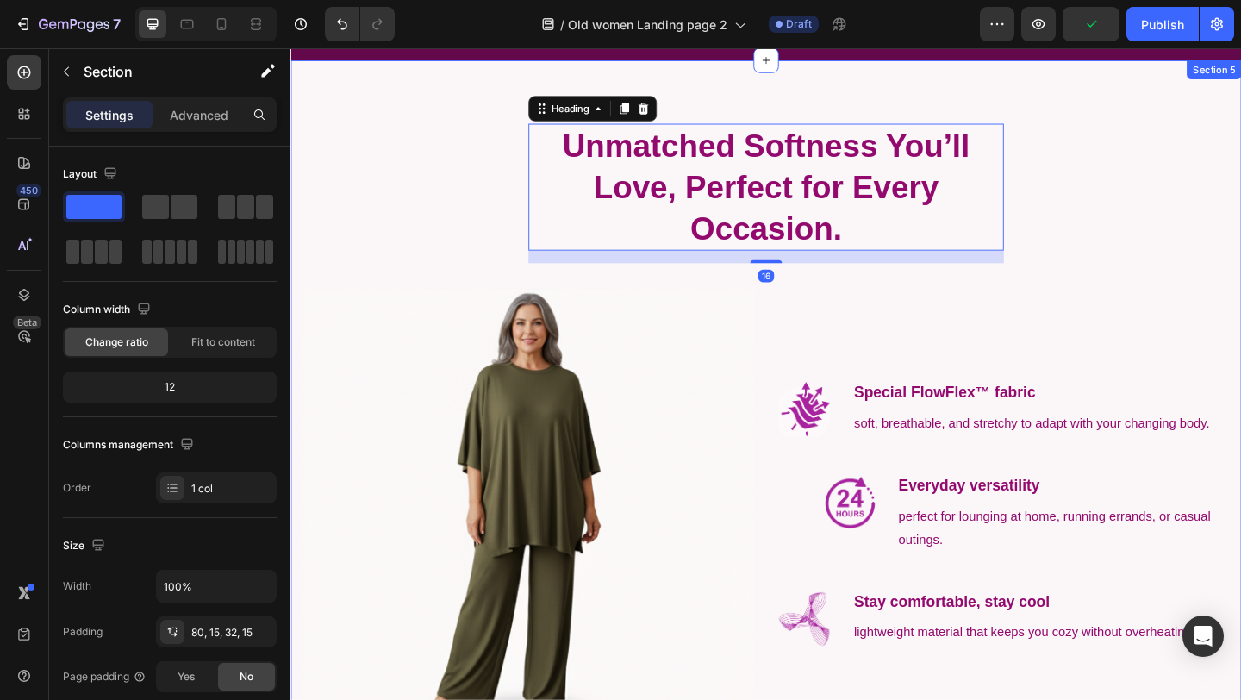
click at [901, 302] on div "Unmatched Softness You’ll Love, Perfect for Every Occasion. Heading 16 Row Imag…" at bounding box center [807, 472] width 1009 height 684
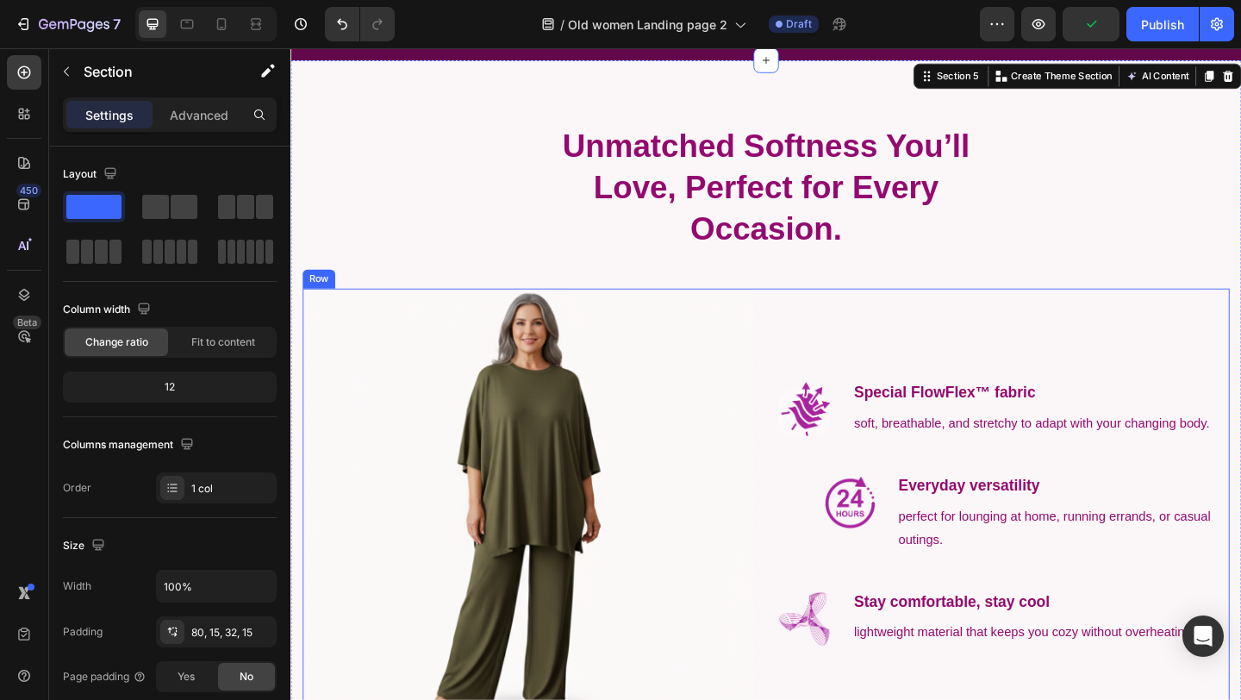
click at [903, 353] on div "Image Special FlowFlex™ fabric Text block soft, breathable, and stretchy to ada…" at bounding box center [1066, 554] width 491 height 491
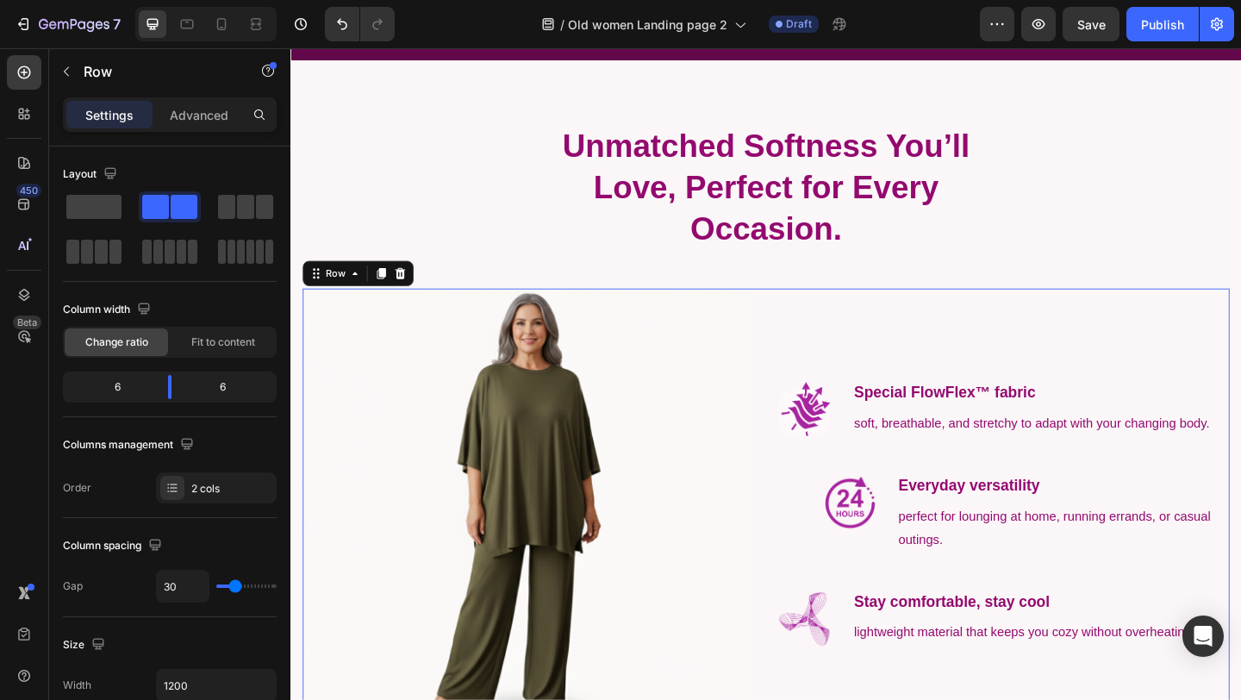
click at [861, 387] on div "Image Special FlowFlex™ fabric Text block soft, breathable, and stretchy to ada…" at bounding box center [1066, 554] width 491 height 491
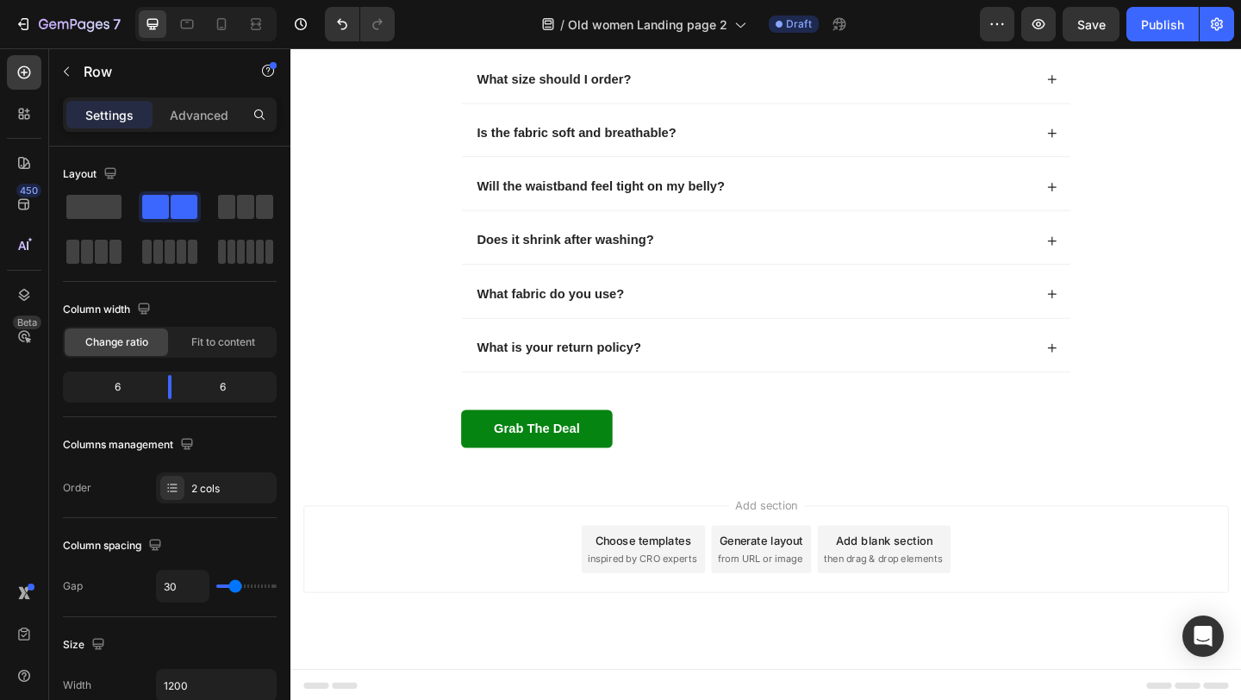
scroll to position [3914, 0]
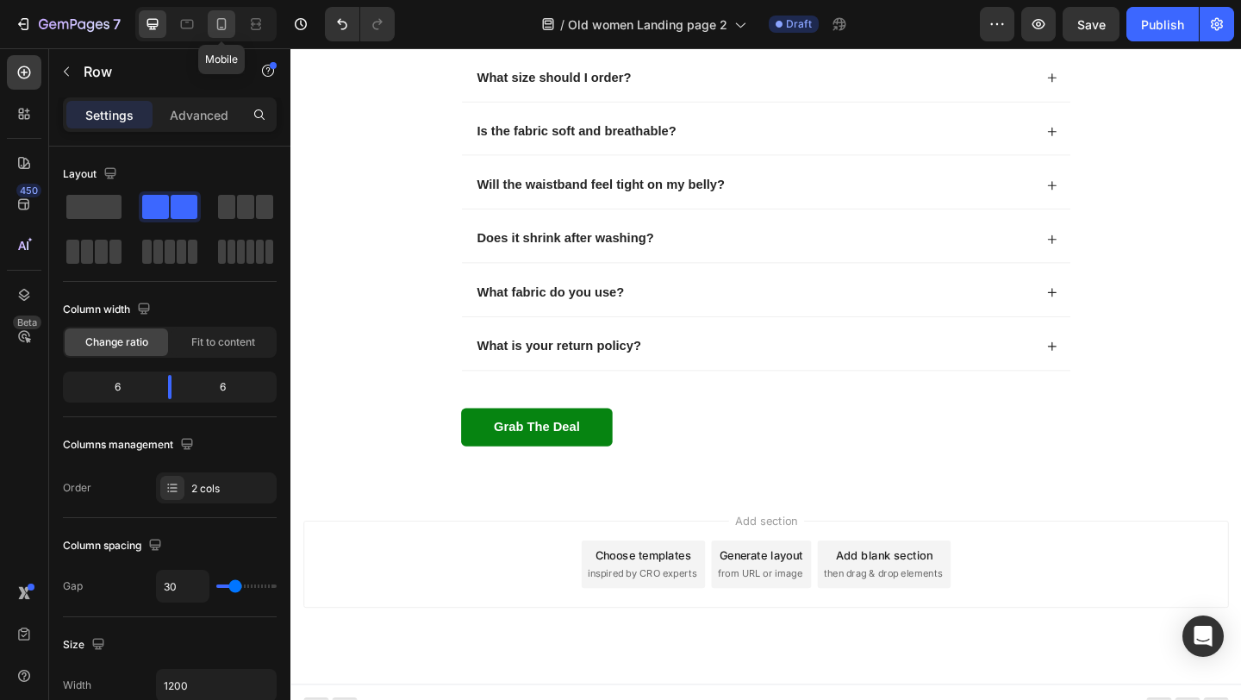
click at [220, 26] on icon at bounding box center [221, 24] width 17 height 17
type input "0"
type input "100%"
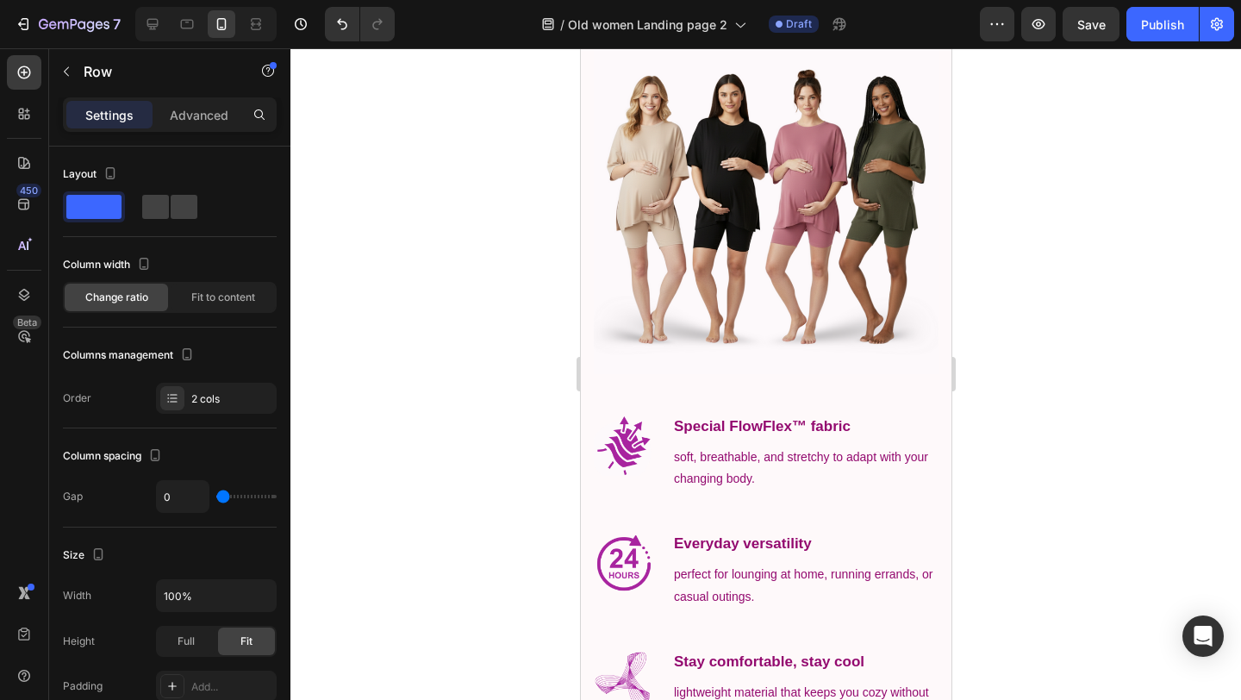
scroll to position [1374, 0]
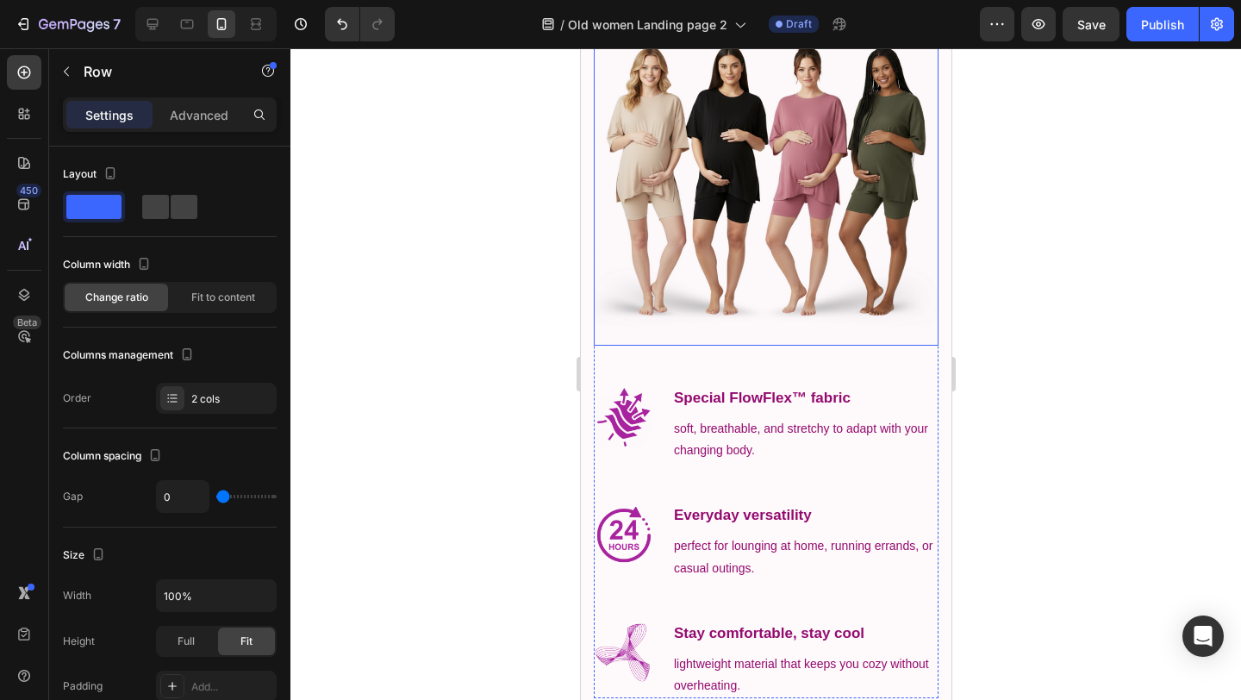
click at [765, 247] on img at bounding box center [765, 173] width 345 height 345
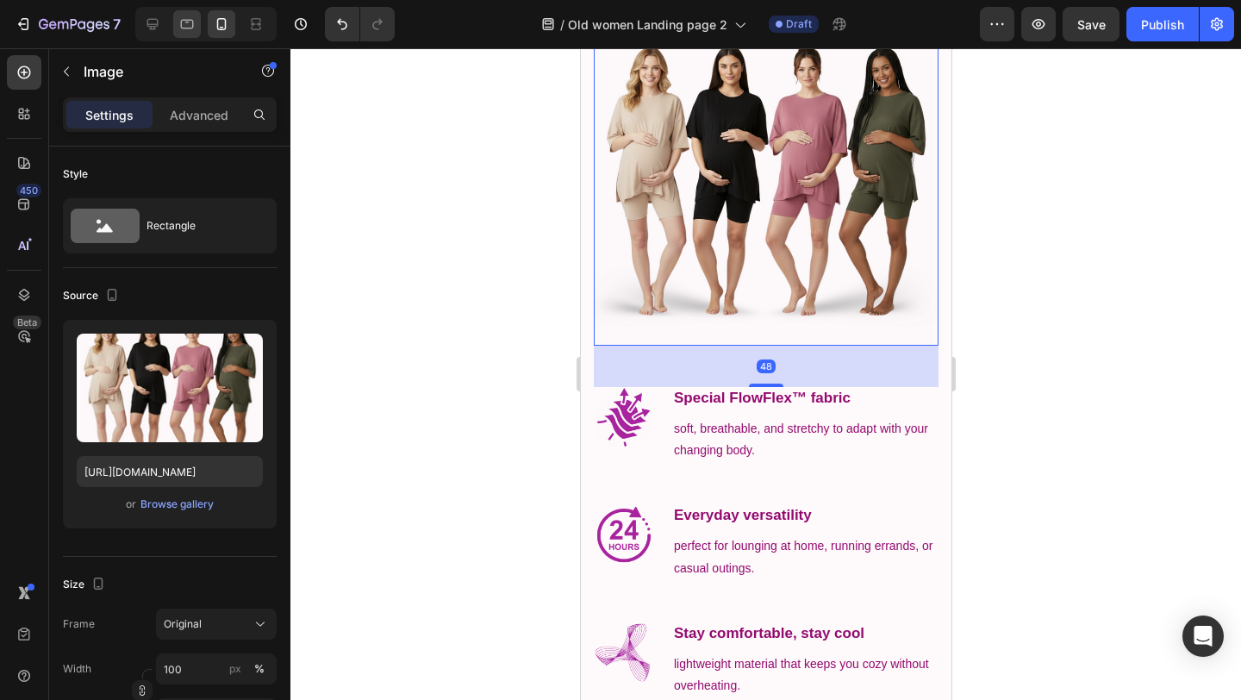
click at [178, 26] on icon at bounding box center [186, 24] width 17 height 17
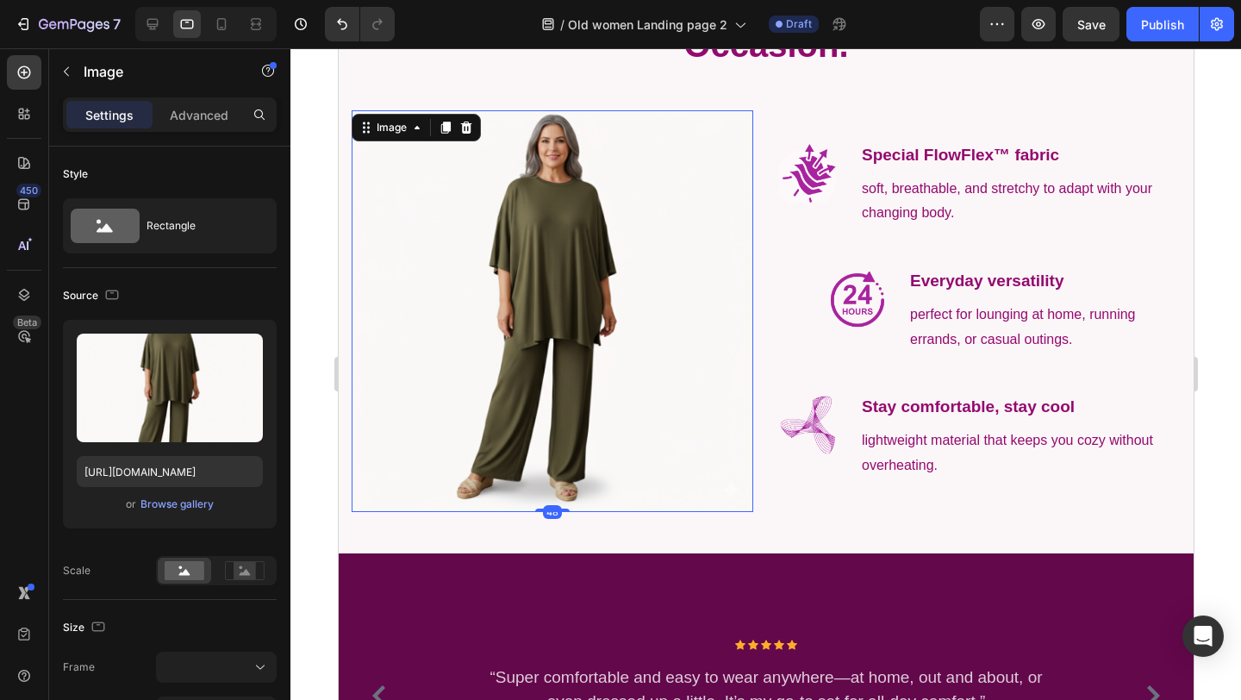
scroll to position [1378, 0]
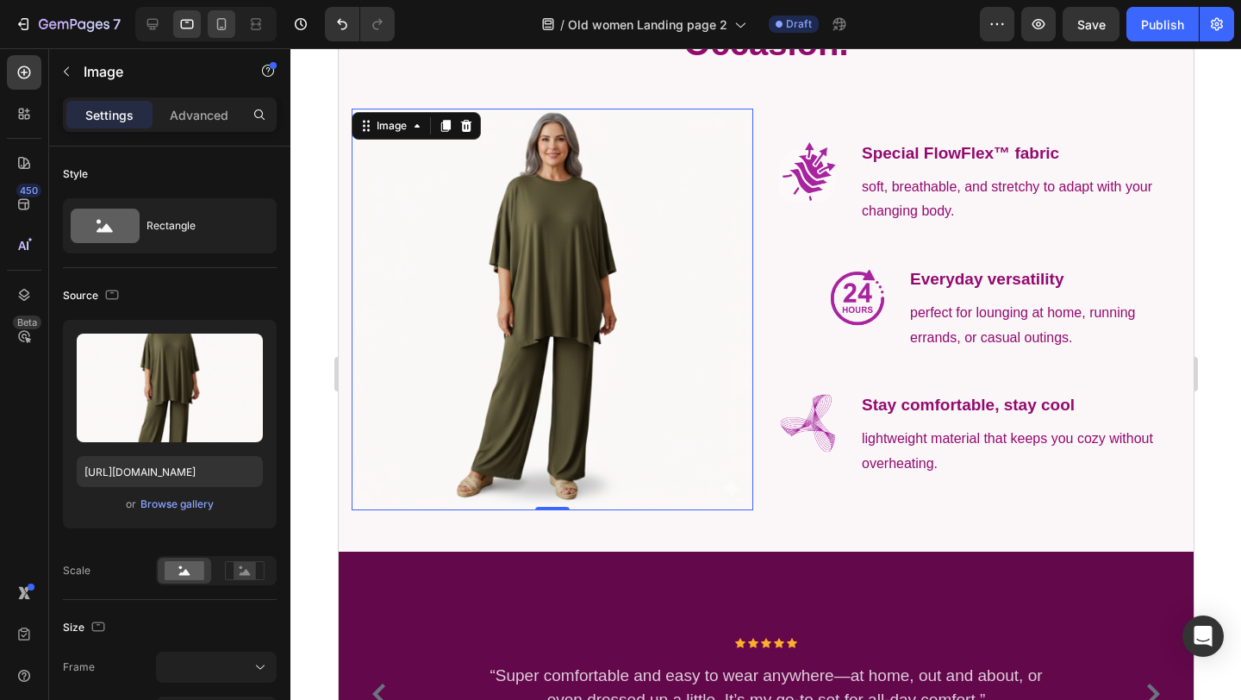
click at [213, 28] on icon at bounding box center [221, 24] width 17 height 17
type input "[URL][DOMAIN_NAME]"
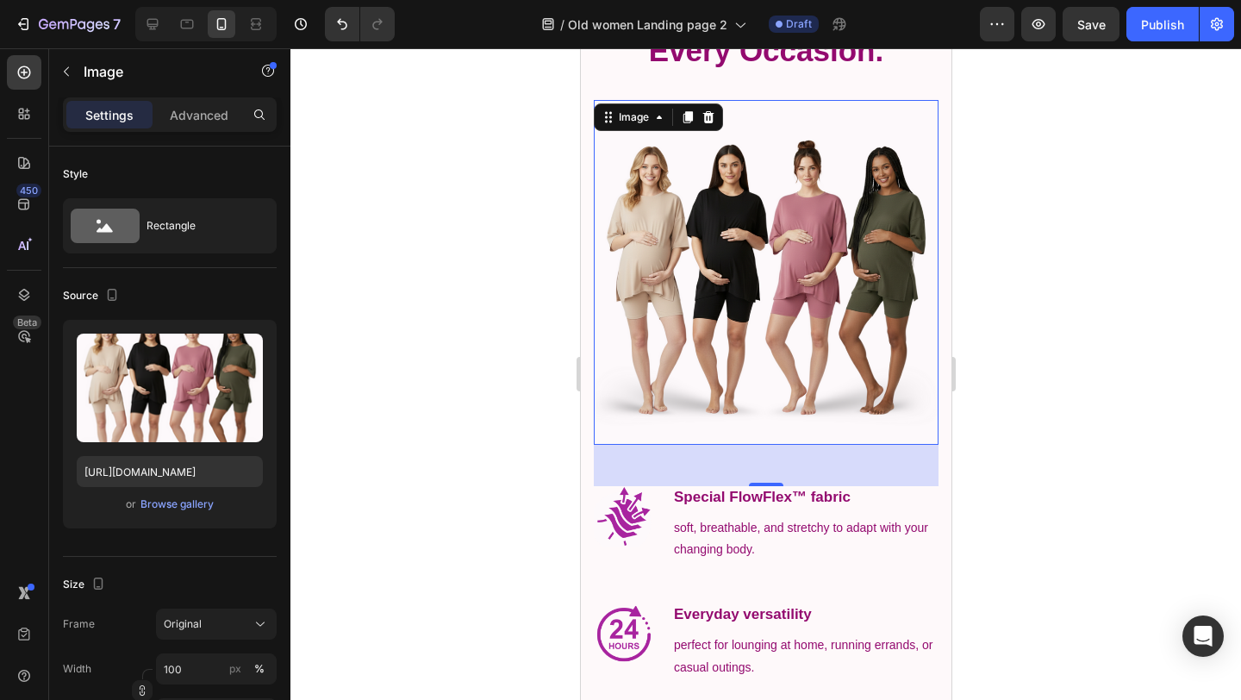
click at [753, 267] on img at bounding box center [765, 272] width 345 height 345
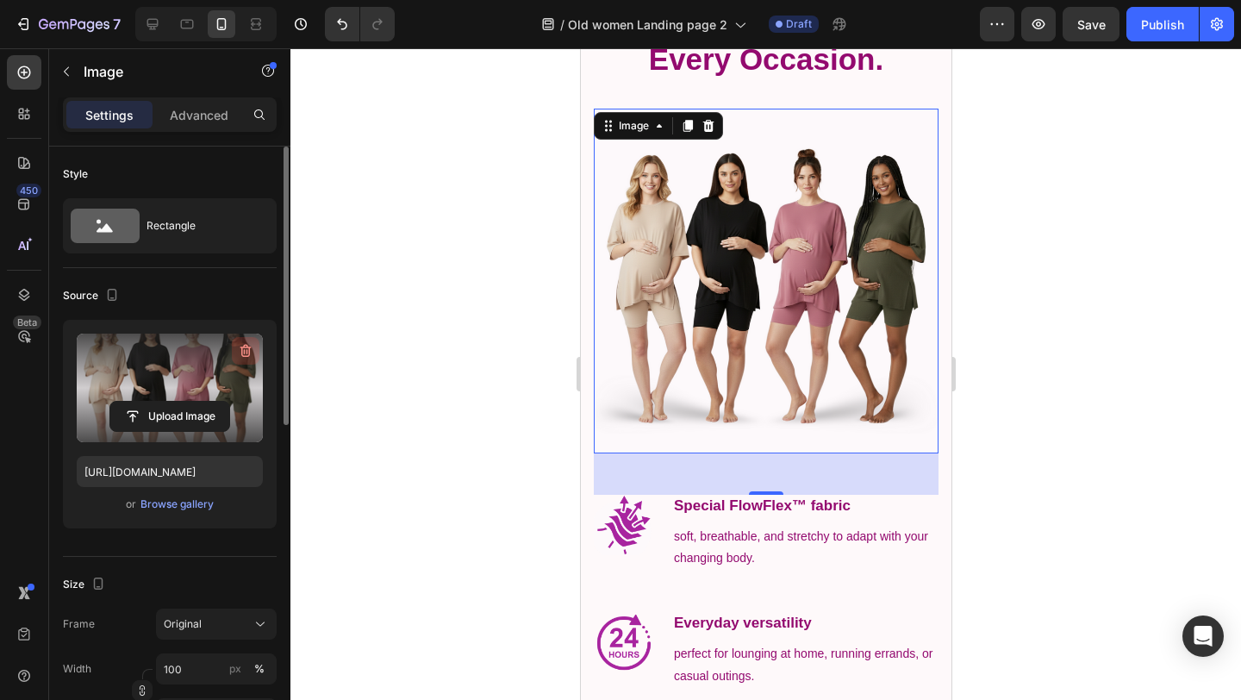
click at [243, 356] on icon "button" at bounding box center [246, 351] width 11 height 13
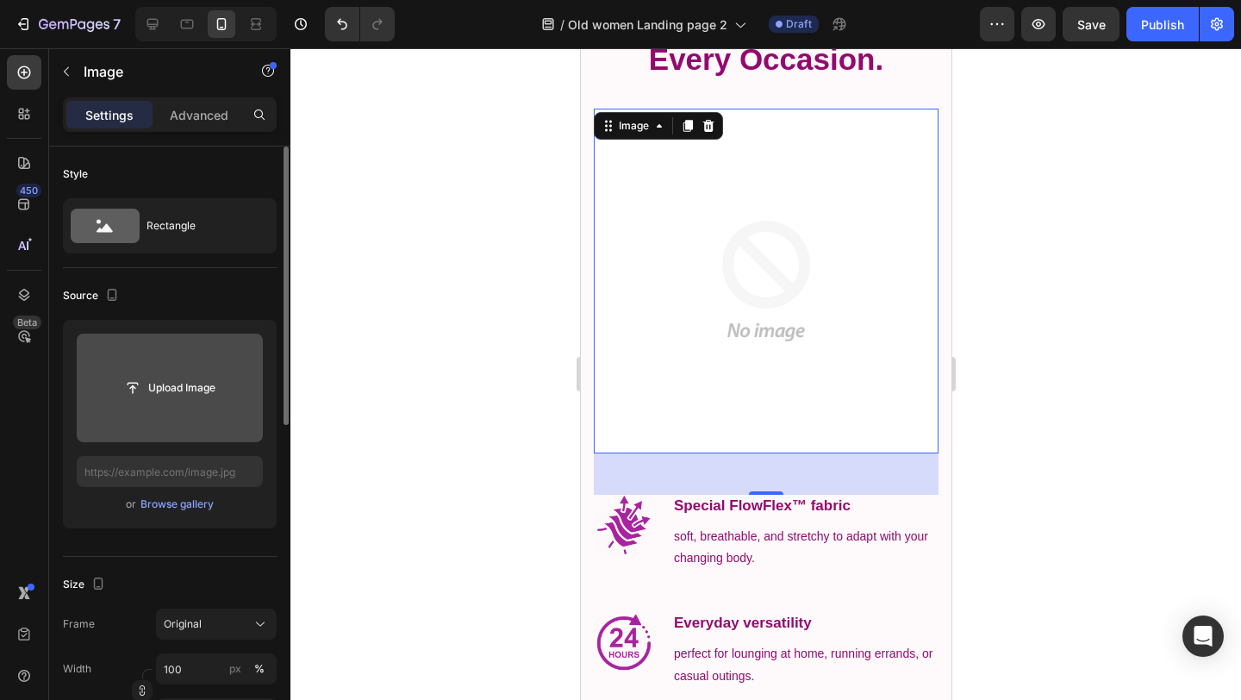
click at [197, 392] on input "file" at bounding box center [169, 387] width 119 height 29
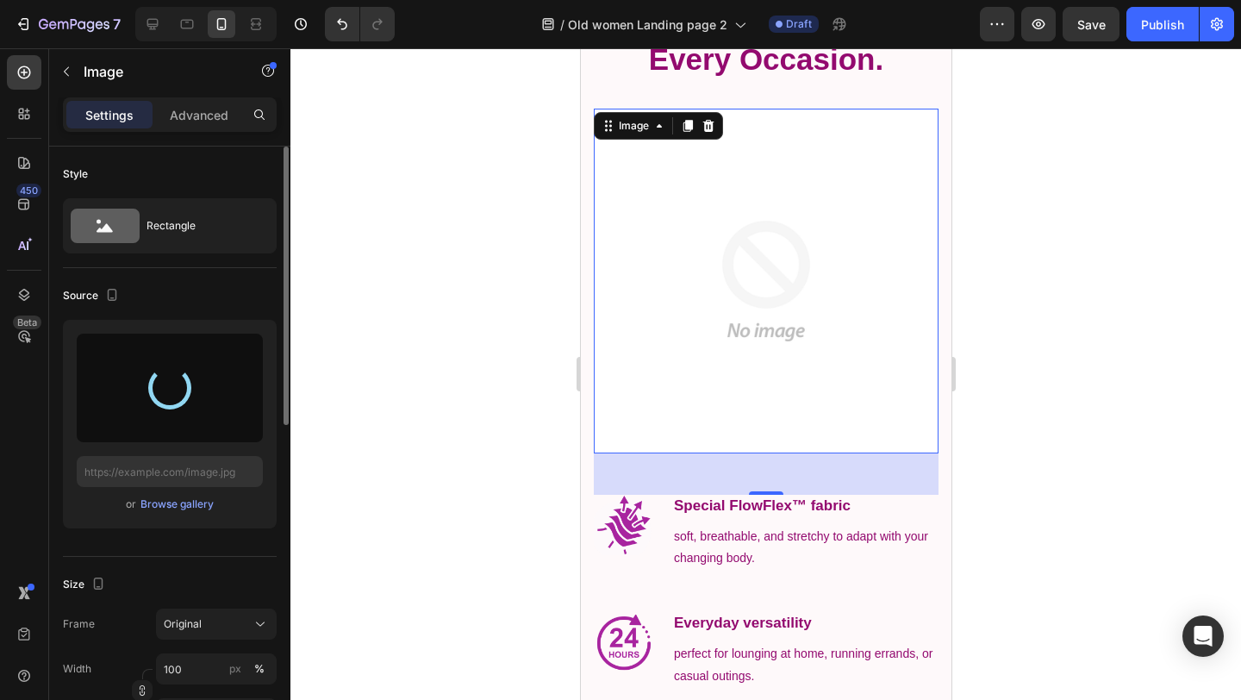
type input "[URL][DOMAIN_NAME]"
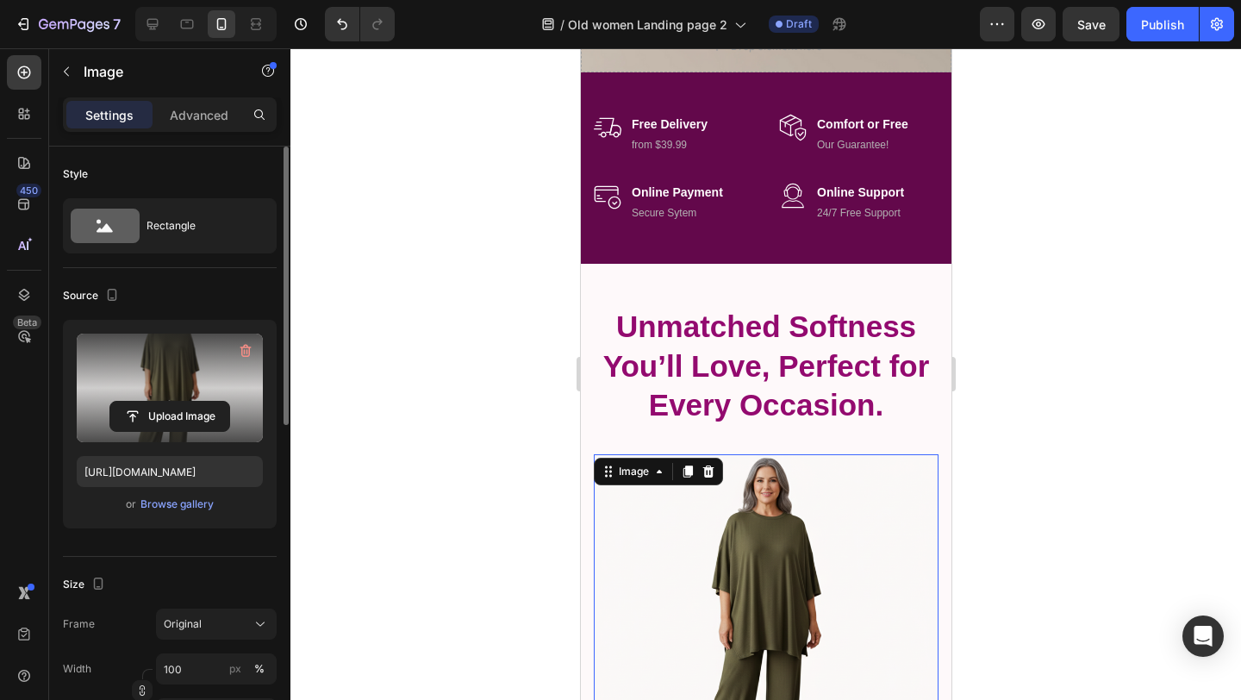
scroll to position [918, 0]
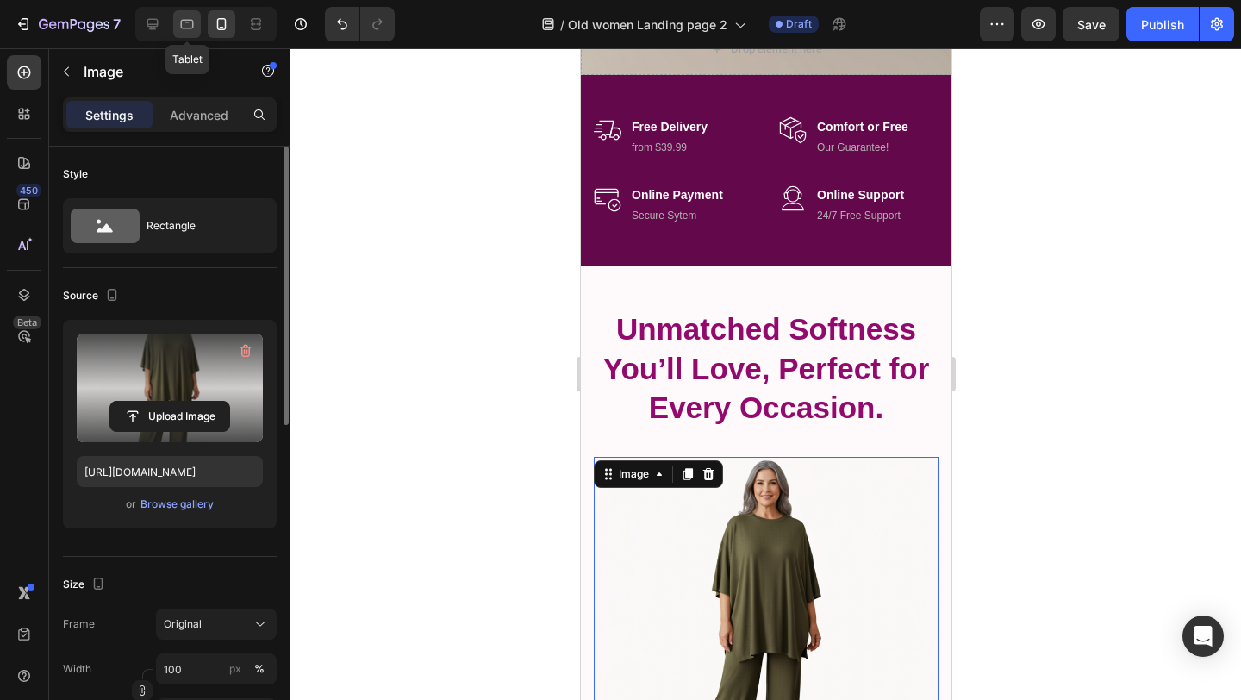
click at [189, 24] on icon at bounding box center [186, 24] width 17 height 17
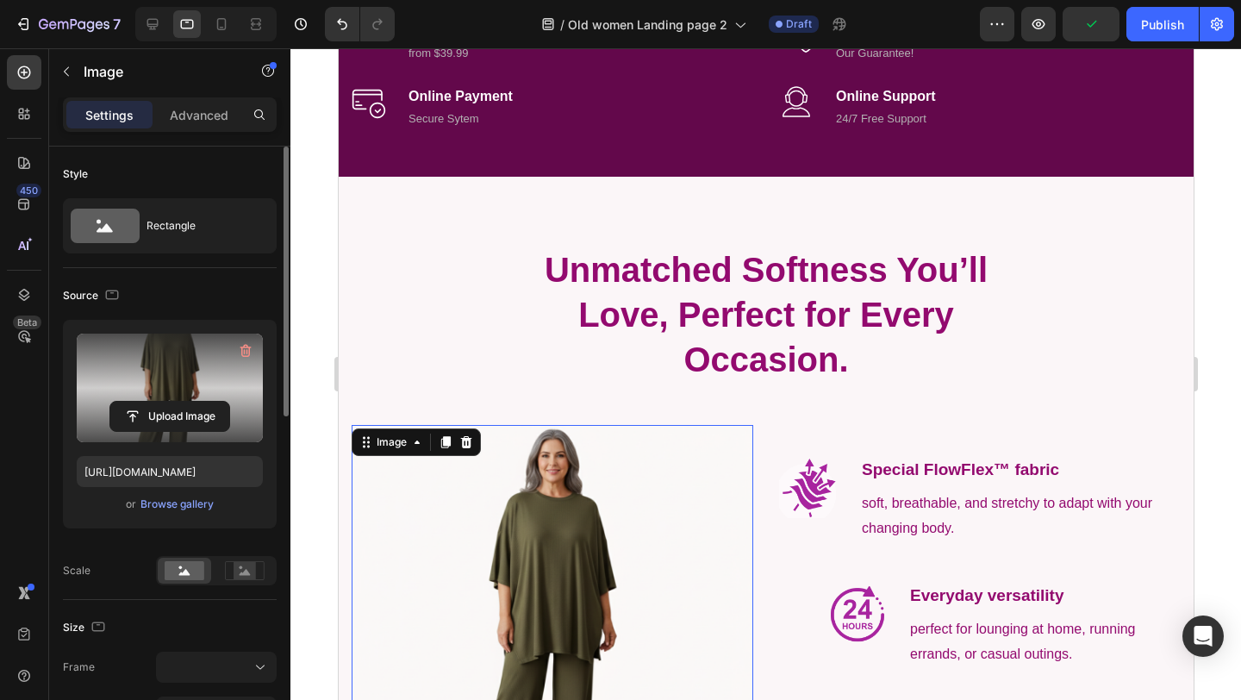
scroll to position [681, 0]
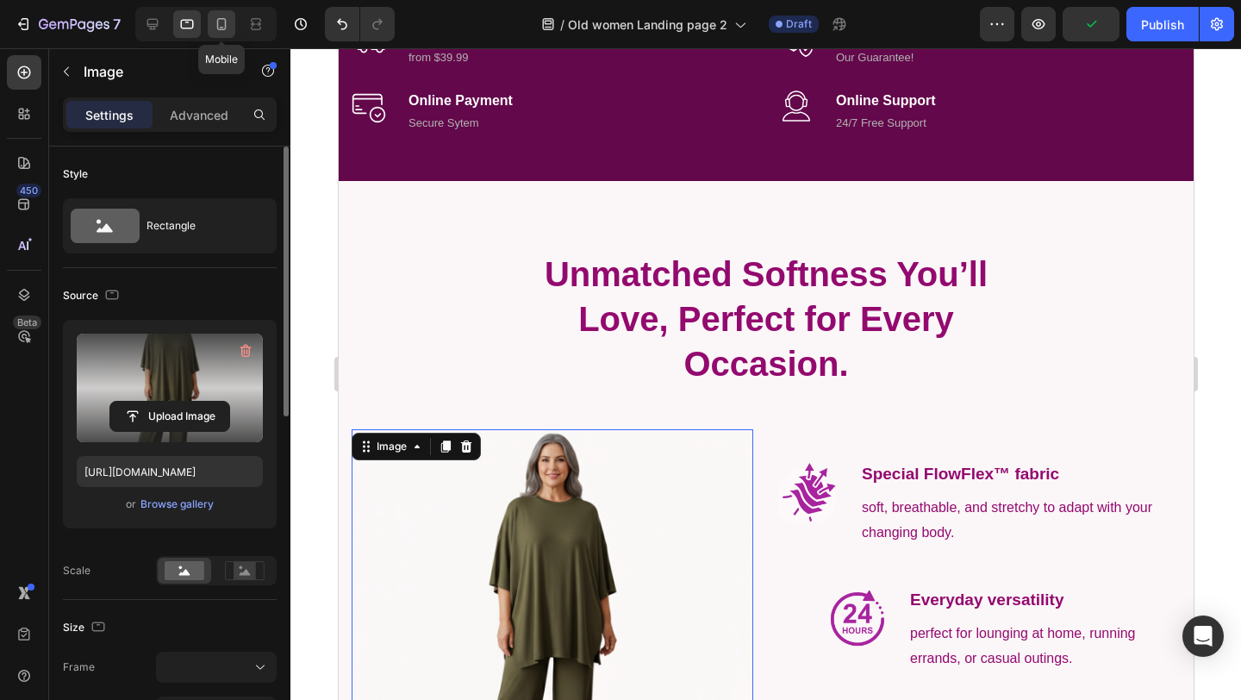
click at [211, 25] on div at bounding box center [222, 24] width 28 height 28
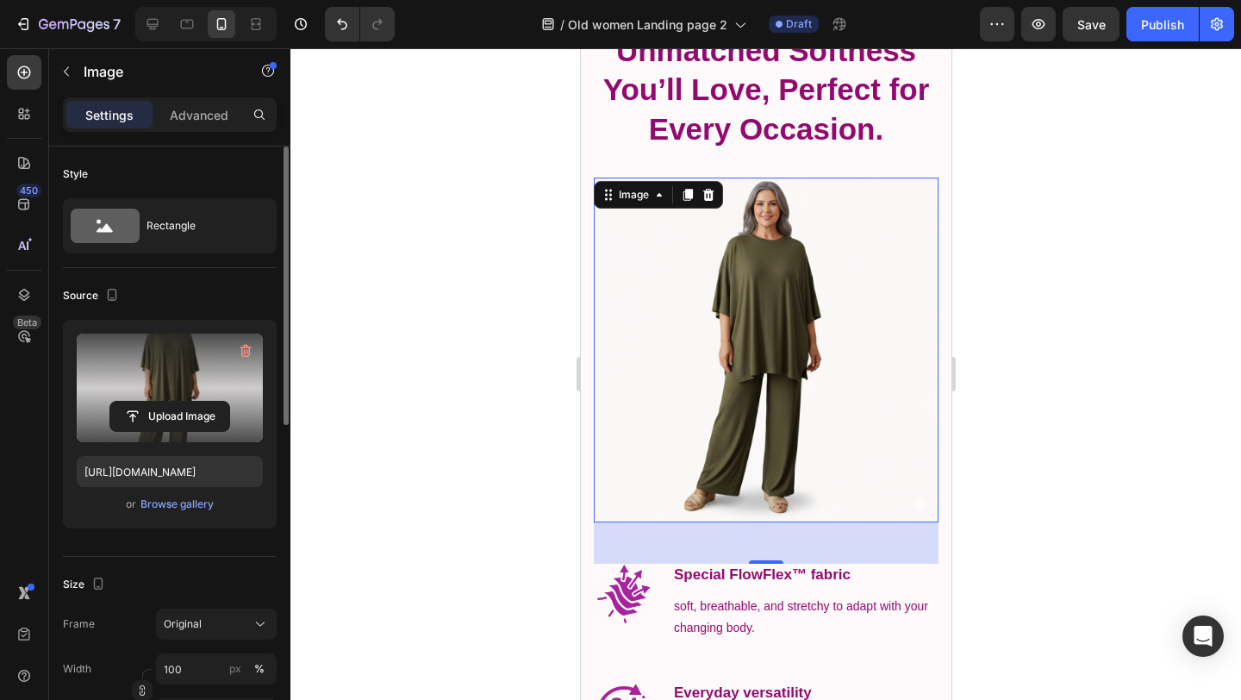
scroll to position [876, 0]
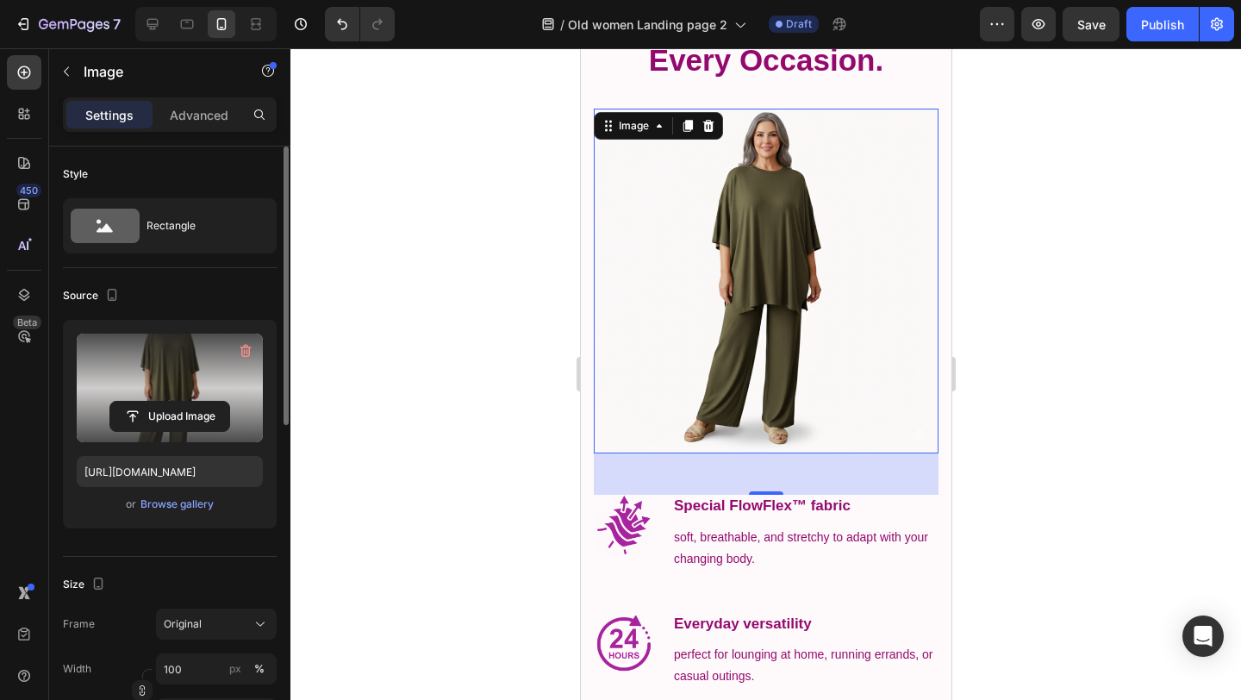
click at [459, 292] on div at bounding box center [765, 374] width 951 height 652
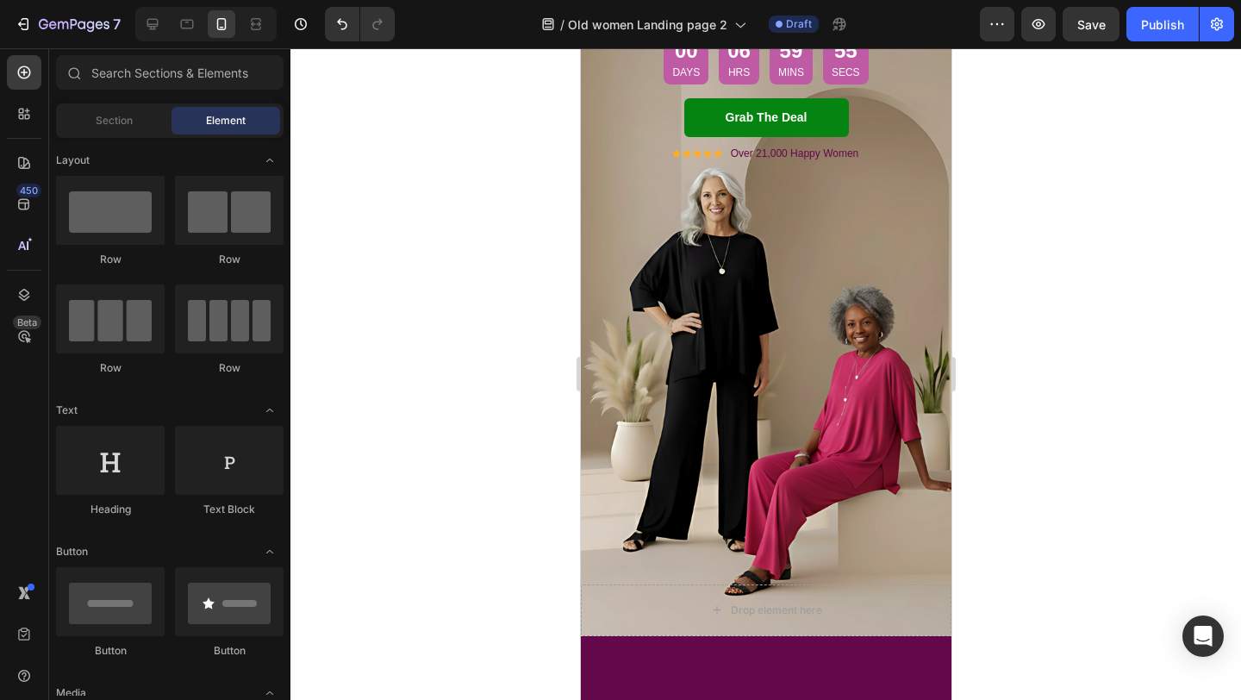
scroll to position [0, 0]
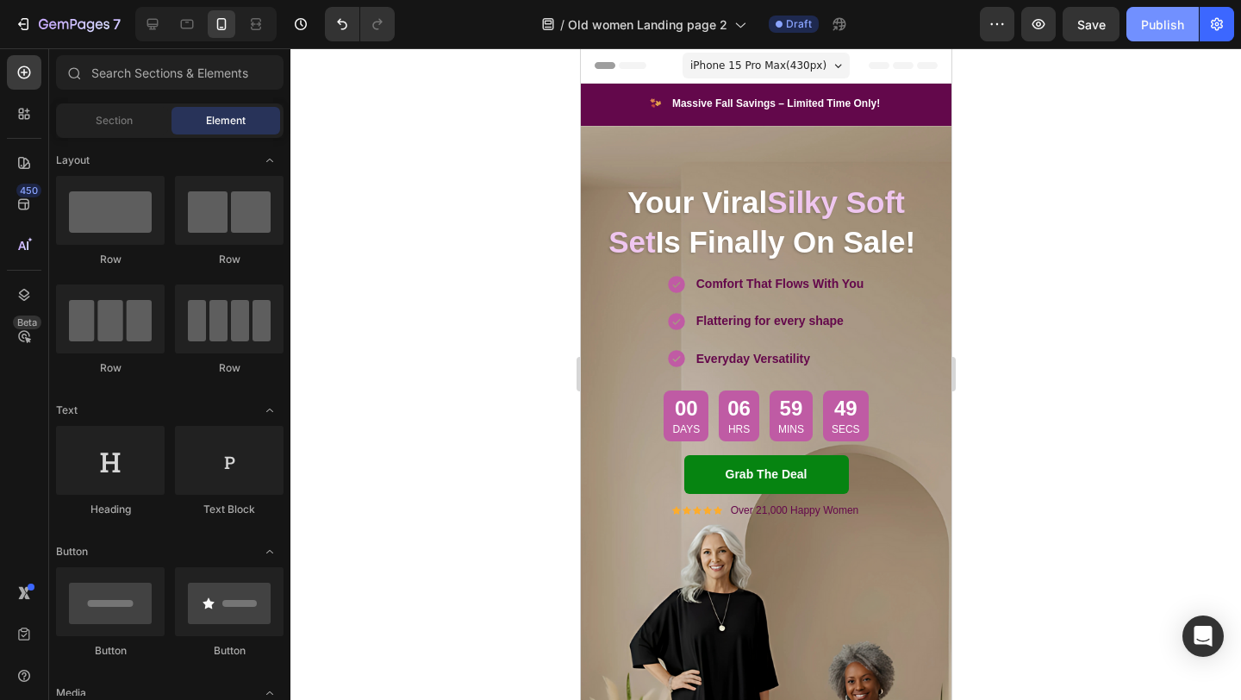
click at [1154, 25] on div "Publish" at bounding box center [1162, 25] width 43 height 18
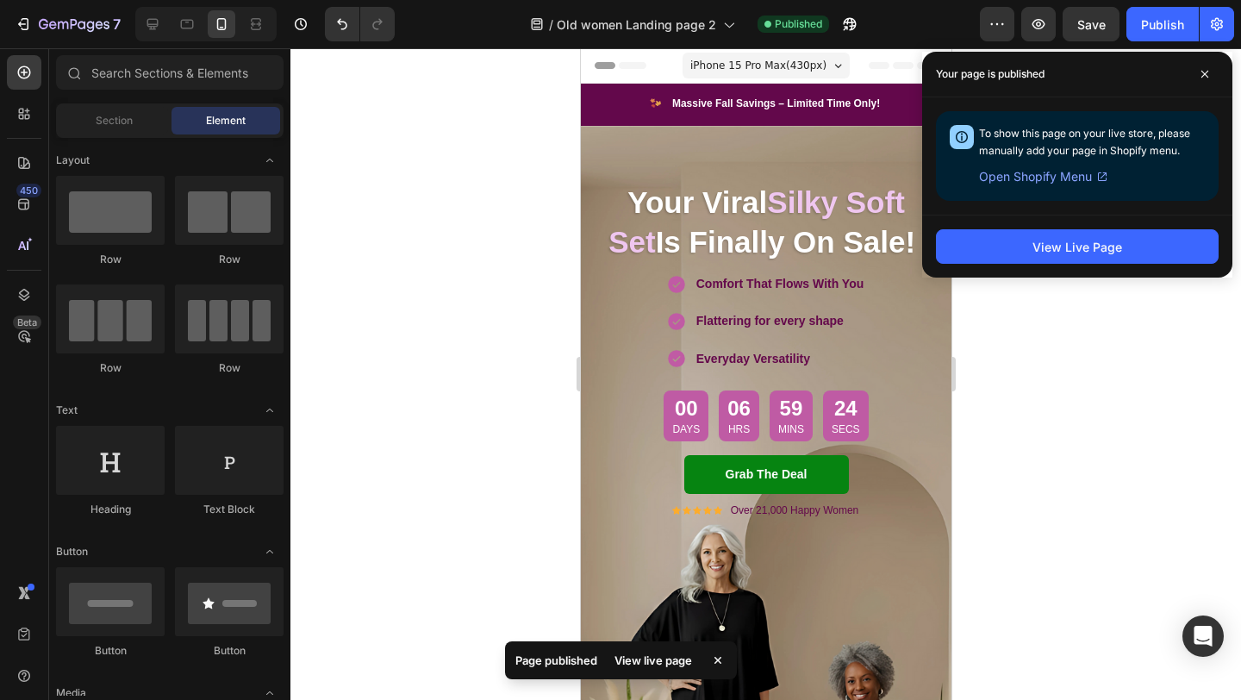
click at [399, 289] on div at bounding box center [765, 374] width 951 height 652
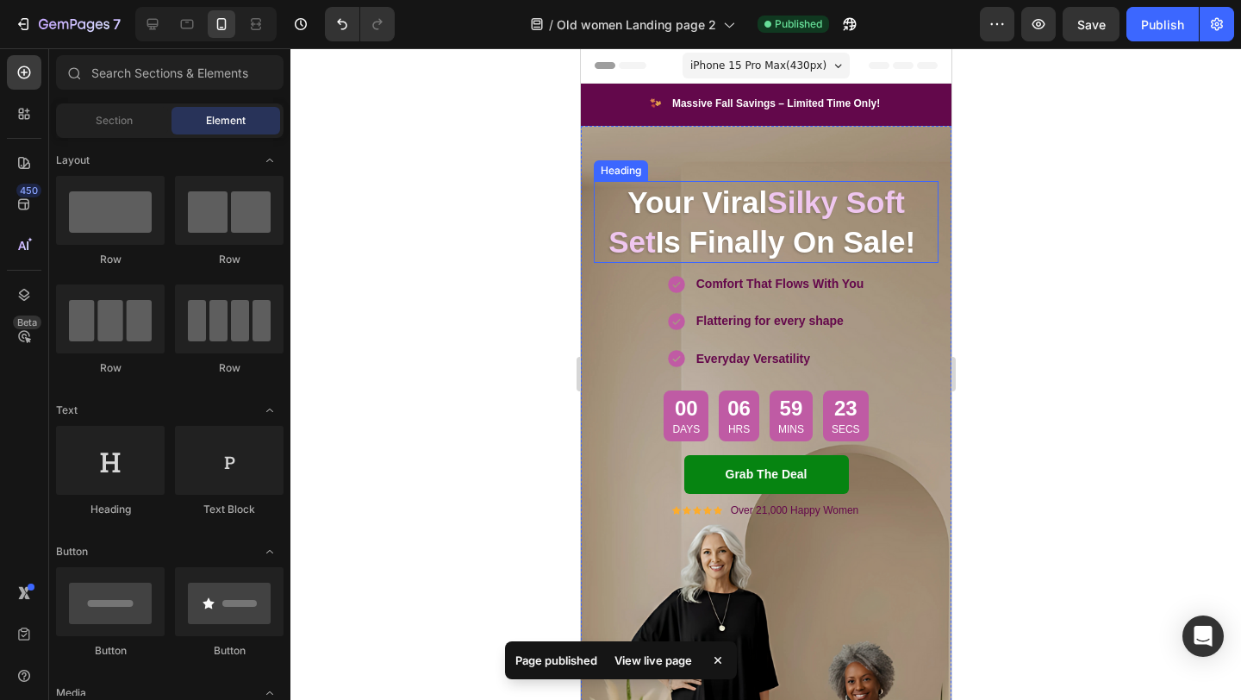
click at [697, 219] on strong "Your Viral" at bounding box center [697, 202] width 140 height 34
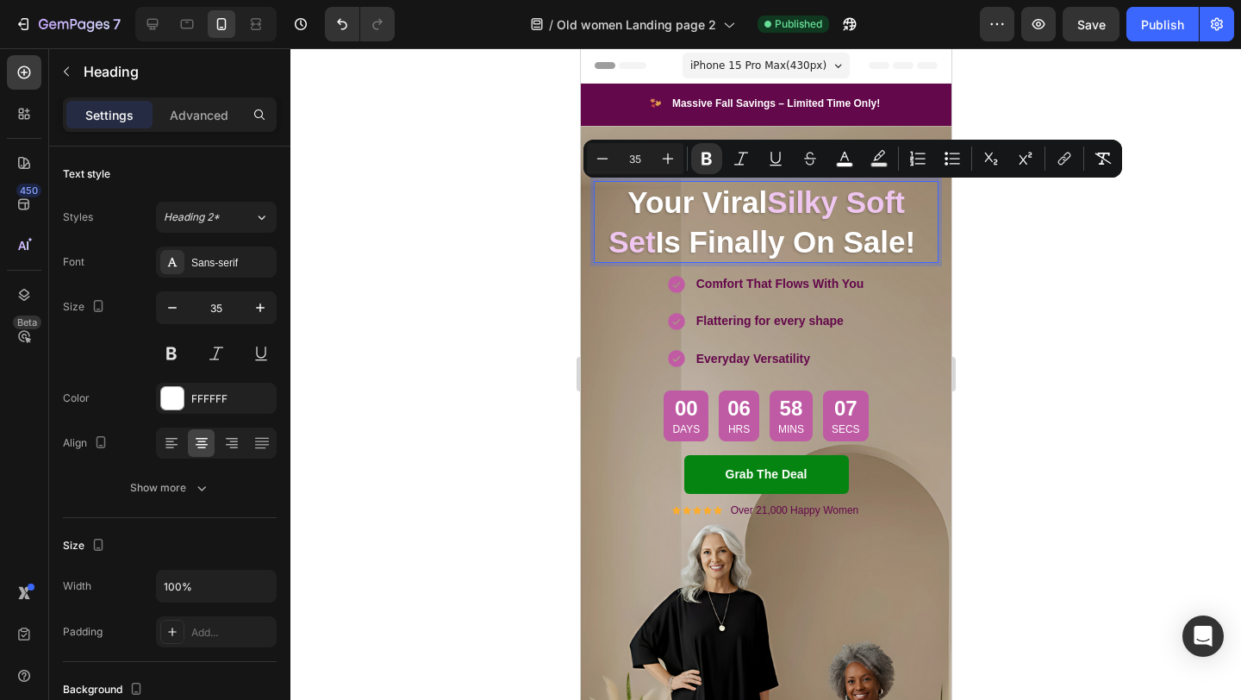
click at [738, 206] on strong "Your Viral" at bounding box center [697, 202] width 140 height 34
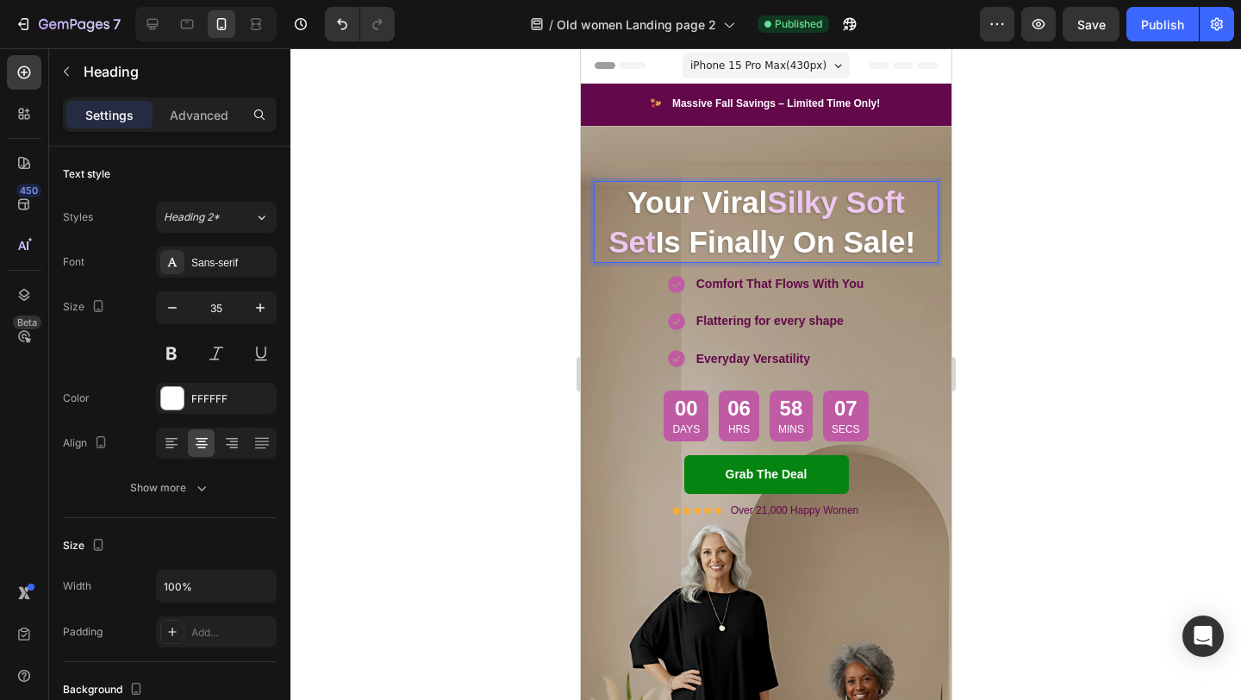
click at [738, 206] on strong "Your Viral" at bounding box center [697, 202] width 140 height 34
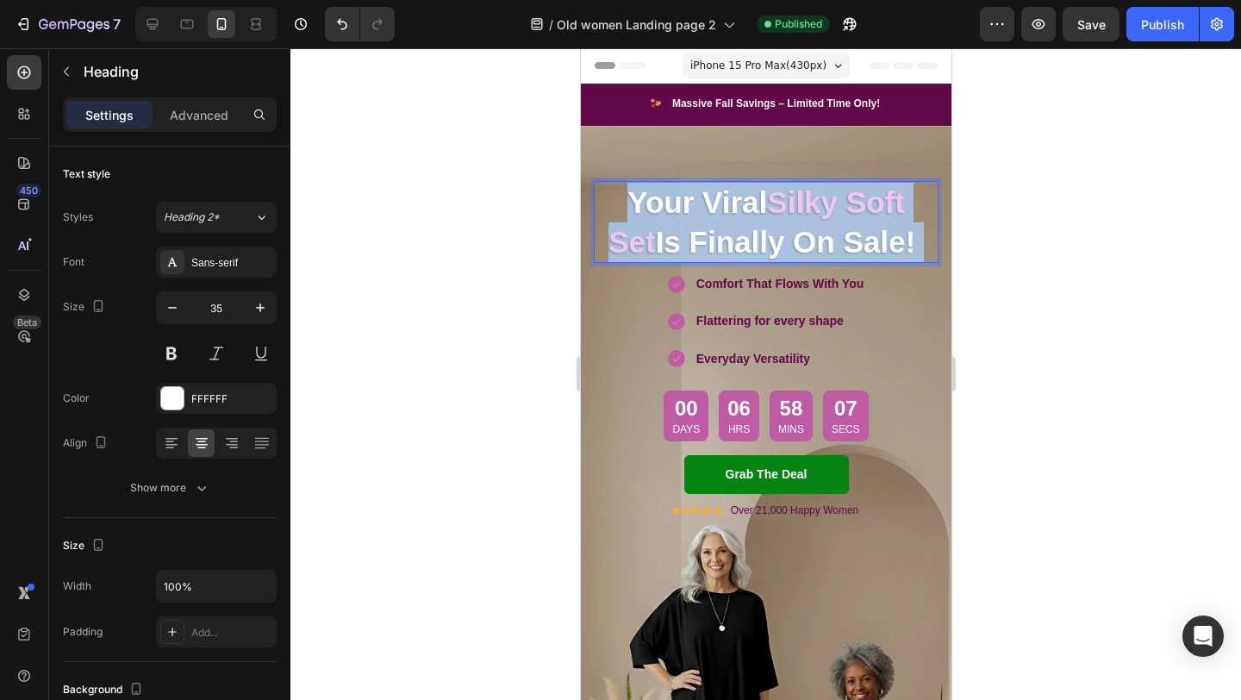
click at [738, 206] on strong "Your Viral" at bounding box center [697, 202] width 140 height 34
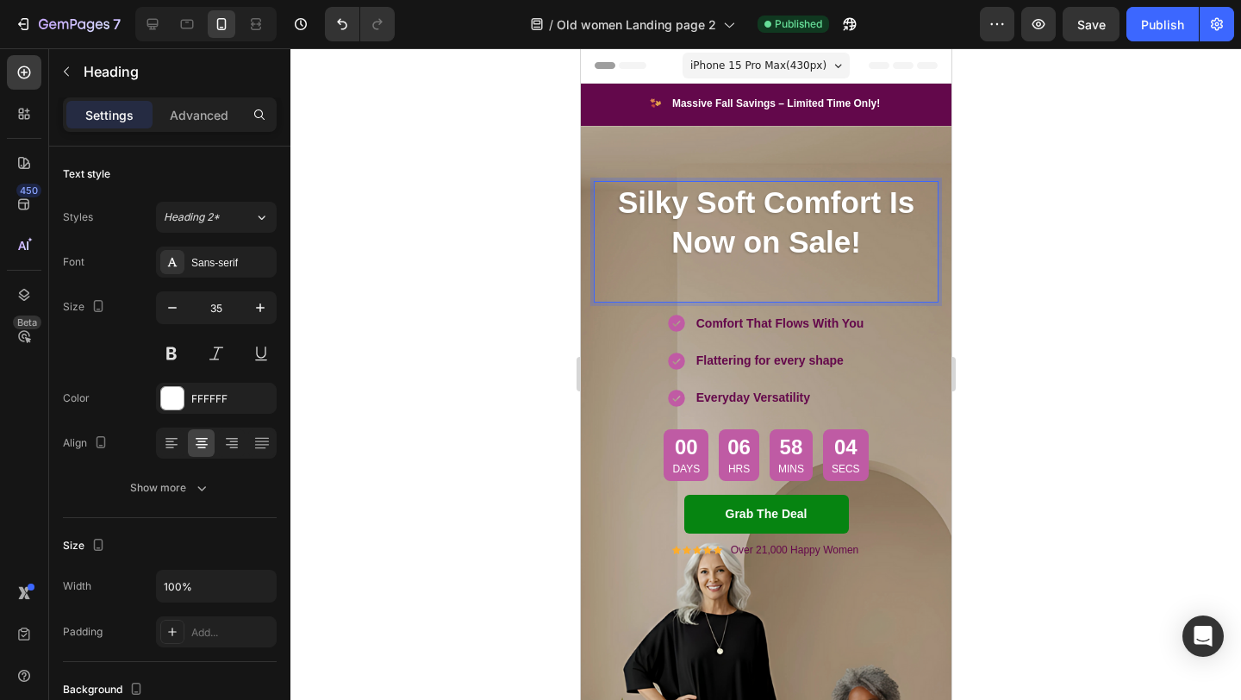
click at [654, 288] on p "Rich Text Editor. Editing area: main" at bounding box center [765, 281] width 341 height 40
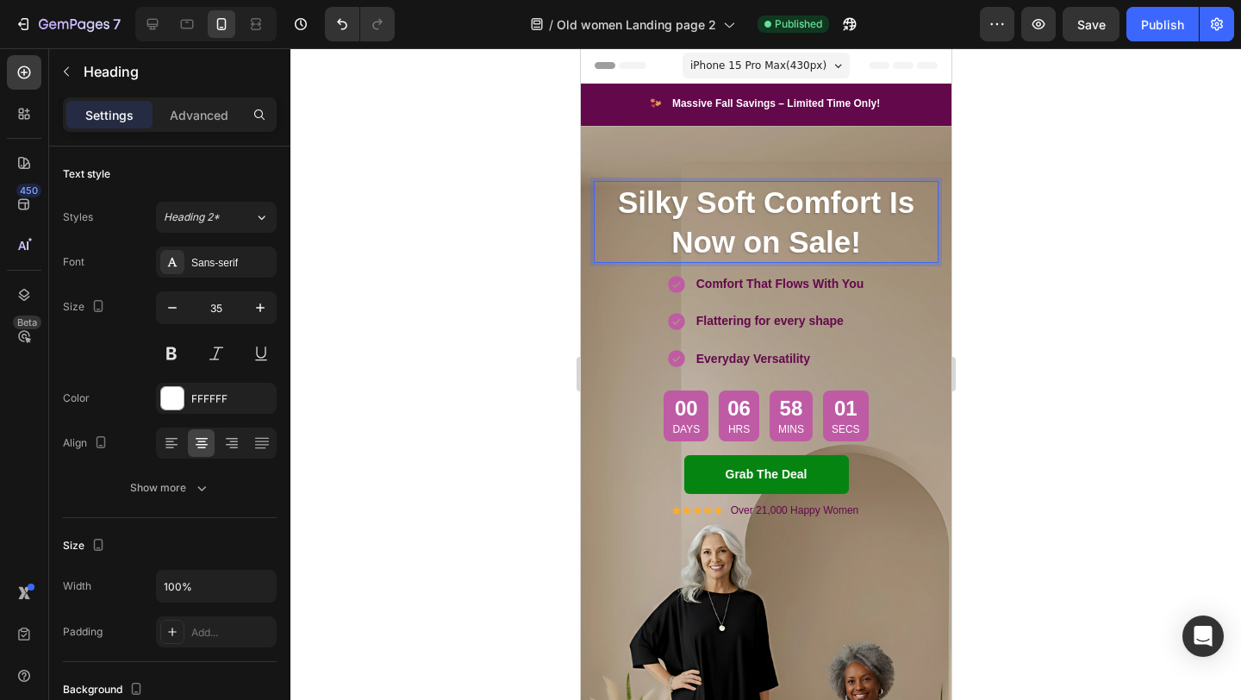
click at [753, 206] on strong "Silky Soft Comfort Is Now on Sale!" at bounding box center [765, 221] width 297 height 73
click at [878, 209] on strong "Silky Soft Comfort Is Now on Sale!" at bounding box center [765, 221] width 297 height 73
click at [614, 205] on p "Silky Soft Comfort Is Now on Sale!" at bounding box center [765, 222] width 341 height 78
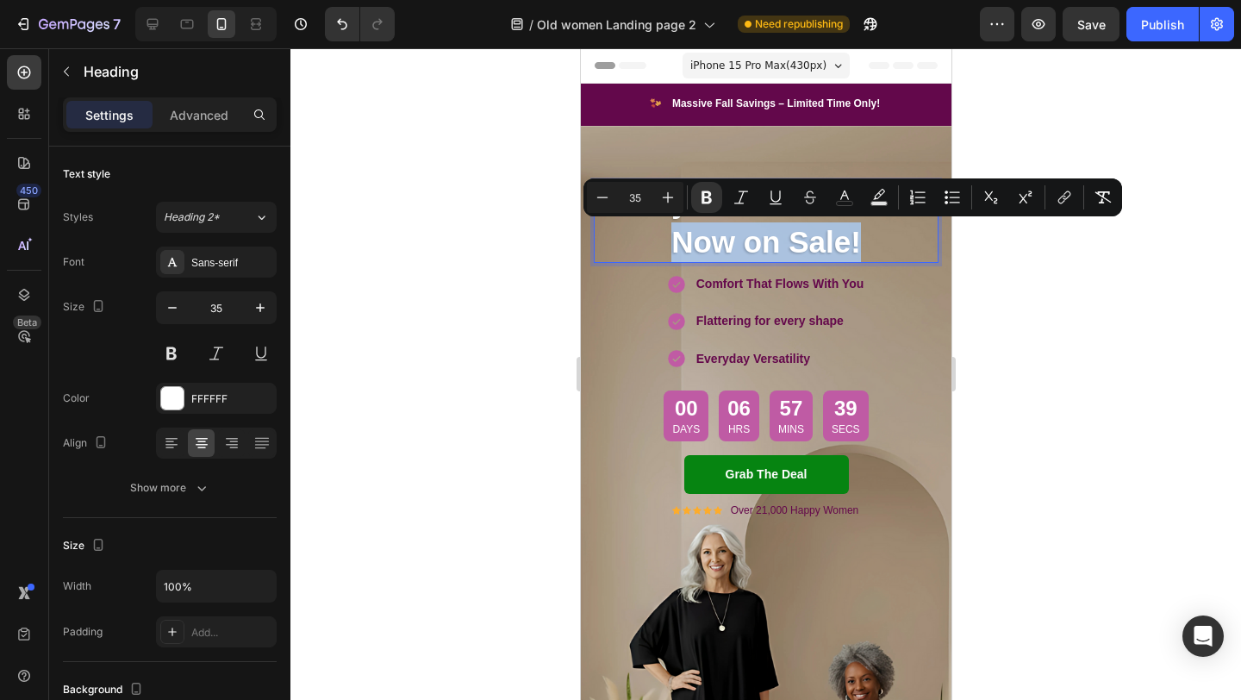
drag, startPoint x: 871, startPoint y: 239, endPoint x: 666, endPoint y: 236, distance: 205.2
click at [666, 236] on p "Silky Soft Comfort Is Now on Sale!" at bounding box center [765, 222] width 341 height 78
click at [841, 197] on icon "Editor contextual toolbar" at bounding box center [844, 195] width 9 height 9
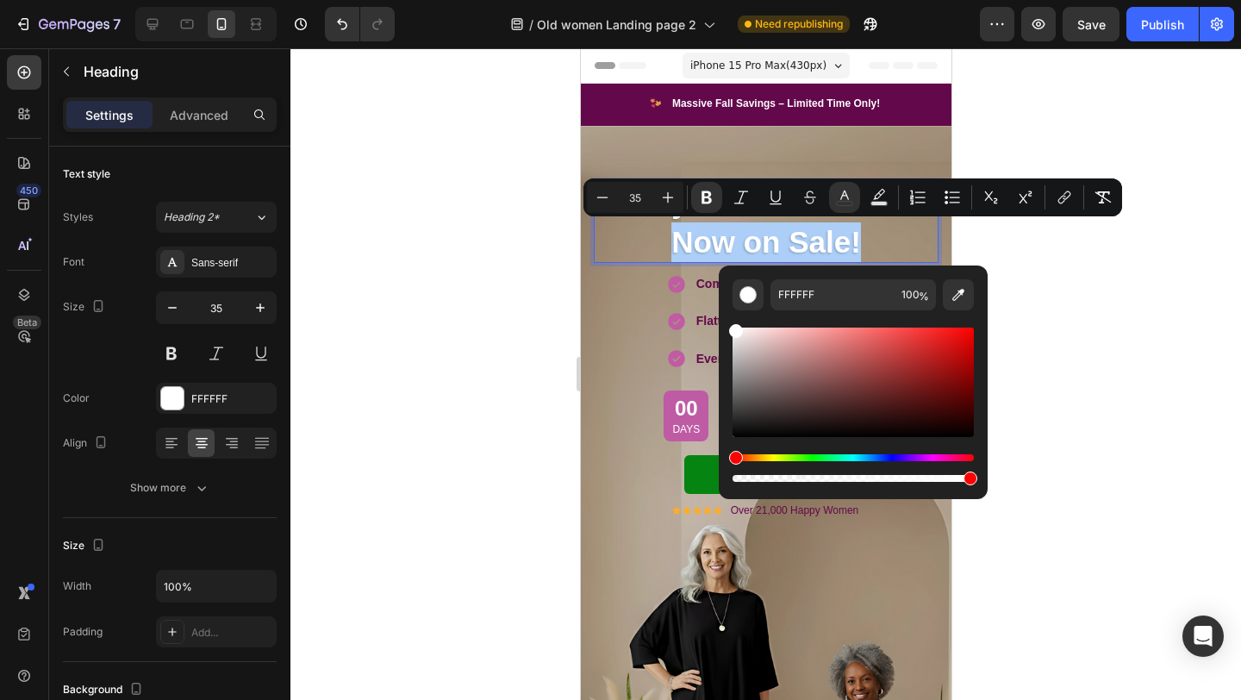
click at [937, 461] on div "Editor contextual toolbar" at bounding box center [853, 468] width 241 height 28
click at [935, 455] on div "Hue" at bounding box center [853, 457] width 241 height 7
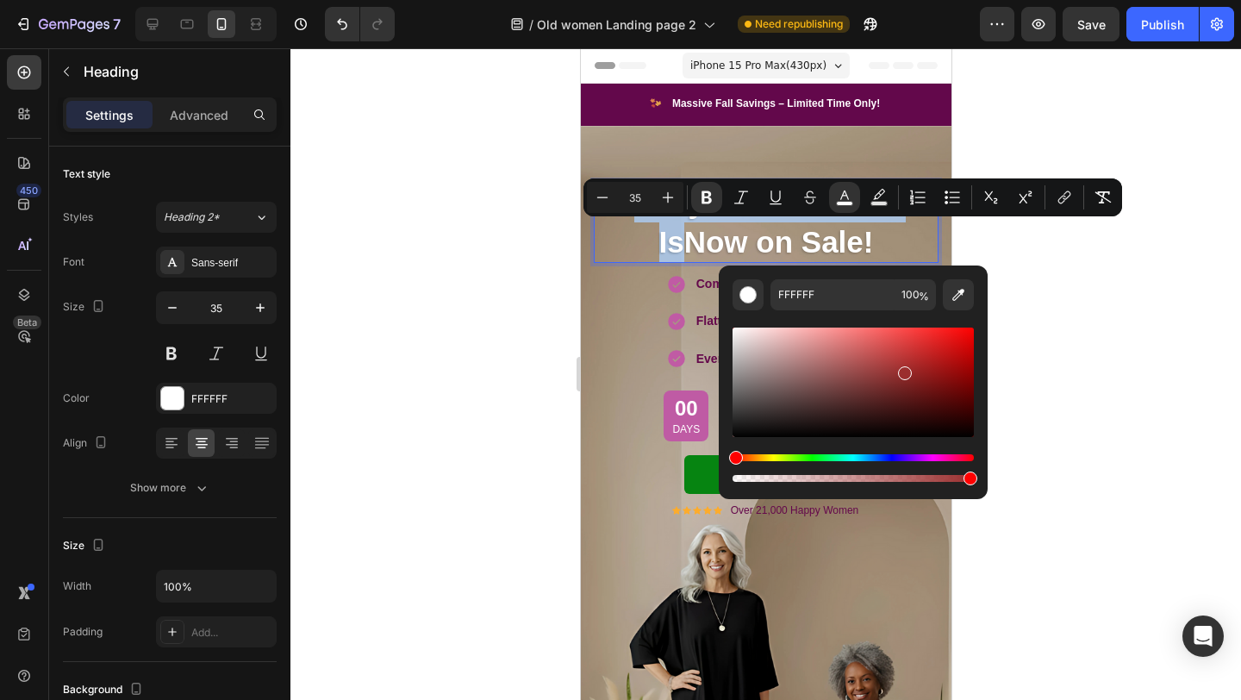
click at [903, 370] on div "Editor contextual toolbar" at bounding box center [853, 382] width 241 height 109
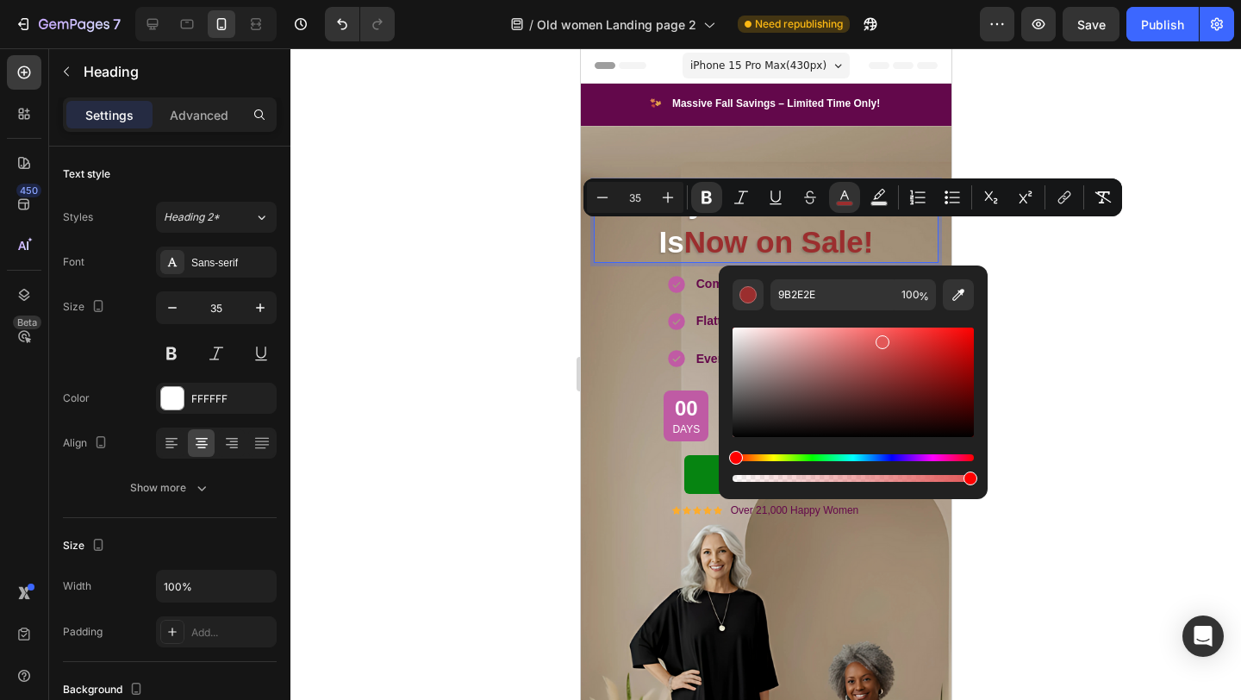
click at [881, 339] on div "Editor contextual toolbar" at bounding box center [853, 382] width 241 height 109
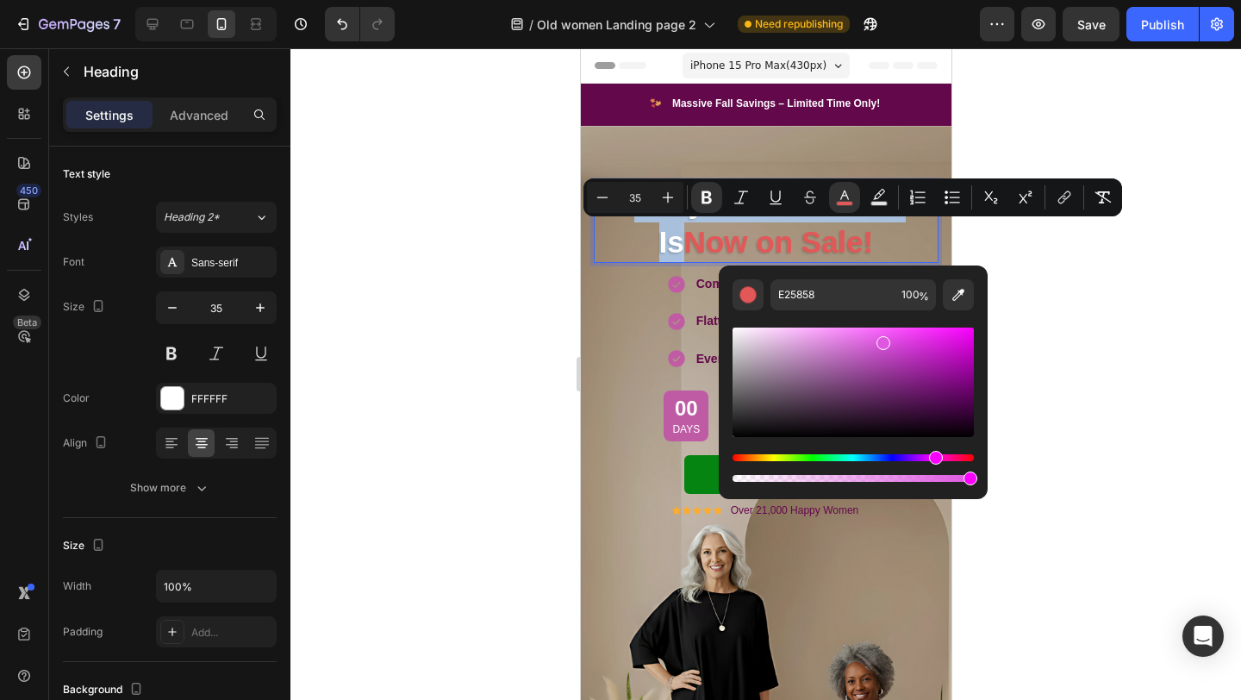
click at [934, 457] on div "Hue" at bounding box center [853, 457] width 241 height 7
click at [860, 353] on div "Editor contextual toolbar" at bounding box center [853, 382] width 241 height 109
click at [826, 346] on div "Editor contextual toolbar" at bounding box center [853, 382] width 241 height 109
click at [777, 334] on div "Editor contextual toolbar" at bounding box center [853, 382] width 241 height 109
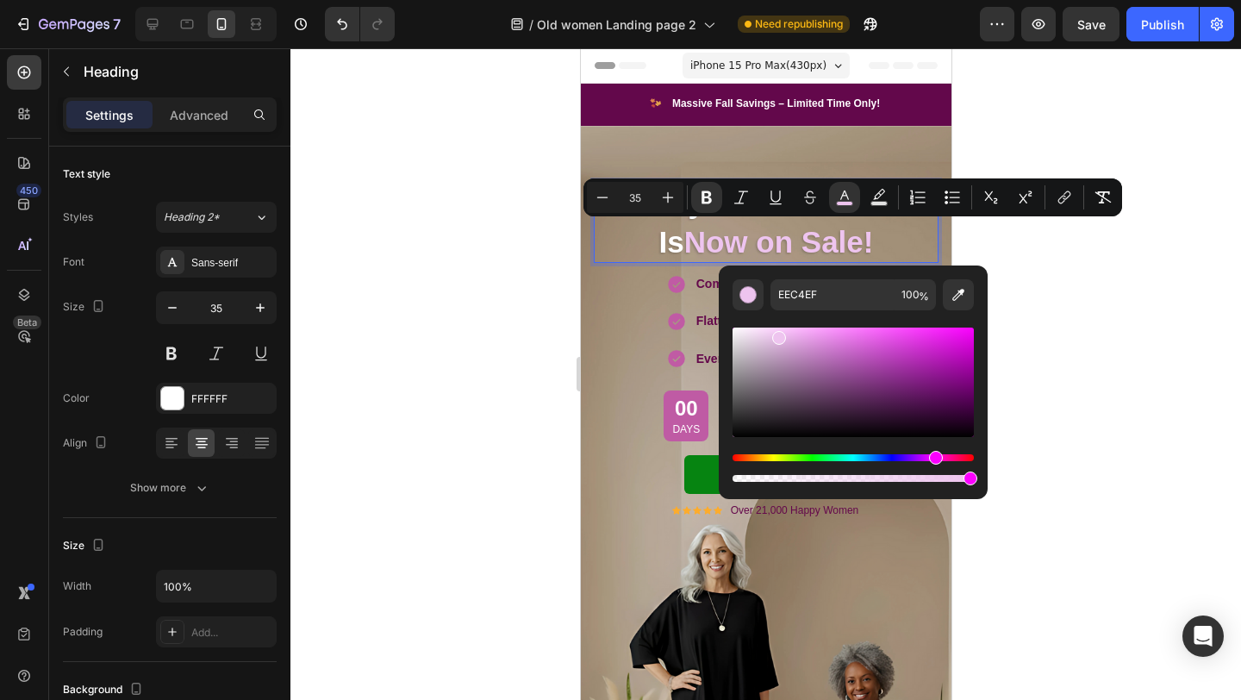
click at [765, 328] on div "Editor contextual toolbar" at bounding box center [853, 382] width 241 height 109
type input "FBDBFC"
click at [457, 303] on div at bounding box center [765, 374] width 951 height 652
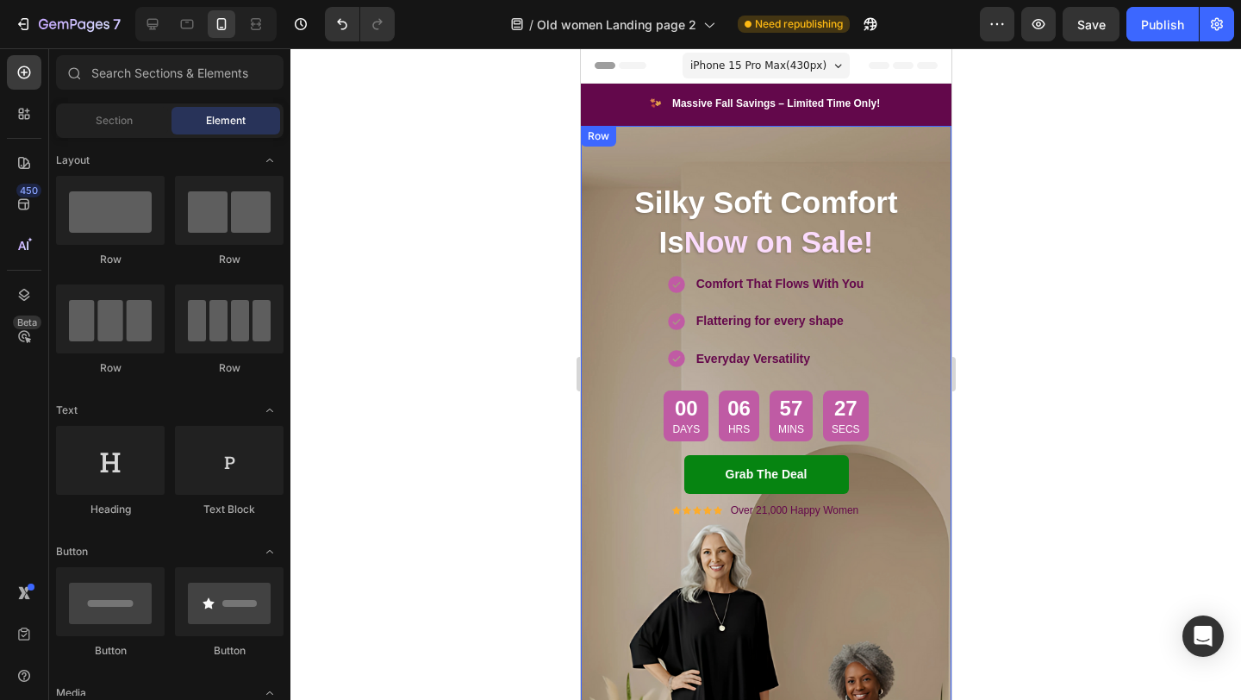
click at [457, 303] on div at bounding box center [765, 374] width 951 height 652
click at [1056, 312] on div at bounding box center [765, 374] width 951 height 652
click at [815, 228] on strong "Now on Sale!" at bounding box center [779, 242] width 190 height 34
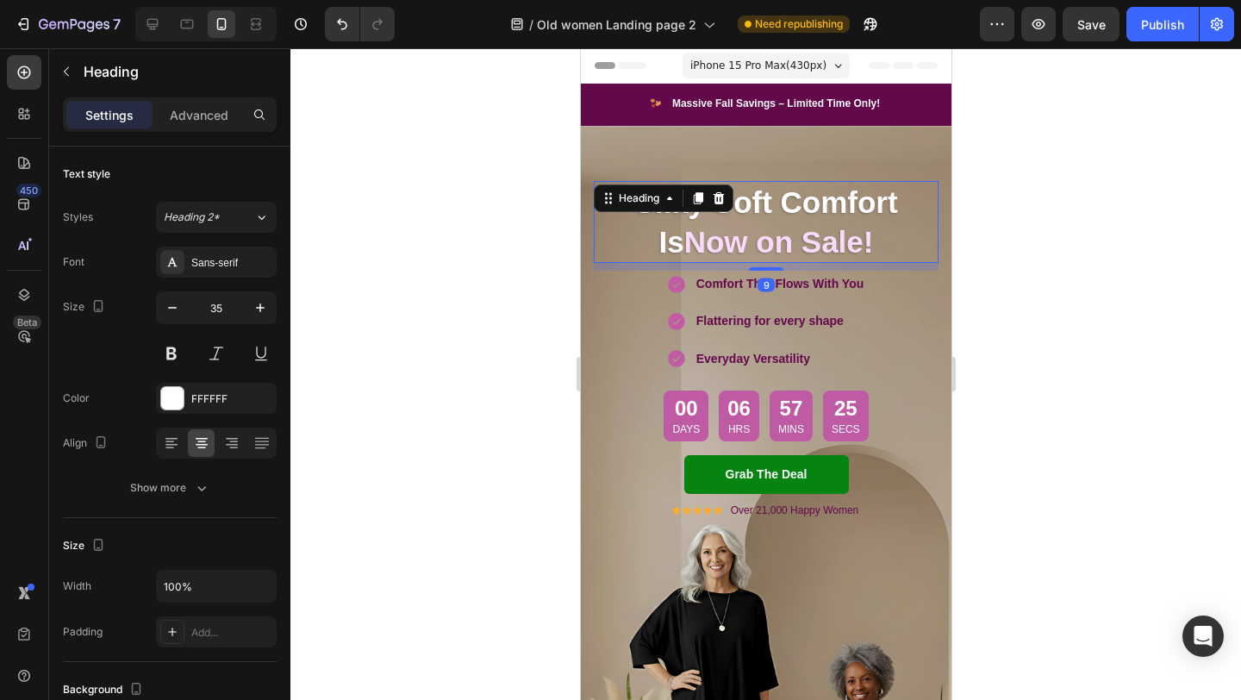
click at [1083, 269] on div at bounding box center [765, 374] width 951 height 652
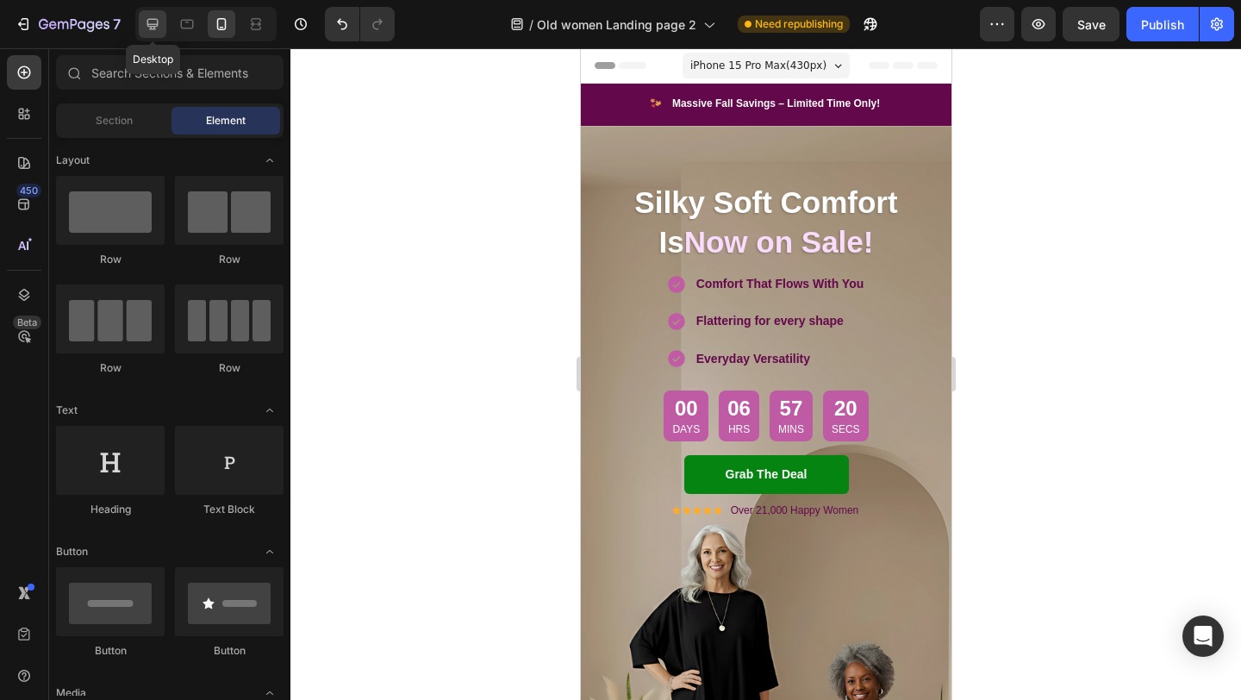
click at [155, 28] on icon at bounding box center [152, 24] width 17 height 17
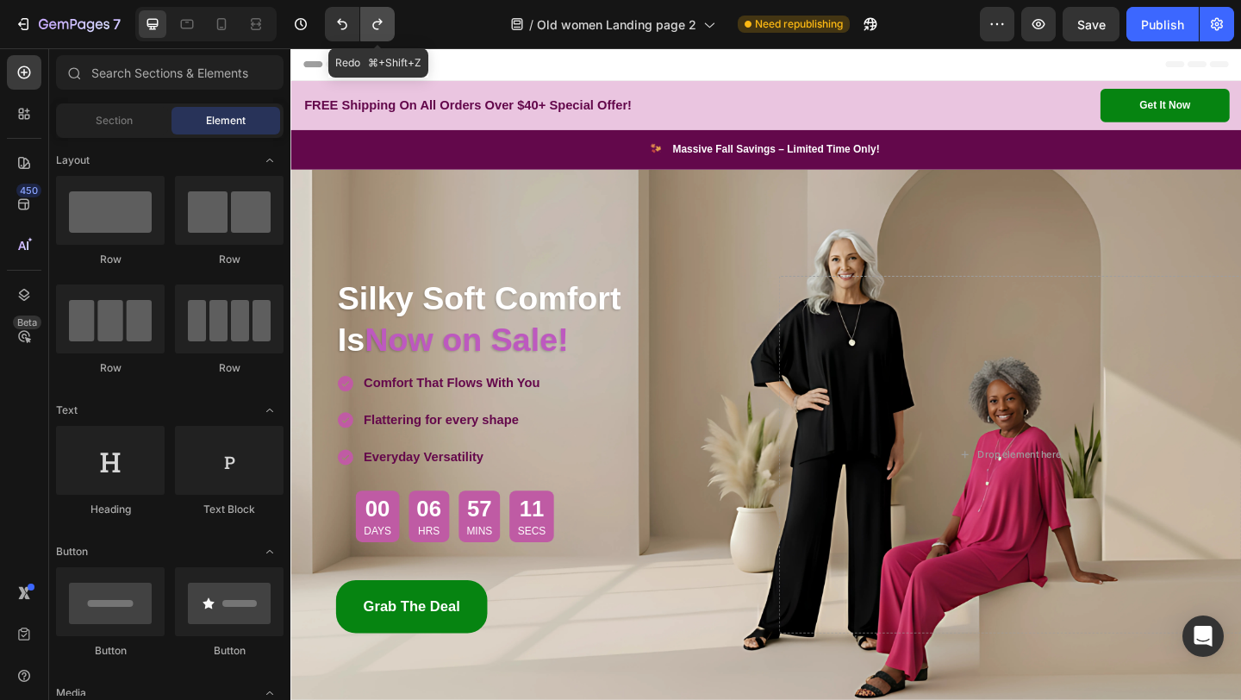
click at [367, 24] on button "Undo/Redo" at bounding box center [377, 24] width 34 height 34
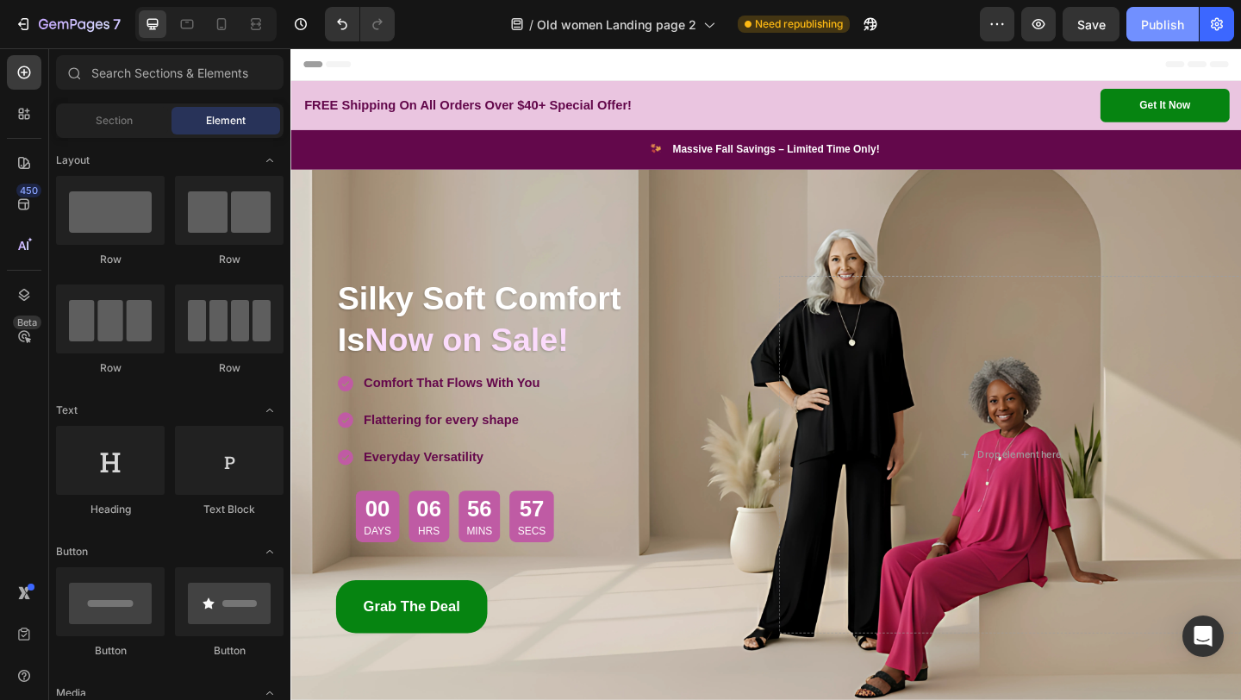
click at [1158, 24] on div "Publish" at bounding box center [1162, 25] width 43 height 18
click at [231, 22] on div at bounding box center [222, 24] width 28 height 28
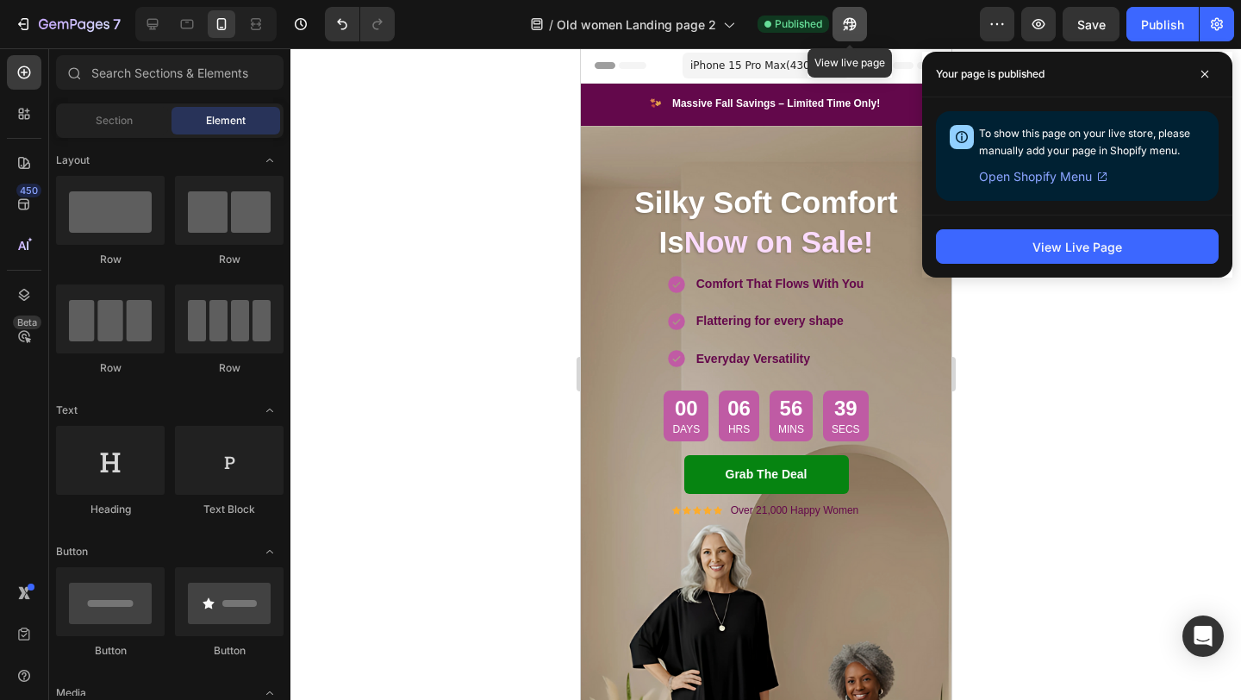
click at [842, 34] on button "button" at bounding box center [850, 24] width 34 height 34
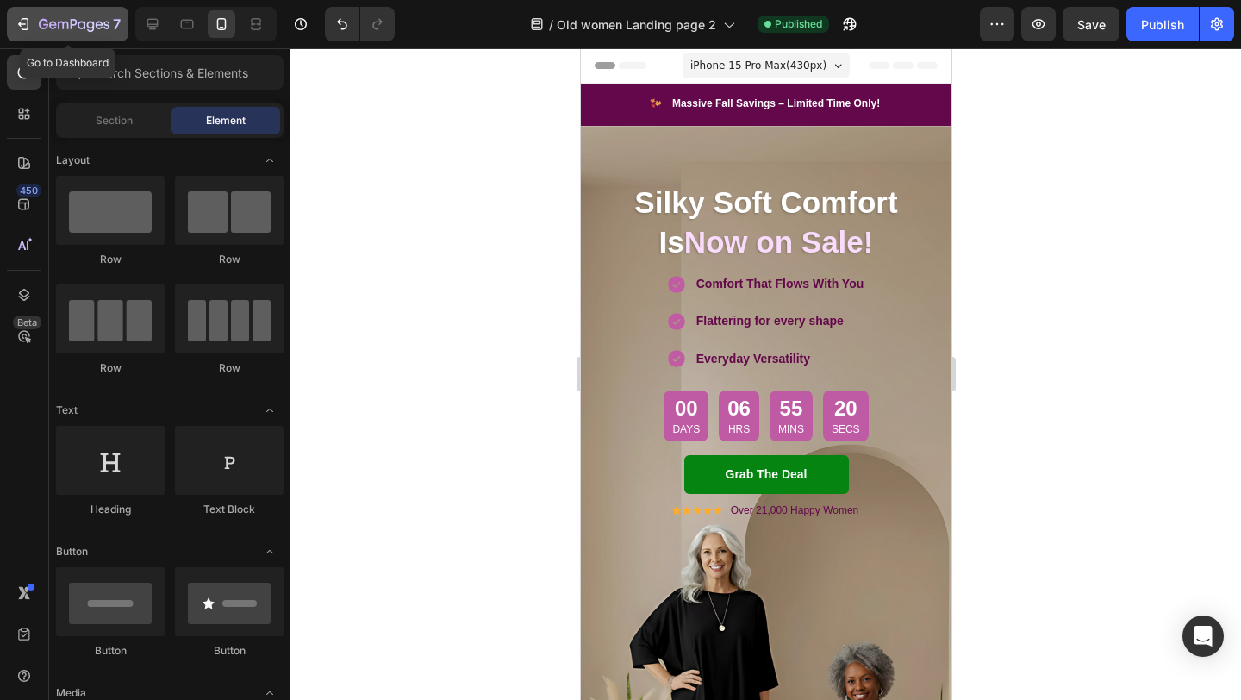
click at [27, 32] on icon "button" at bounding box center [23, 24] width 17 height 17
